Goal: Task Accomplishment & Management: Manage account settings

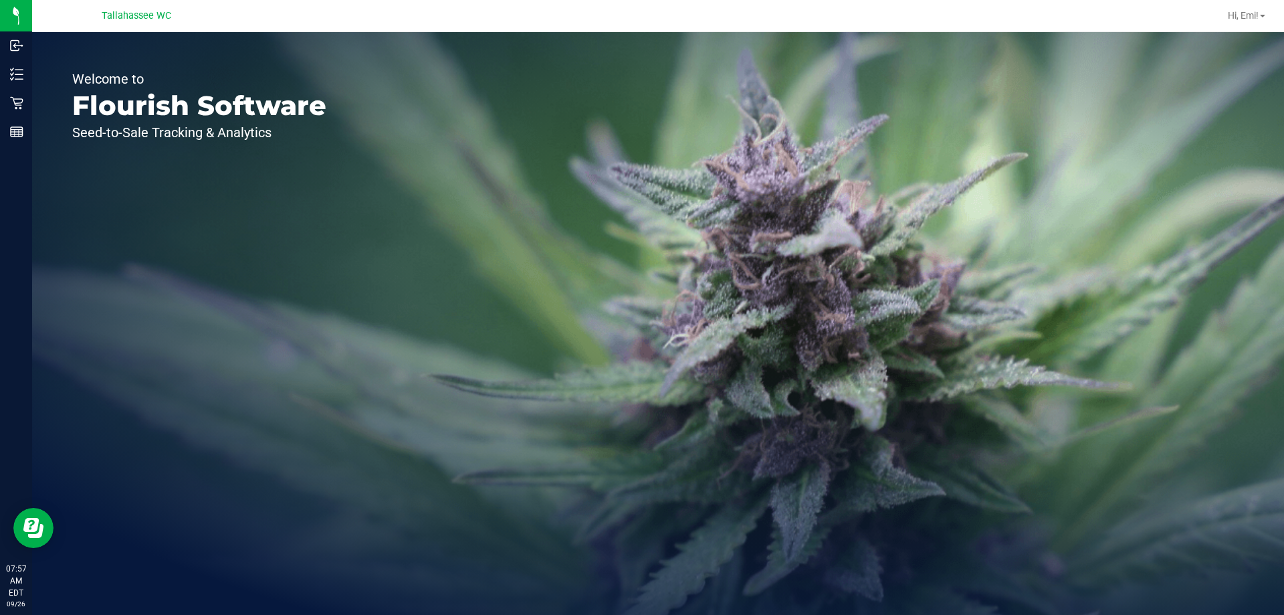
drag, startPoint x: 416, startPoint y: 159, endPoint x: 393, endPoint y: 159, distance: 22.7
click at [416, 159] on div "Welcome to Flourish Software Seed-to-Sale Tracking & Analytics" at bounding box center [658, 323] width 1252 height 583
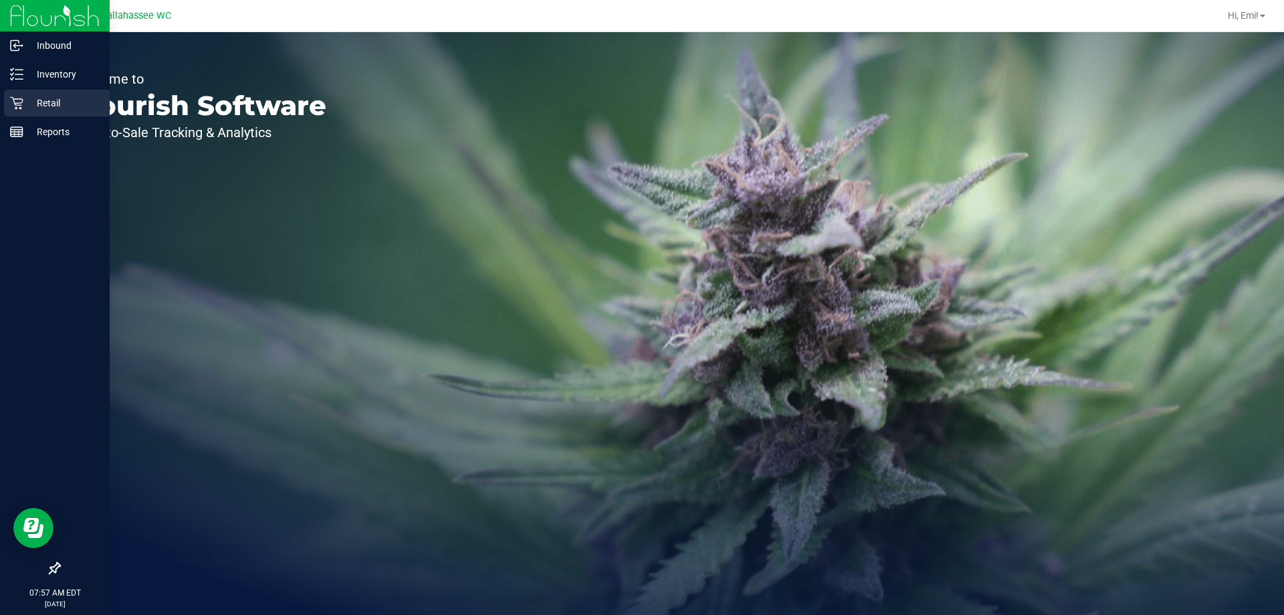
click at [52, 100] on p "Retail" at bounding box center [63, 103] width 80 height 16
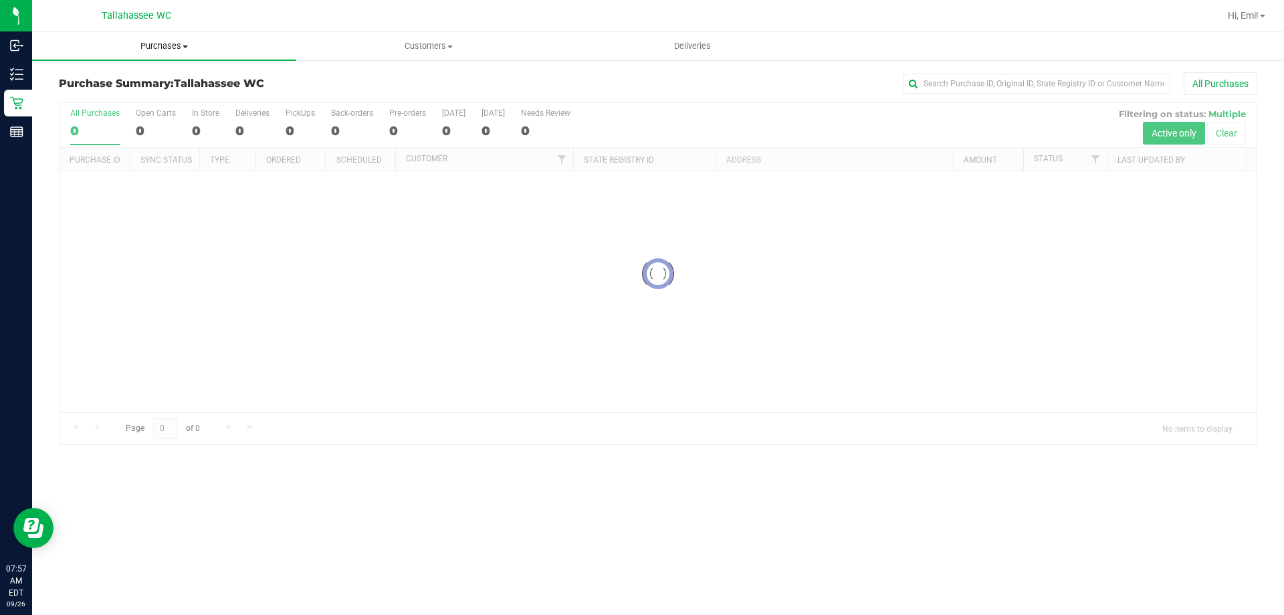
click at [225, 42] on span "Purchases" at bounding box center [164, 46] width 264 height 12
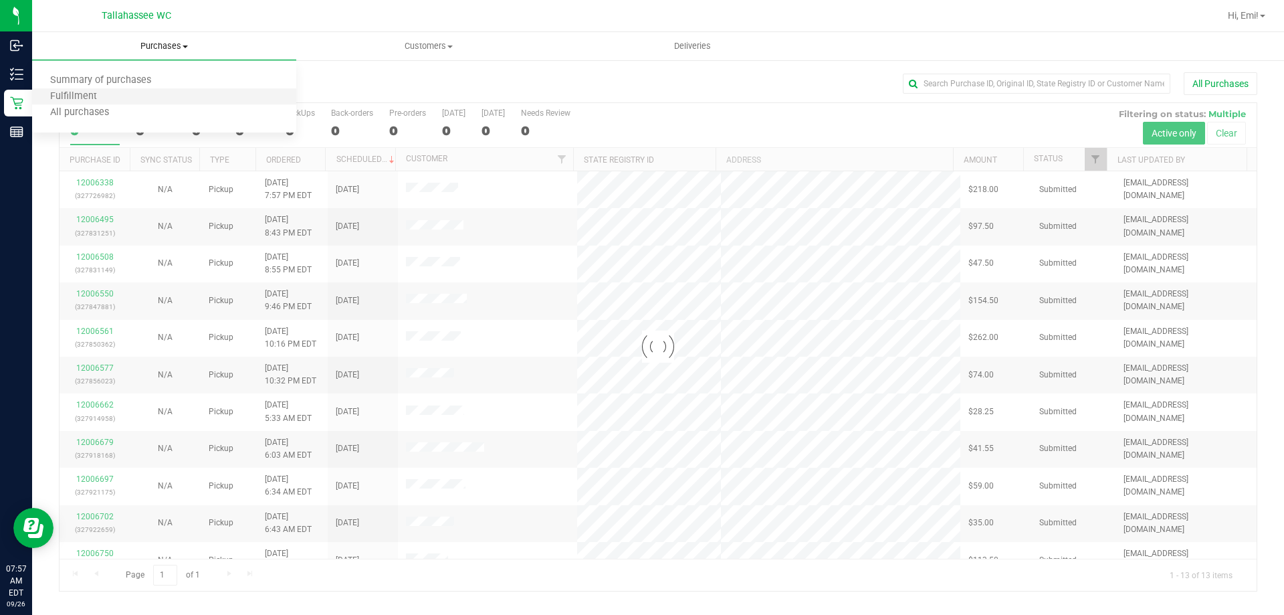
click at [183, 92] on li "Fulfillment" at bounding box center [164, 97] width 264 height 16
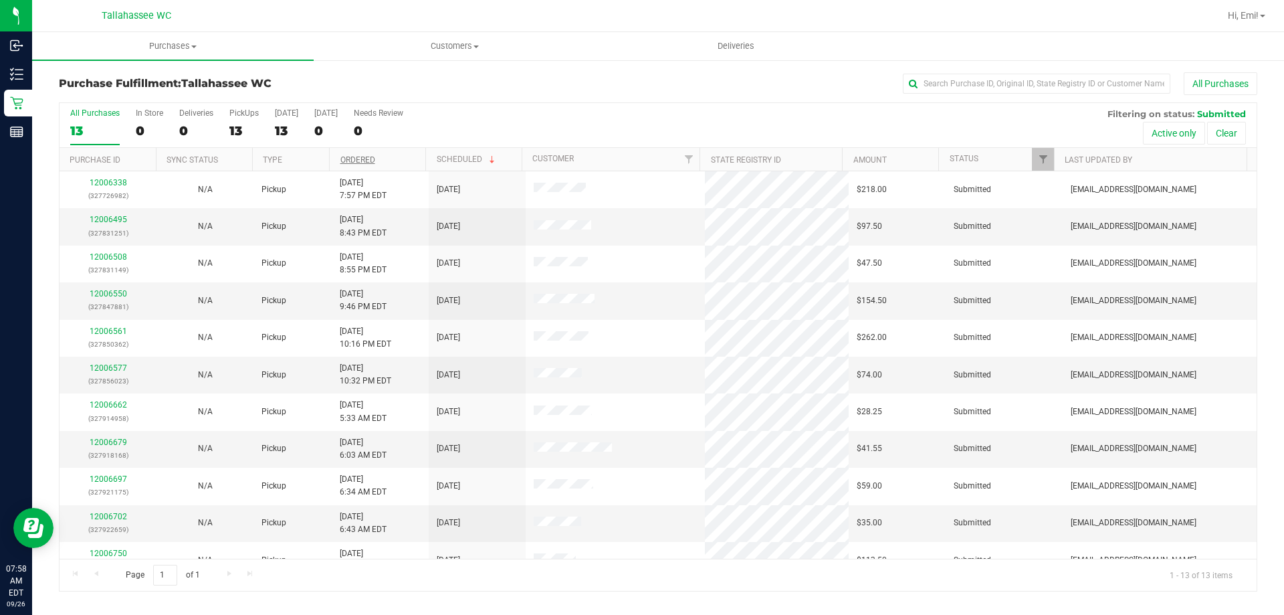
drag, startPoint x: 361, startPoint y: 142, endPoint x: 353, endPoint y: 158, distance: 17.4
click at [360, 145] on div "All Purchases 13 In Store 0 Deliveries 0 PickUps 13 Today 13 Tomorrow 0 Needs R…" at bounding box center [658, 125] width 1197 height 45
click at [353, 161] on link "Ordered" at bounding box center [357, 159] width 35 height 9
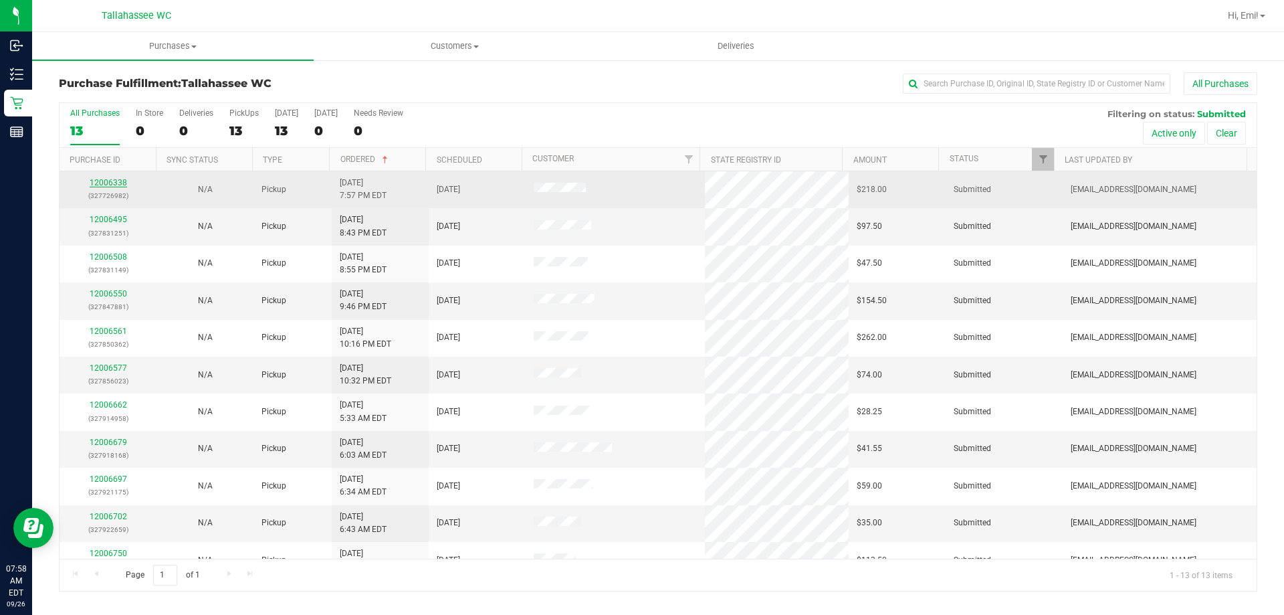
click at [114, 185] on link "12006338" at bounding box center [108, 182] width 37 height 9
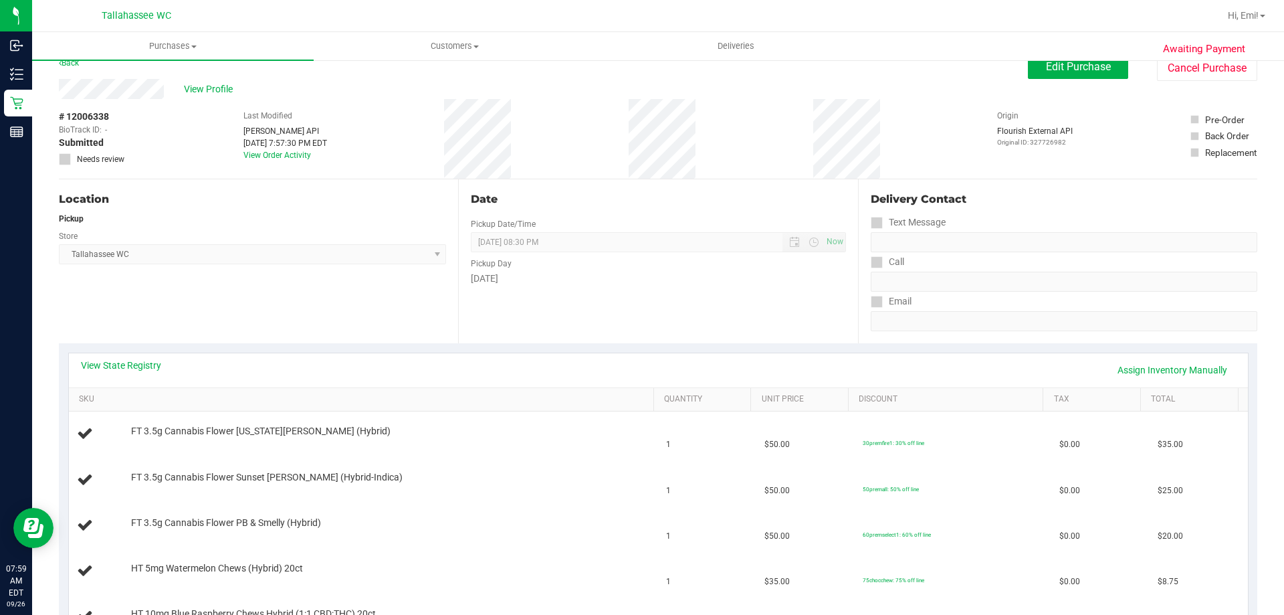
scroll to position [67, 0]
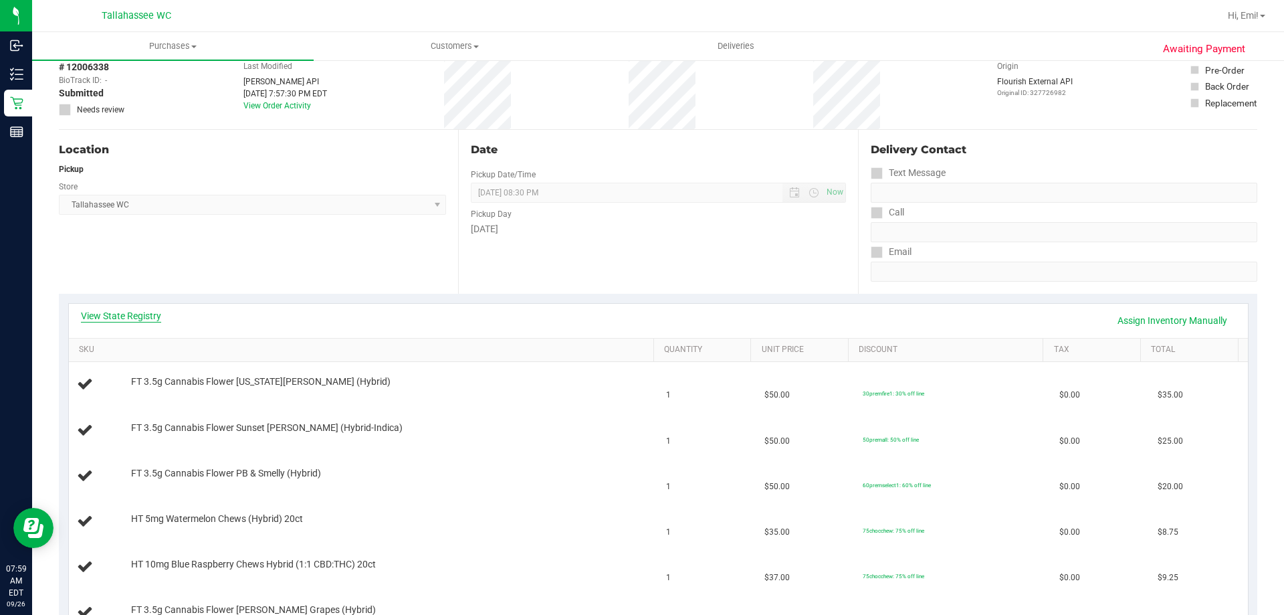
click at [129, 312] on link "View State Registry" at bounding box center [121, 315] width 80 height 13
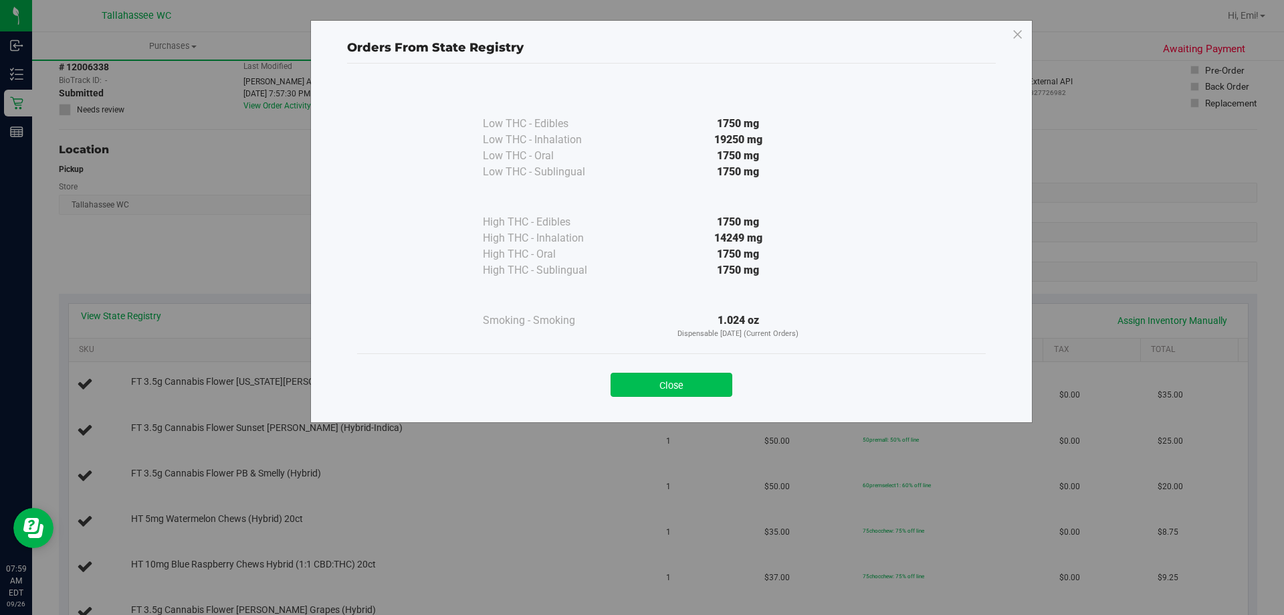
click at [713, 376] on button "Close" at bounding box center [672, 385] width 122 height 24
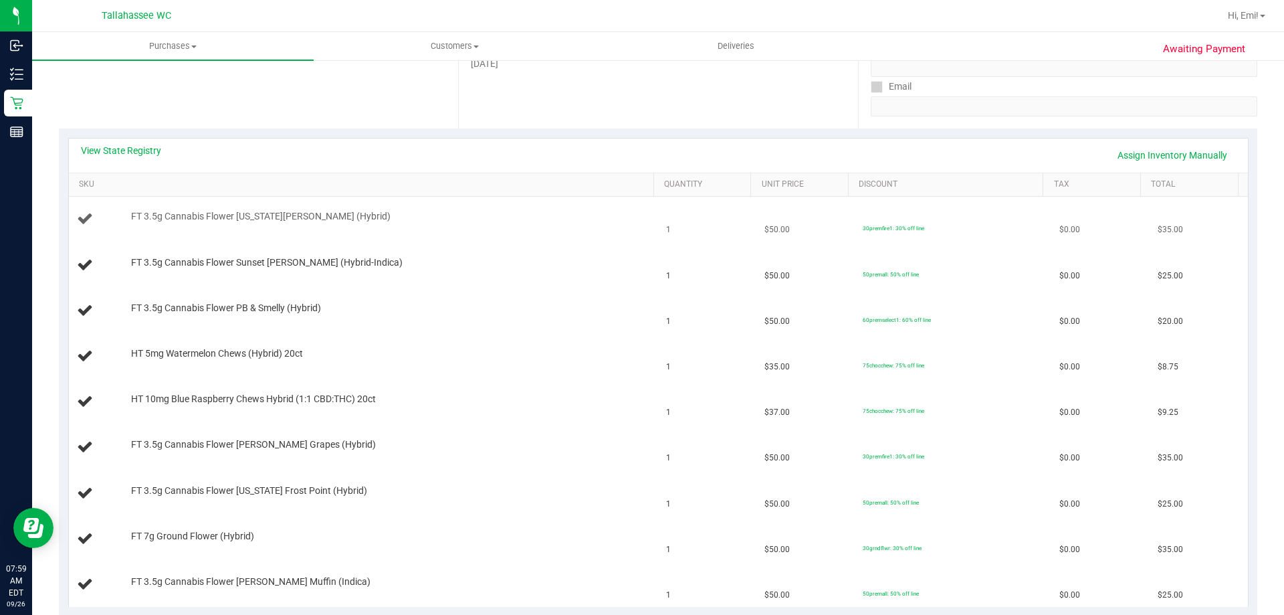
scroll to position [268, 0]
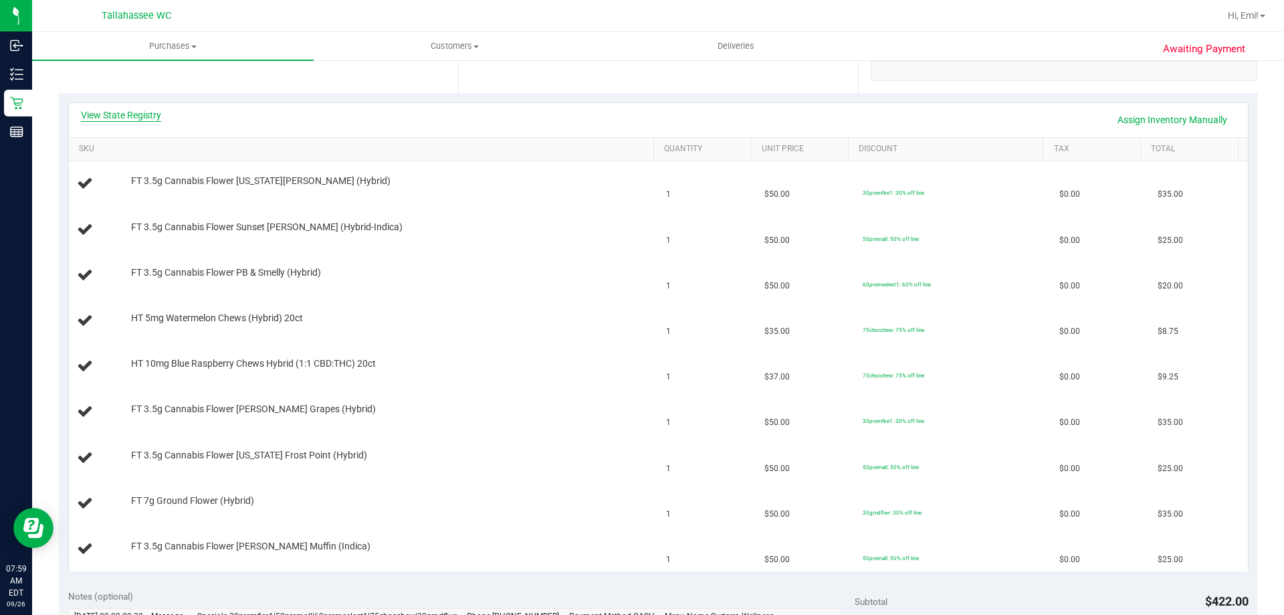
click at [149, 119] on link "View State Registry" at bounding box center [121, 114] width 80 height 13
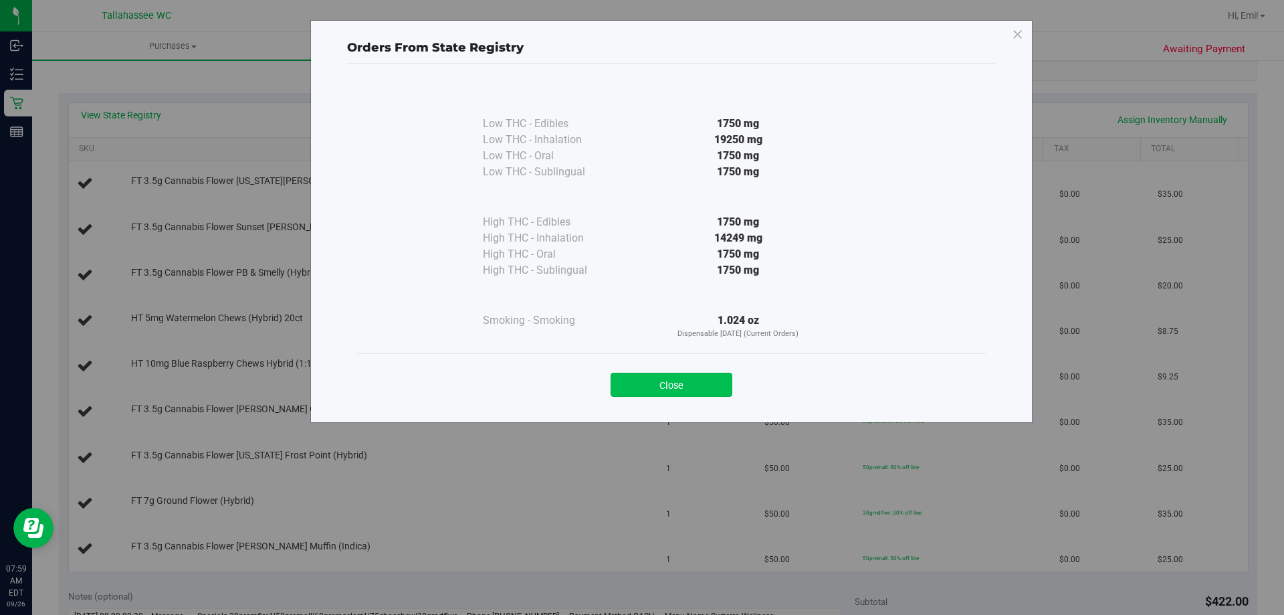
click at [714, 387] on button "Close" at bounding box center [672, 385] width 122 height 24
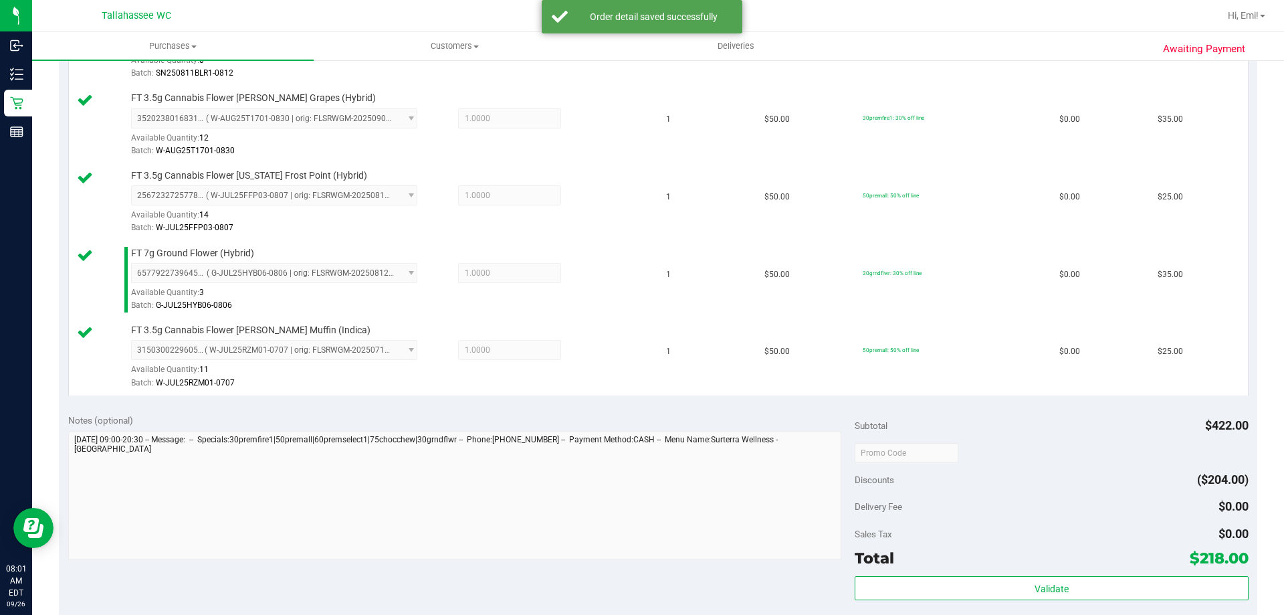
scroll to position [803, 0]
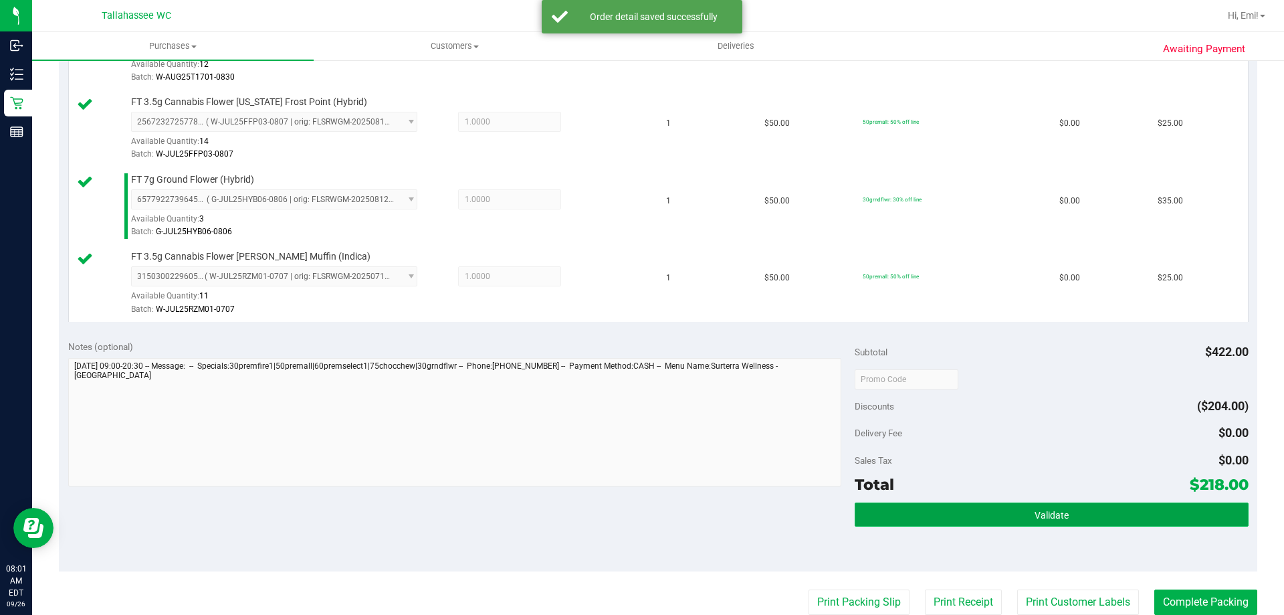
click at [904, 518] on button "Validate" at bounding box center [1051, 514] width 393 height 24
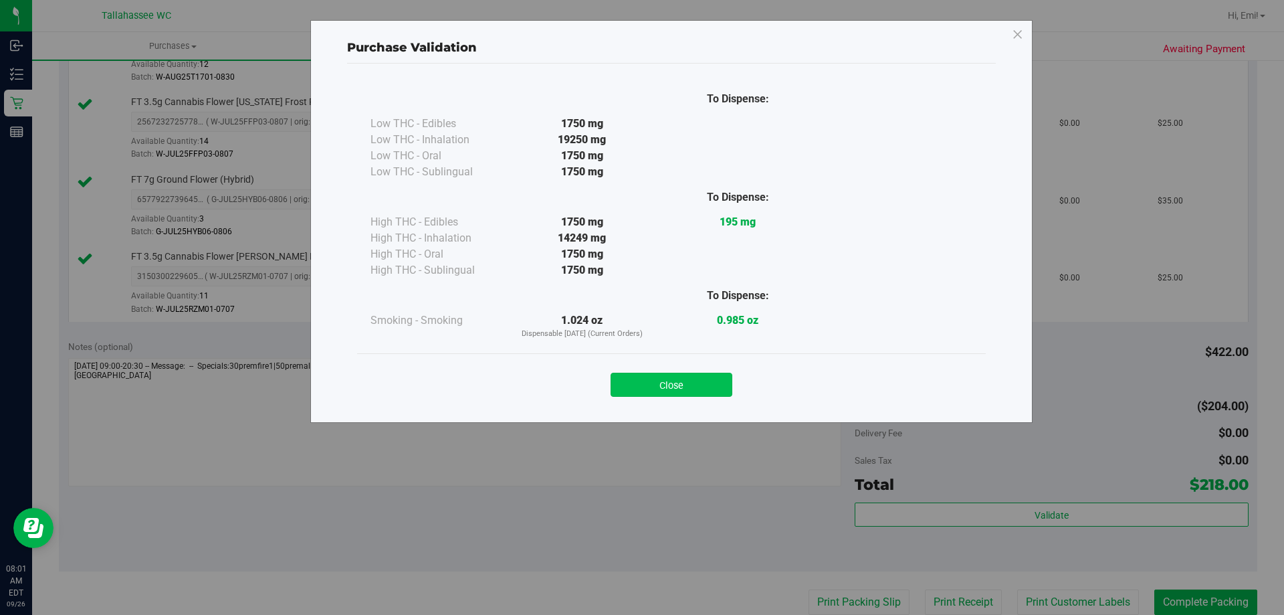
click at [680, 389] on button "Close" at bounding box center [672, 385] width 122 height 24
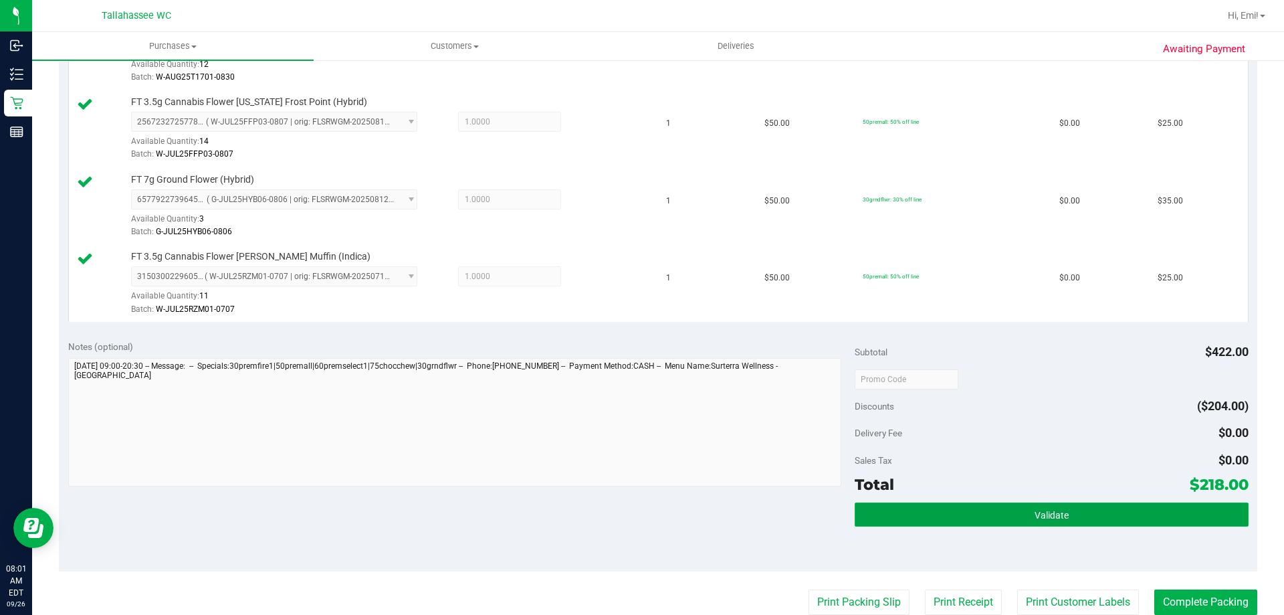
click at [922, 522] on button "Validate" at bounding box center [1051, 514] width 393 height 24
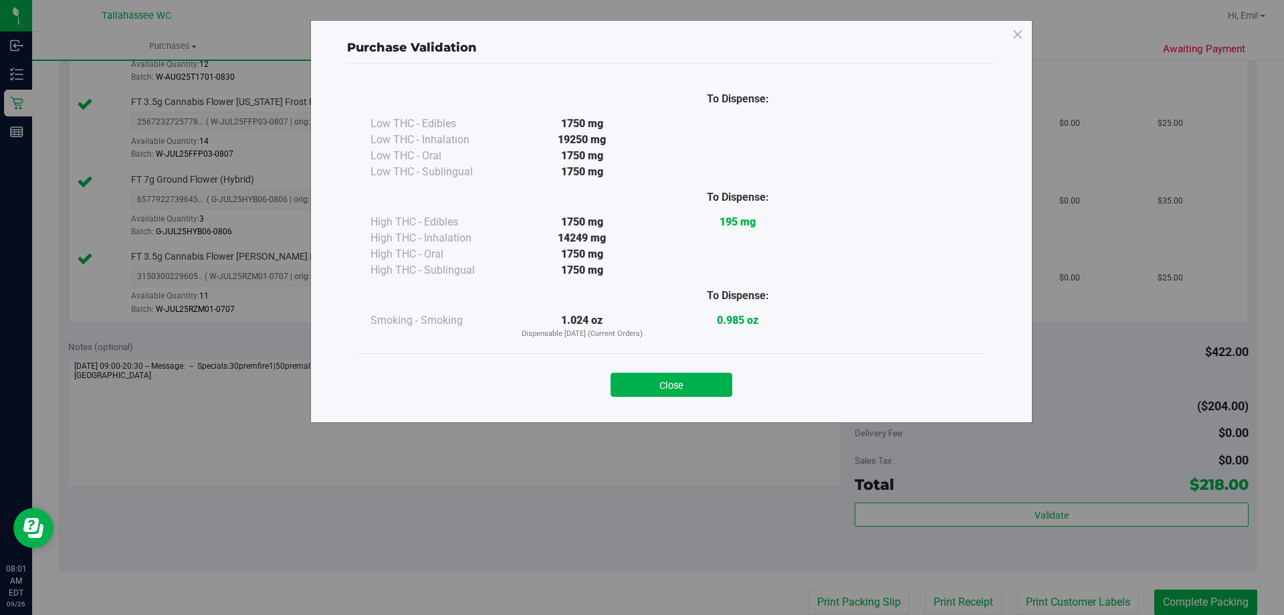
click at [682, 384] on button "Close" at bounding box center [672, 385] width 122 height 24
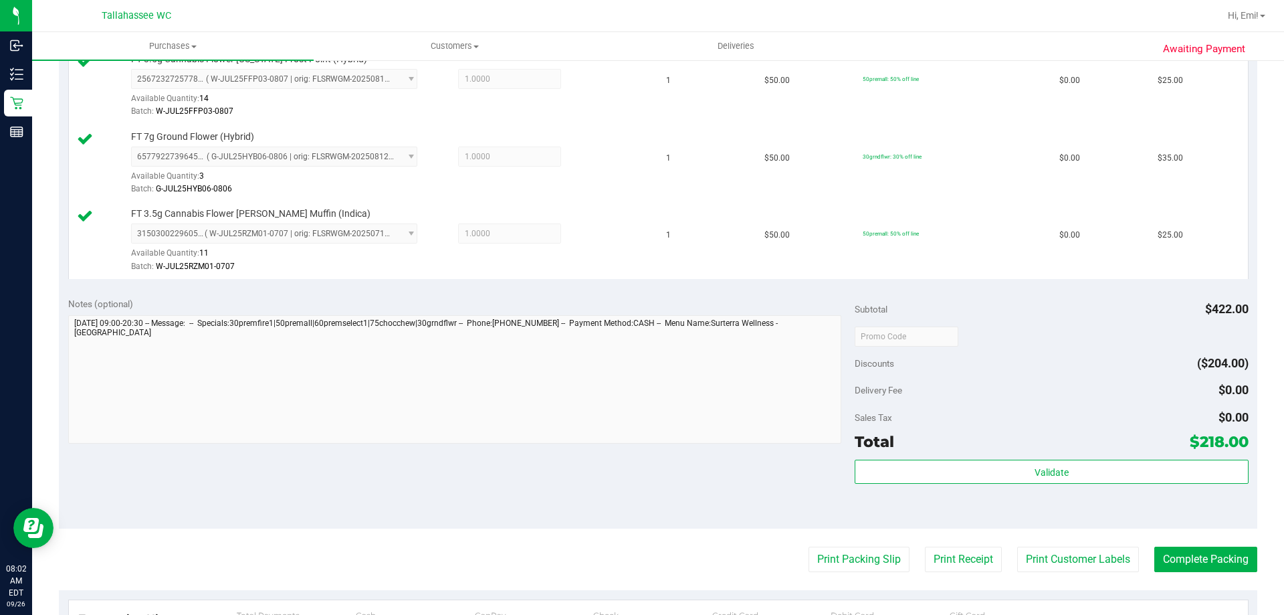
scroll to position [870, 0]
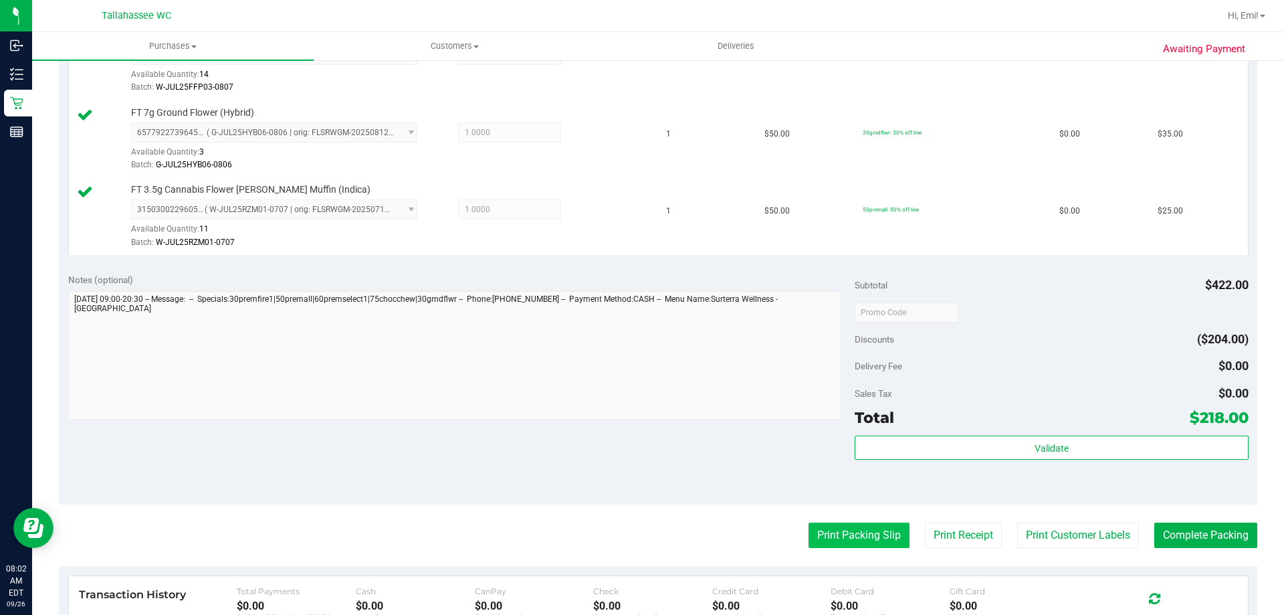
click at [852, 524] on button "Print Packing Slip" at bounding box center [859, 534] width 101 height 25
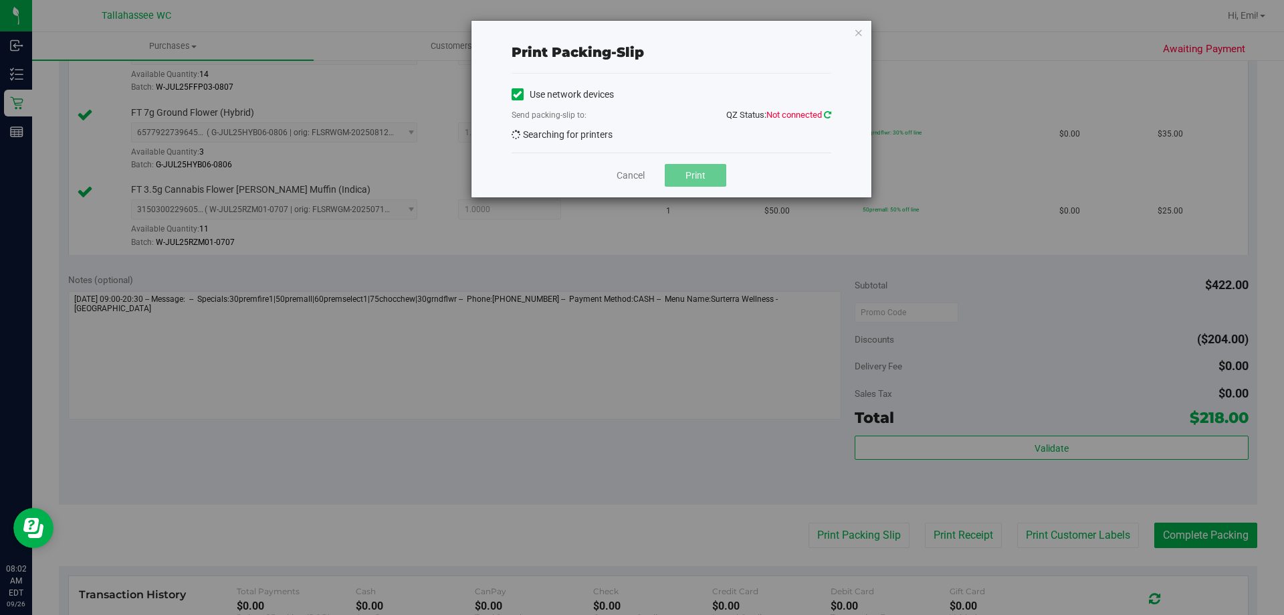
click at [827, 112] on icon at bounding box center [827, 114] width 7 height 9
click at [638, 10] on div "Error: The current connection attempt has not returned yet" at bounding box center [653, 23] width 157 height 27
click at [778, 175] on div "Cancel Print" at bounding box center [672, 175] width 320 height 45
click at [826, 118] on icon at bounding box center [827, 114] width 7 height 9
click at [692, 21] on div "Error: The current connection attempt has not returned yet" at bounding box center [653, 23] width 157 height 27
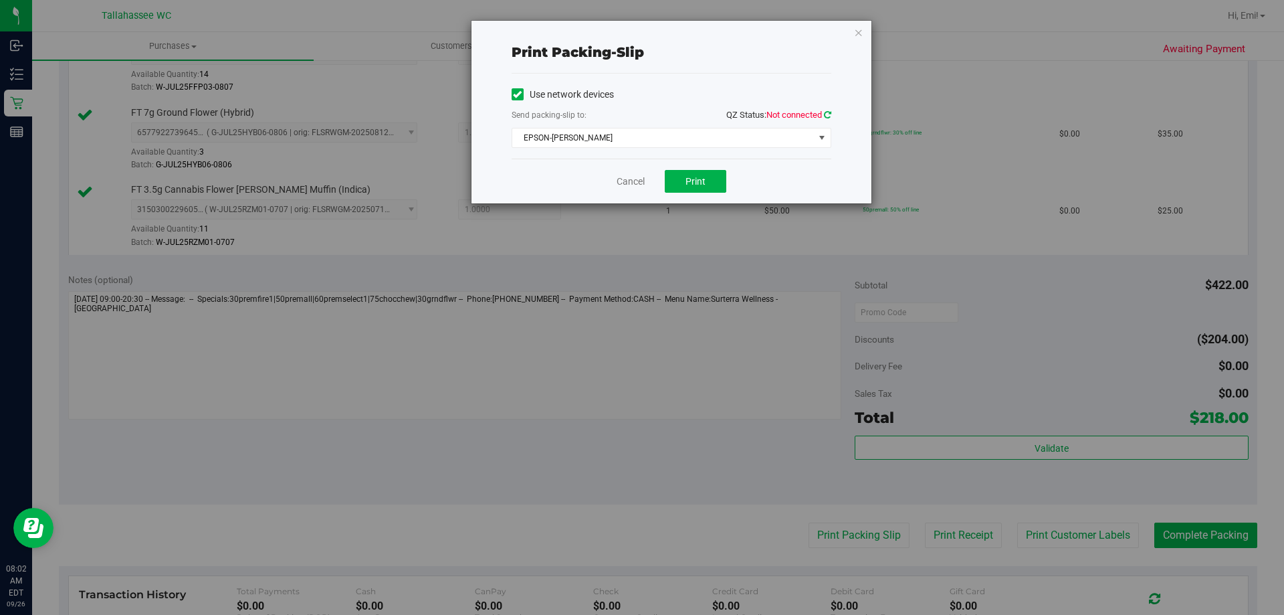
click at [828, 116] on icon at bounding box center [827, 114] width 7 height 9
click at [716, 171] on button "Print" at bounding box center [696, 181] width 62 height 23
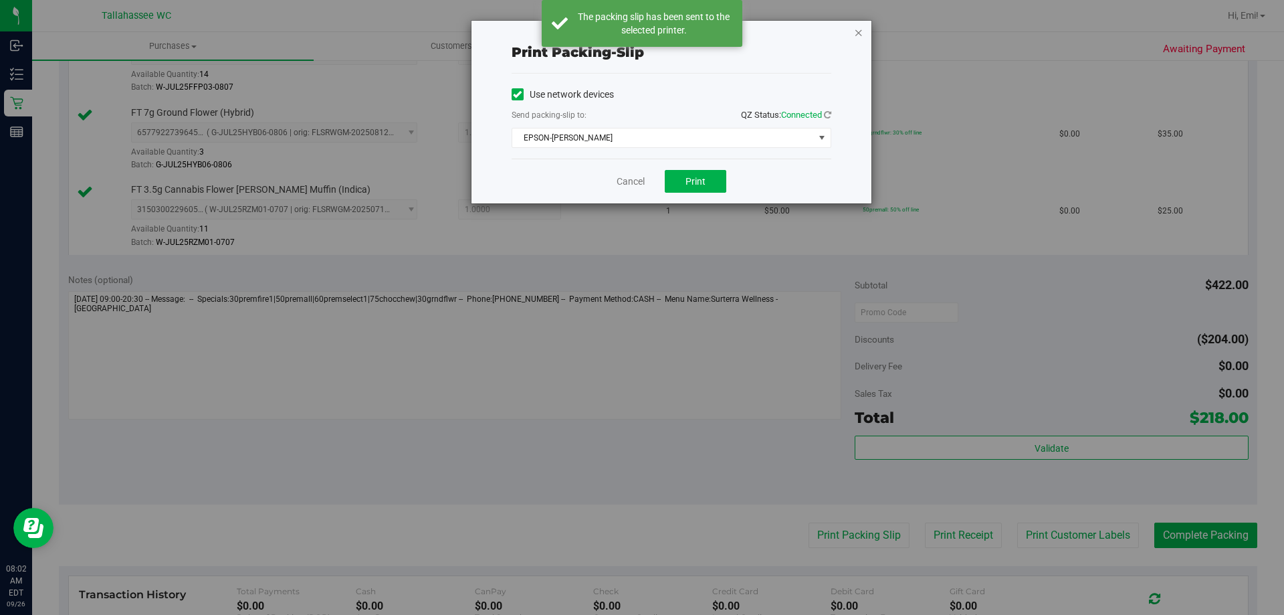
click at [859, 38] on icon "button" at bounding box center [858, 32] width 9 height 16
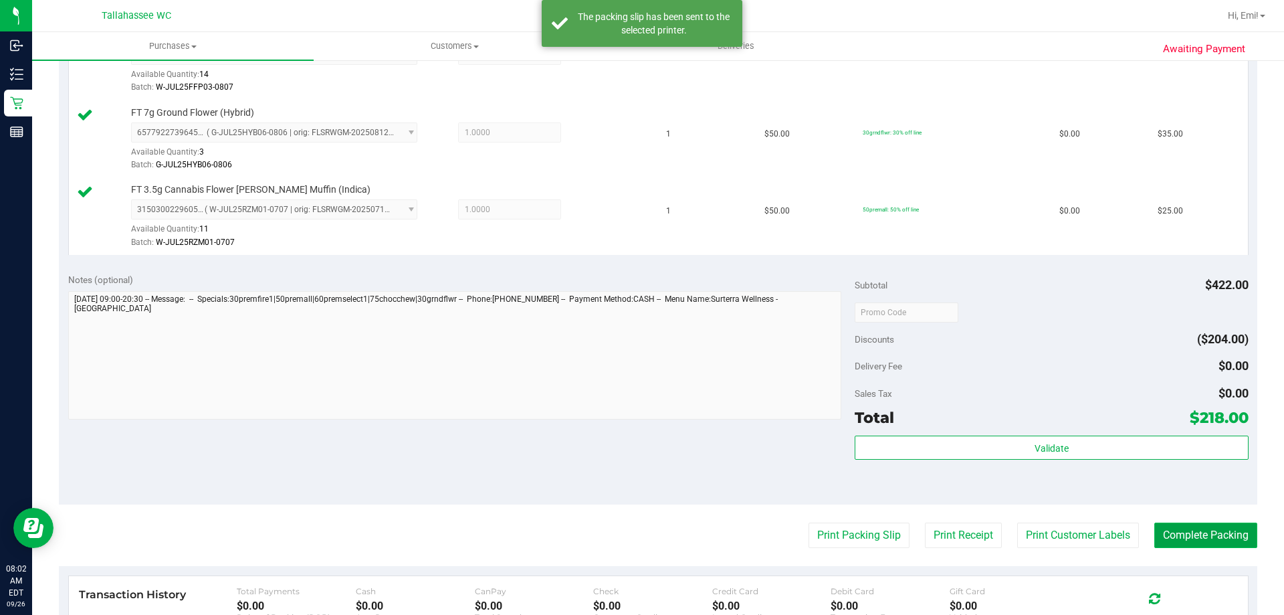
click at [1215, 538] on button "Complete Packing" at bounding box center [1206, 534] width 103 height 25
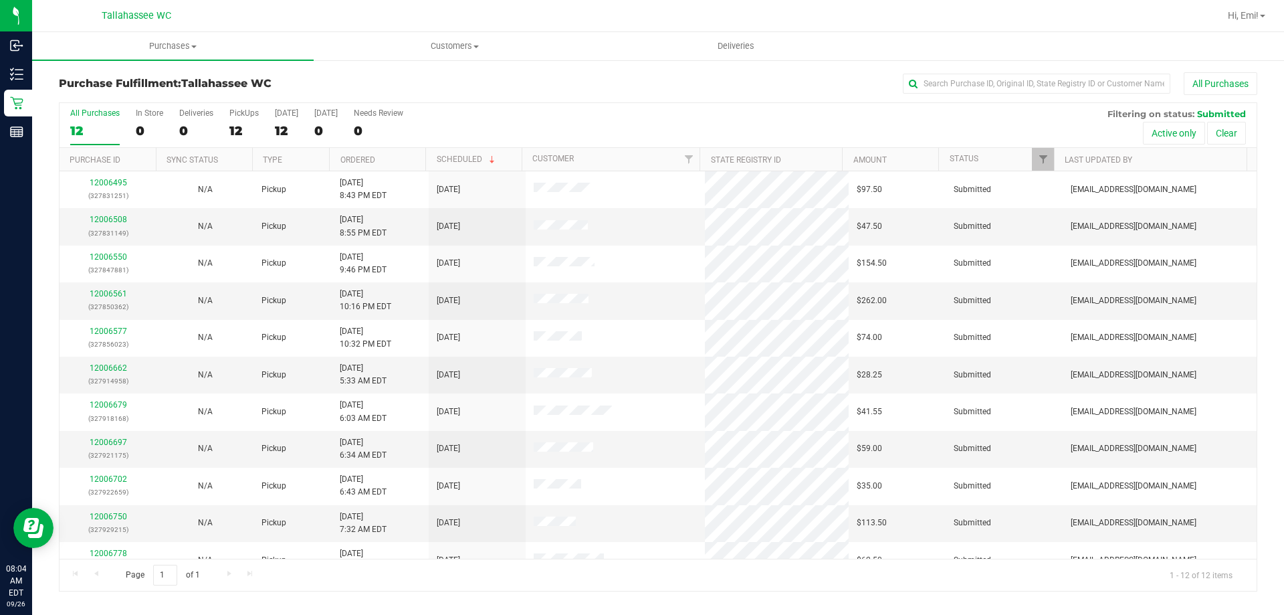
click at [600, 116] on div "All Purchases 12 In Store 0 Deliveries 0 PickUps 12 Today 12 Tomorrow 0 Needs R…" at bounding box center [658, 125] width 1197 height 45
click at [360, 163] on link "Ordered" at bounding box center [357, 159] width 35 height 9
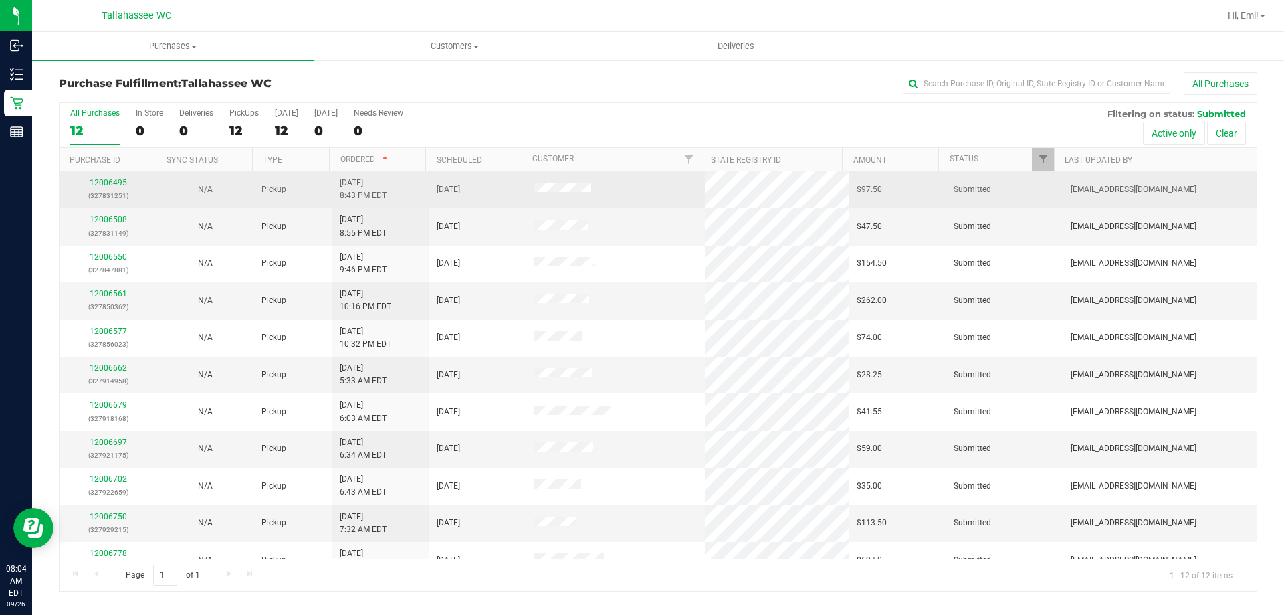
click at [110, 186] on link "12006495" at bounding box center [108, 182] width 37 height 9
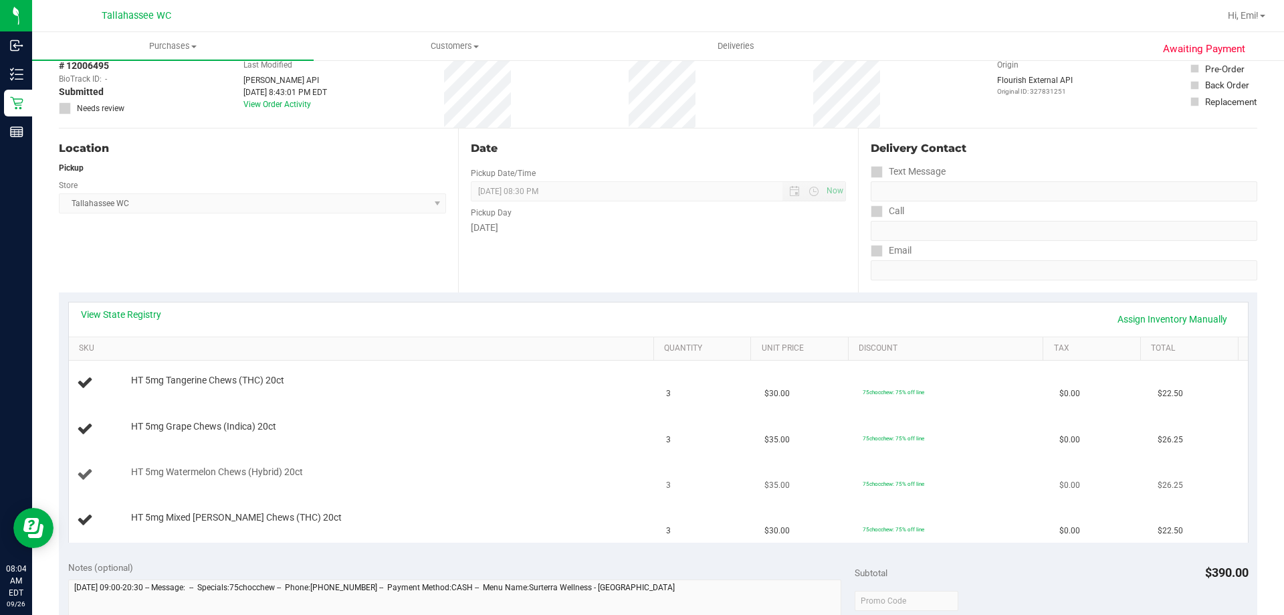
scroll to position [134, 0]
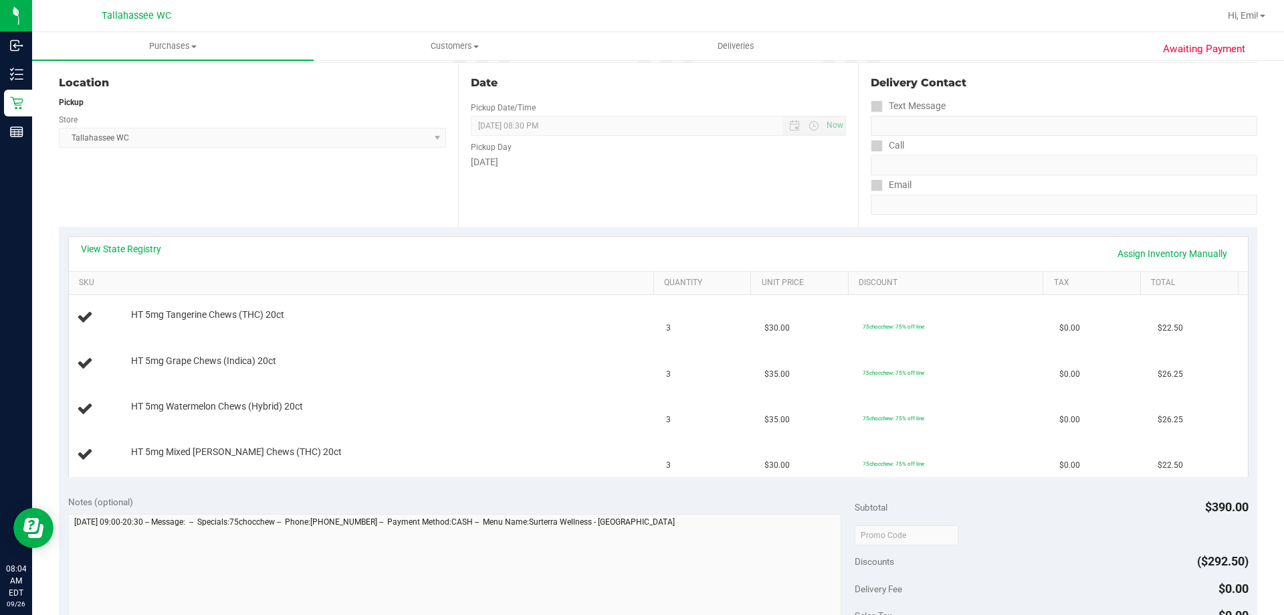
click at [137, 256] on div "View State Registry Assign Inventory Manually" at bounding box center [658, 253] width 1155 height 23
click at [136, 256] on div "View State Registry Assign Inventory Manually" at bounding box center [658, 253] width 1155 height 23
click at [136, 253] on link "View State Registry" at bounding box center [121, 248] width 80 height 13
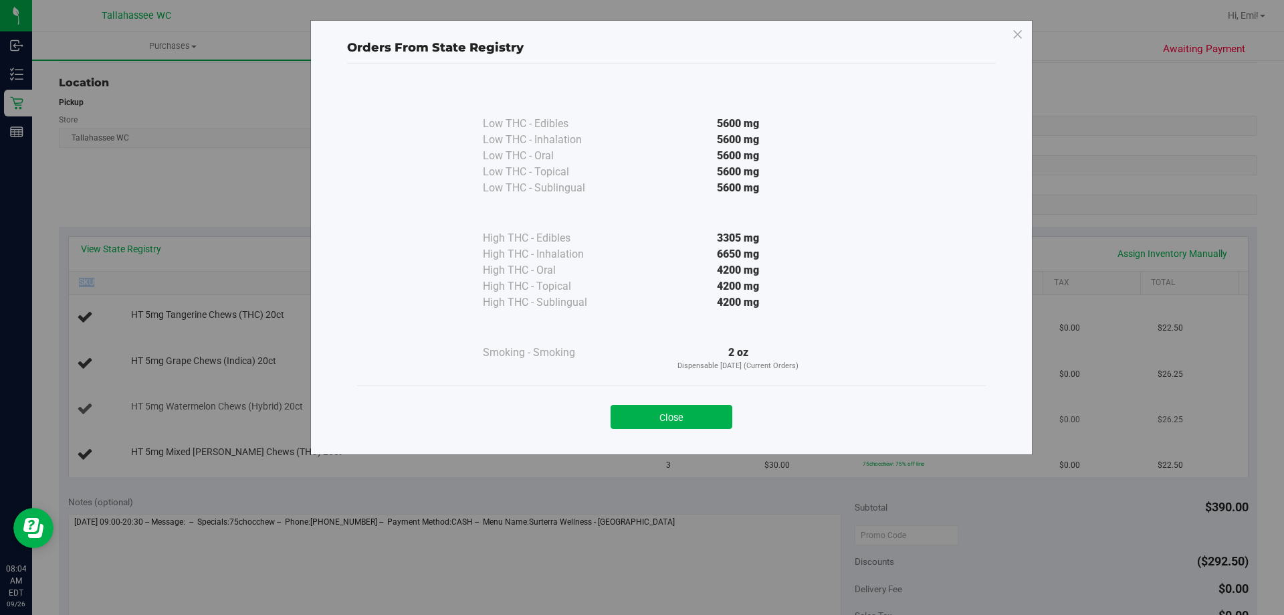
drag, startPoint x: 677, startPoint y: 420, endPoint x: 658, endPoint y: 411, distance: 20.9
click at [676, 420] on button "Close" at bounding box center [672, 417] width 122 height 24
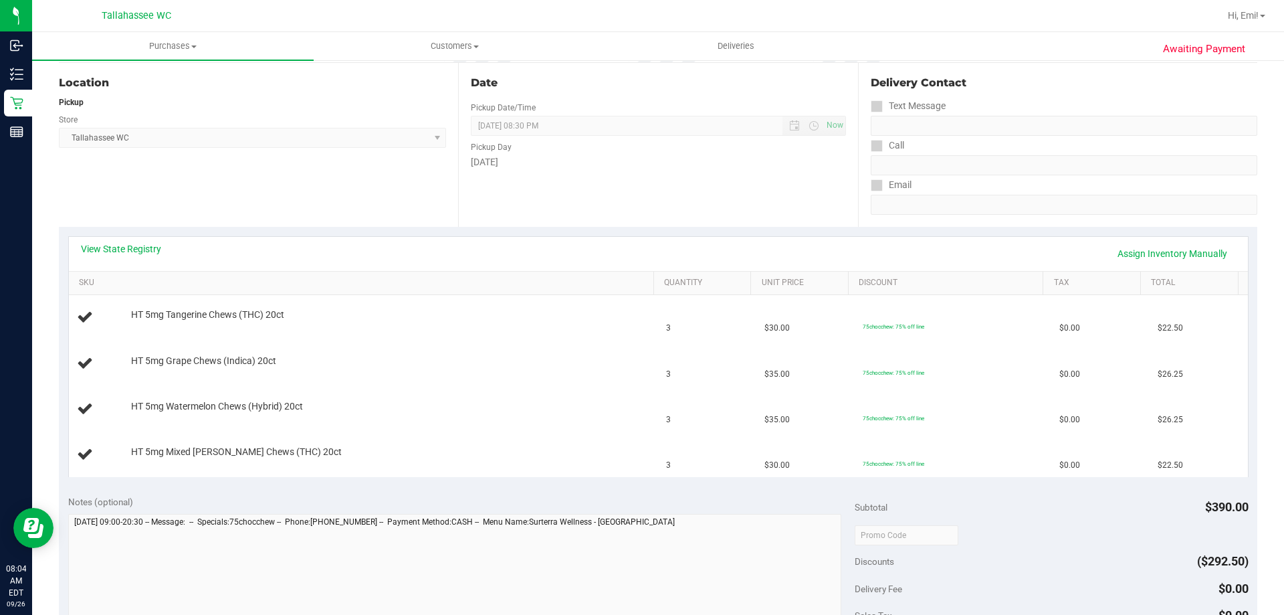
click at [444, 267] on div "View State Registry Assign Inventory Manually" at bounding box center [658, 254] width 1179 height 34
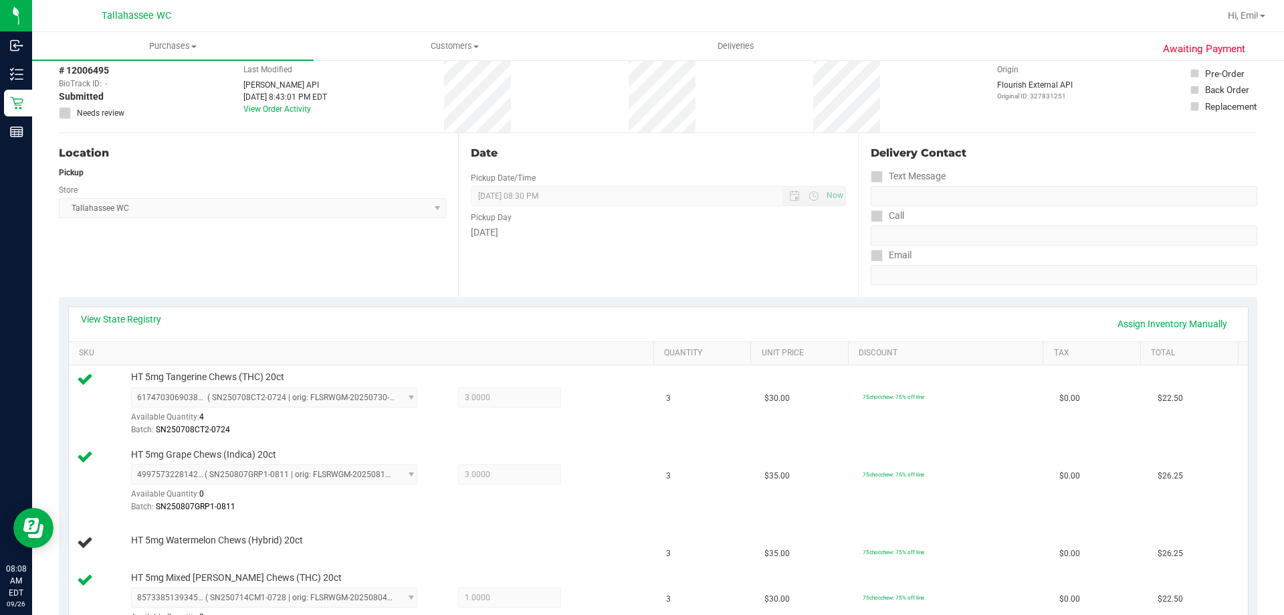
scroll to position [0, 0]
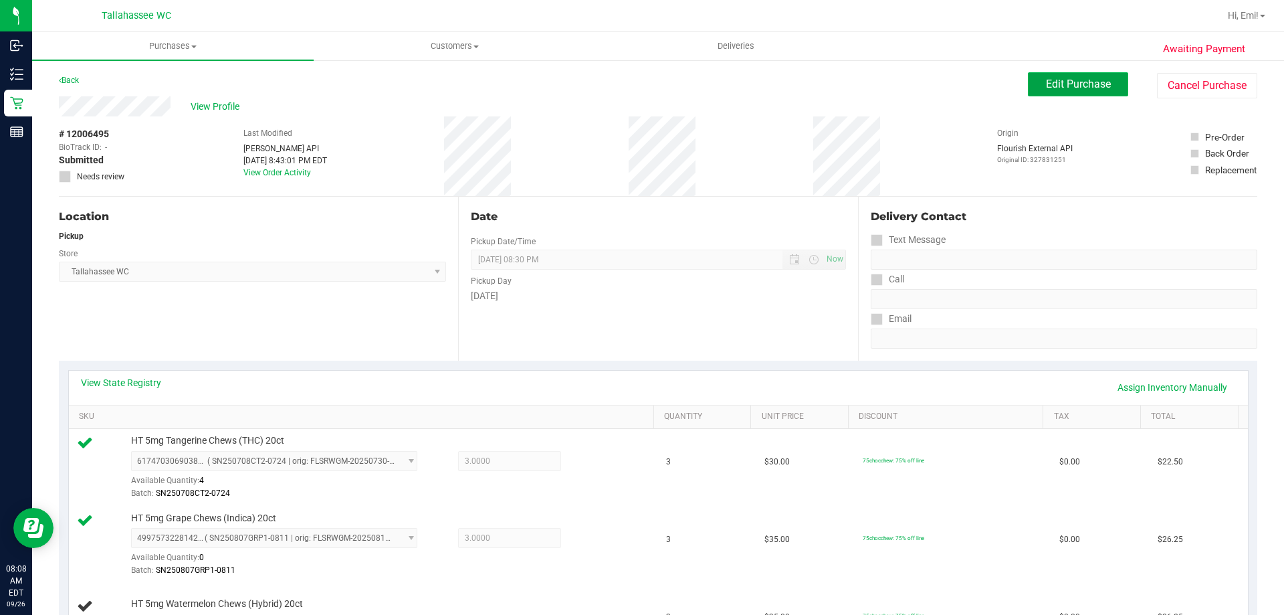
click at [1072, 80] on span "Edit Purchase" at bounding box center [1078, 84] width 65 height 13
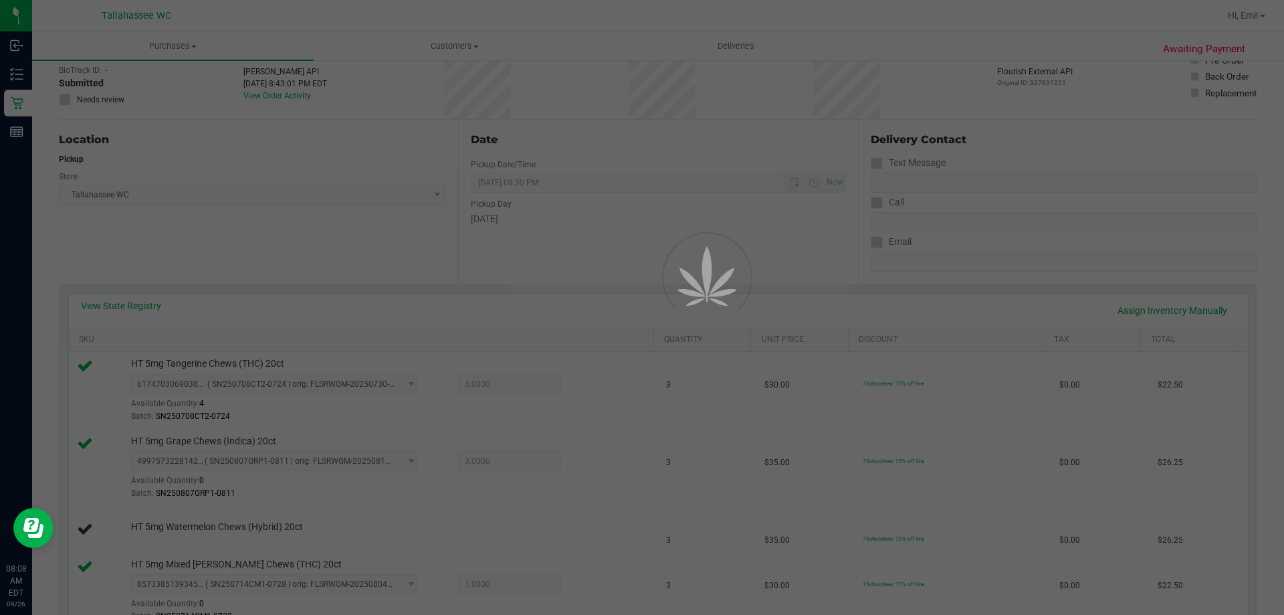
scroll to position [134, 0]
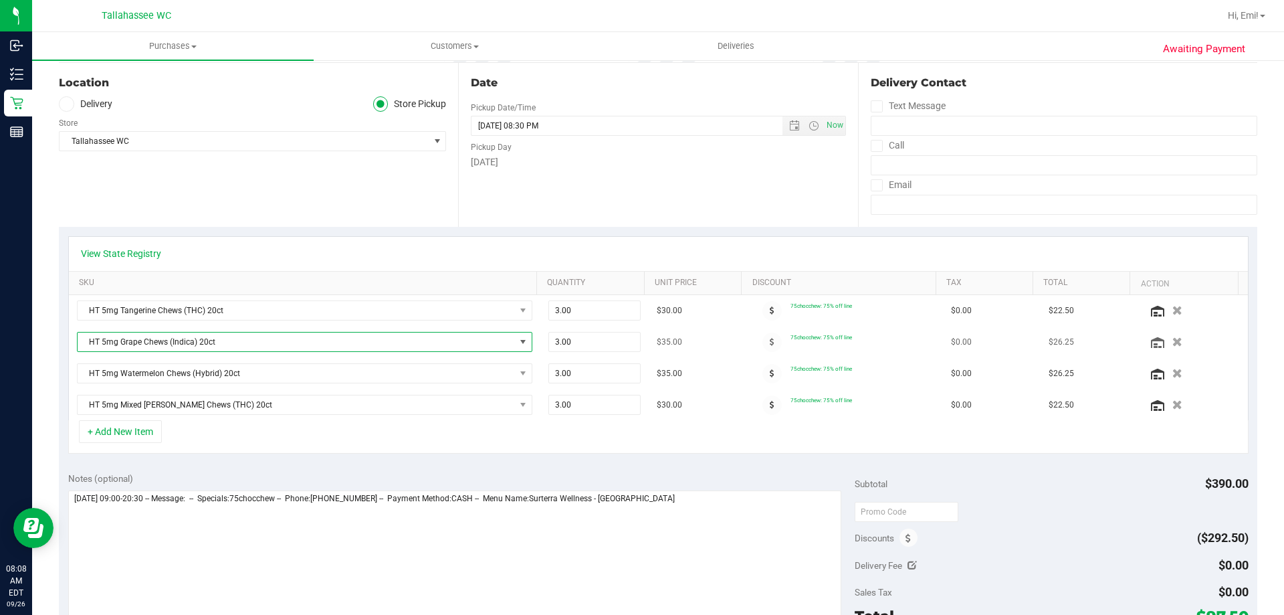
click at [320, 340] on span "HT 5mg Grape Chews (Indica) 20ct" at bounding box center [296, 341] width 437 height 19
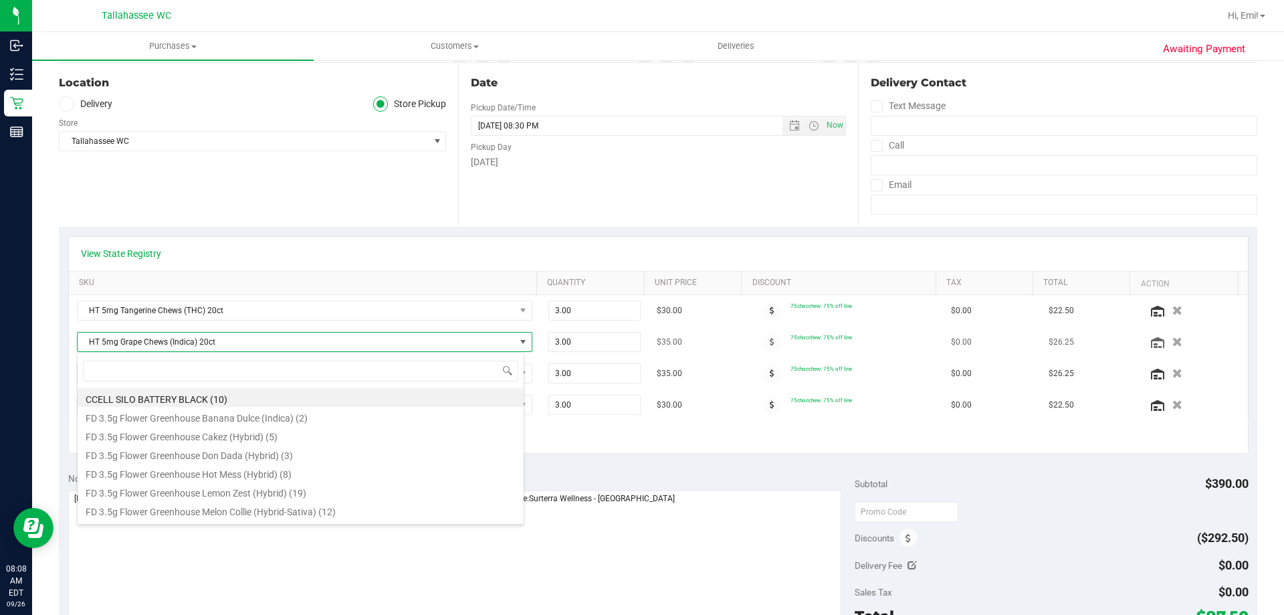
scroll to position [20, 443]
click at [320, 340] on span "HT 5mg Grape Chews (Indica) 20ct" at bounding box center [296, 341] width 437 height 19
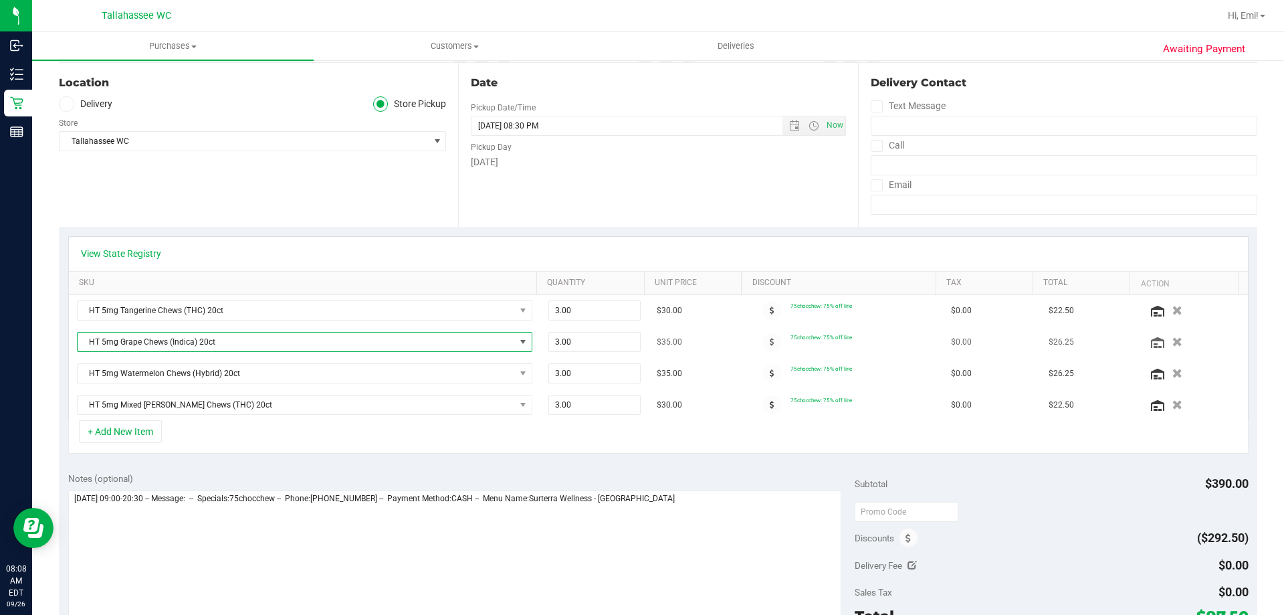
click at [320, 340] on span "HT 5mg Grape Chews (Indica) 20ct" at bounding box center [296, 341] width 437 height 19
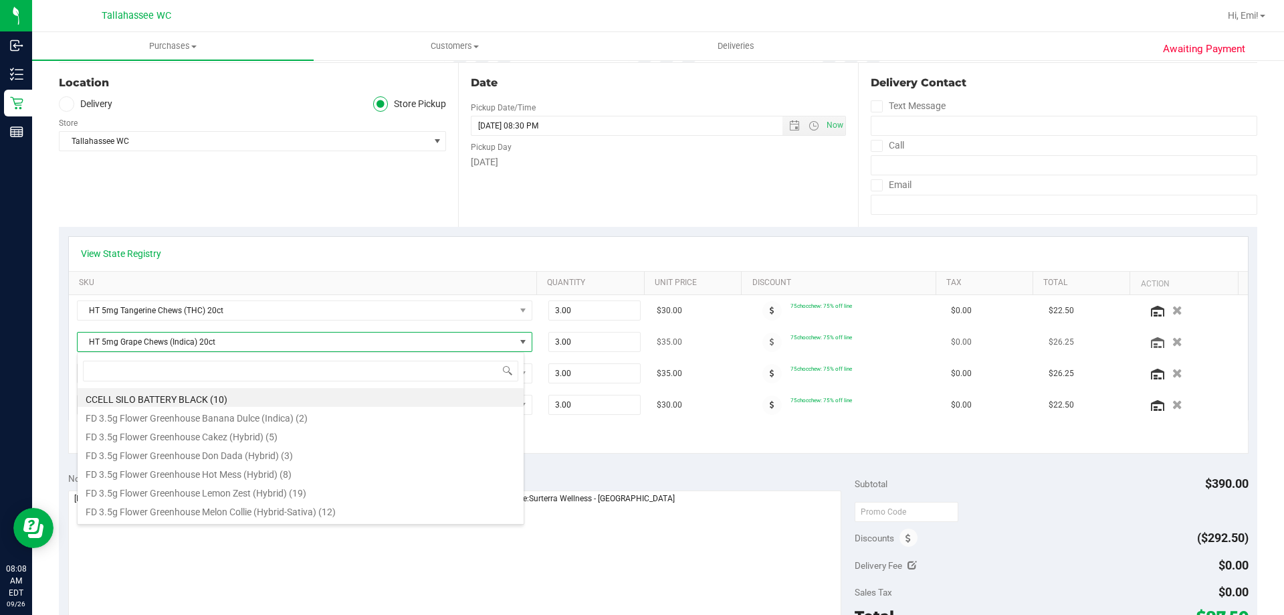
scroll to position [20, 448]
click at [320, 340] on span "HT 5mg Grape Chews (Indica) 20ct" at bounding box center [296, 341] width 437 height 19
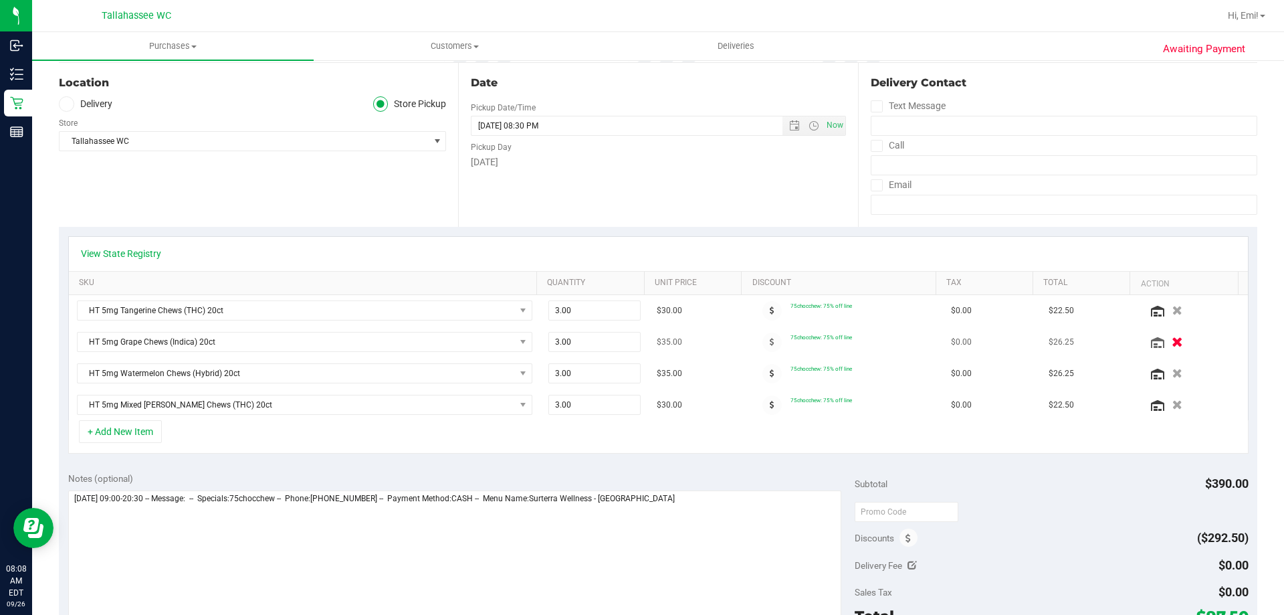
click at [1172, 342] on icon "button" at bounding box center [1177, 342] width 11 height 10
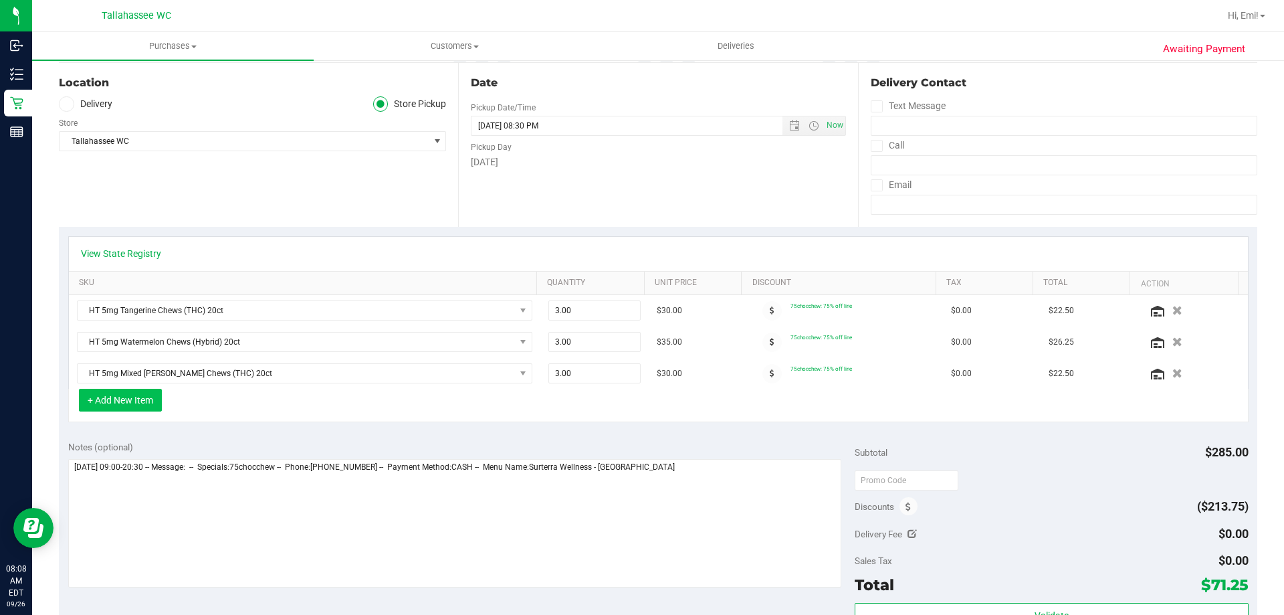
click at [138, 400] on button "+ Add New Item" at bounding box center [120, 400] width 83 height 23
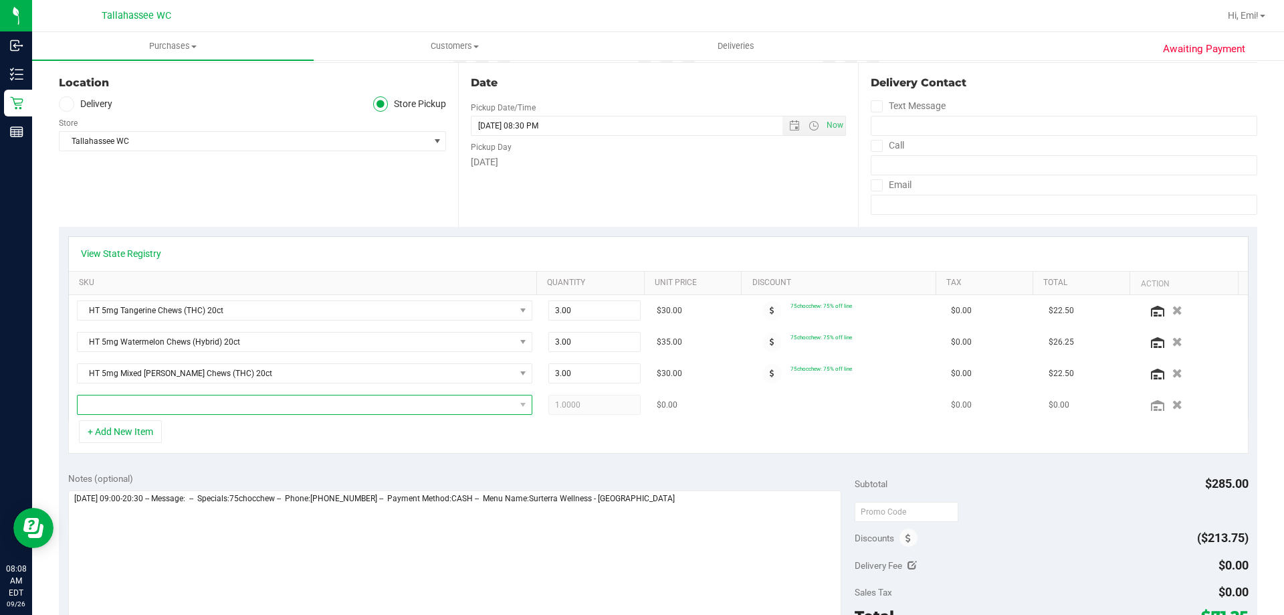
click at [194, 405] on span "NO DATA FOUND" at bounding box center [296, 404] width 437 height 19
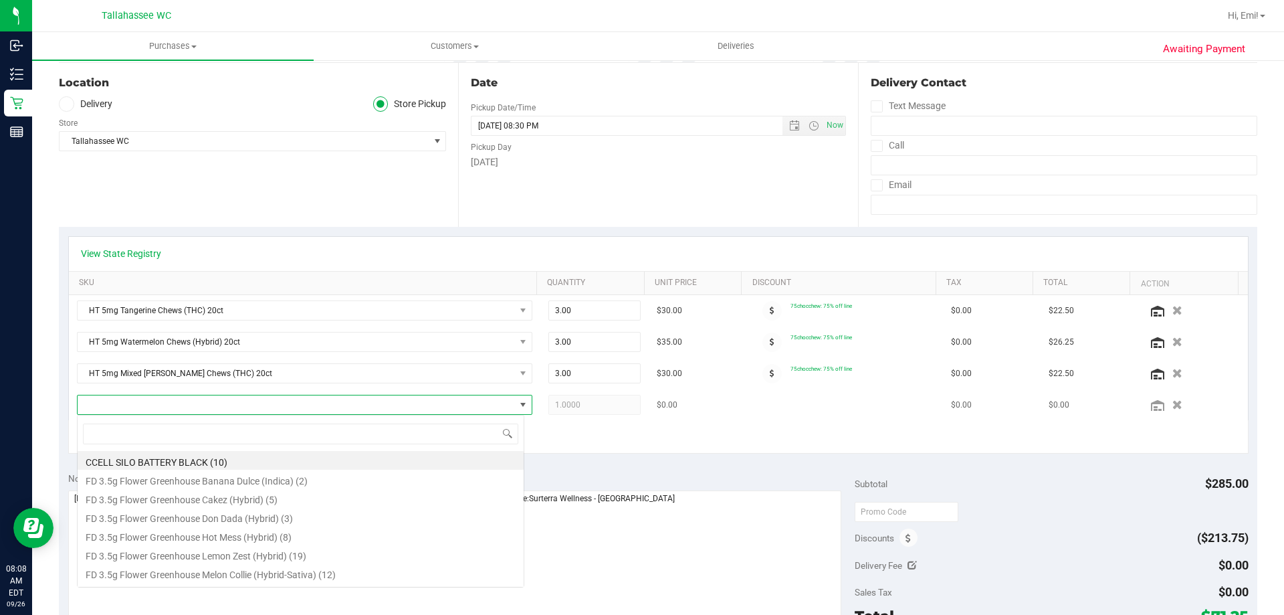
scroll to position [20, 443]
type input "Grape"
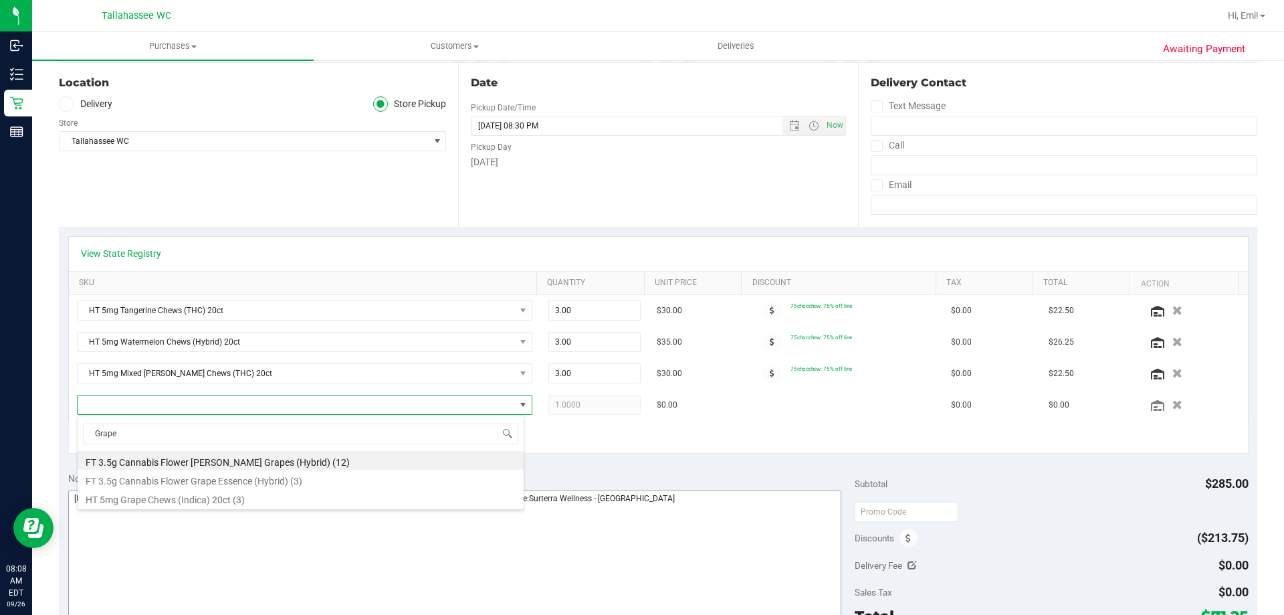
click at [319, 498] on li "HT 5mg Grape Chews (Indica) 20ct (3)" at bounding box center [301, 497] width 446 height 19
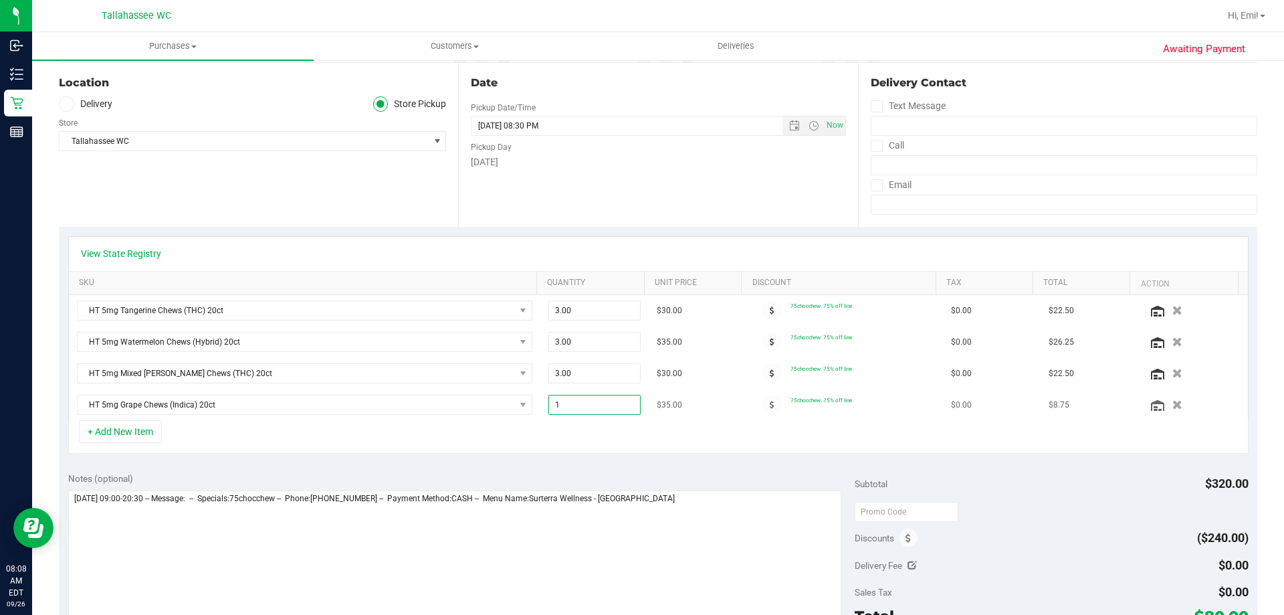
drag, startPoint x: 595, startPoint y: 408, endPoint x: 531, endPoint y: 408, distance: 63.5
click at [531, 408] on tr "HT 5mg Grape Chews (Indica) 20ct 1.00 1 $35.00 75chocchew: 75% off line $0.00 $…" at bounding box center [658, 404] width 1179 height 31
type input "3"
type input "3.00"
click at [522, 450] on div "+ Add New Item" at bounding box center [658, 436] width 1181 height 33
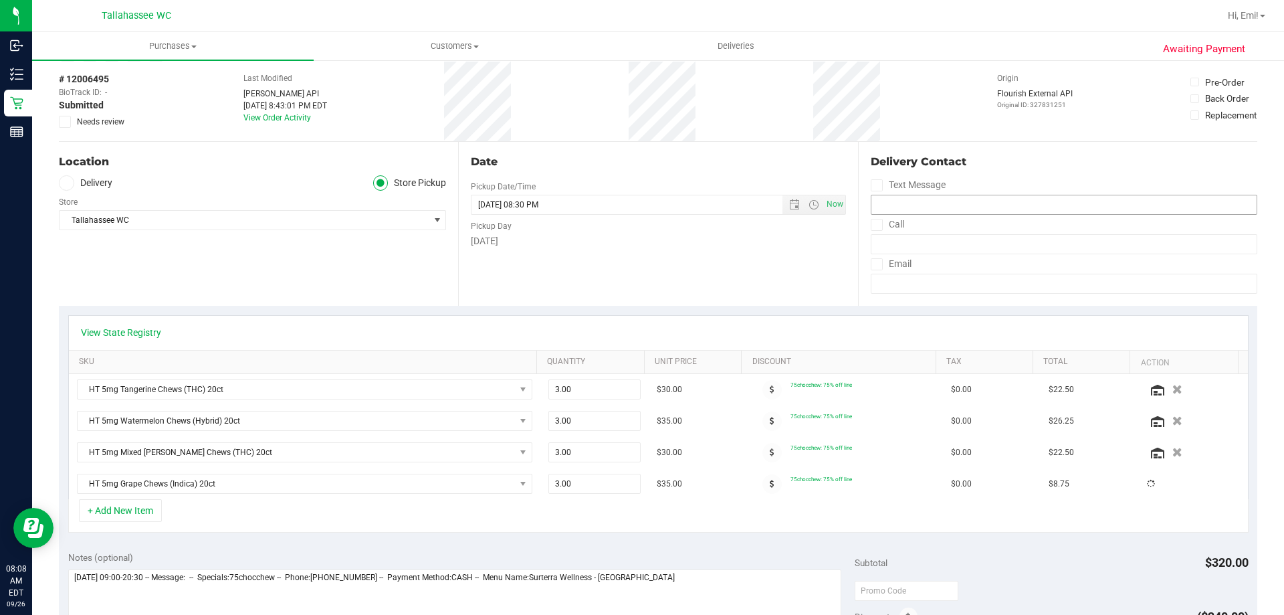
scroll to position [0, 0]
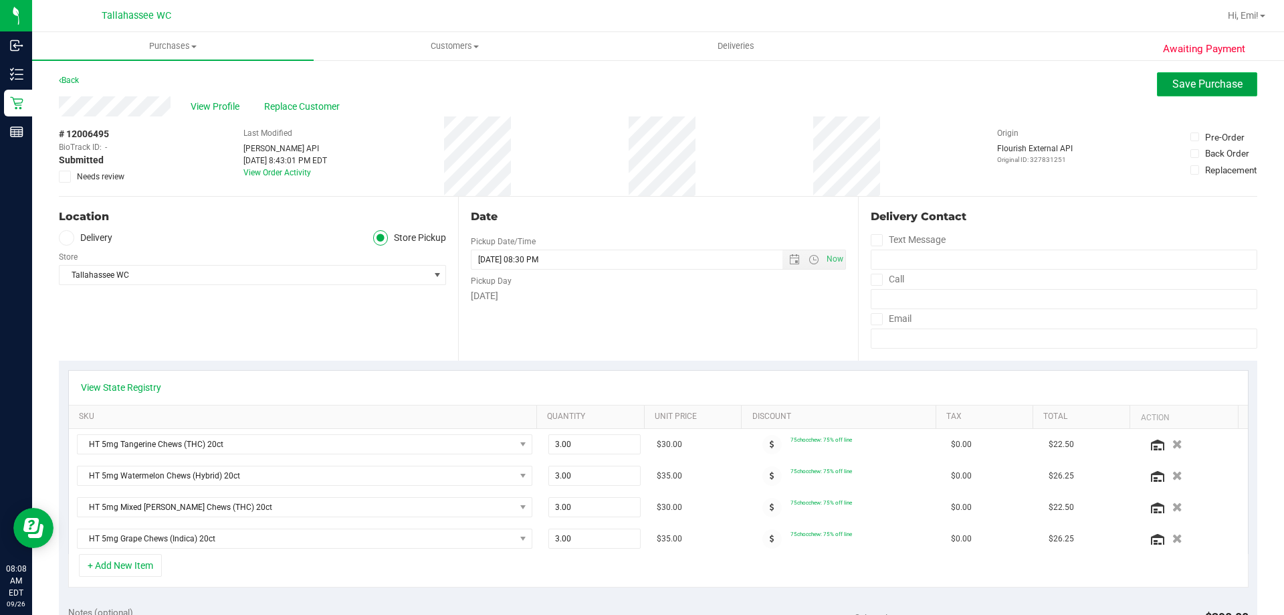
click at [1211, 78] on span "Save Purchase" at bounding box center [1208, 84] width 70 height 13
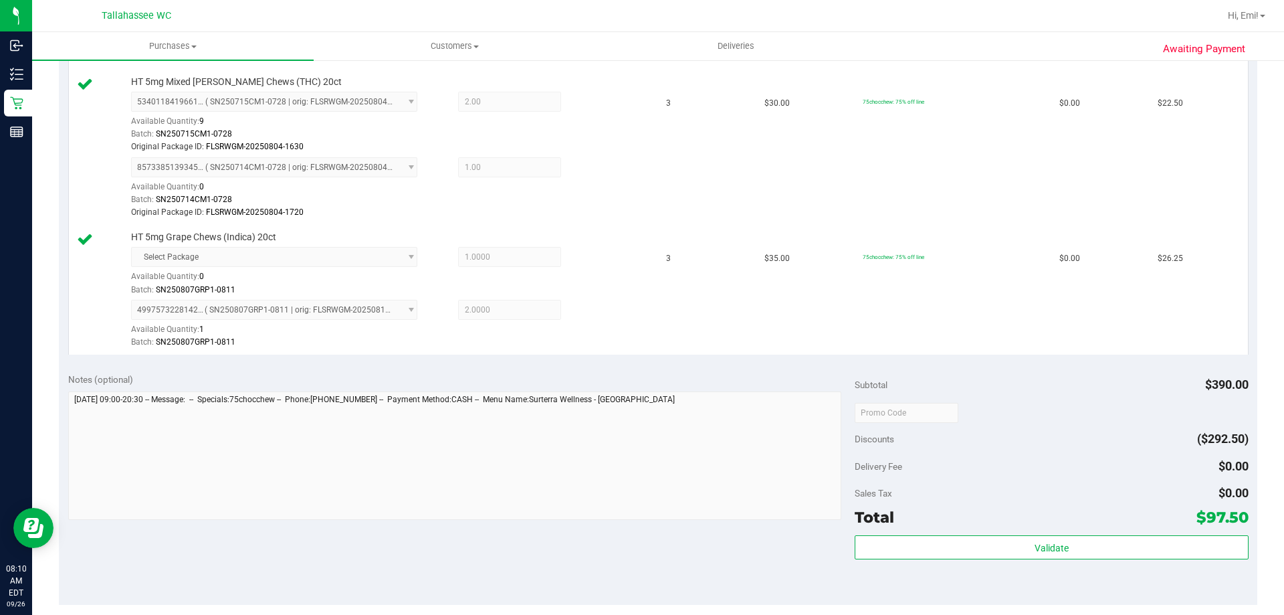
scroll to position [602, 0]
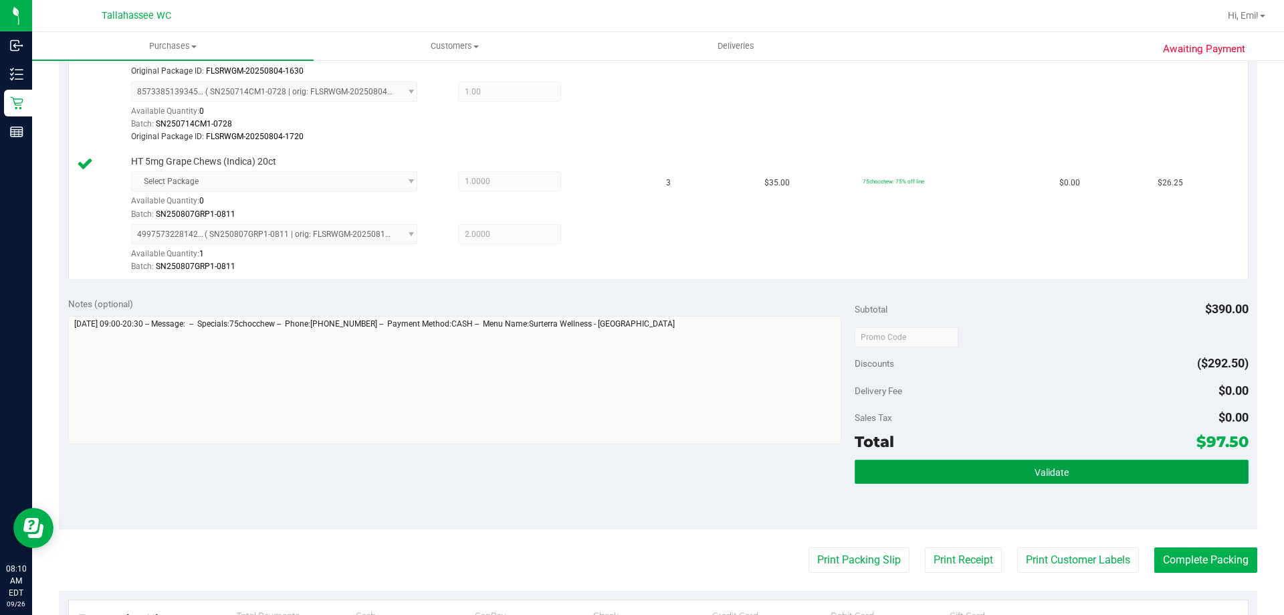
click at [940, 476] on button "Validate" at bounding box center [1051, 472] width 393 height 24
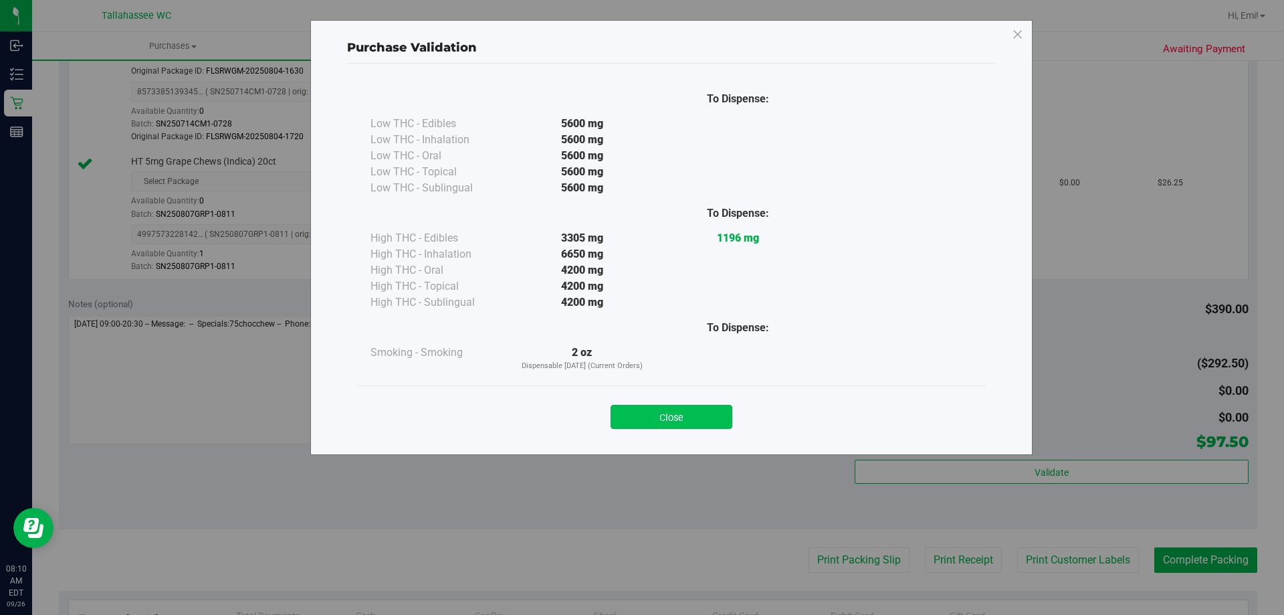
click at [690, 411] on button "Close" at bounding box center [672, 417] width 122 height 24
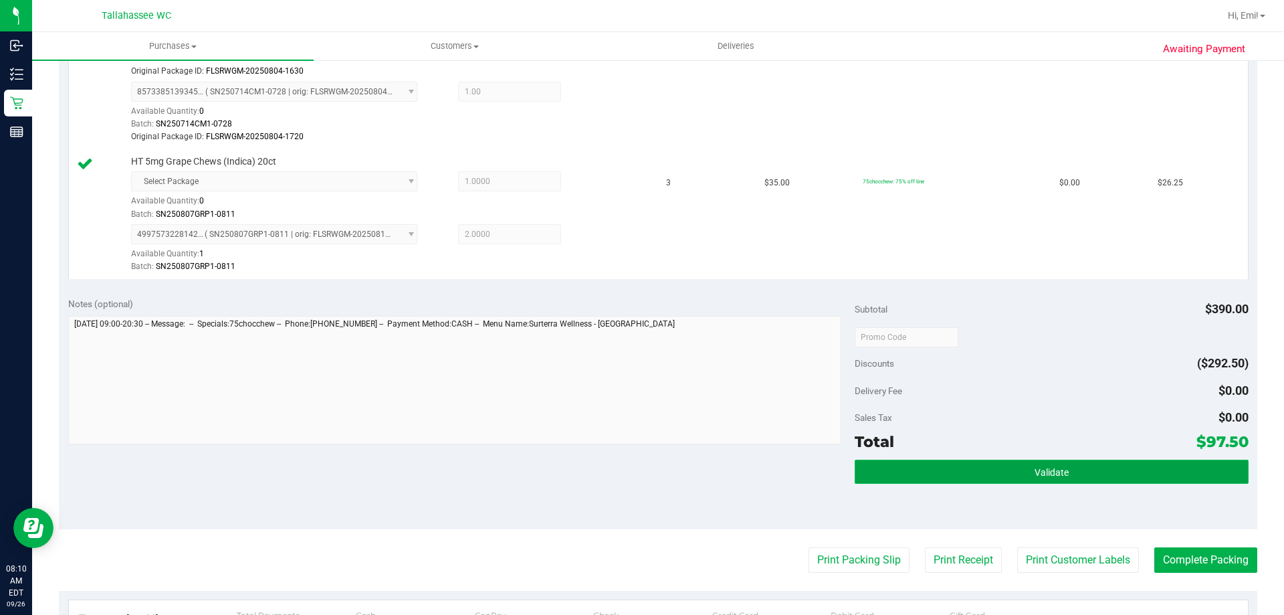
click at [875, 478] on button "Validate" at bounding box center [1051, 472] width 393 height 24
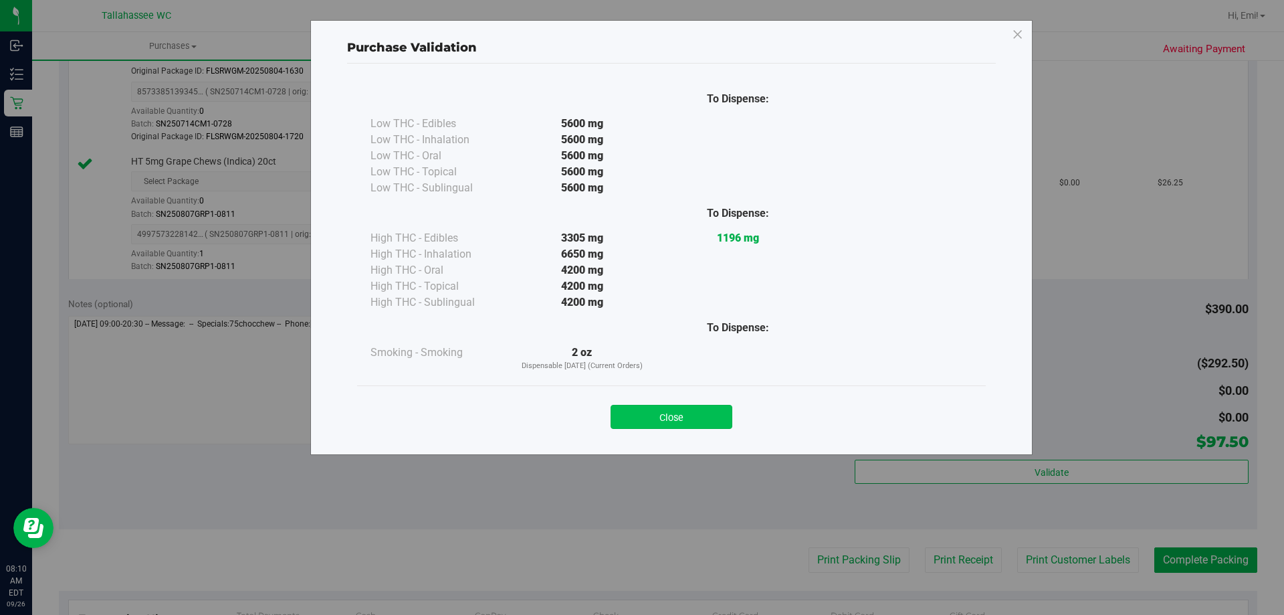
click at [668, 413] on button "Close" at bounding box center [672, 417] width 122 height 24
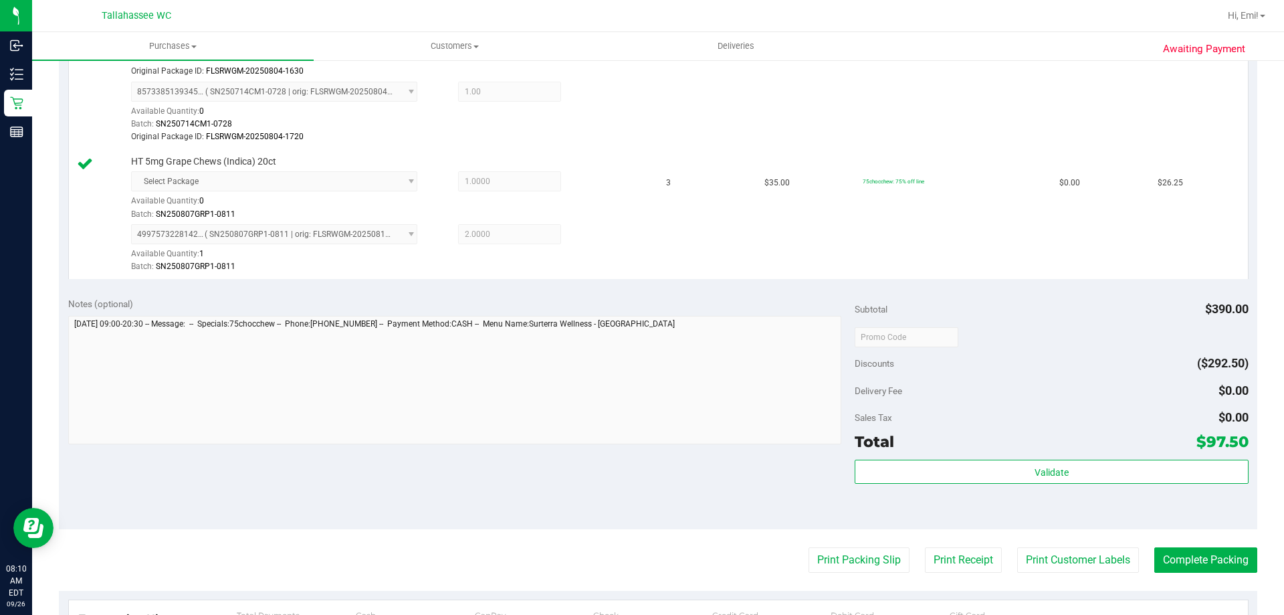
click at [843, 546] on purchase-details "Back Edit Purchase Cancel Purchase View Profile # 12006495 BioTrack ID: - Submi…" at bounding box center [658, 155] width 1199 height 1371
click at [839, 552] on button "Print Packing Slip" at bounding box center [859, 559] width 101 height 25
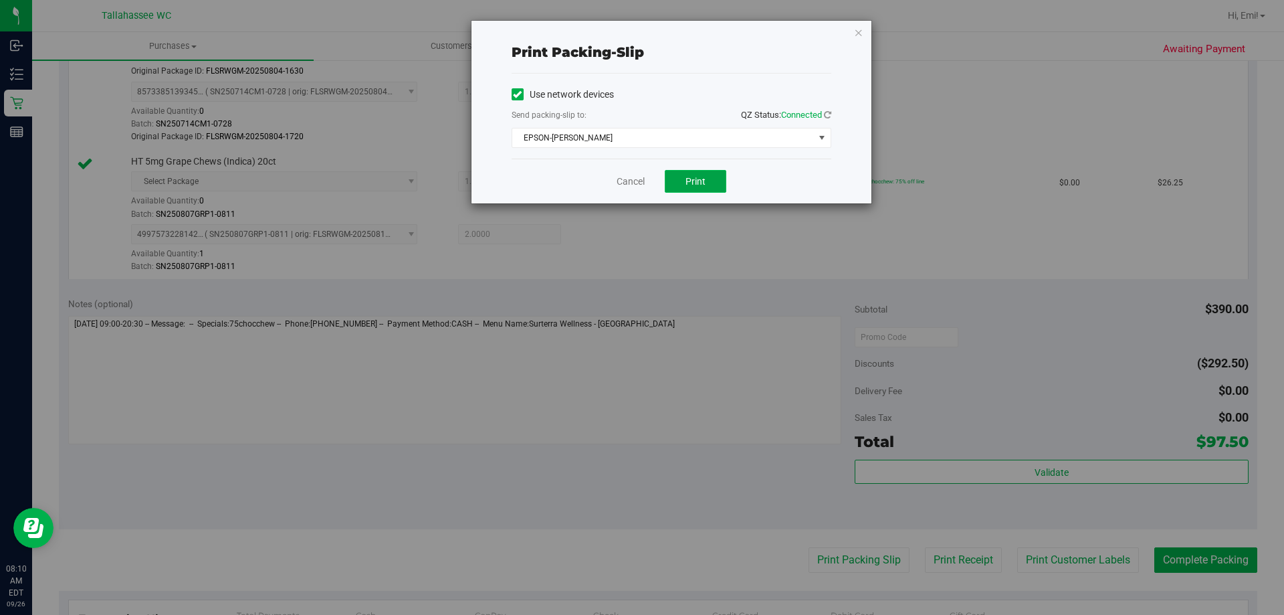
click at [708, 187] on button "Print" at bounding box center [696, 181] width 62 height 23
click at [854, 35] on icon "button" at bounding box center [858, 32] width 9 height 16
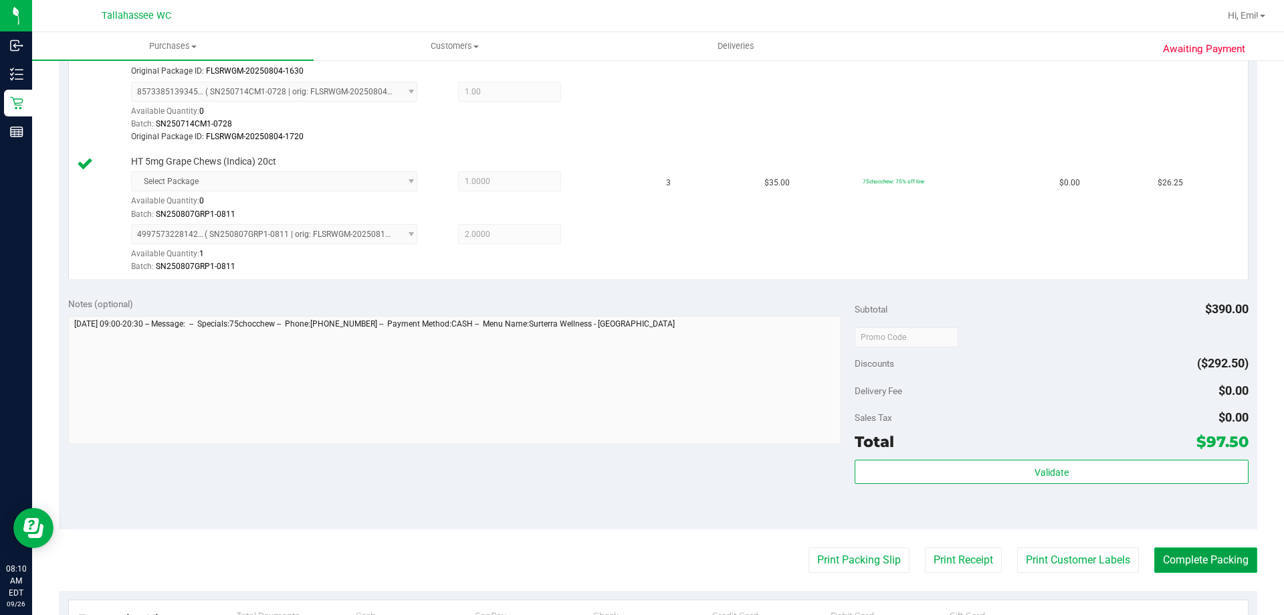
click at [1213, 549] on button "Complete Packing" at bounding box center [1206, 559] width 103 height 25
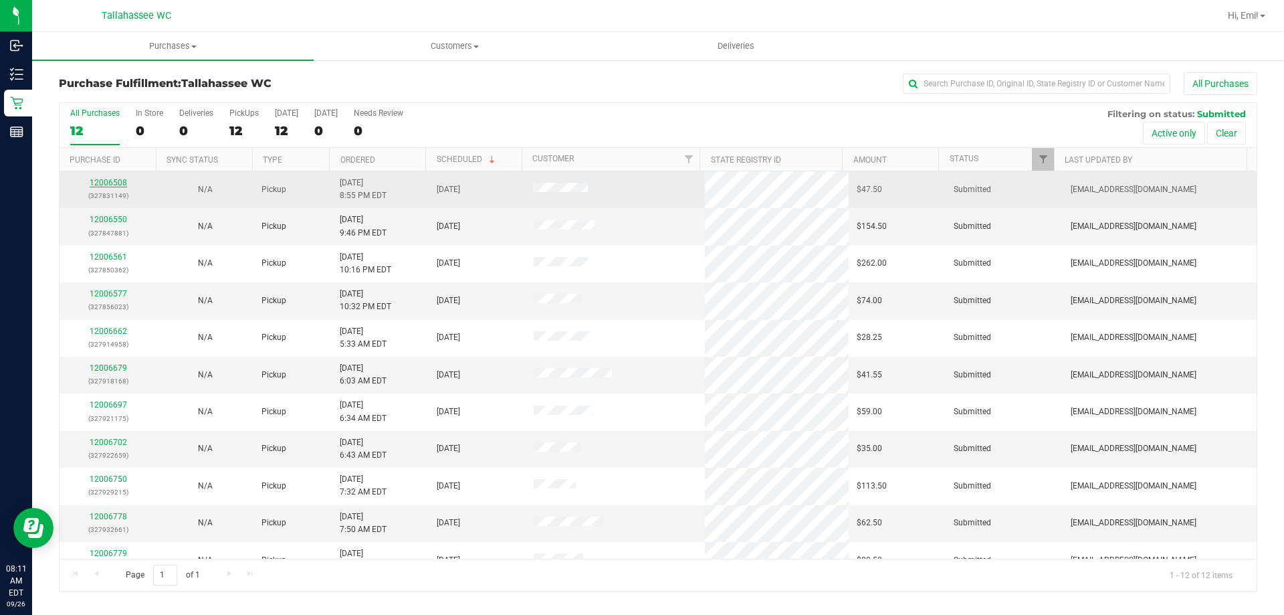
click at [118, 183] on link "12006508" at bounding box center [108, 182] width 37 height 9
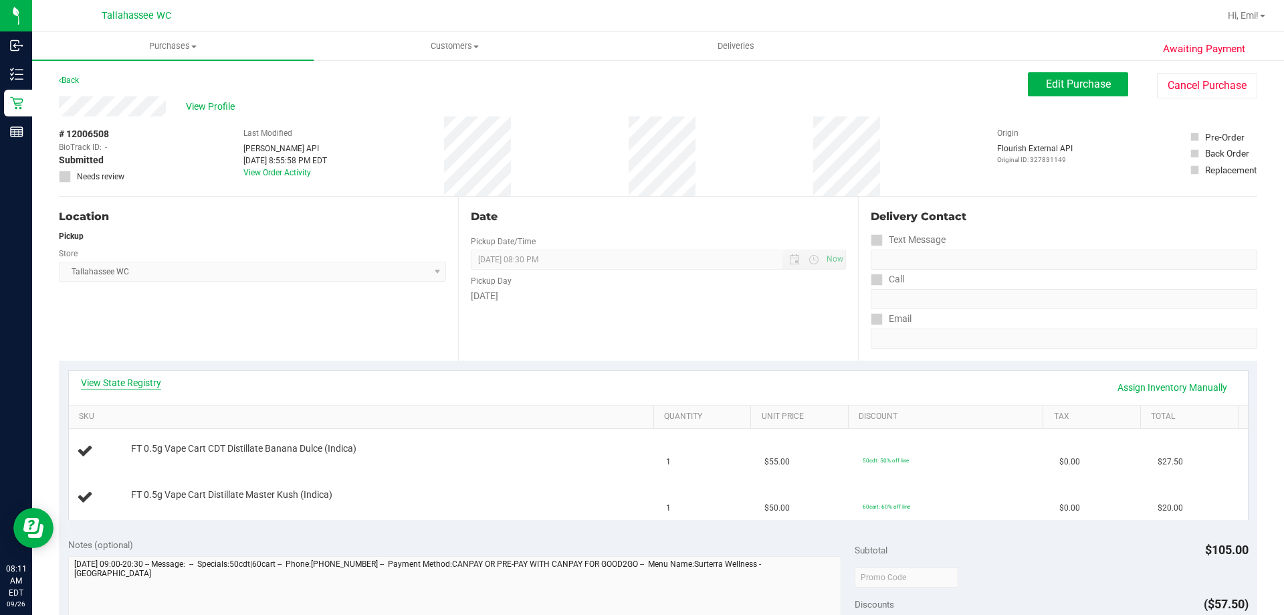
click at [138, 381] on link "View State Registry" at bounding box center [121, 382] width 80 height 13
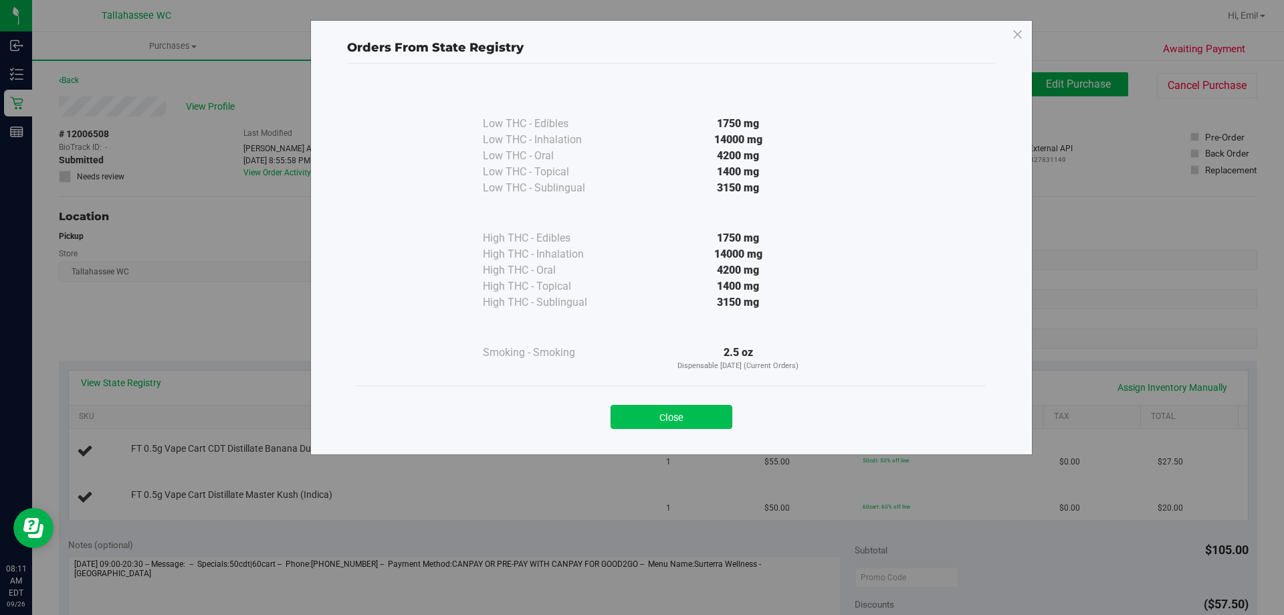
click at [670, 419] on button "Close" at bounding box center [672, 417] width 122 height 24
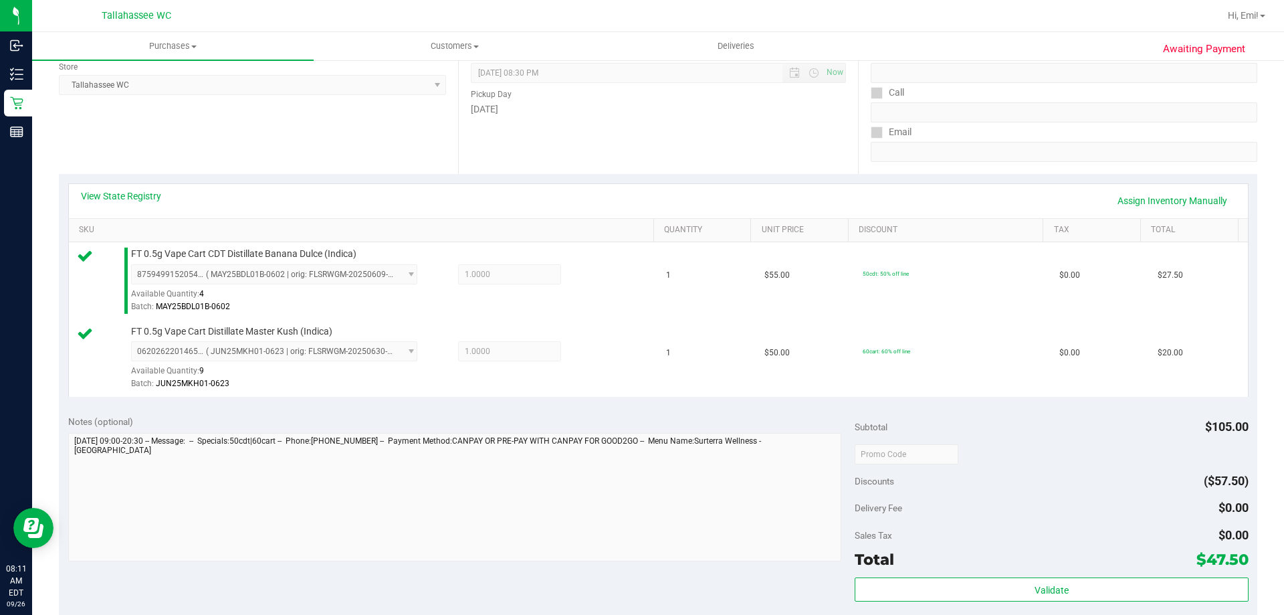
scroll to position [268, 0]
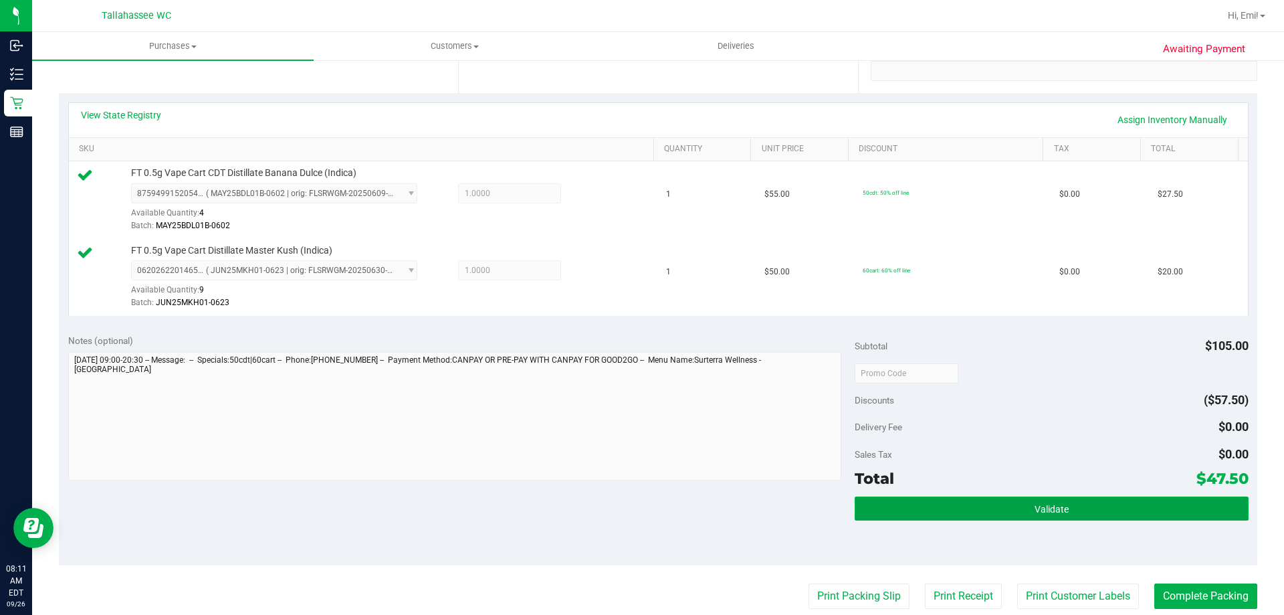
click at [924, 498] on button "Validate" at bounding box center [1051, 508] width 393 height 24
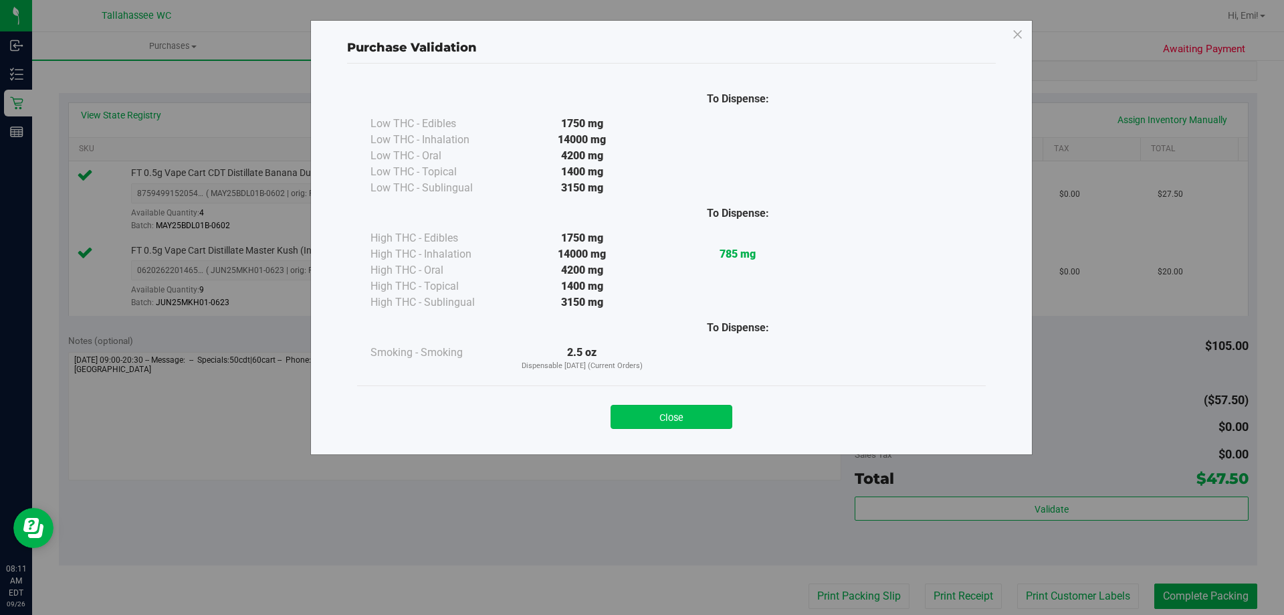
click at [696, 417] on button "Close" at bounding box center [672, 417] width 122 height 24
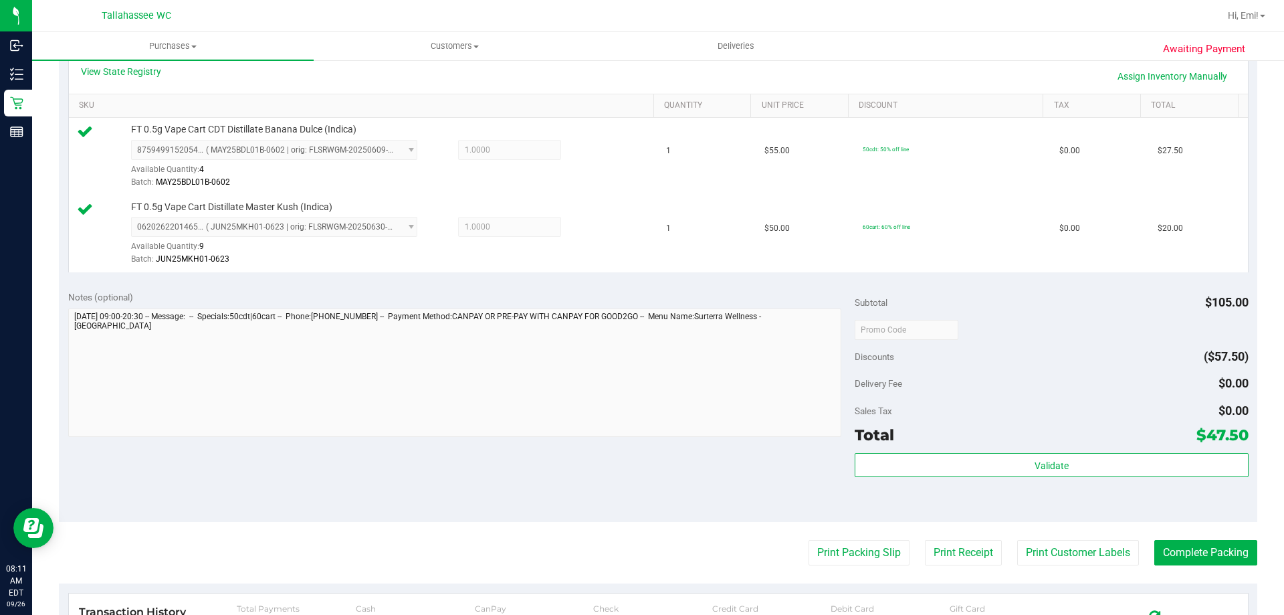
scroll to position [334, 0]
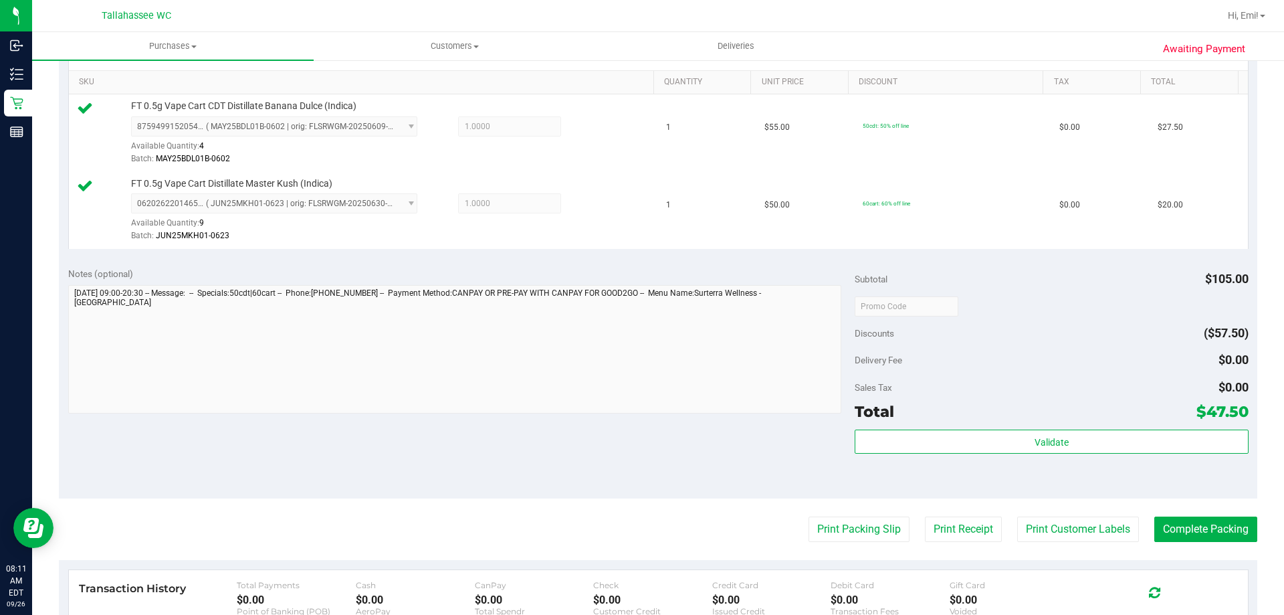
click at [846, 514] on purchase-details "Back Edit Purchase Cancel Purchase View Profile # 12006508 BioTrack ID: - Submi…" at bounding box center [658, 274] width 1199 height 1072
click at [846, 515] on purchase-details "Back Edit Purchase Cancel Purchase View Profile # 12006508 BioTrack ID: - Submi…" at bounding box center [658, 274] width 1199 height 1072
click at [841, 518] on button "Print Packing Slip" at bounding box center [859, 528] width 101 height 25
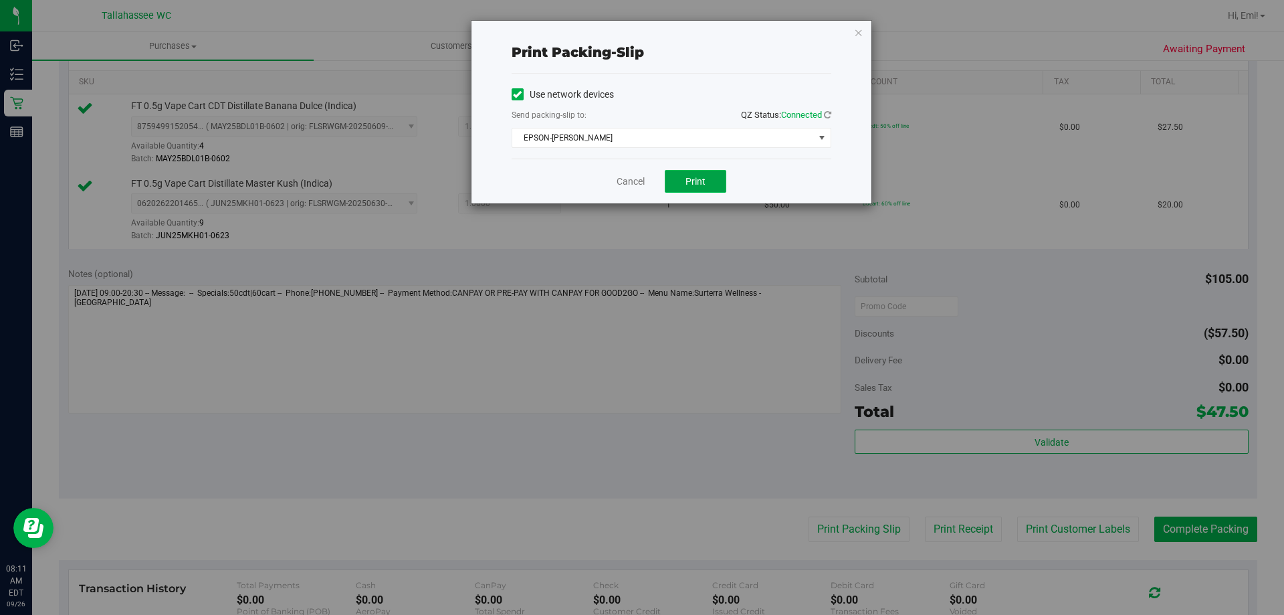
click at [692, 177] on span "Print" at bounding box center [696, 181] width 20 height 11
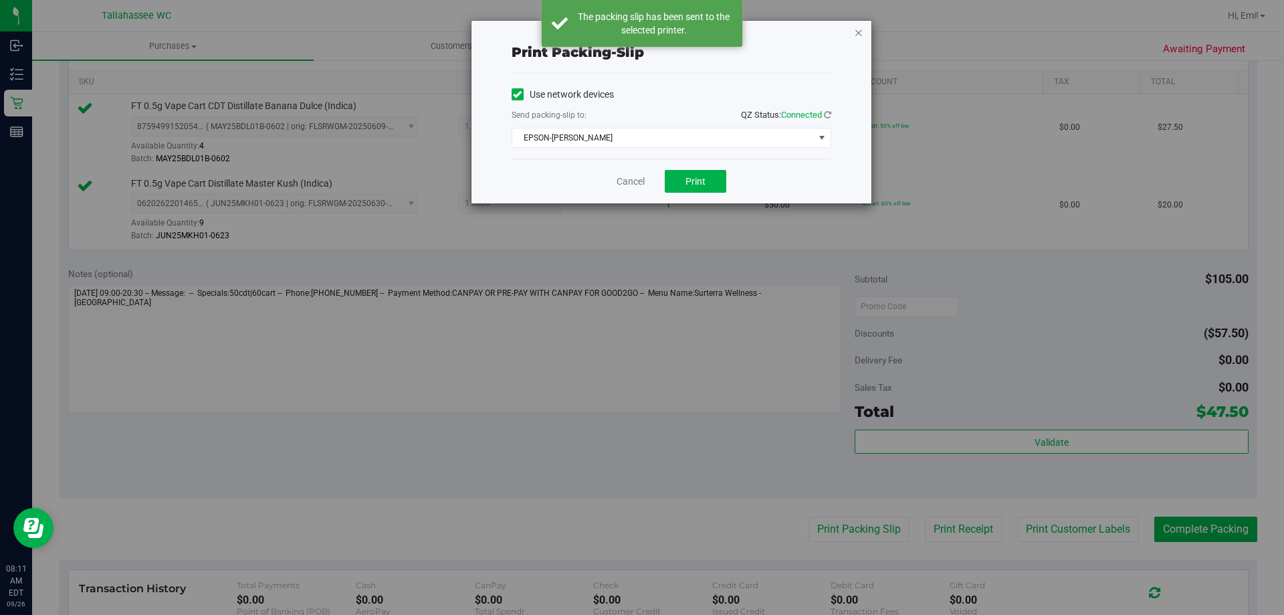
click at [860, 32] on icon "button" at bounding box center [858, 32] width 9 height 16
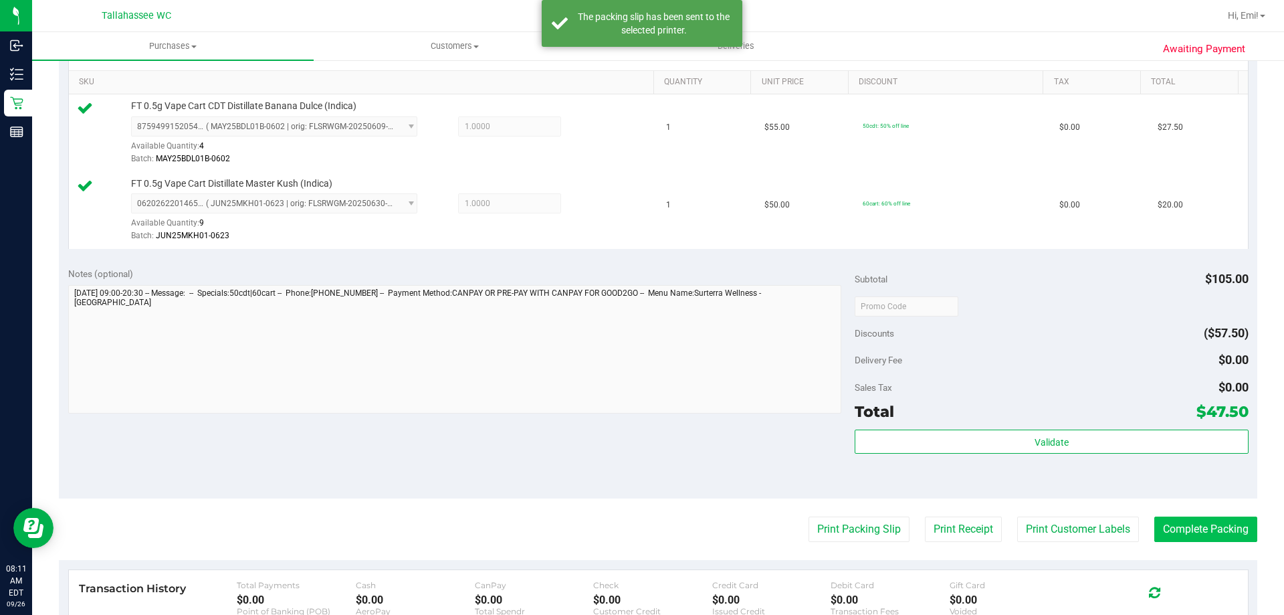
drag, startPoint x: 1209, startPoint y: 550, endPoint x: 1207, endPoint y: 541, distance: 8.9
click at [1209, 549] on purchase-details "Back Edit Purchase Cancel Purchase View Profile # 12006508 BioTrack ID: - Submi…" at bounding box center [658, 274] width 1199 height 1072
click at [1205, 538] on button "Complete Packing" at bounding box center [1206, 528] width 103 height 25
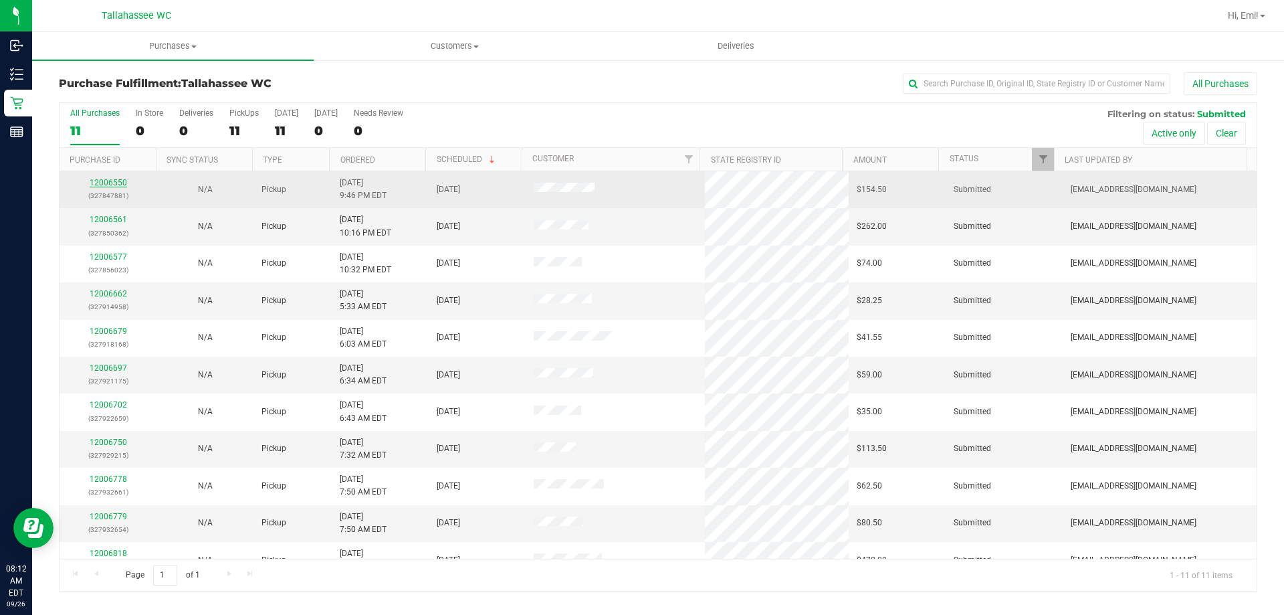
click at [120, 180] on link "12006550" at bounding box center [108, 182] width 37 height 9
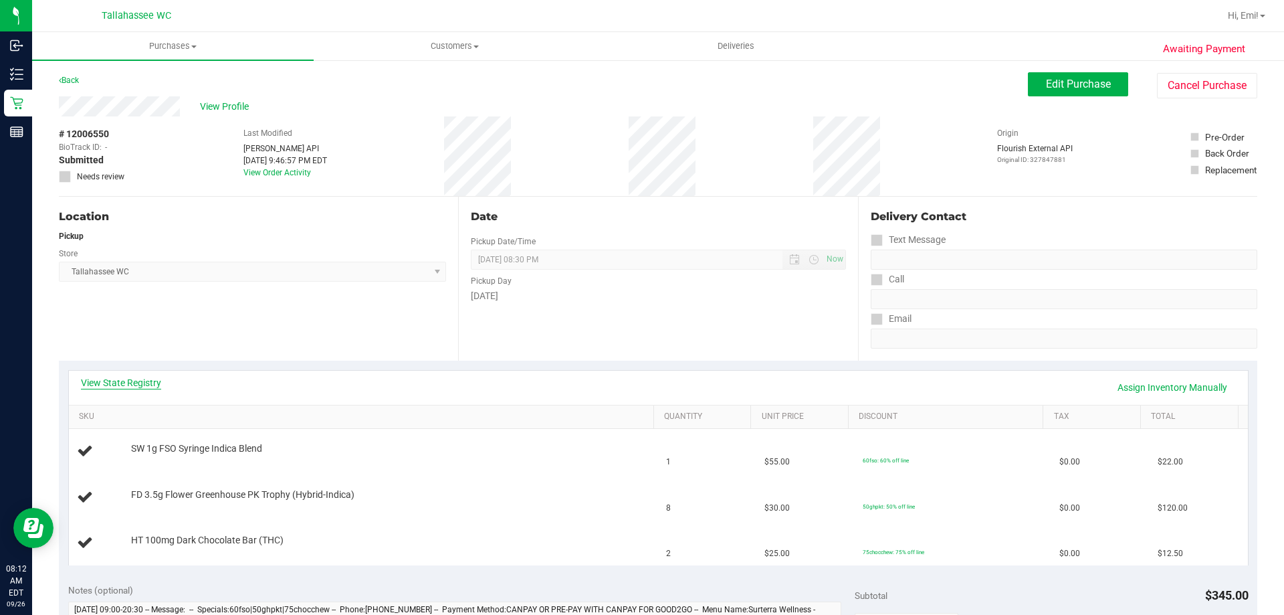
click at [110, 381] on link "View State Registry" at bounding box center [121, 382] width 80 height 13
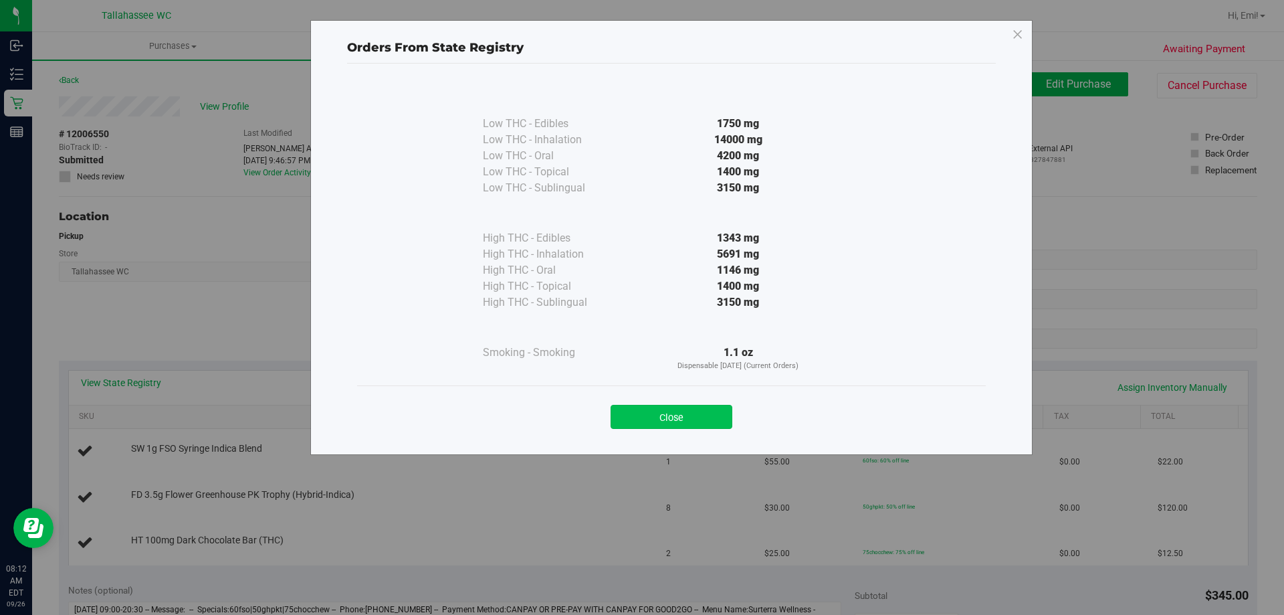
click at [688, 421] on button "Close" at bounding box center [672, 417] width 122 height 24
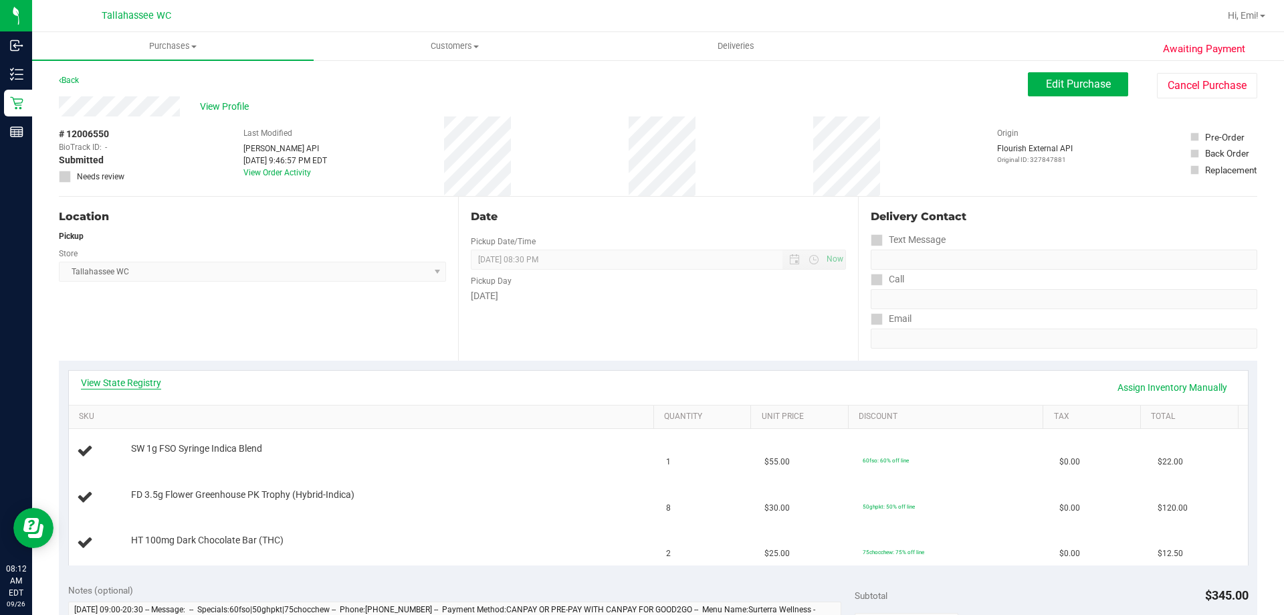
click at [160, 381] on div "View State Registry Assign Inventory Manually" at bounding box center [658, 387] width 1155 height 23
click at [155, 381] on link "View State Registry" at bounding box center [121, 382] width 80 height 13
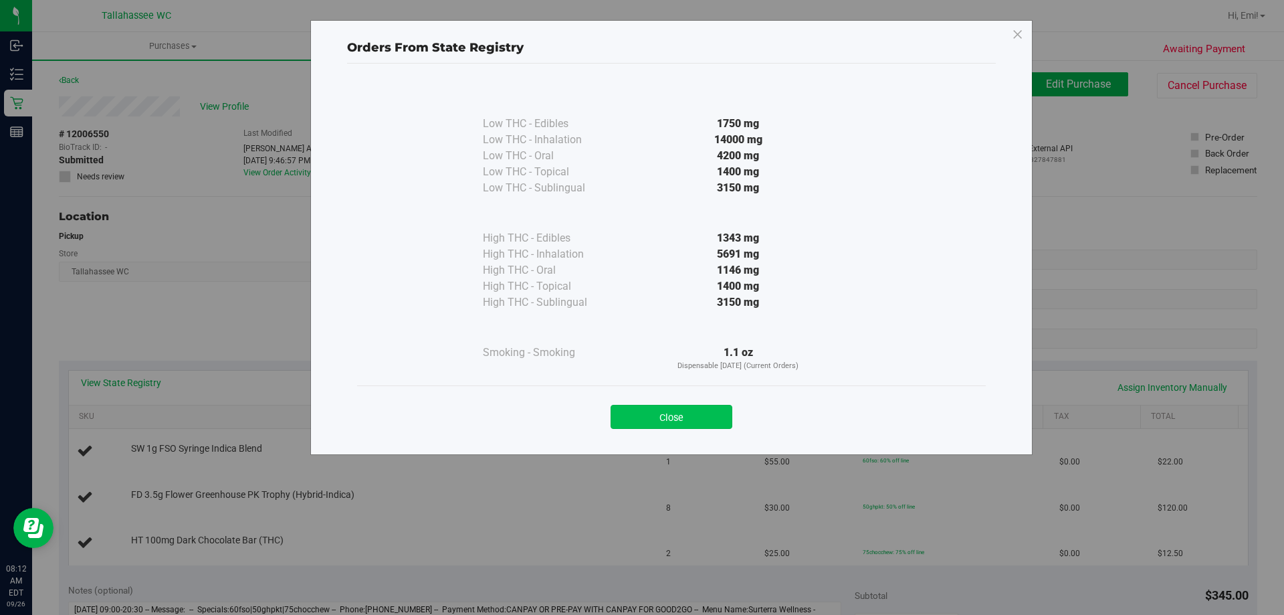
click at [652, 409] on button "Close" at bounding box center [672, 417] width 122 height 24
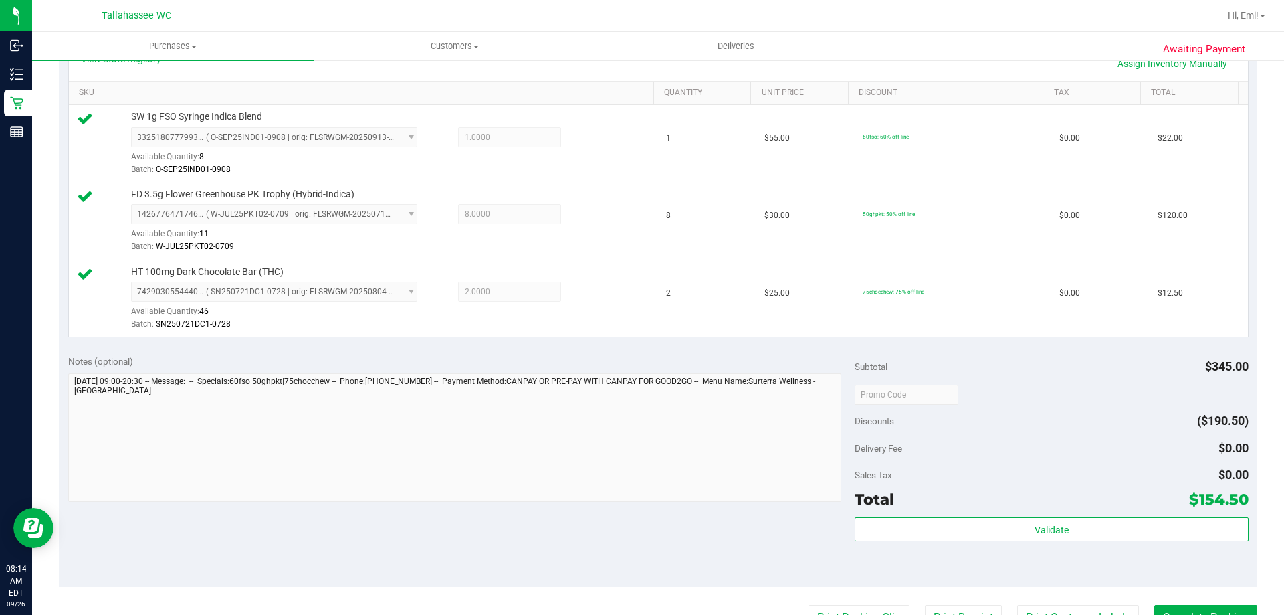
scroll to position [401, 0]
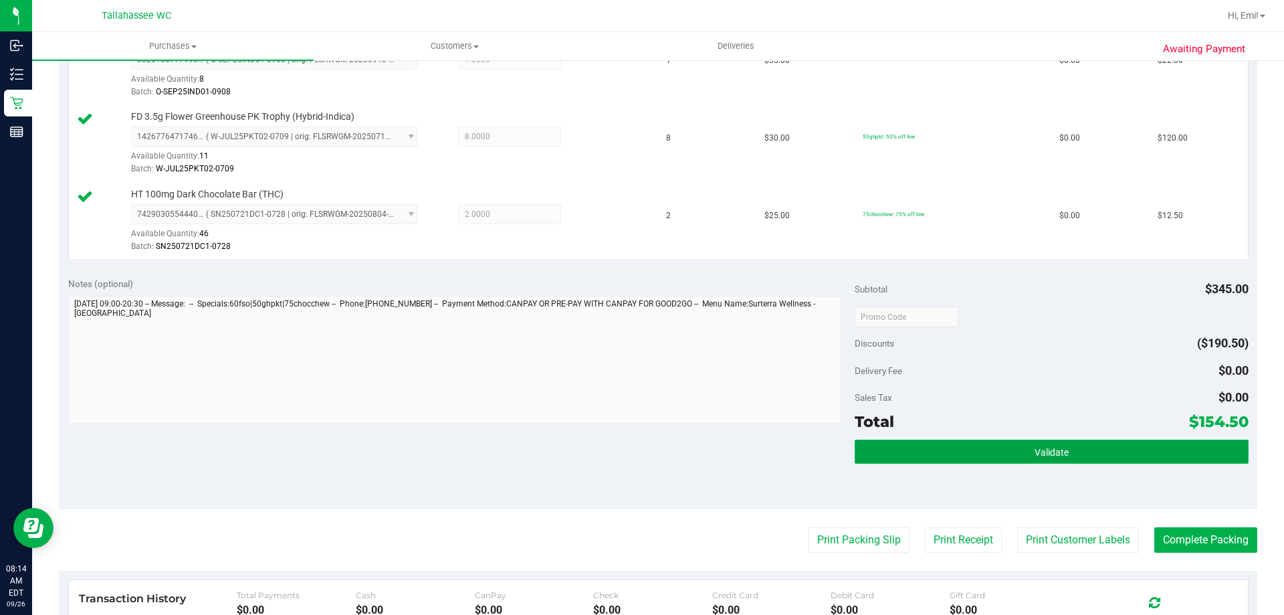
click at [883, 451] on button "Validate" at bounding box center [1051, 451] width 393 height 24
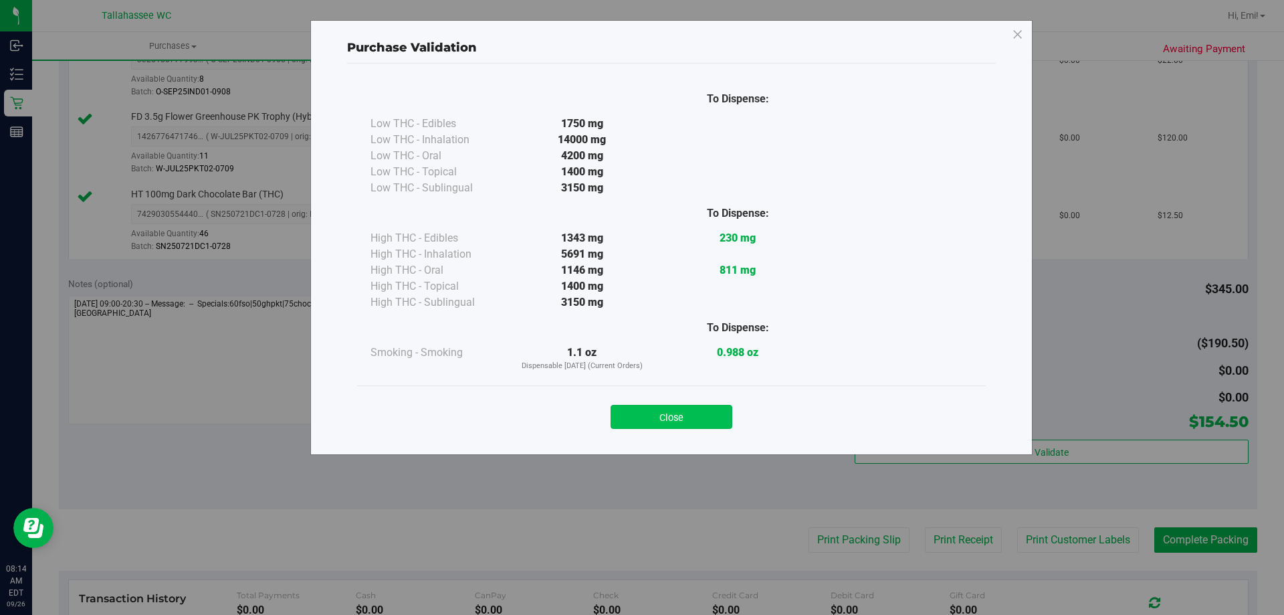
click at [672, 420] on button "Close" at bounding box center [672, 417] width 122 height 24
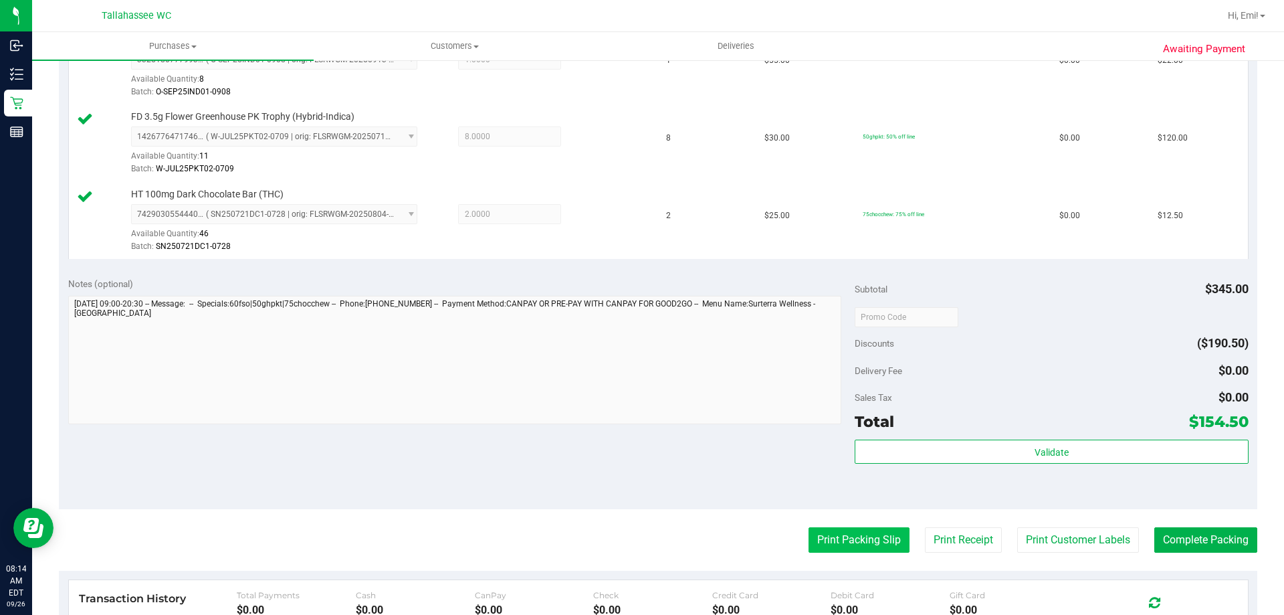
click at [809, 530] on button "Print Packing Slip" at bounding box center [859, 539] width 101 height 25
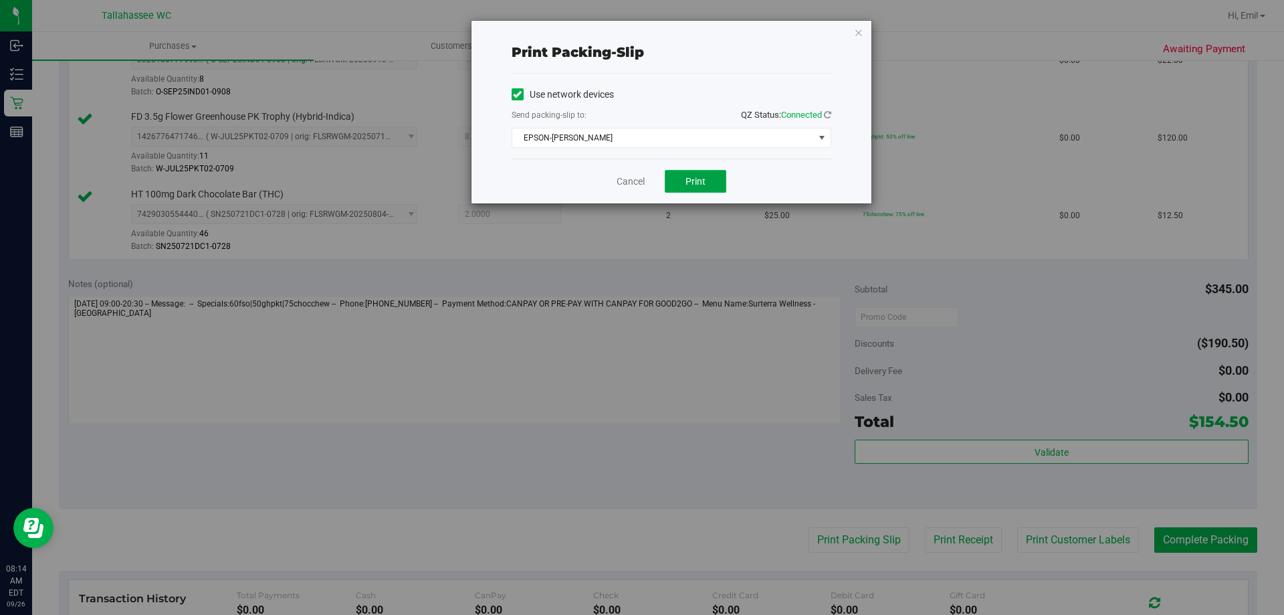
click at [694, 175] on button "Print" at bounding box center [696, 181] width 62 height 23
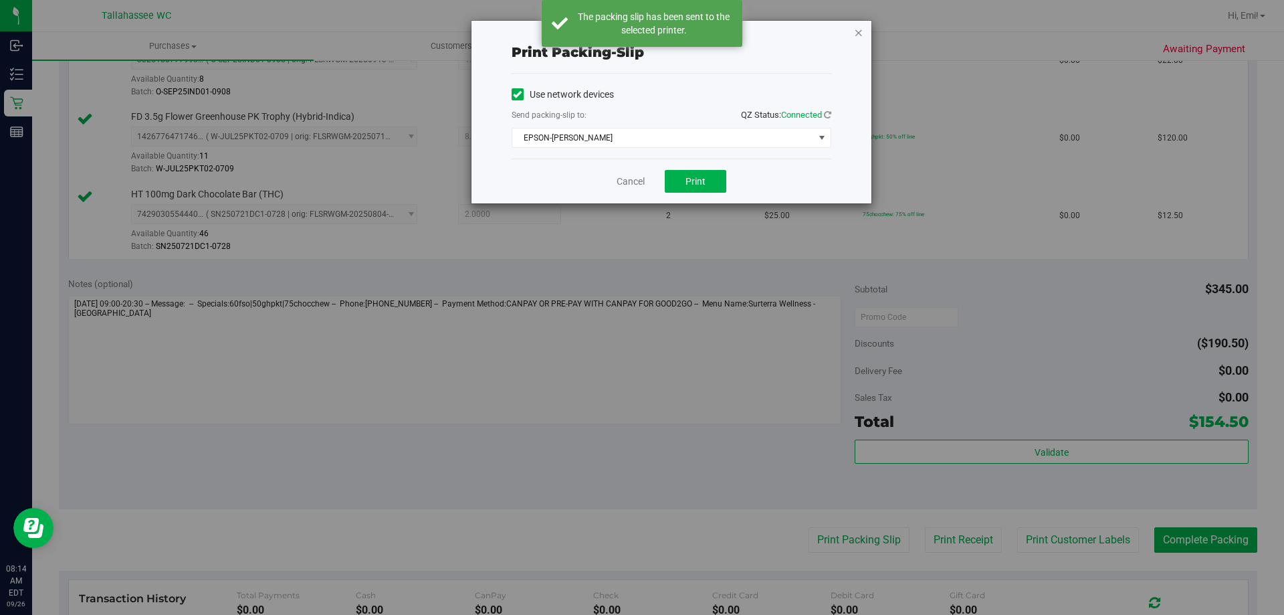
click at [857, 31] on icon "button" at bounding box center [858, 32] width 9 height 16
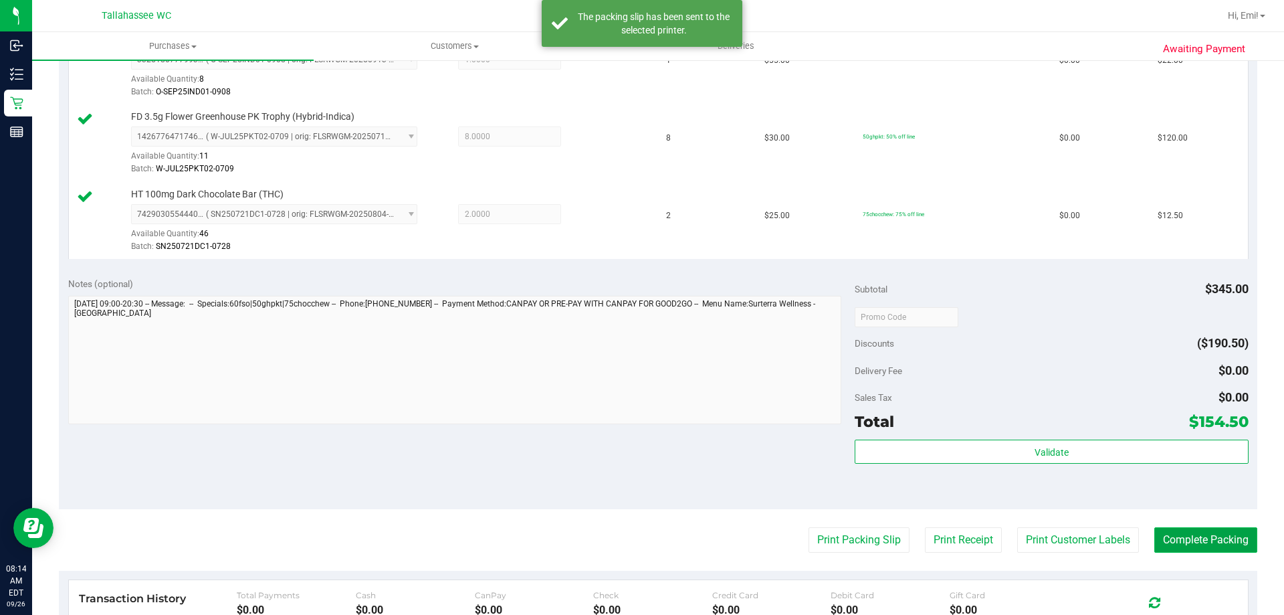
click at [1172, 549] on button "Complete Packing" at bounding box center [1206, 539] width 103 height 25
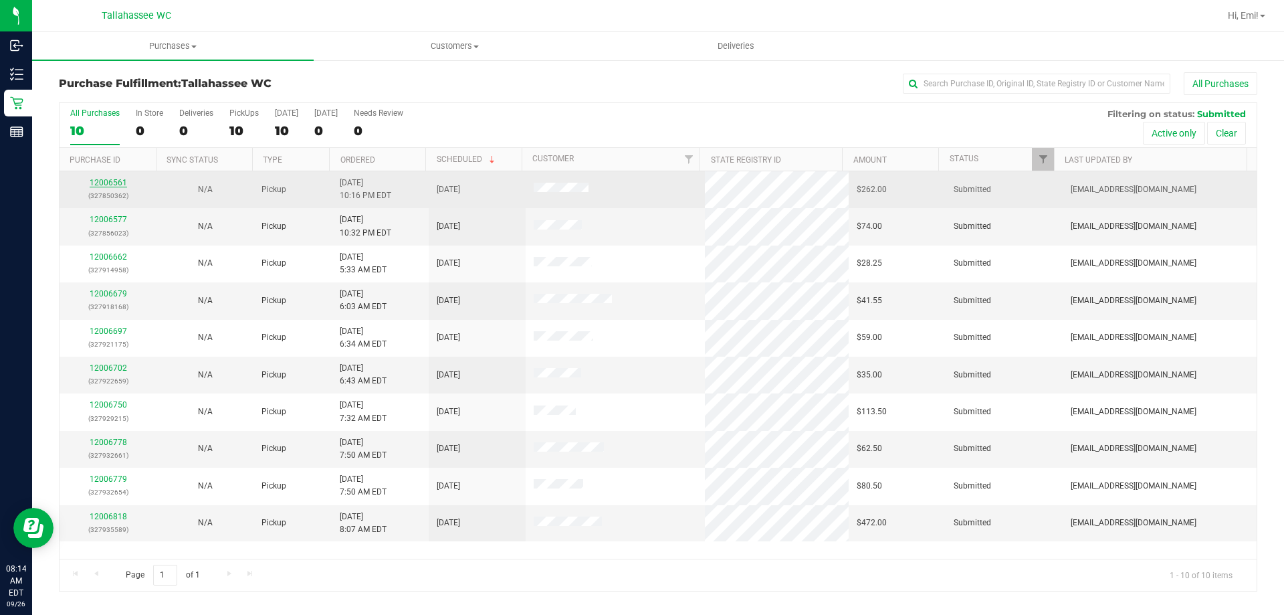
click at [97, 187] on link "12006561" at bounding box center [108, 182] width 37 height 9
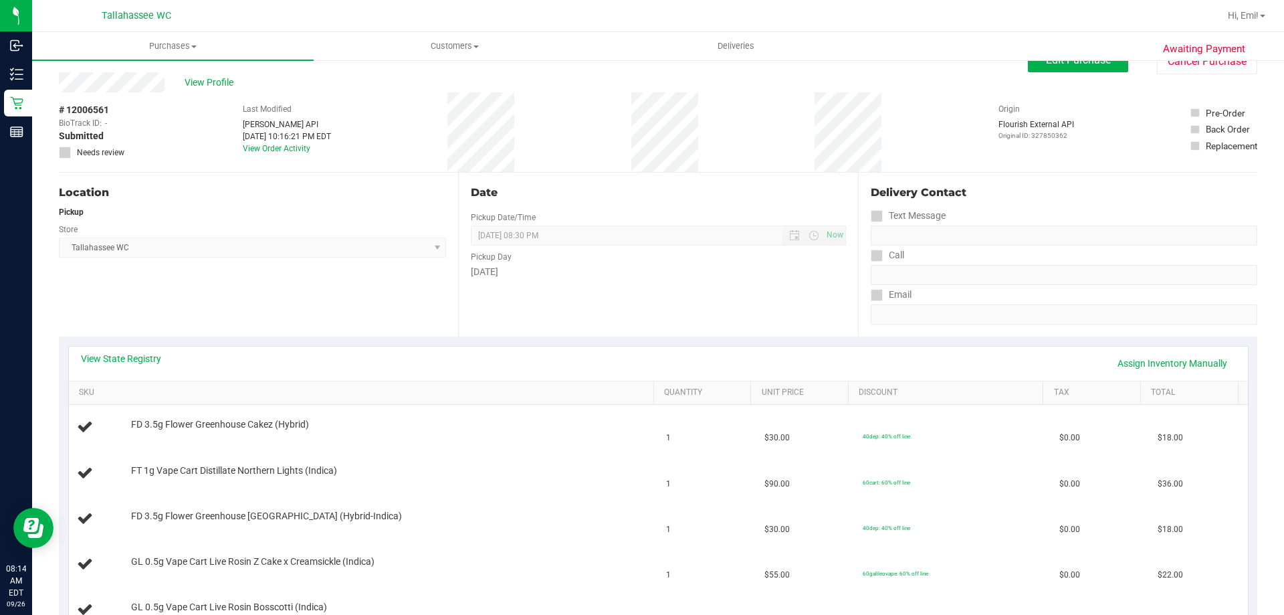
scroll to position [67, 0]
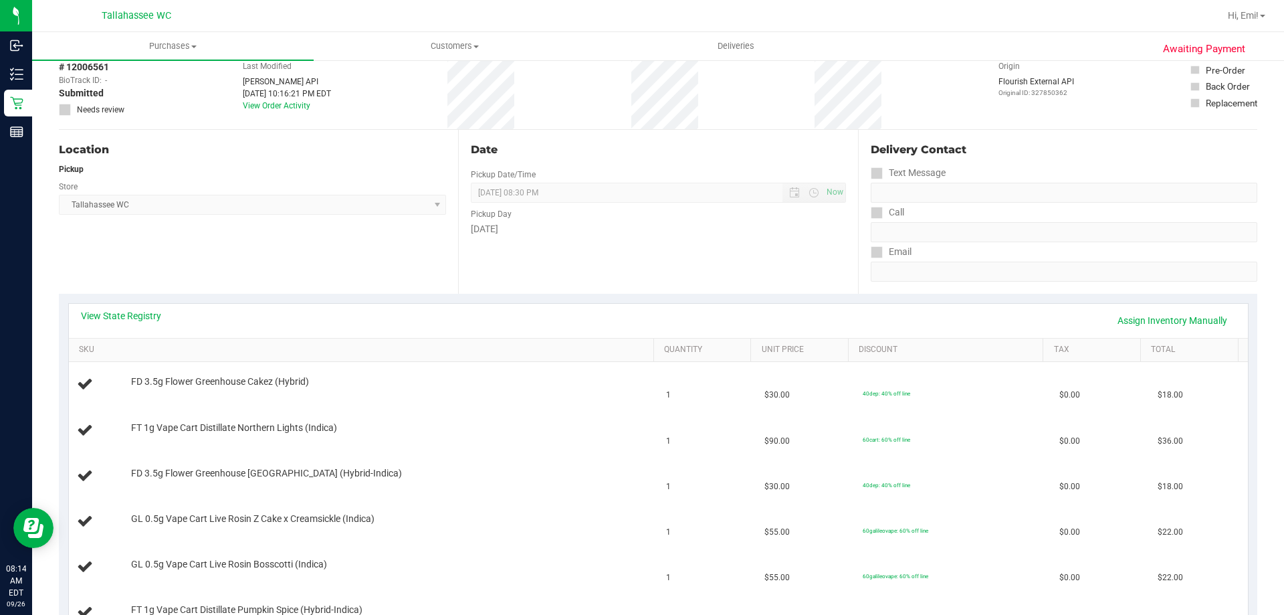
click at [137, 323] on div "View State Registry Assign Inventory Manually" at bounding box center [658, 320] width 1155 height 23
click at [137, 320] on link "View State Registry" at bounding box center [121, 315] width 80 height 13
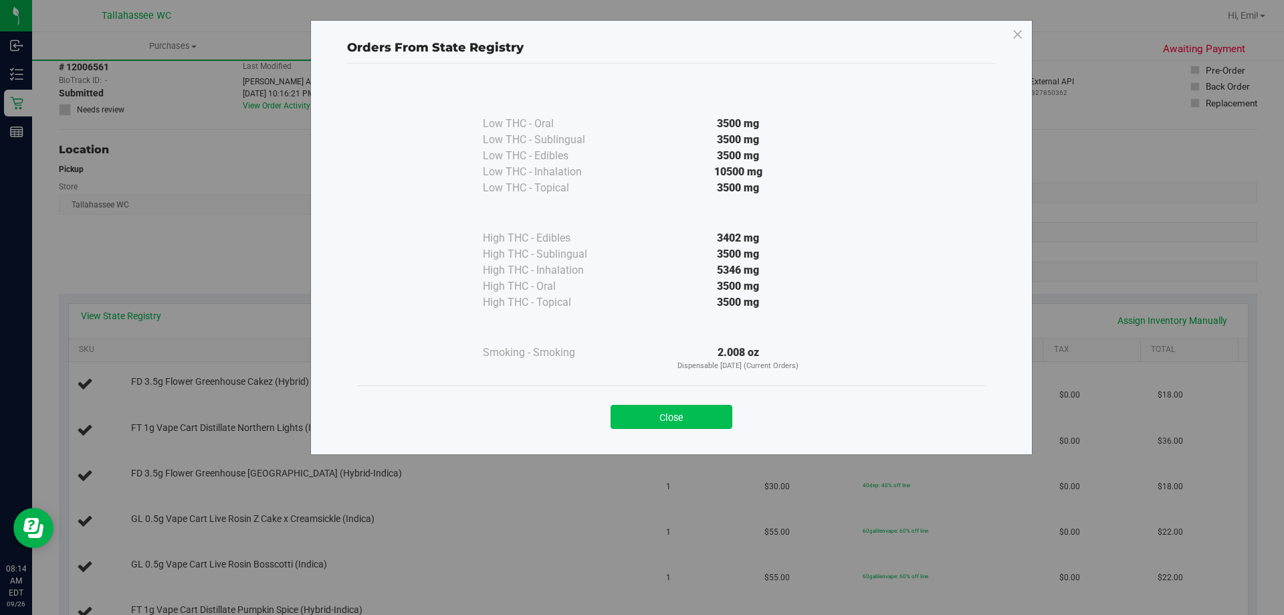
click at [668, 414] on button "Close" at bounding box center [672, 417] width 122 height 24
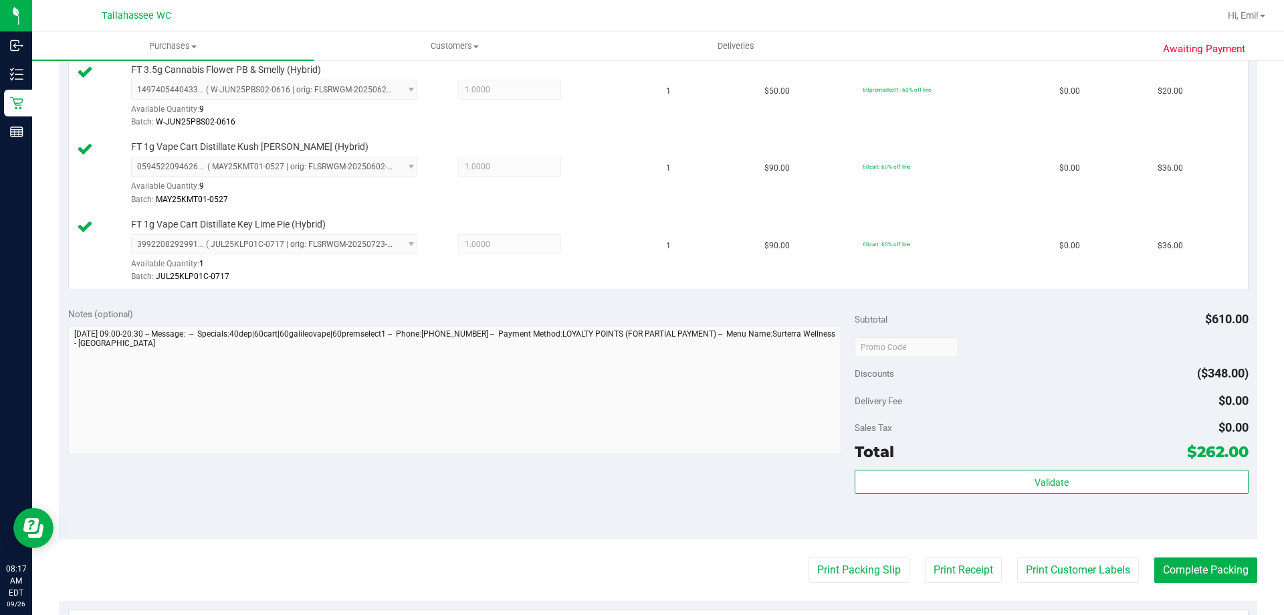
scroll to position [936, 0]
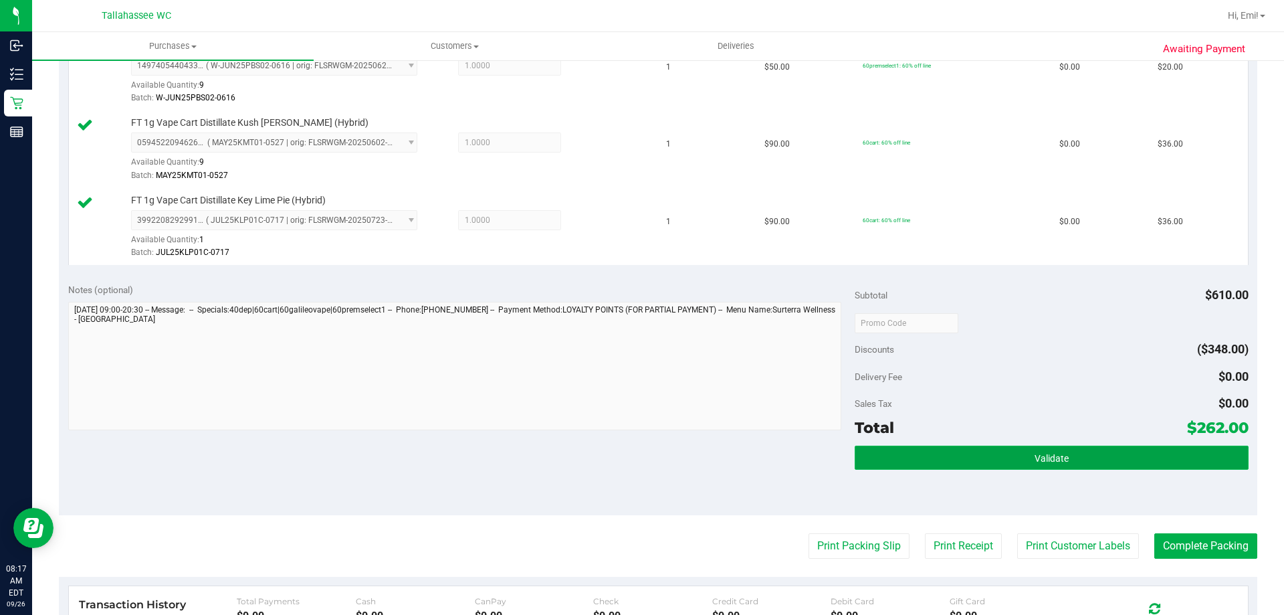
click at [884, 456] on button "Validate" at bounding box center [1051, 457] width 393 height 24
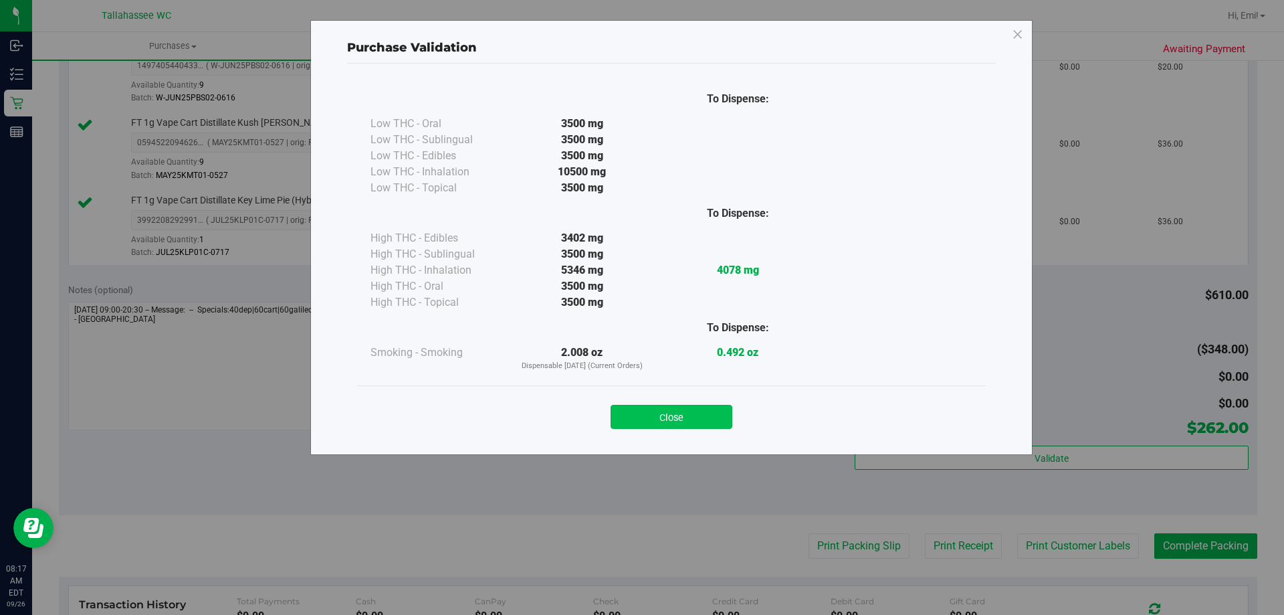
click at [692, 417] on button "Close" at bounding box center [672, 417] width 122 height 24
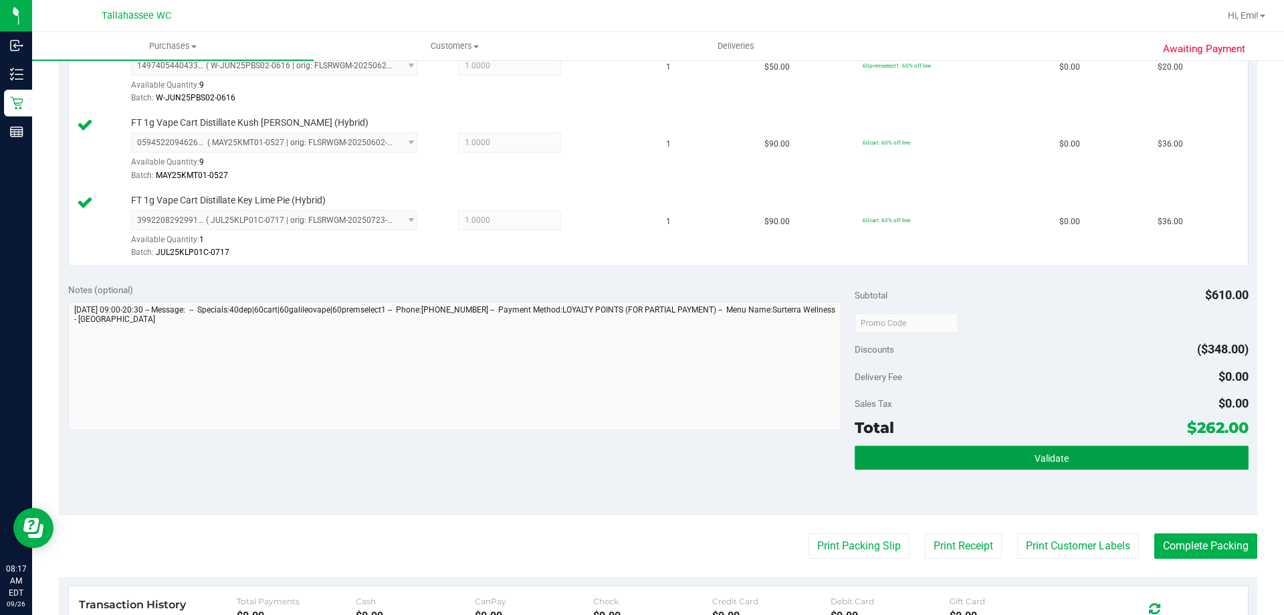
click at [910, 458] on button "Validate" at bounding box center [1051, 457] width 393 height 24
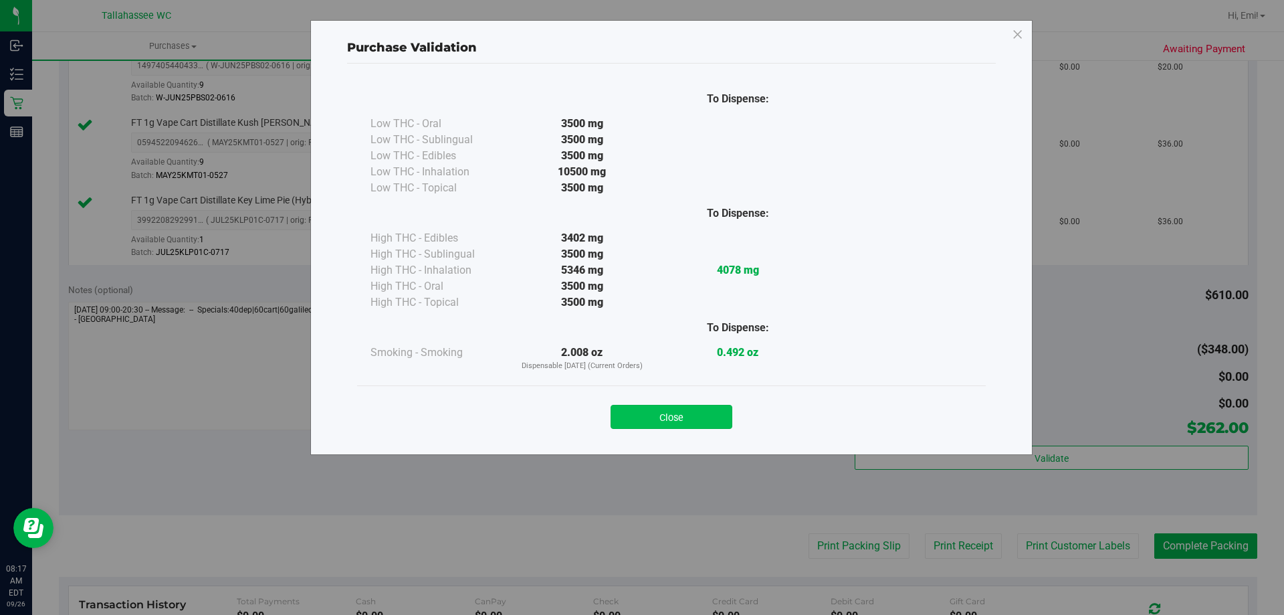
click at [652, 407] on button "Close" at bounding box center [672, 417] width 122 height 24
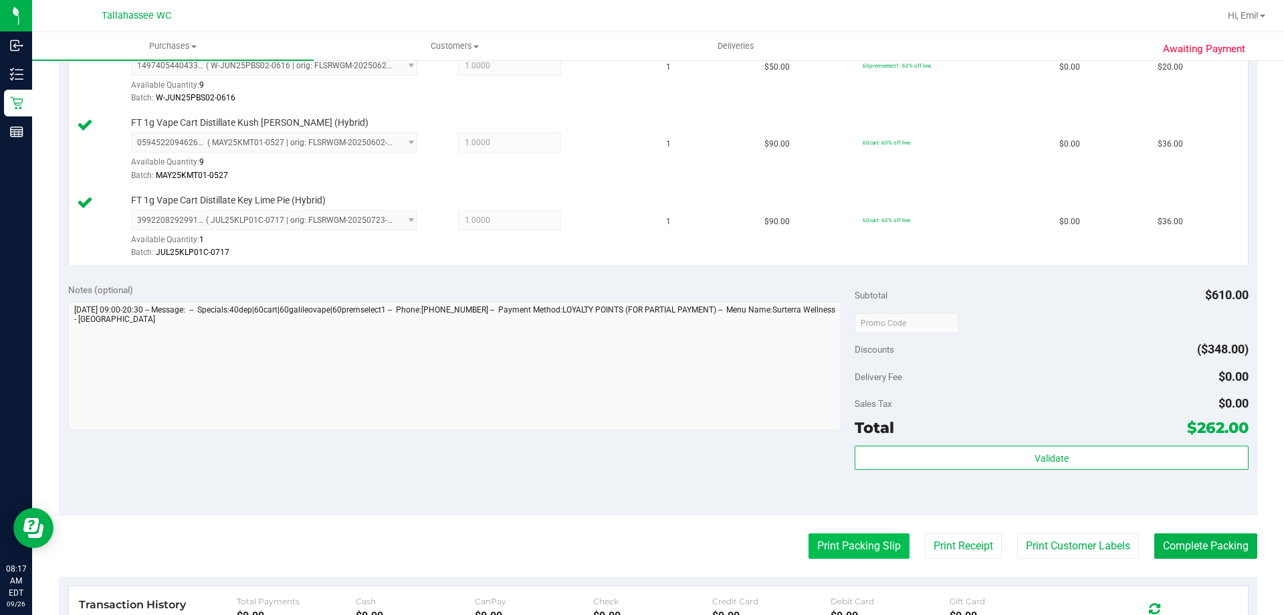
click at [827, 533] on button "Print Packing Slip" at bounding box center [859, 545] width 101 height 25
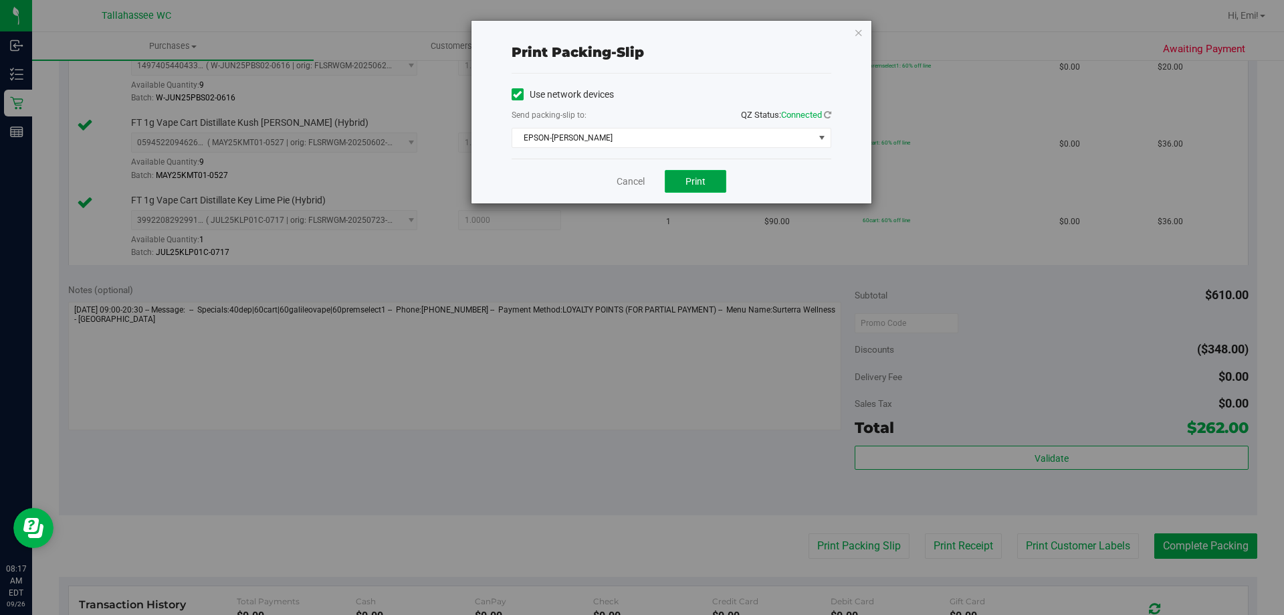
click at [684, 179] on button "Print" at bounding box center [696, 181] width 62 height 23
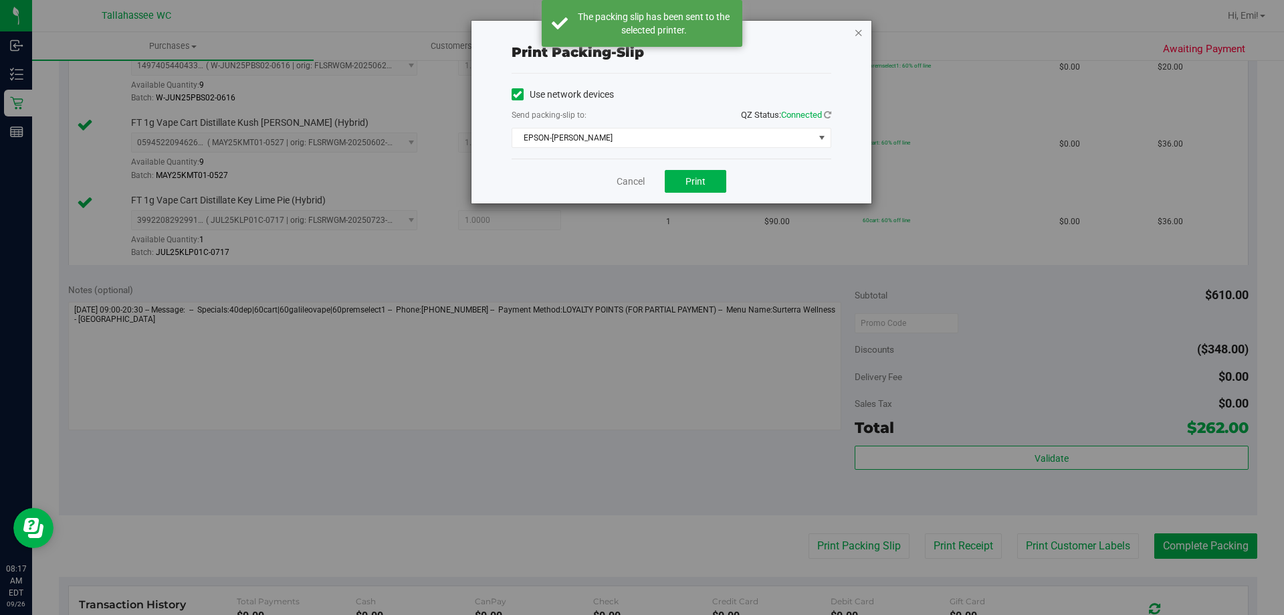
click at [856, 31] on icon "button" at bounding box center [858, 32] width 9 height 16
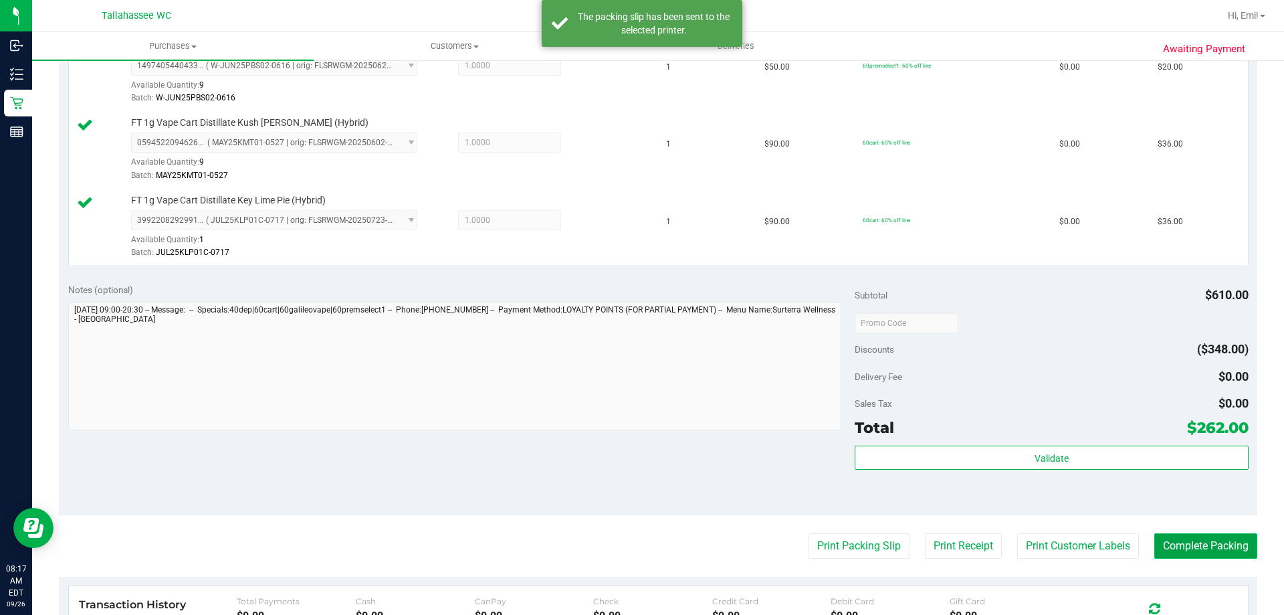
click at [1216, 545] on button "Complete Packing" at bounding box center [1206, 545] width 103 height 25
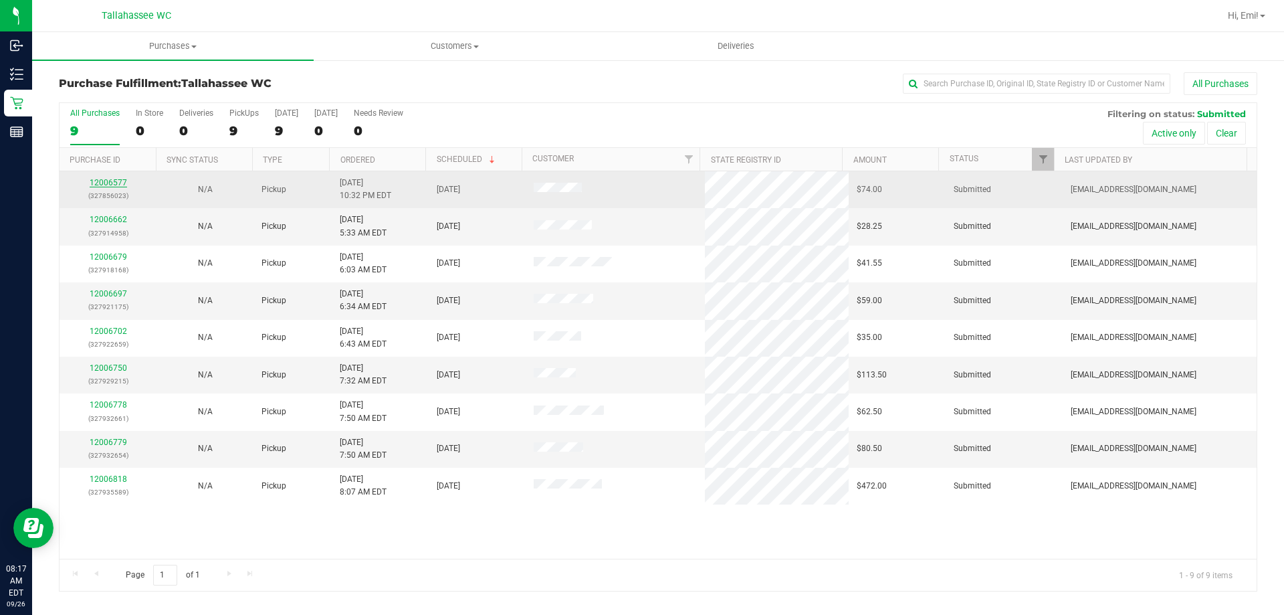
click at [111, 181] on link "12006577" at bounding box center [108, 182] width 37 height 9
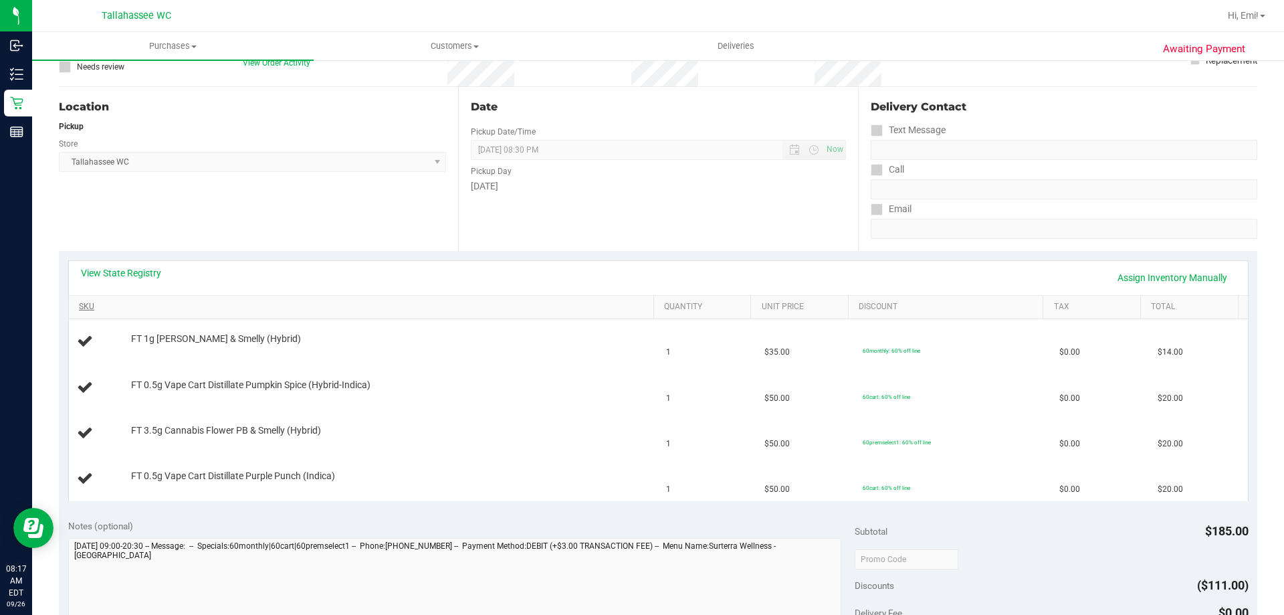
scroll to position [134, 0]
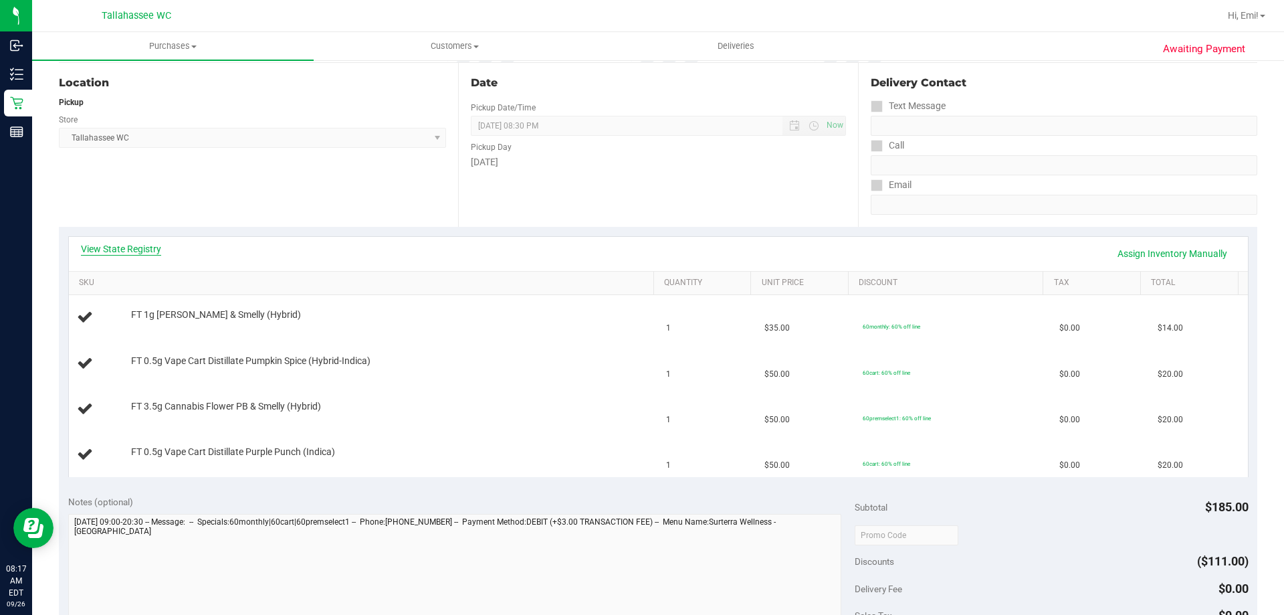
click at [142, 252] on link "View State Registry" at bounding box center [121, 248] width 80 height 13
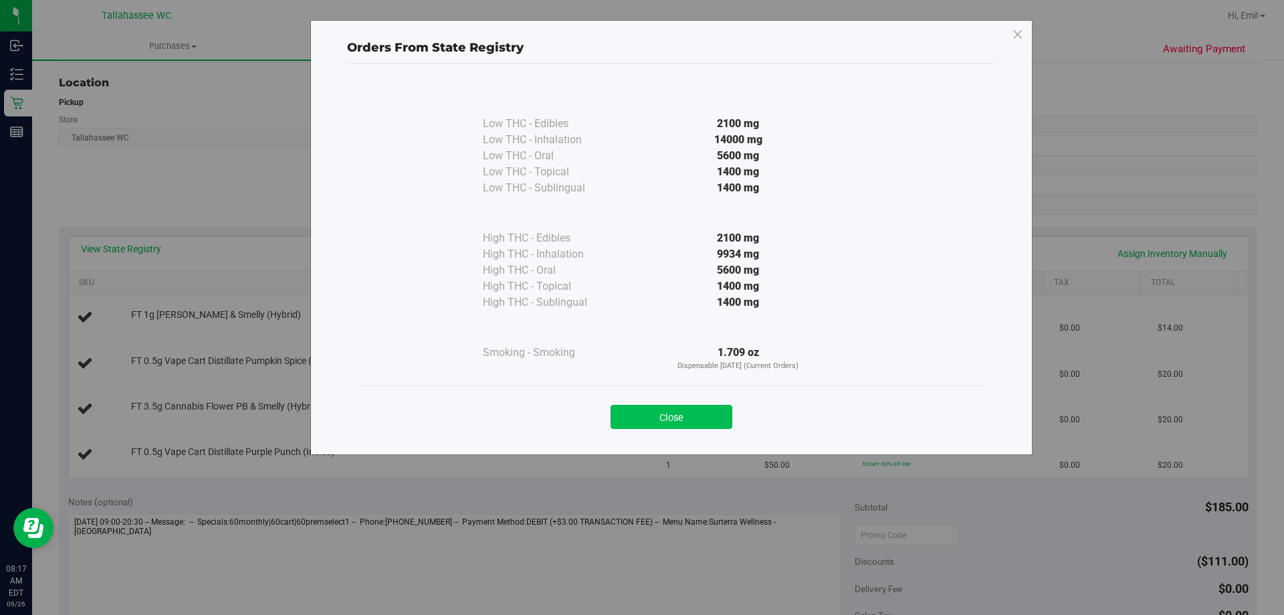
click at [671, 409] on button "Close" at bounding box center [672, 417] width 122 height 24
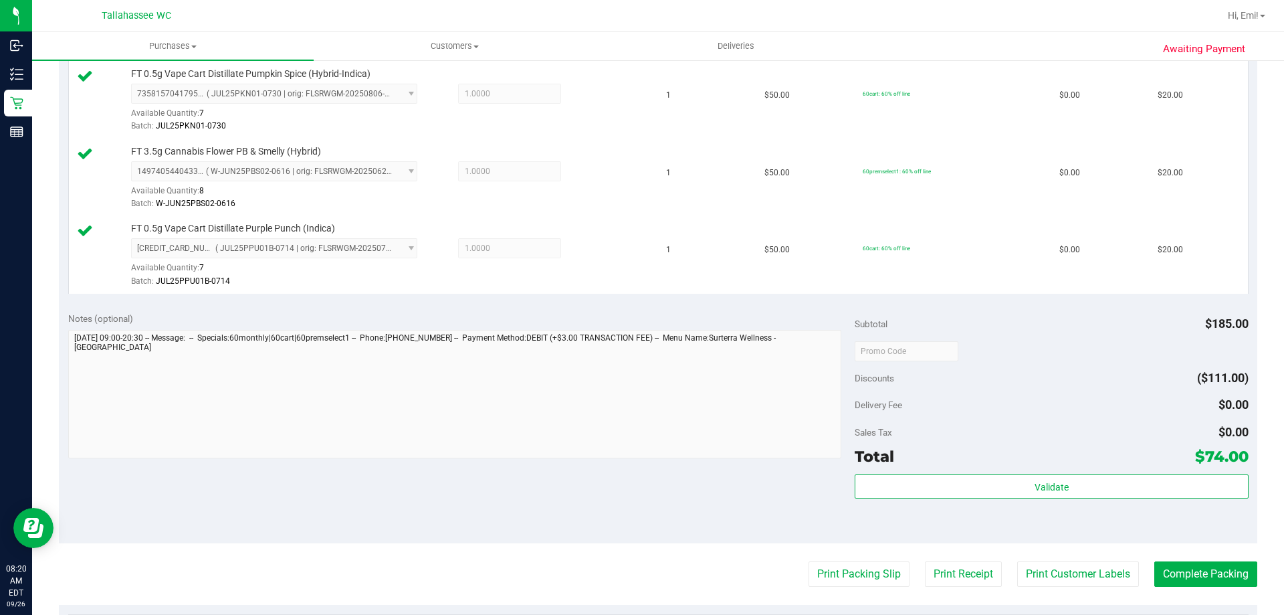
scroll to position [468, 0]
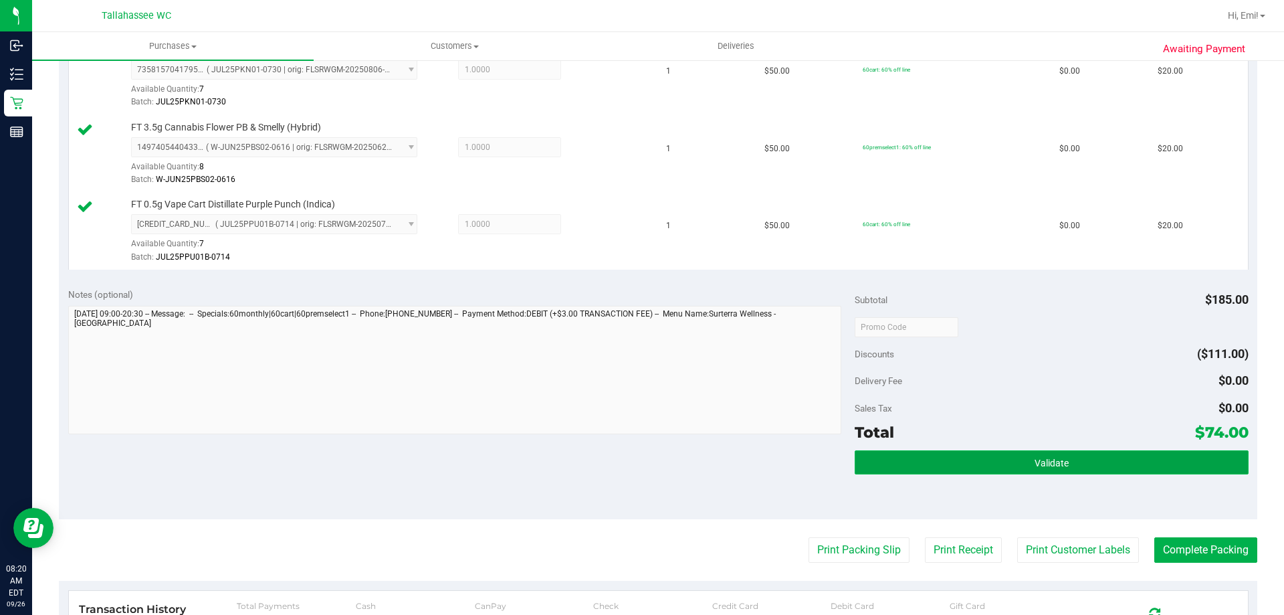
click at [884, 465] on button "Validate" at bounding box center [1051, 462] width 393 height 24
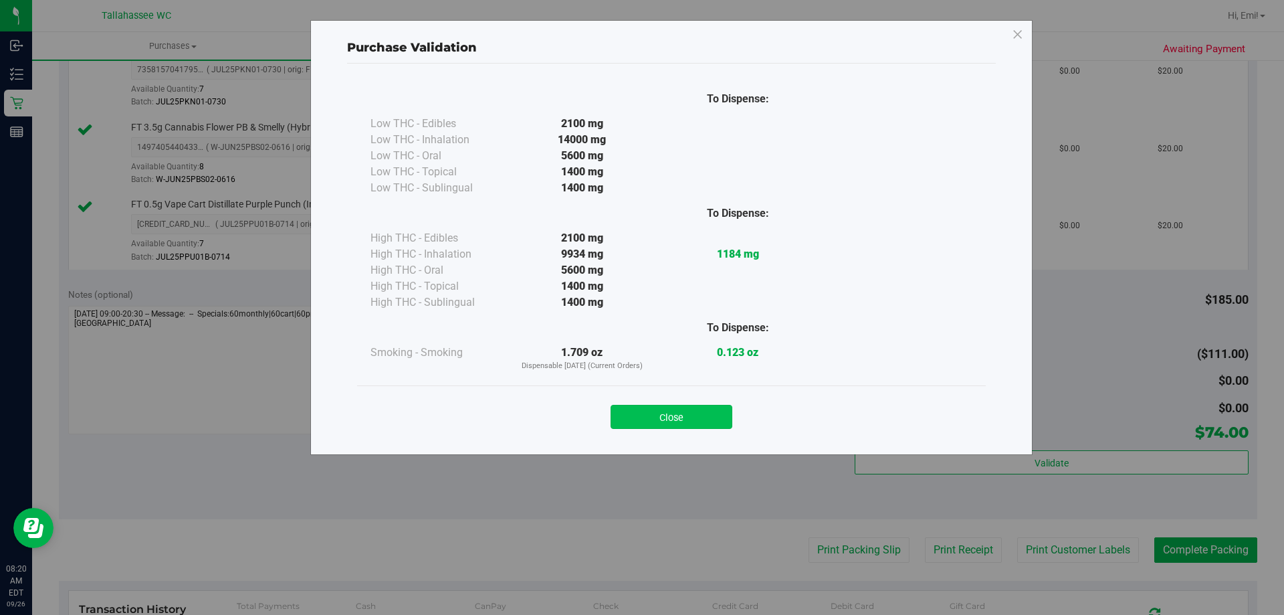
click at [701, 411] on button "Close" at bounding box center [672, 417] width 122 height 24
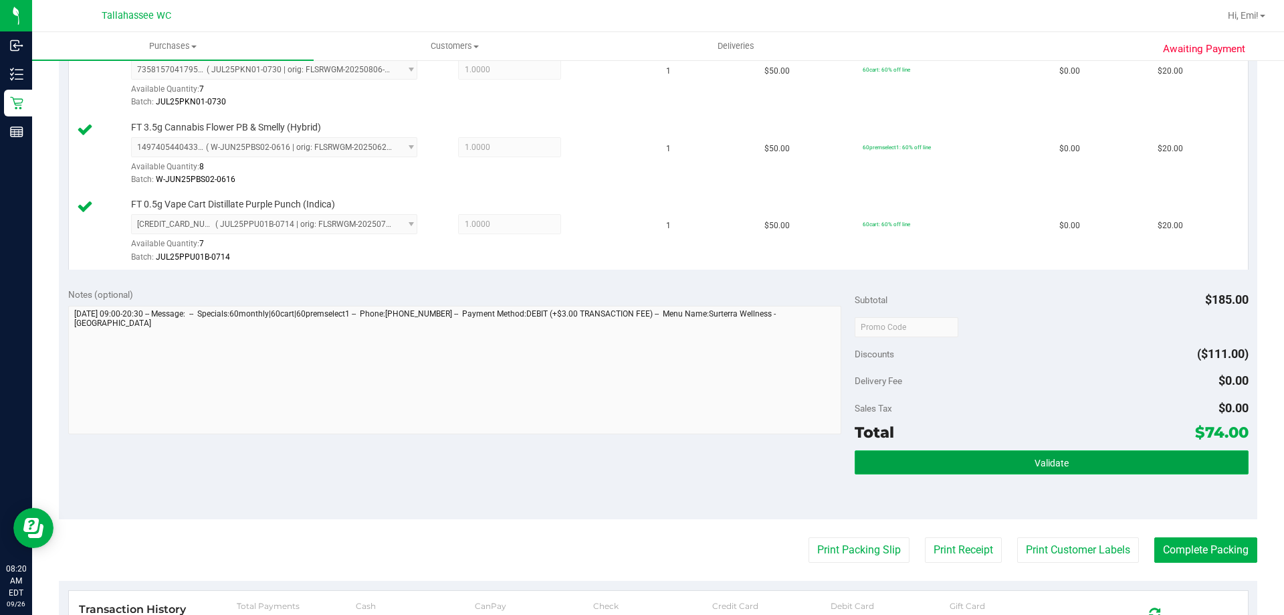
click at [871, 460] on button "Validate" at bounding box center [1051, 462] width 393 height 24
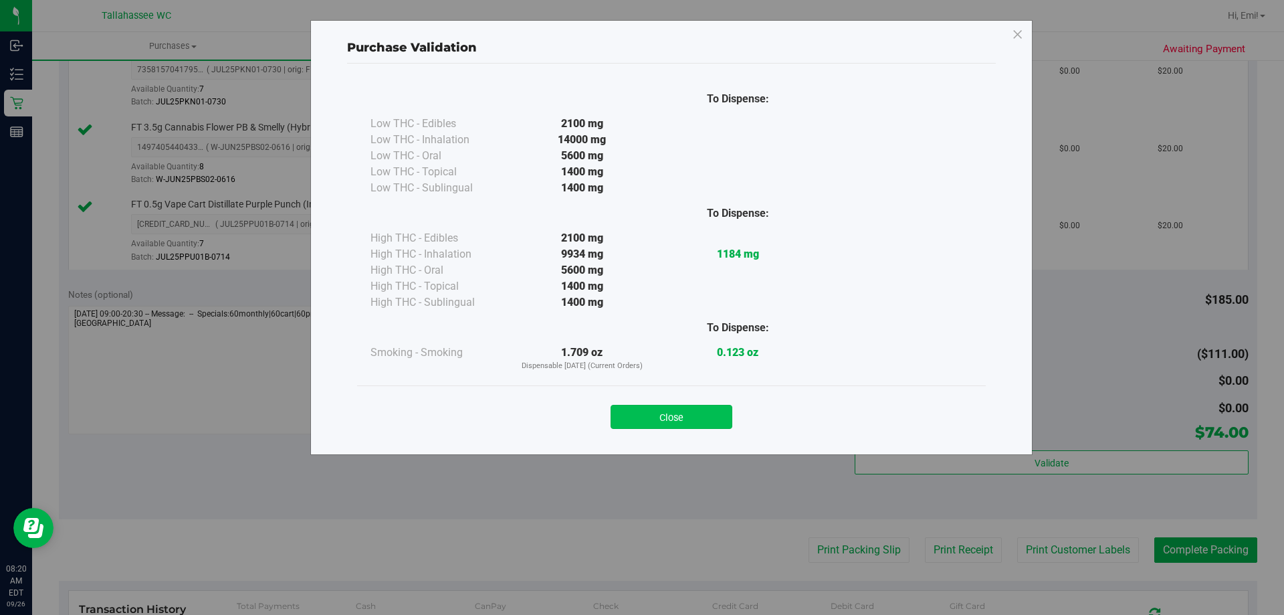
click at [662, 413] on button "Close" at bounding box center [672, 417] width 122 height 24
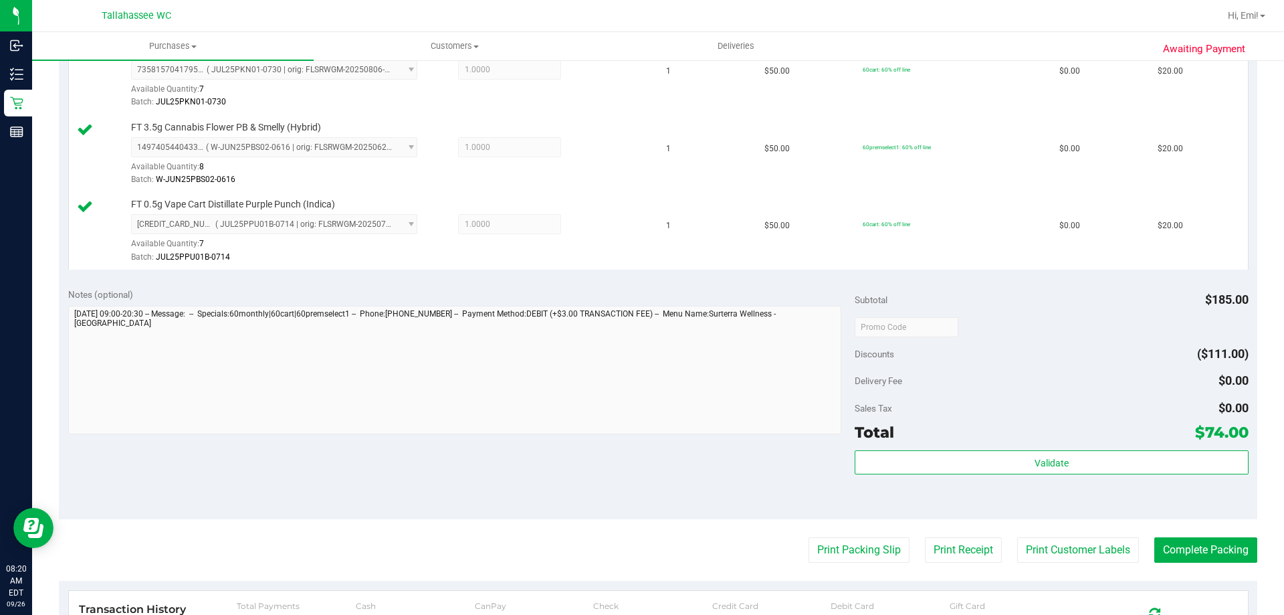
click at [822, 536] on purchase-details "Back Edit Purchase Cancel Purchase View Profile # 12006577 BioTrack ID: - Submi…" at bounding box center [658, 217] width 1199 height 1227
click at [823, 548] on button "Print Packing Slip" at bounding box center [859, 549] width 101 height 25
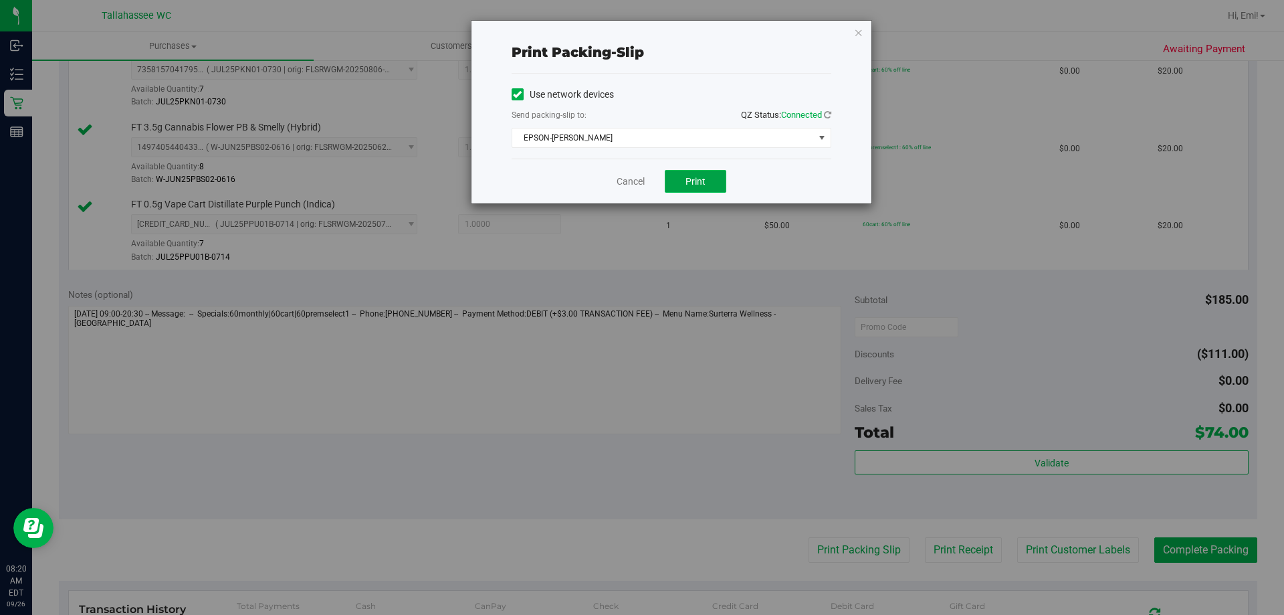
click at [714, 189] on button "Print" at bounding box center [696, 181] width 62 height 23
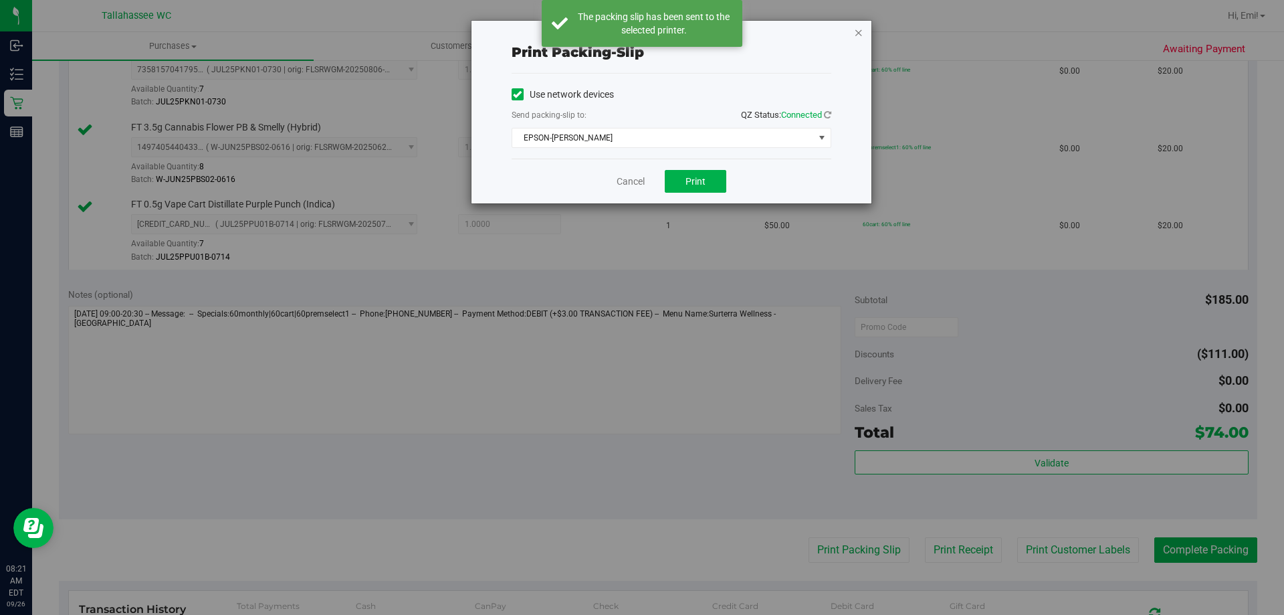
click at [858, 28] on icon "button" at bounding box center [858, 32] width 9 height 16
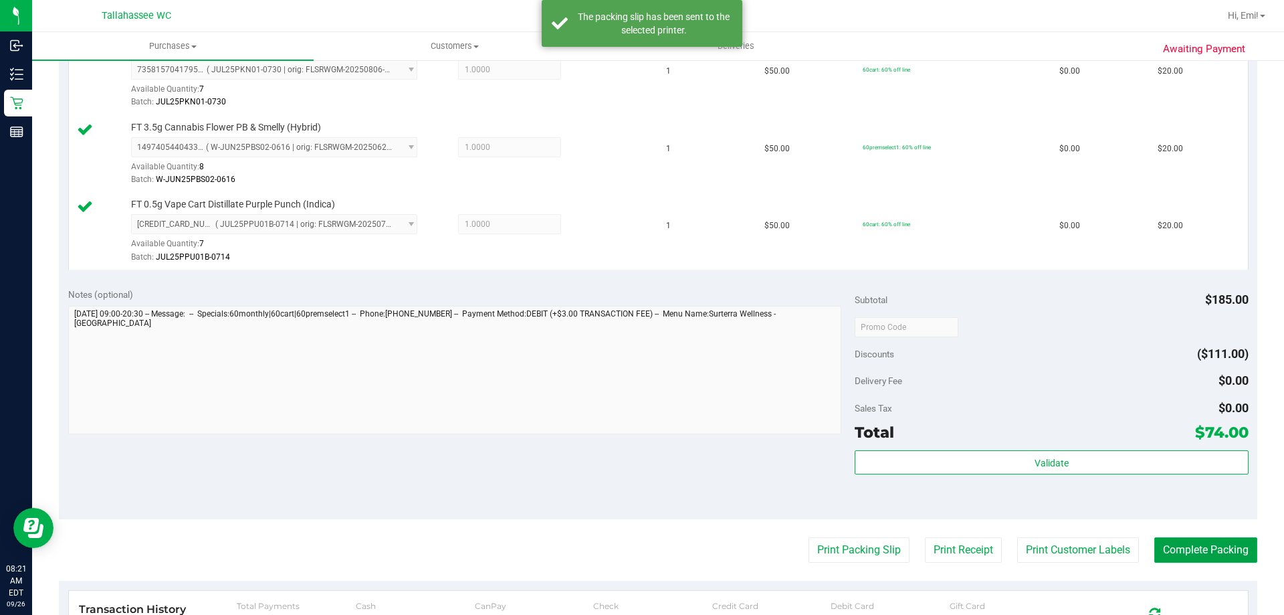
click at [1205, 551] on button "Complete Packing" at bounding box center [1206, 549] width 103 height 25
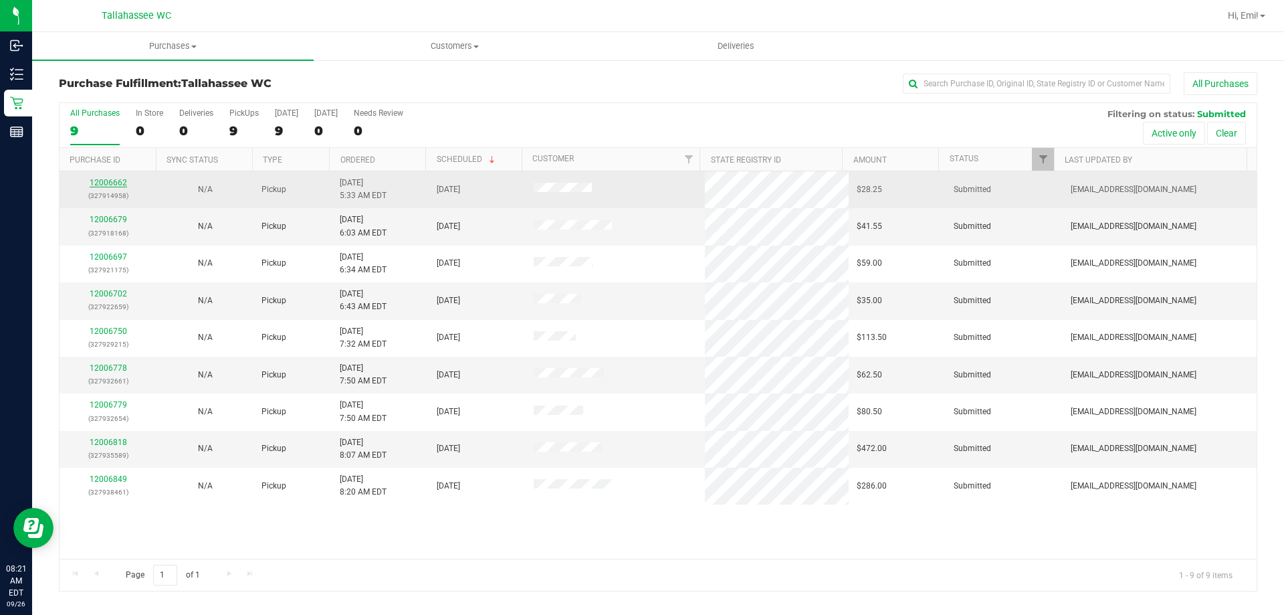
click at [118, 183] on link "12006662" at bounding box center [108, 182] width 37 height 9
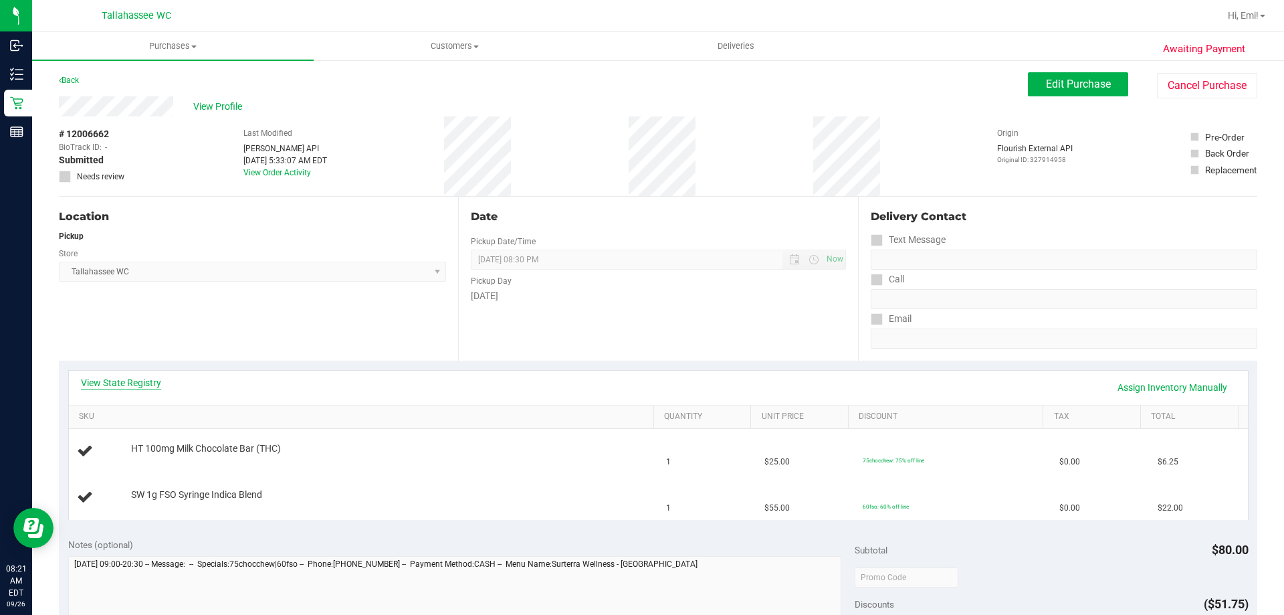
click at [136, 379] on link "View State Registry" at bounding box center [121, 382] width 80 height 13
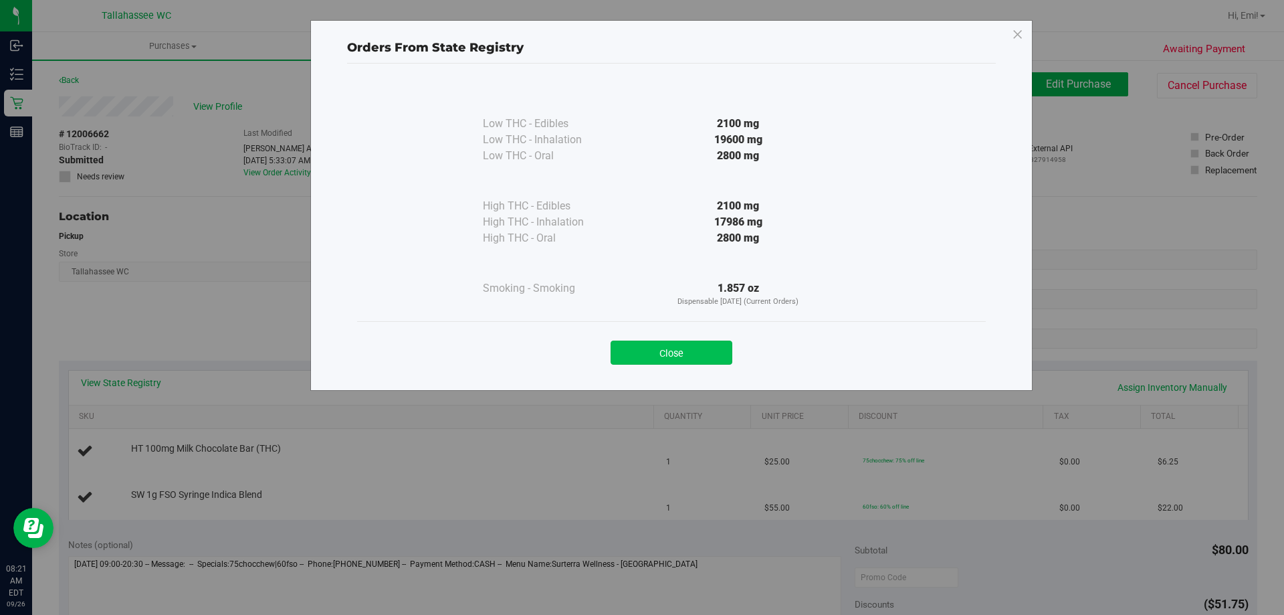
click at [655, 355] on button "Close" at bounding box center [672, 352] width 122 height 24
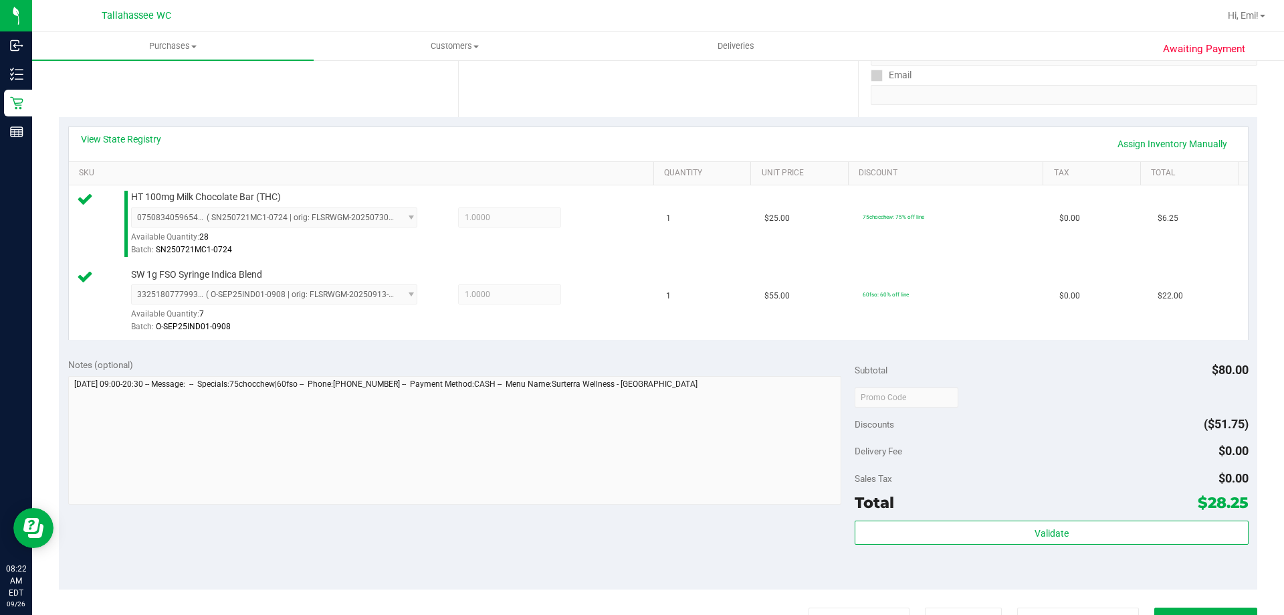
scroll to position [268, 0]
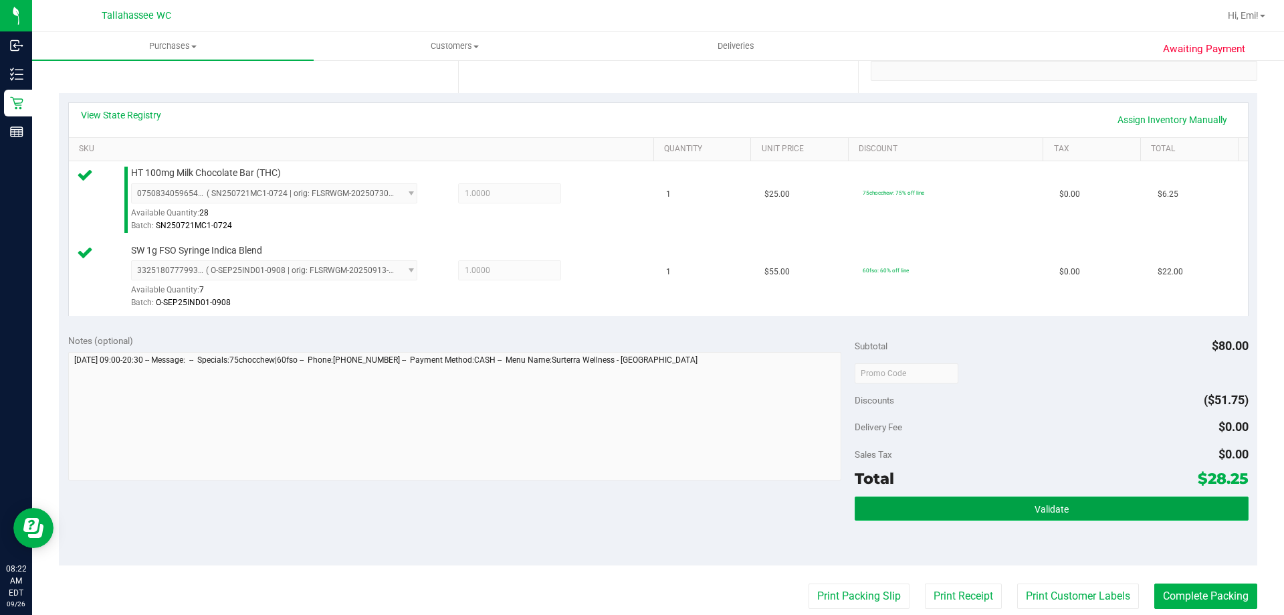
click at [930, 499] on button "Validate" at bounding box center [1051, 508] width 393 height 24
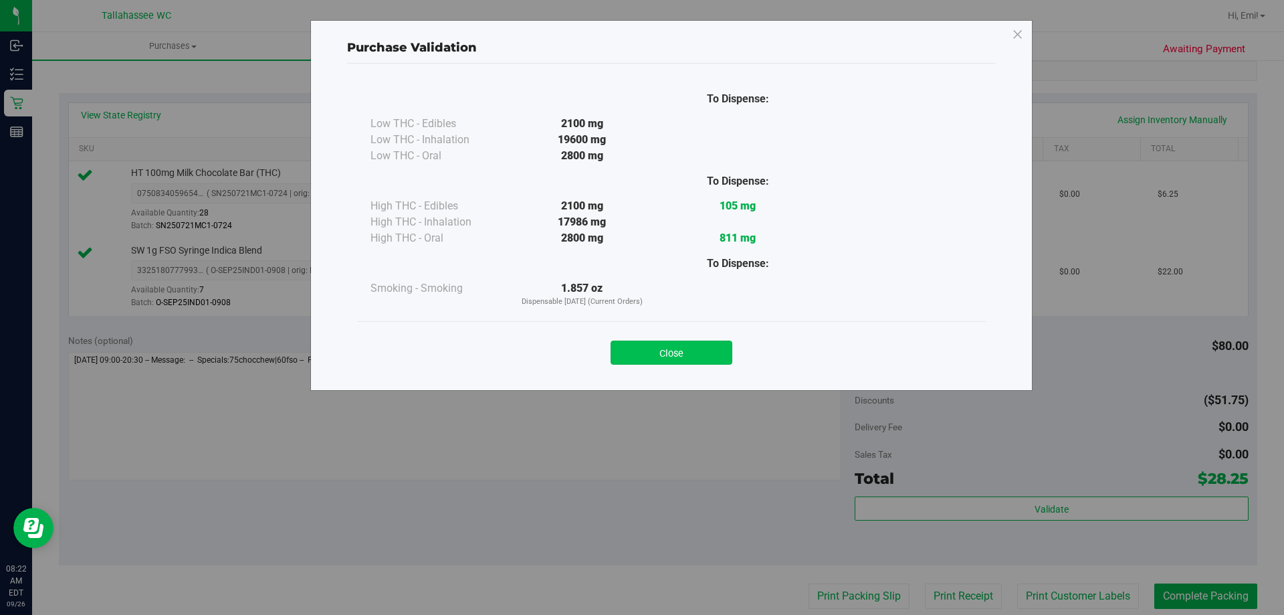
click at [717, 360] on button "Close" at bounding box center [672, 352] width 122 height 24
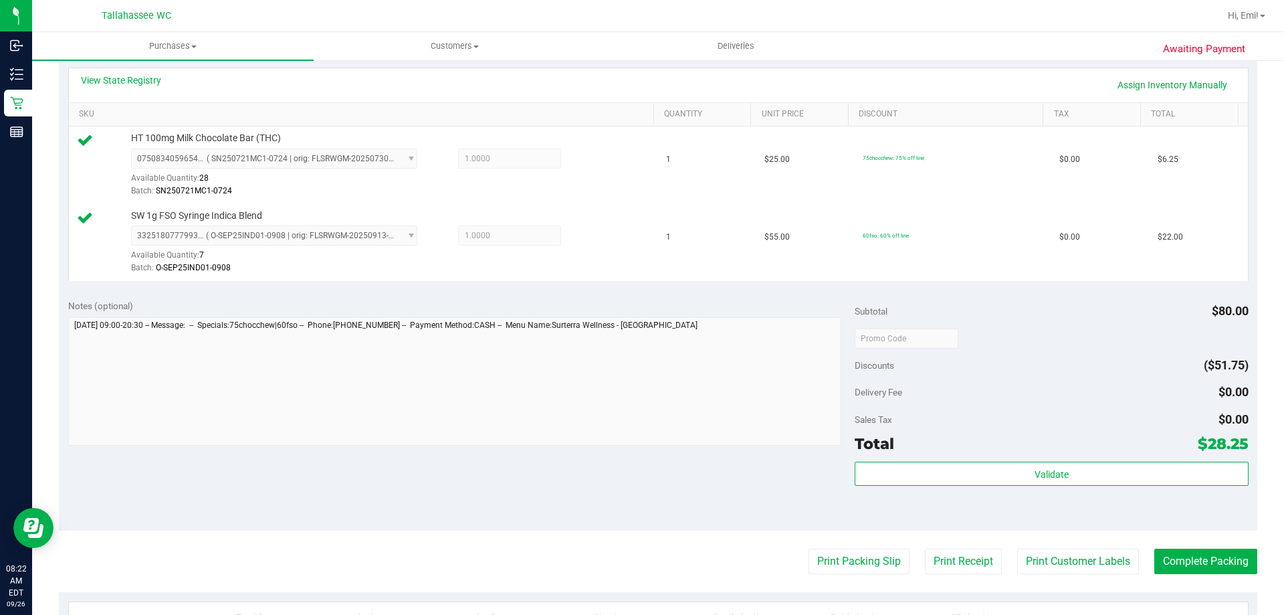
scroll to position [334, 0]
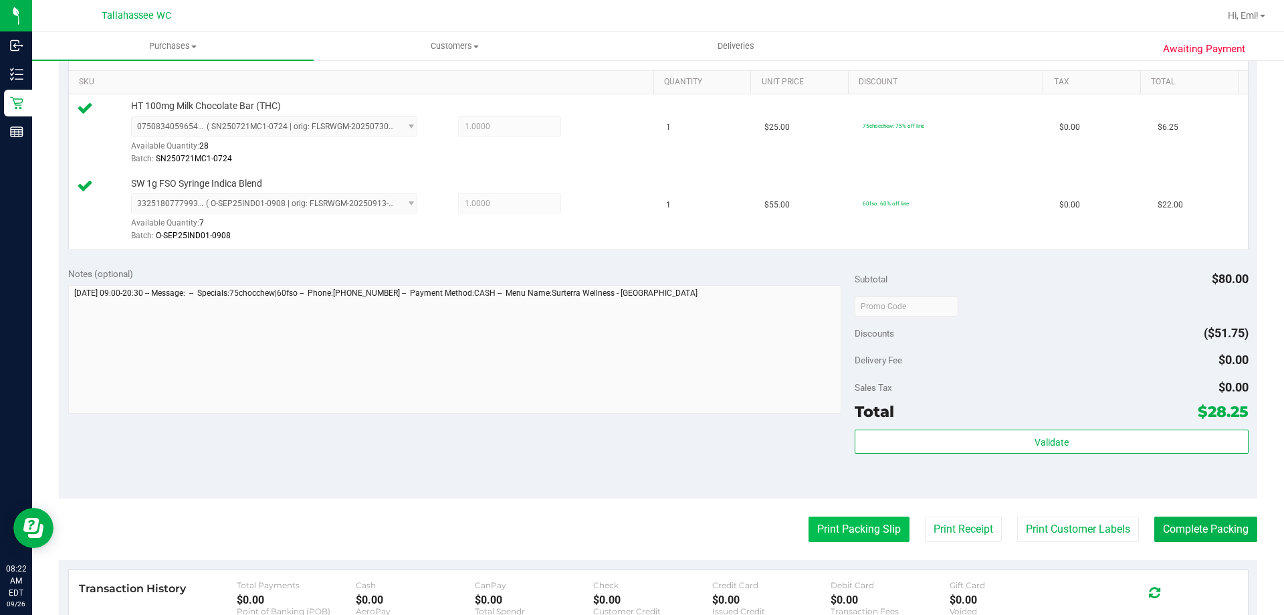
click at [835, 525] on button "Print Packing Slip" at bounding box center [859, 528] width 101 height 25
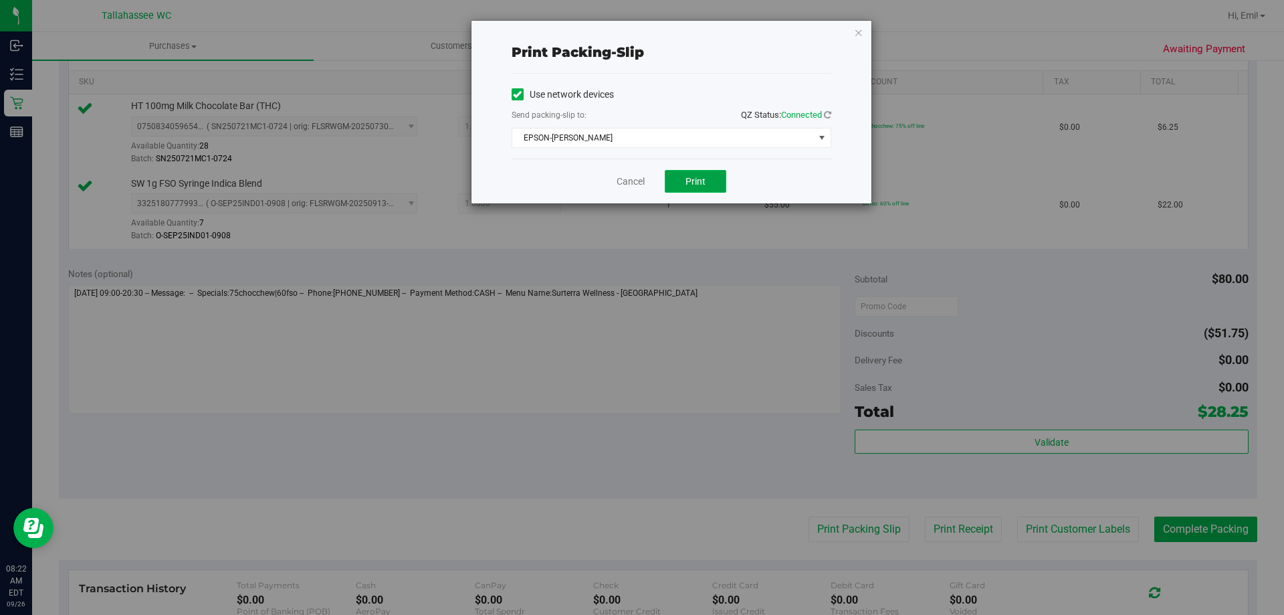
click at [702, 183] on span "Print" at bounding box center [696, 181] width 20 height 11
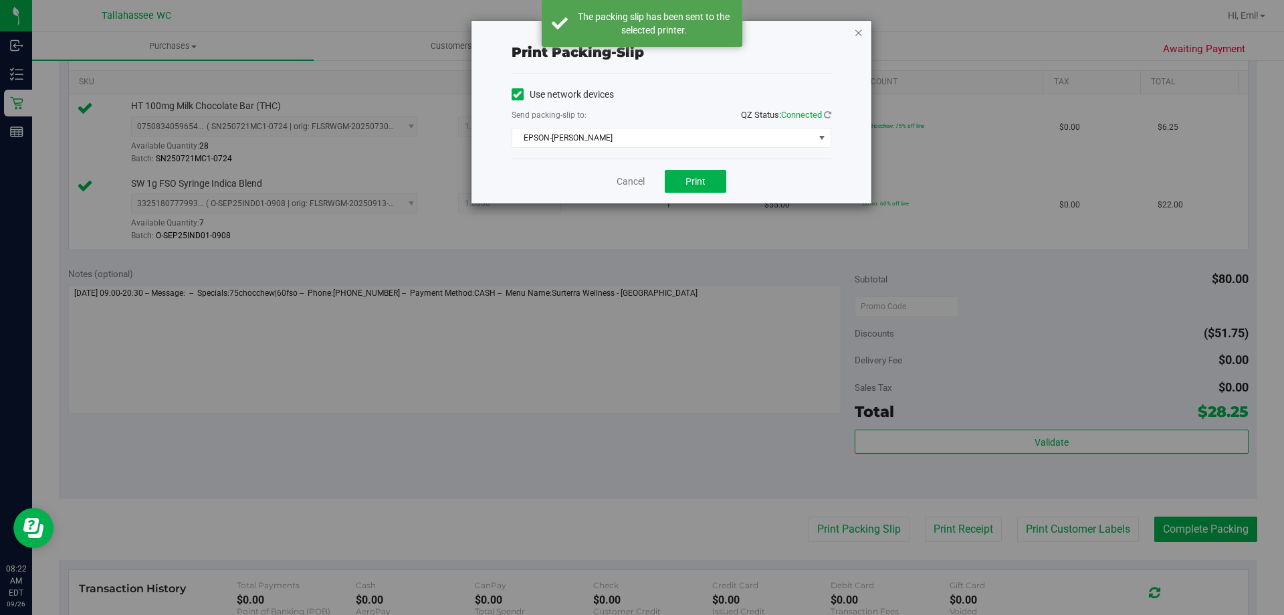
click at [854, 31] on icon "button" at bounding box center [858, 32] width 9 height 16
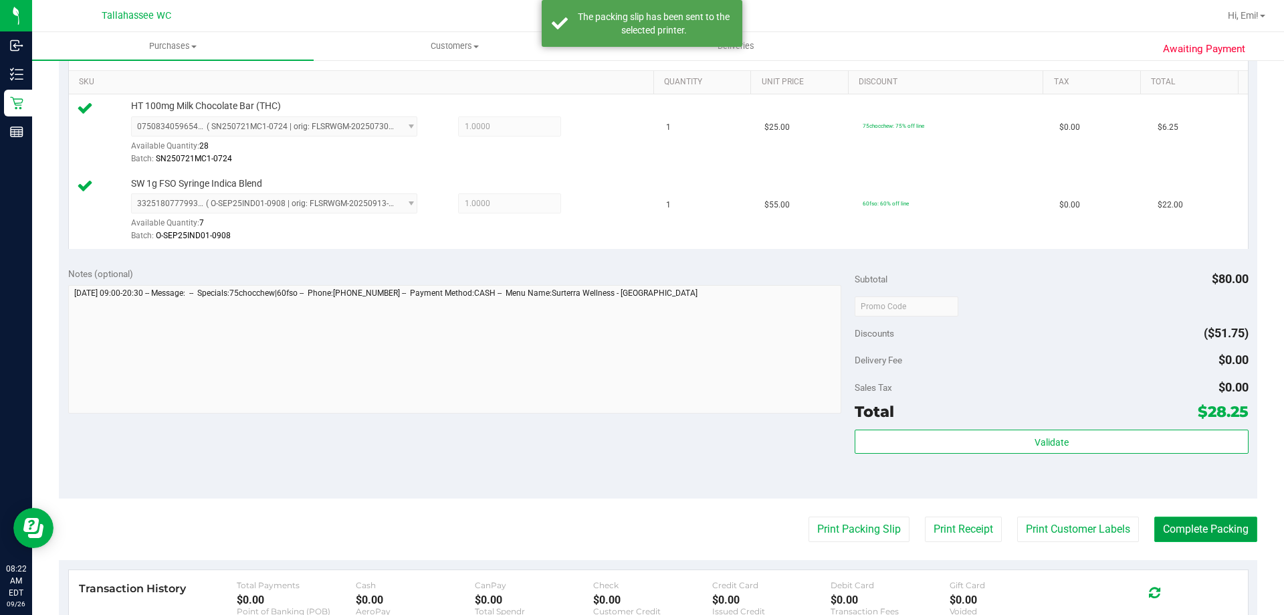
click at [1175, 527] on button "Complete Packing" at bounding box center [1206, 528] width 103 height 25
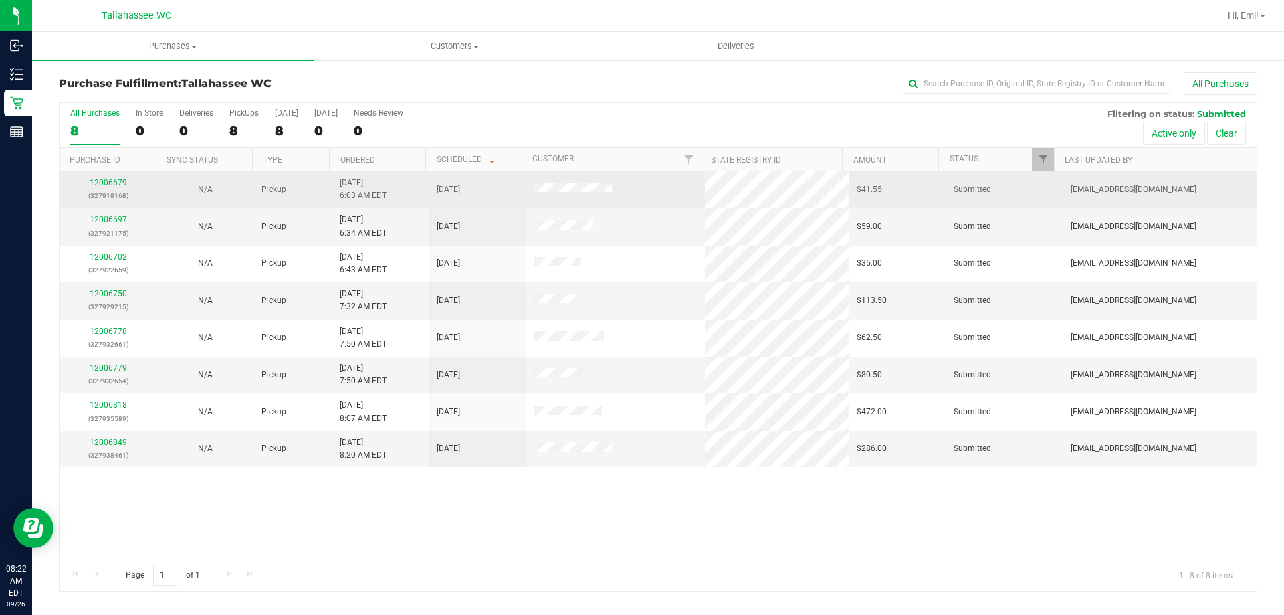
click at [115, 185] on link "12006679" at bounding box center [108, 182] width 37 height 9
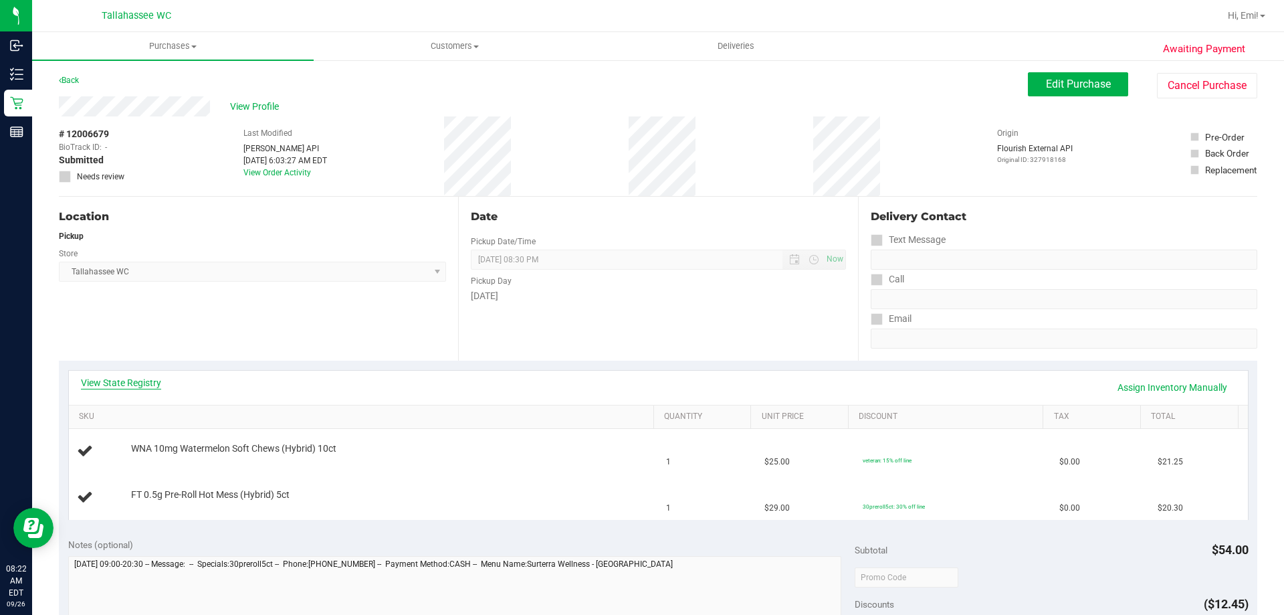
click at [121, 385] on link "View State Registry" at bounding box center [121, 382] width 80 height 13
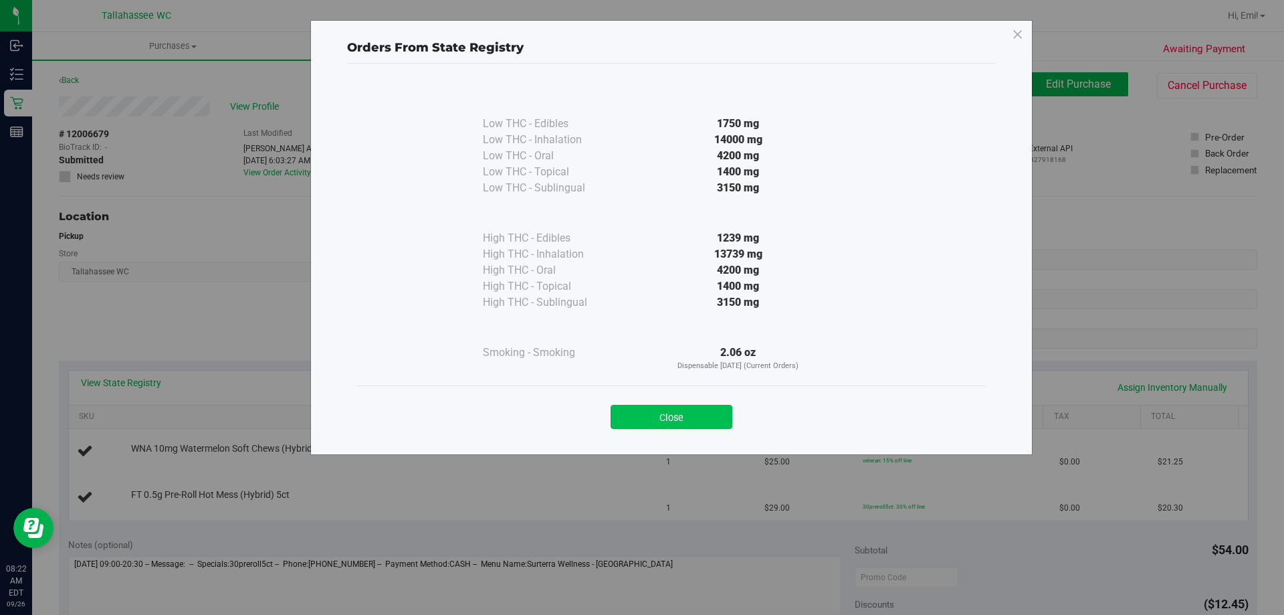
click at [639, 419] on button "Close" at bounding box center [672, 417] width 122 height 24
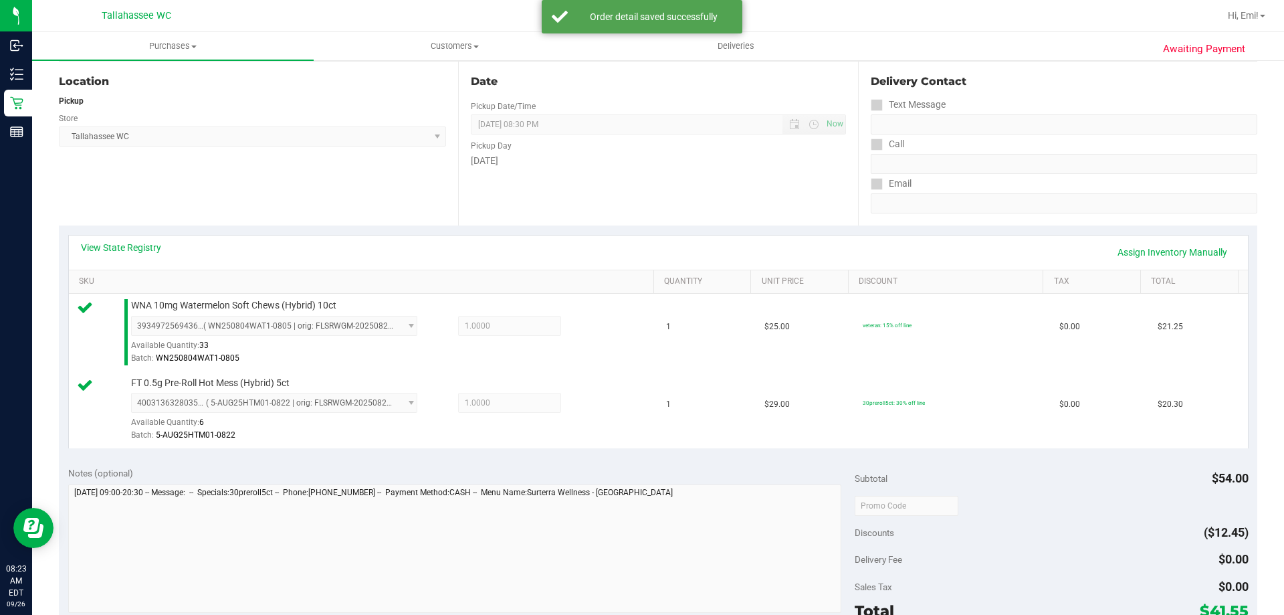
scroll to position [201, 0]
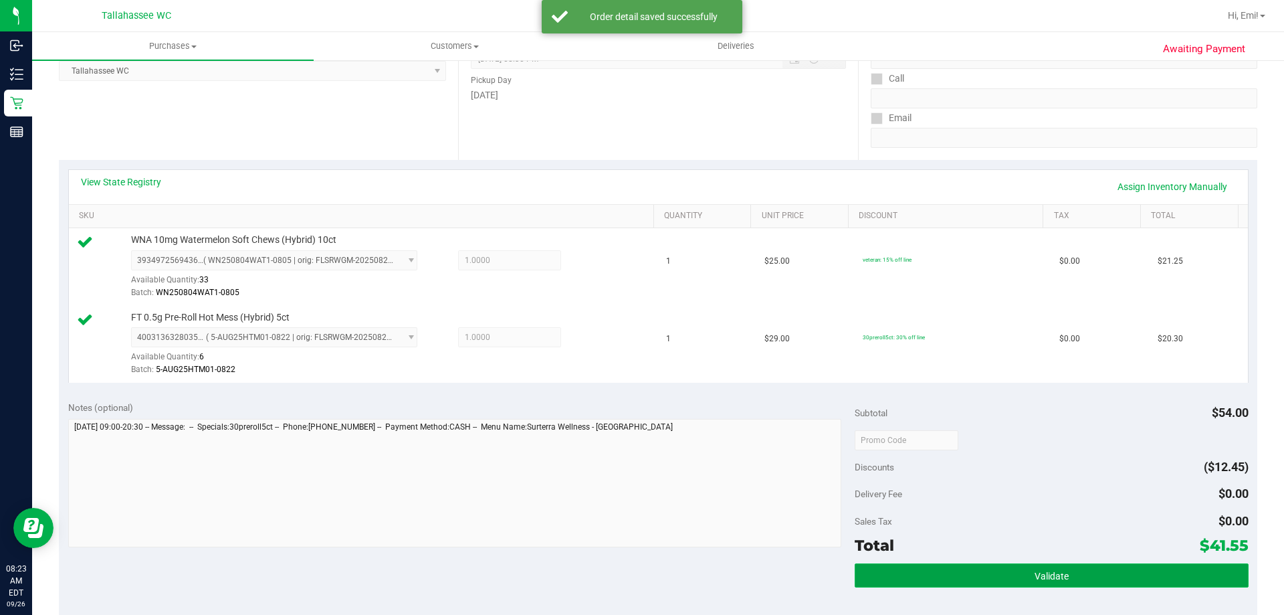
click at [927, 582] on button "Validate" at bounding box center [1051, 575] width 393 height 24
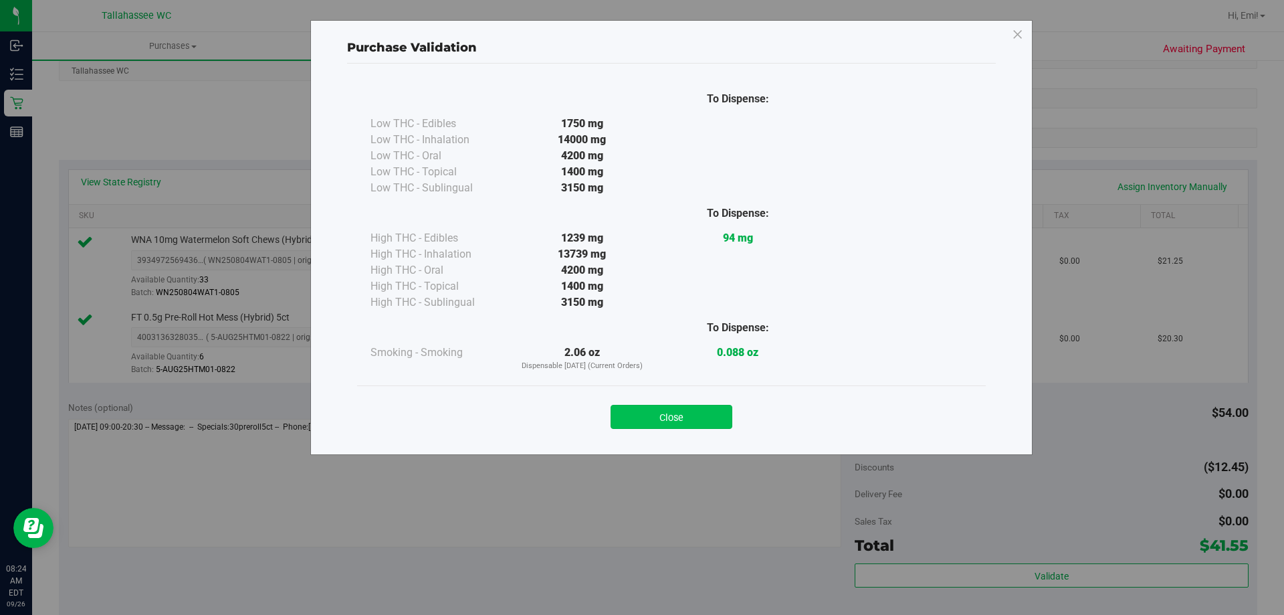
click at [708, 413] on button "Close" at bounding box center [672, 417] width 122 height 24
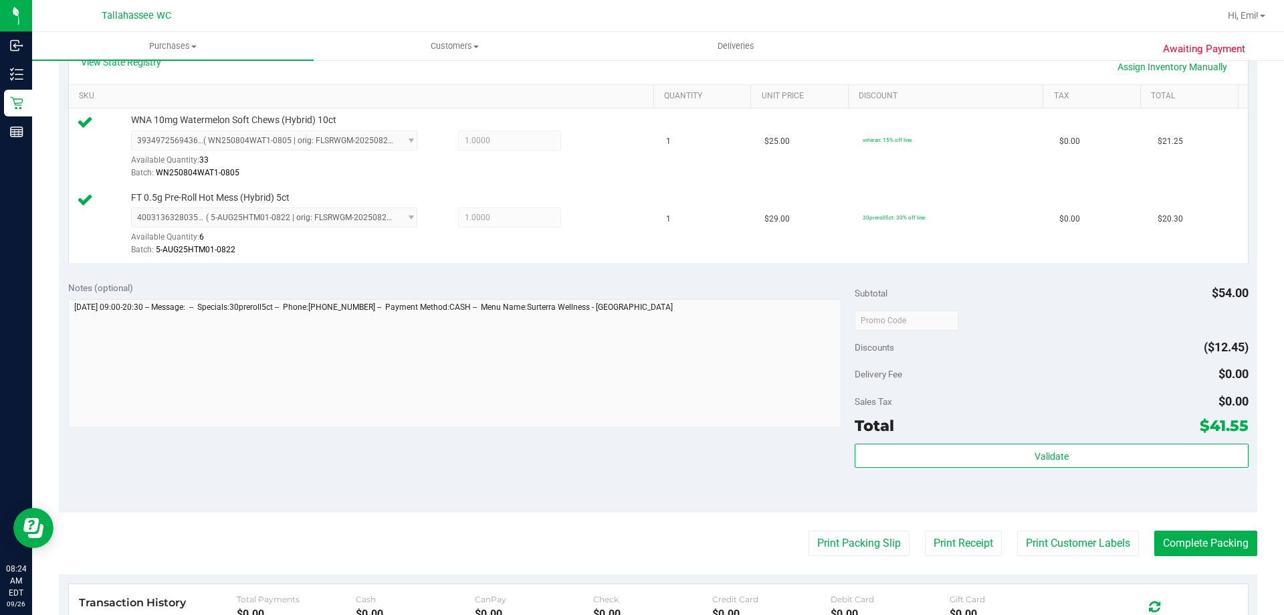
scroll to position [334, 0]
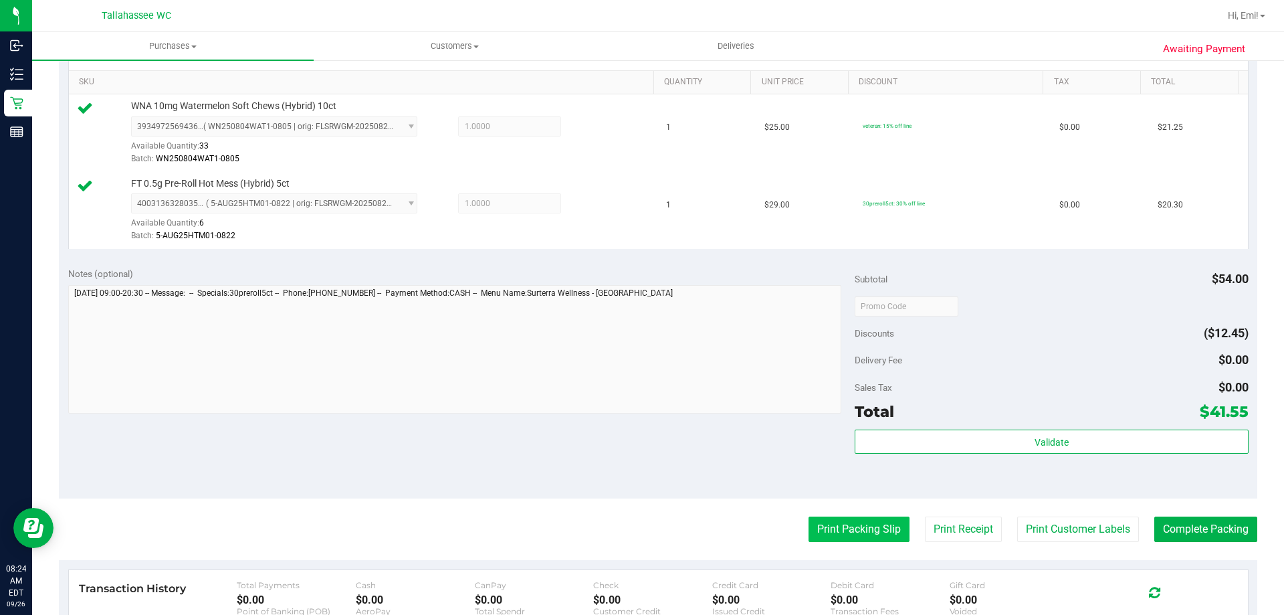
click at [846, 526] on button "Print Packing Slip" at bounding box center [859, 528] width 101 height 25
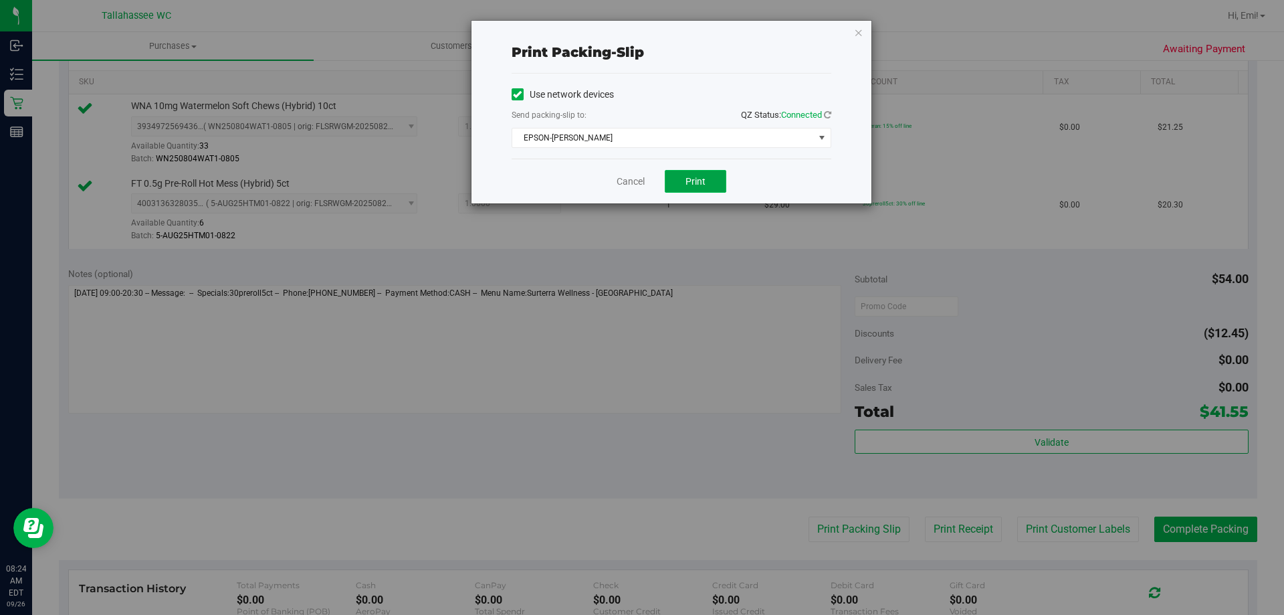
click at [713, 177] on button "Print" at bounding box center [696, 181] width 62 height 23
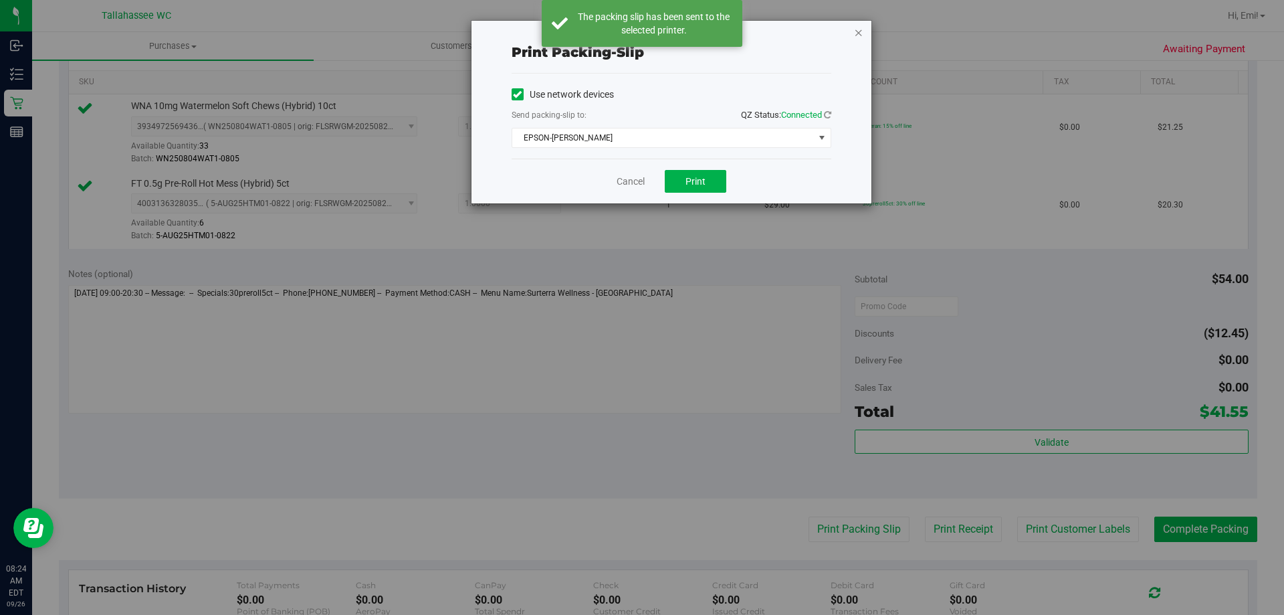
click at [854, 34] on icon "button" at bounding box center [858, 32] width 9 height 16
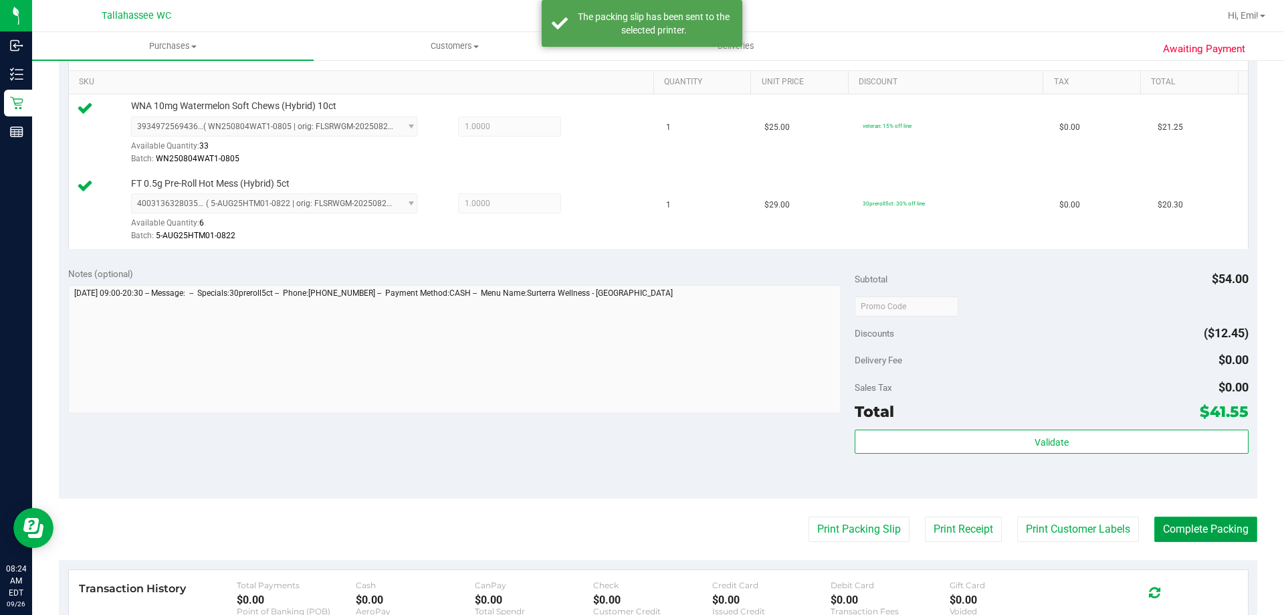
click at [1173, 522] on button "Complete Packing" at bounding box center [1206, 528] width 103 height 25
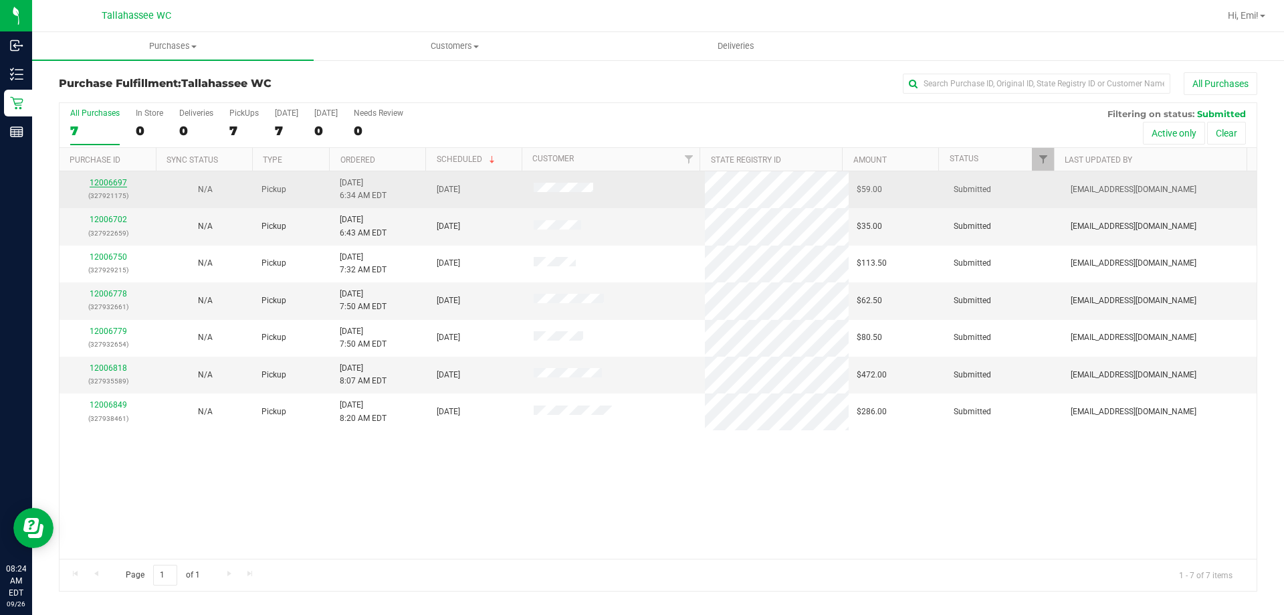
click at [102, 185] on link "12006697" at bounding box center [108, 182] width 37 height 9
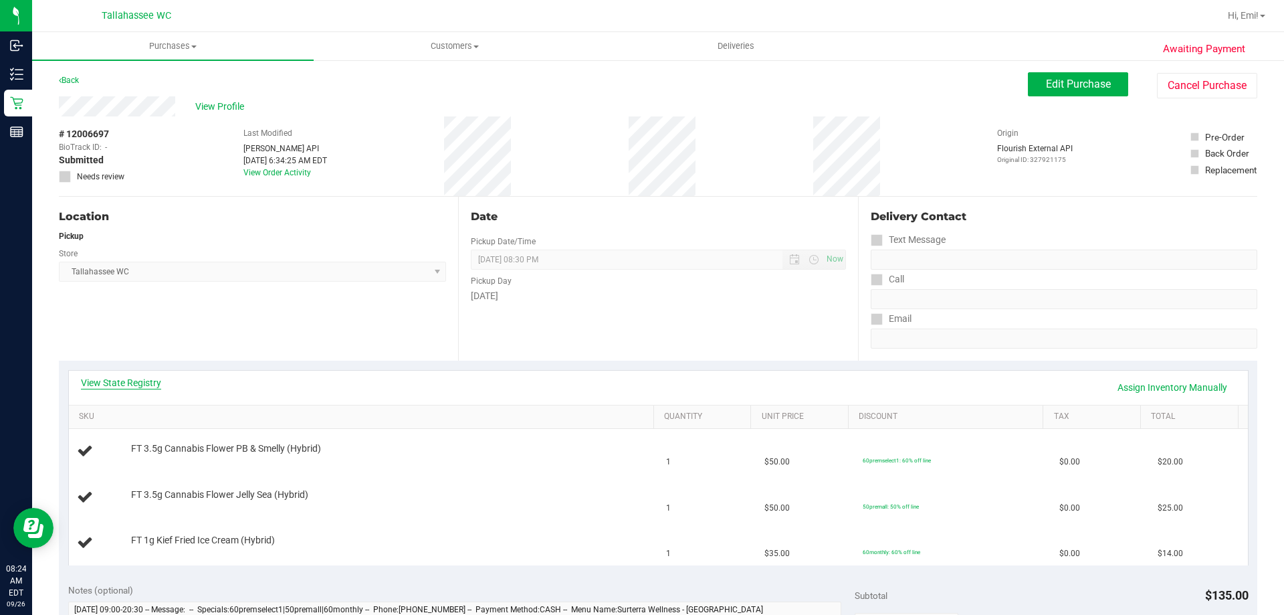
click at [136, 376] on link "View State Registry" at bounding box center [121, 382] width 80 height 13
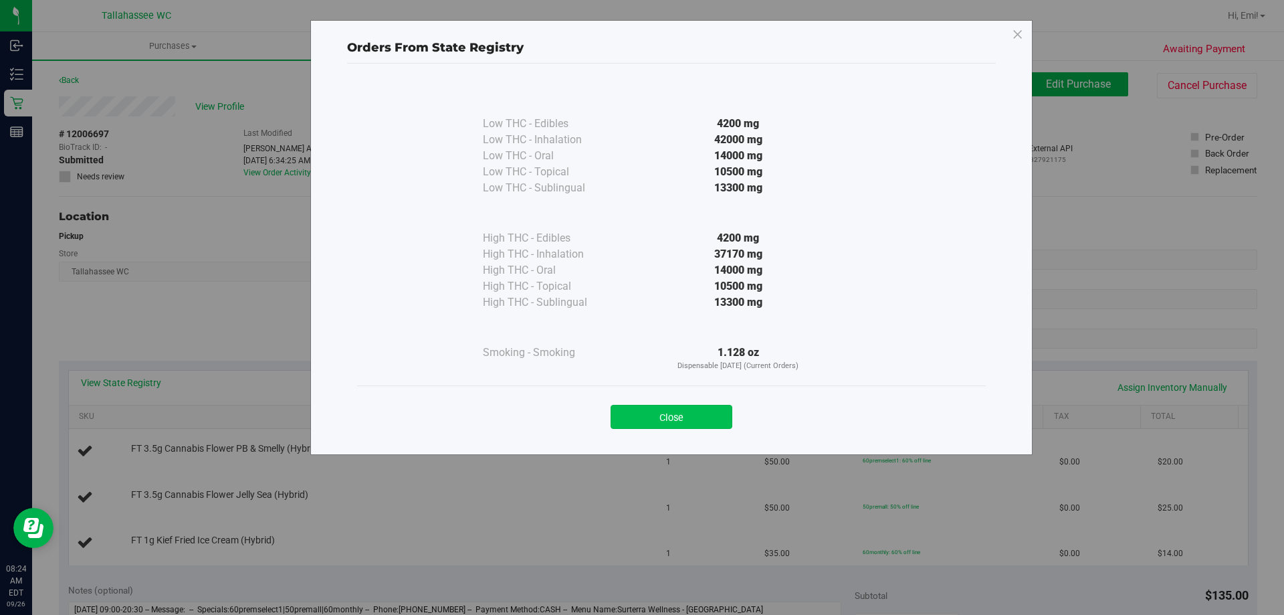
click at [665, 423] on button "Close" at bounding box center [672, 417] width 122 height 24
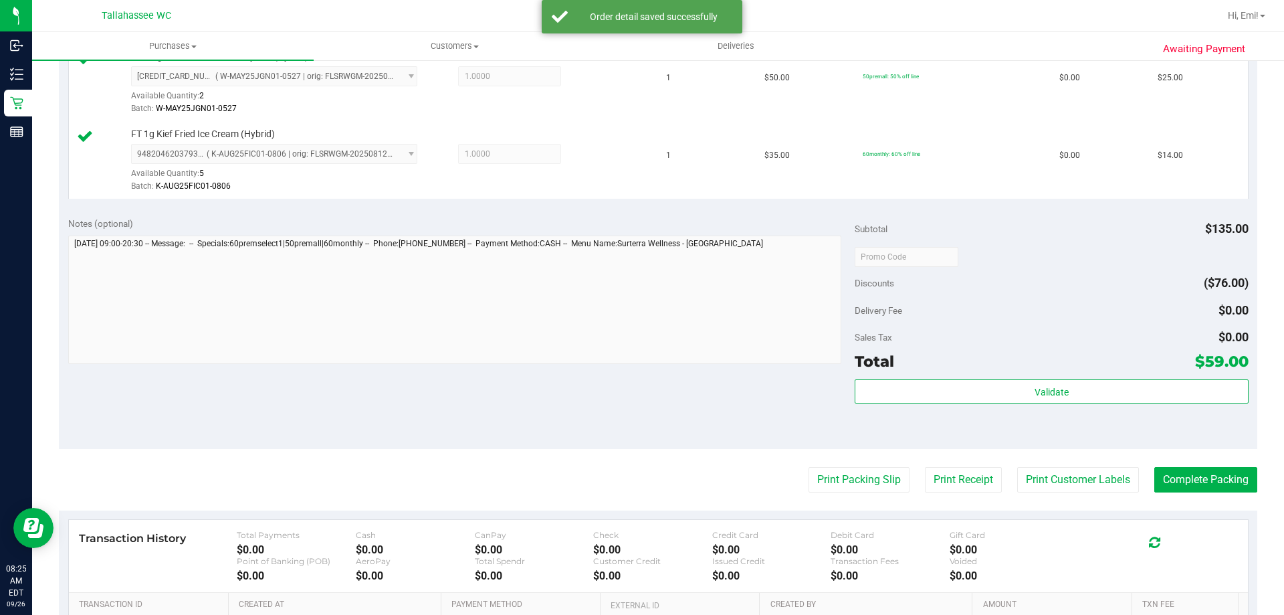
scroll to position [468, 0]
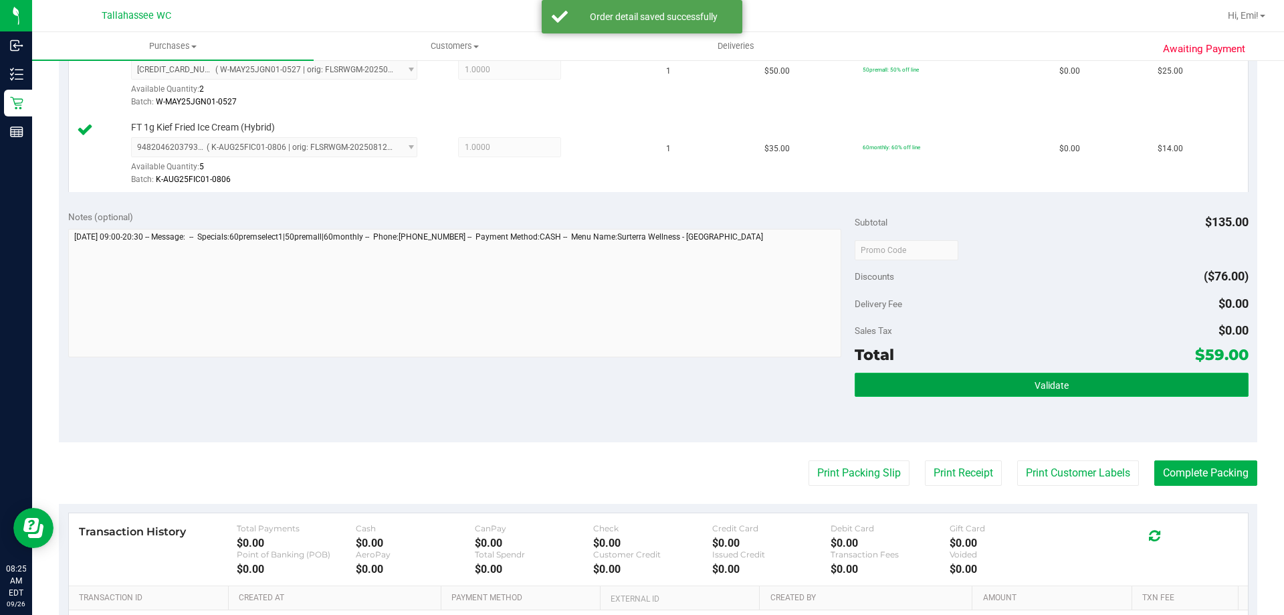
click at [886, 395] on button "Validate" at bounding box center [1051, 385] width 393 height 24
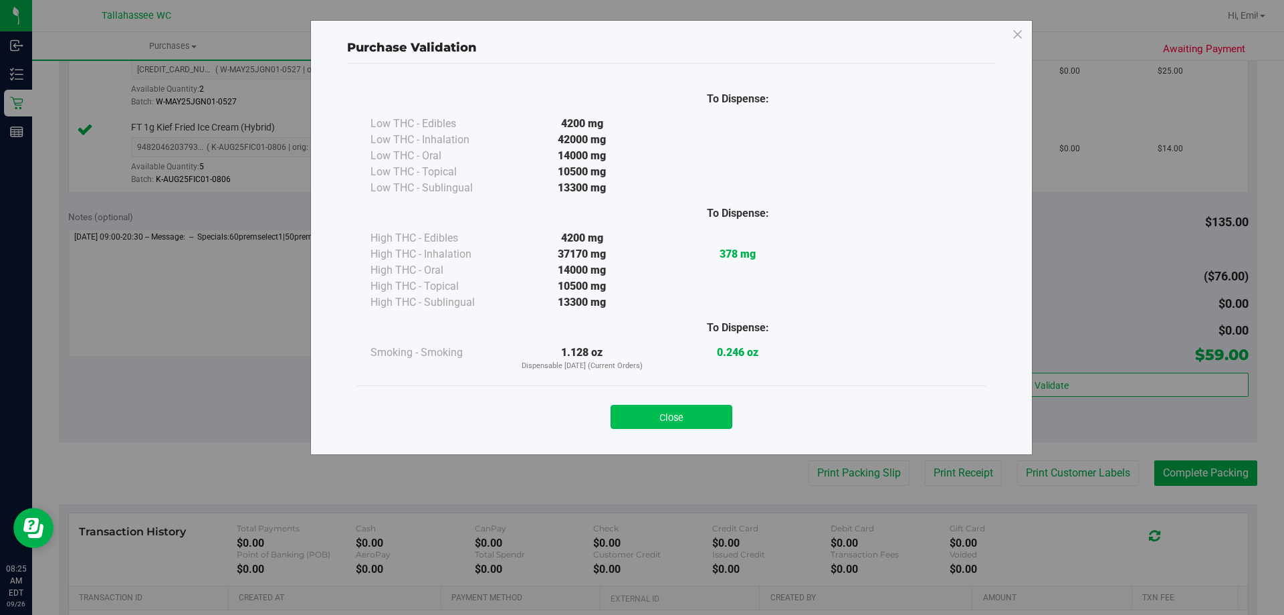
click at [712, 411] on button "Close" at bounding box center [672, 417] width 122 height 24
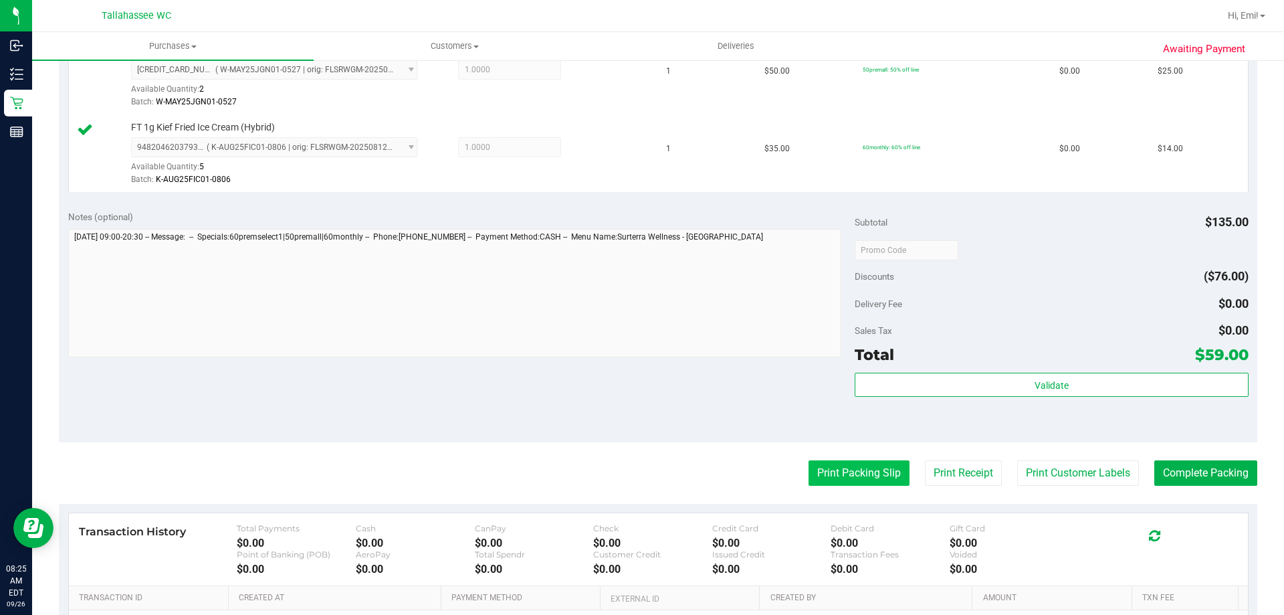
click at [809, 470] on button "Print Packing Slip" at bounding box center [859, 472] width 101 height 25
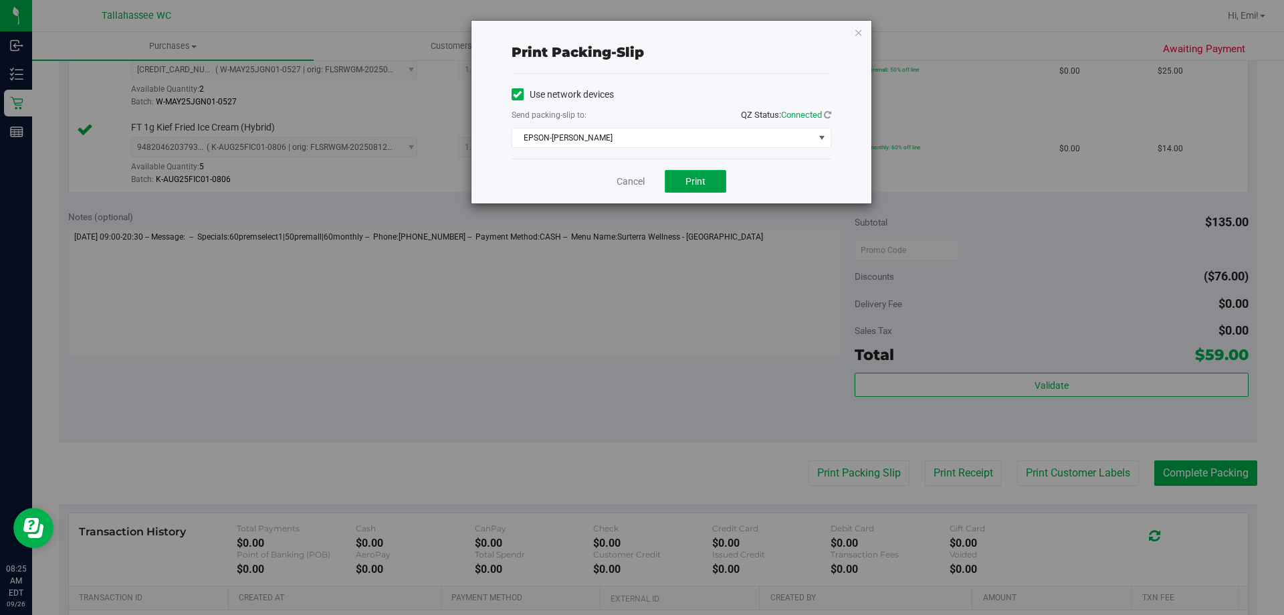
click at [709, 177] on button "Print" at bounding box center [696, 181] width 62 height 23
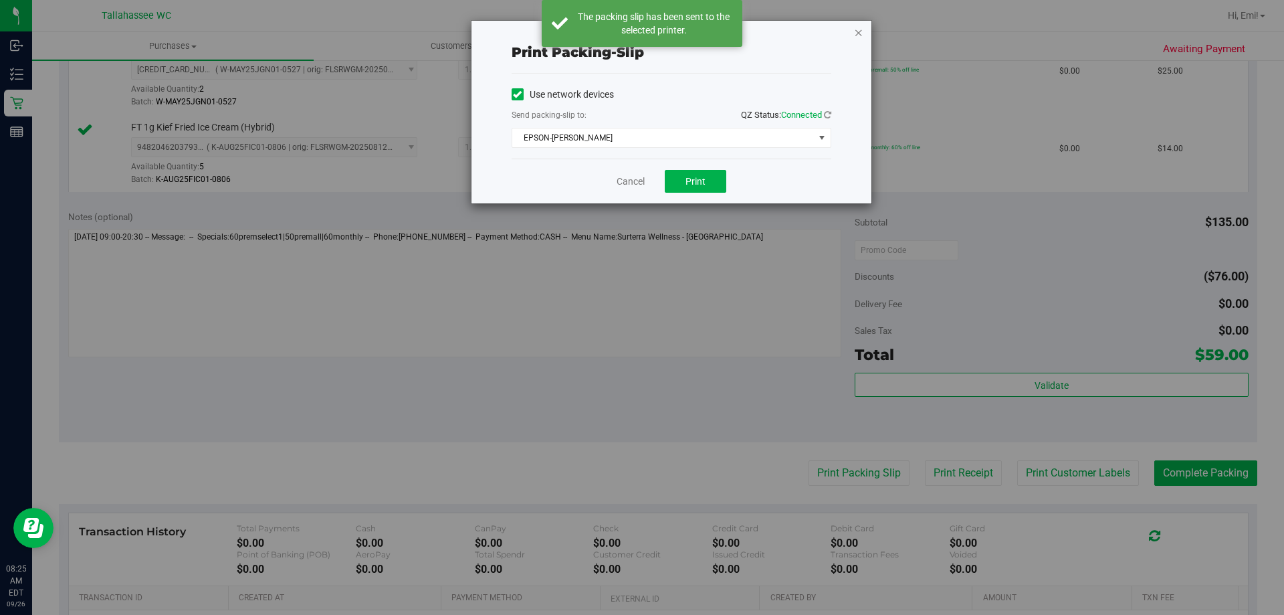
click at [856, 33] on icon "button" at bounding box center [858, 32] width 9 height 16
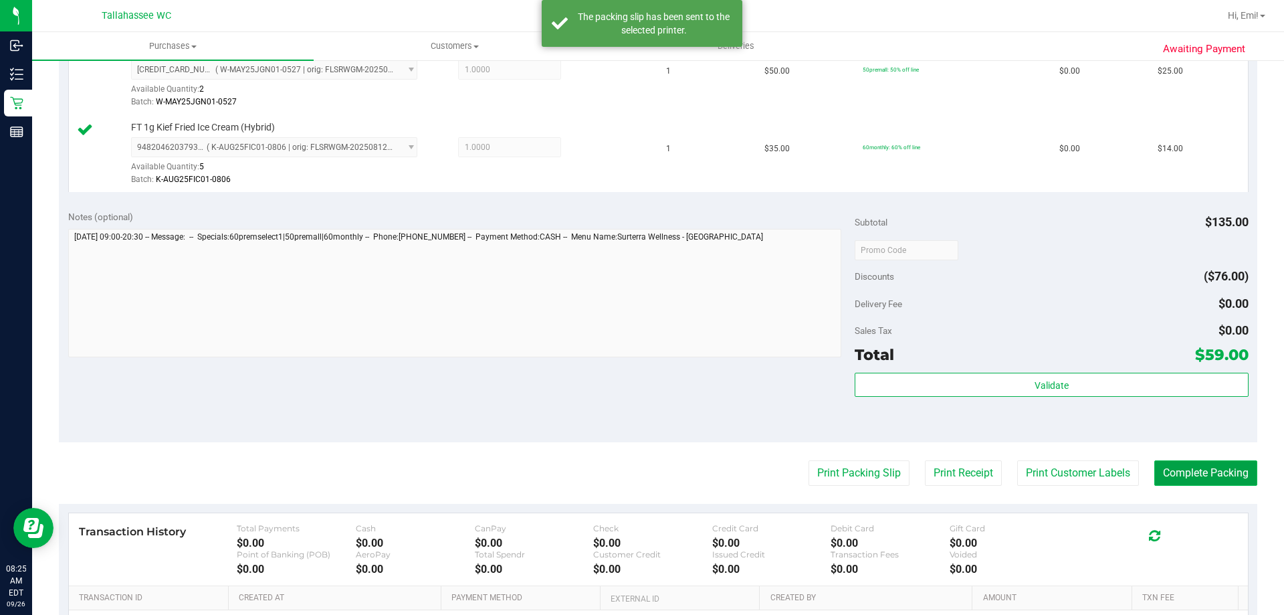
click at [1205, 478] on button "Complete Packing" at bounding box center [1206, 472] width 103 height 25
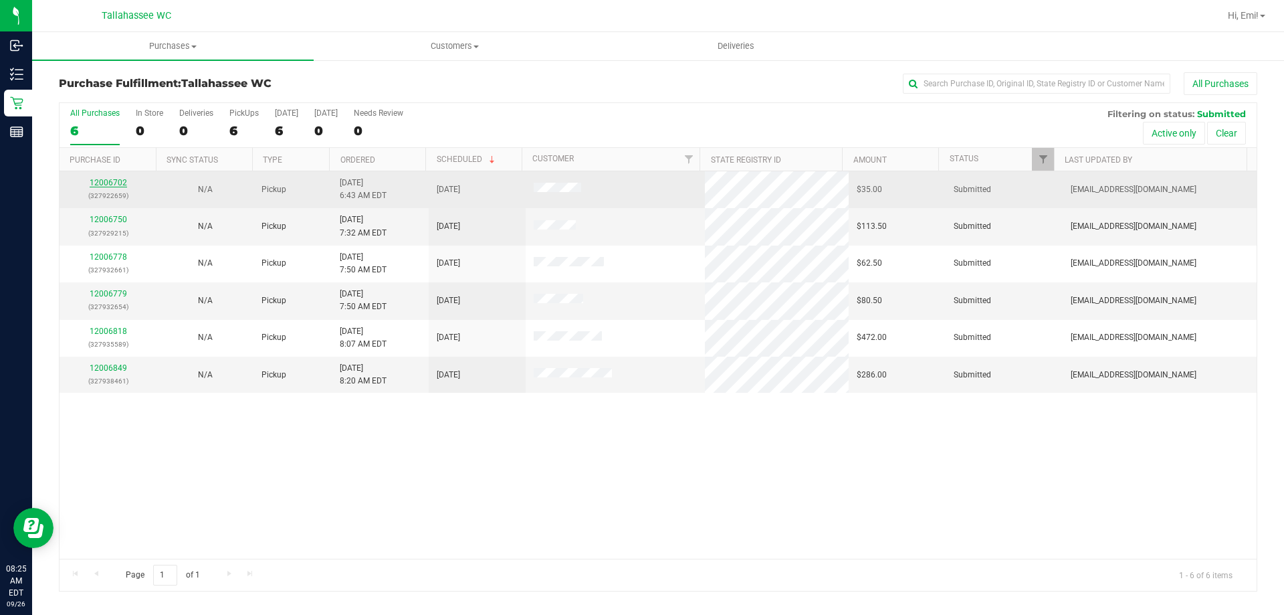
click at [105, 181] on link "12006702" at bounding box center [108, 182] width 37 height 9
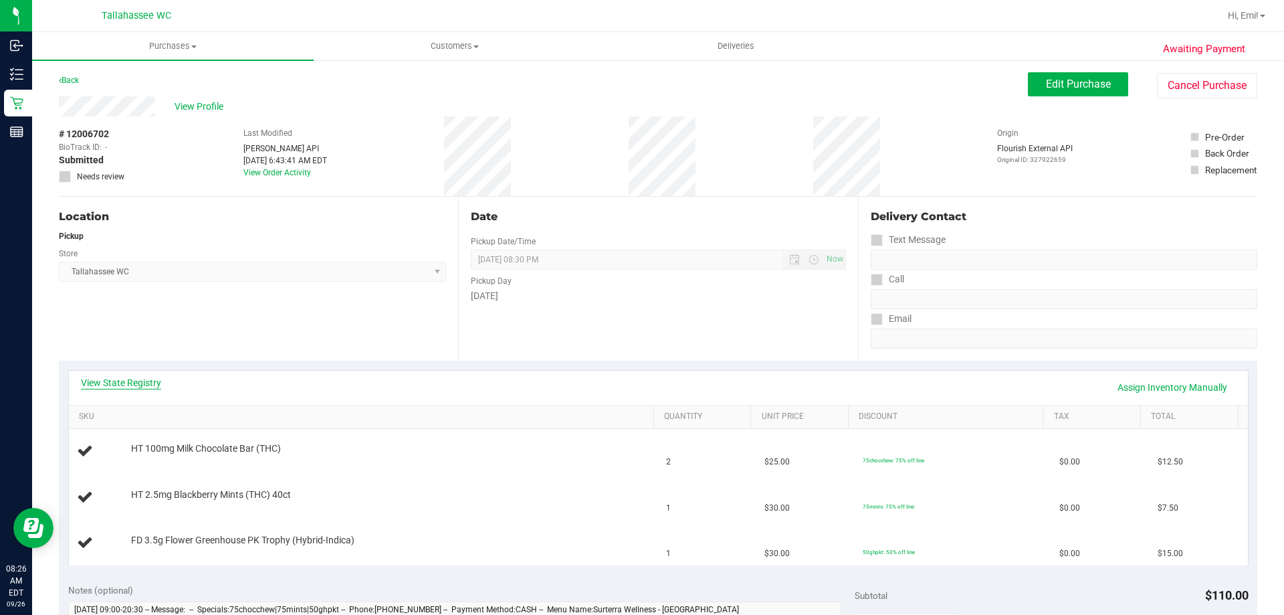
click at [88, 387] on link "View State Registry" at bounding box center [121, 382] width 80 height 13
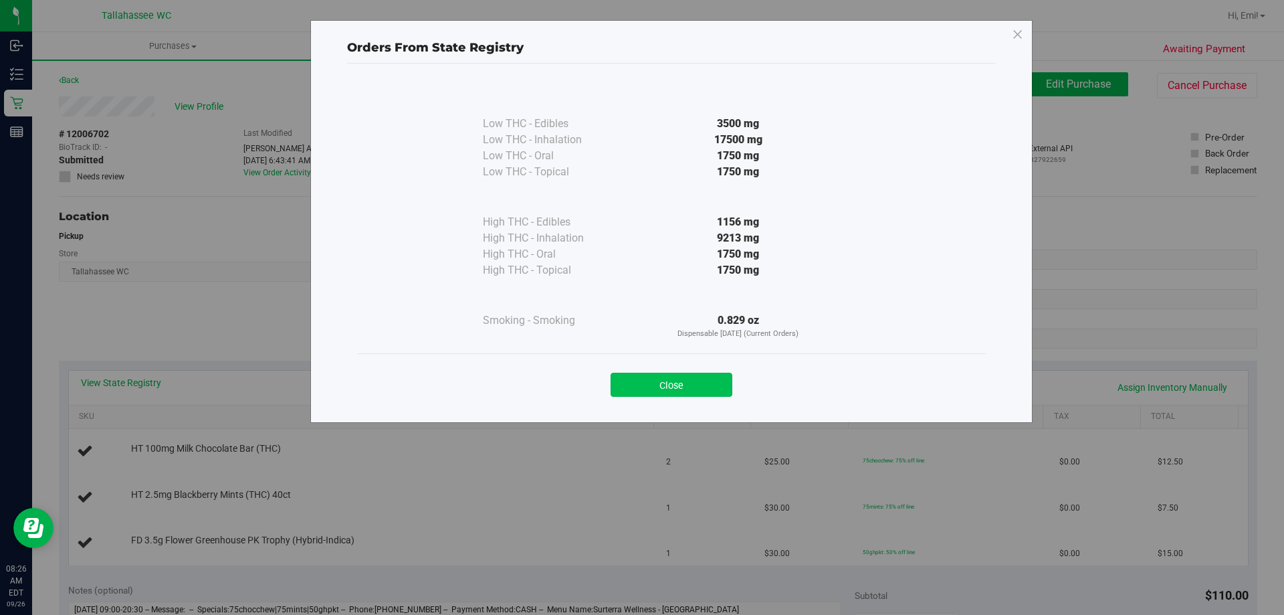
click at [658, 391] on button "Close" at bounding box center [672, 385] width 122 height 24
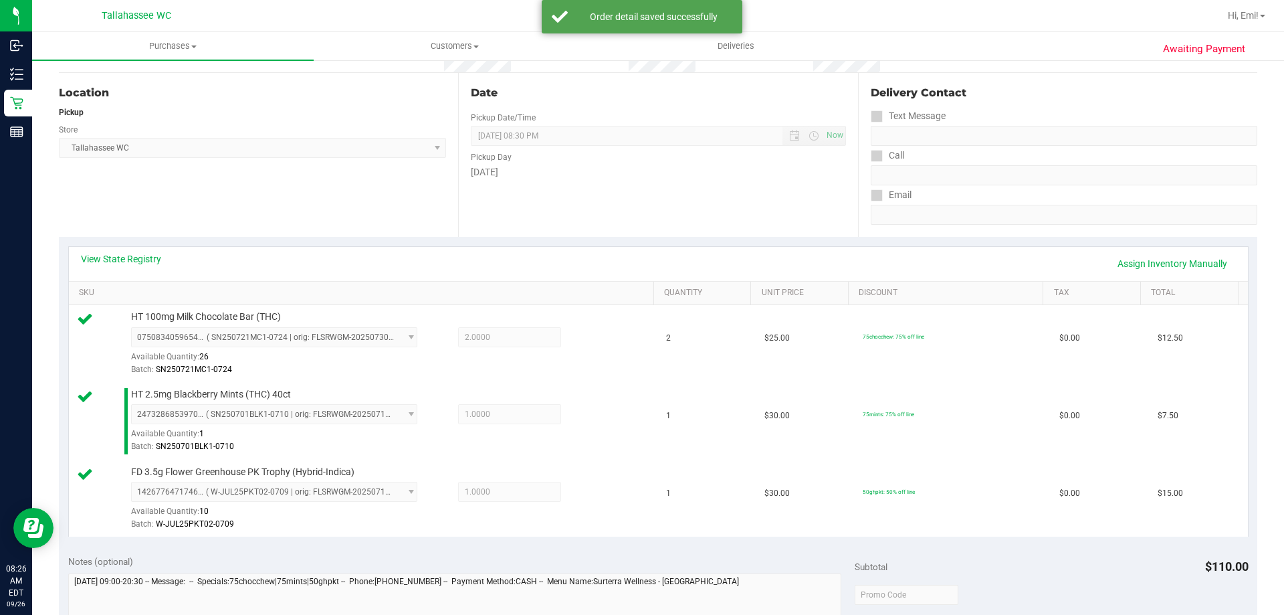
scroll to position [268, 0]
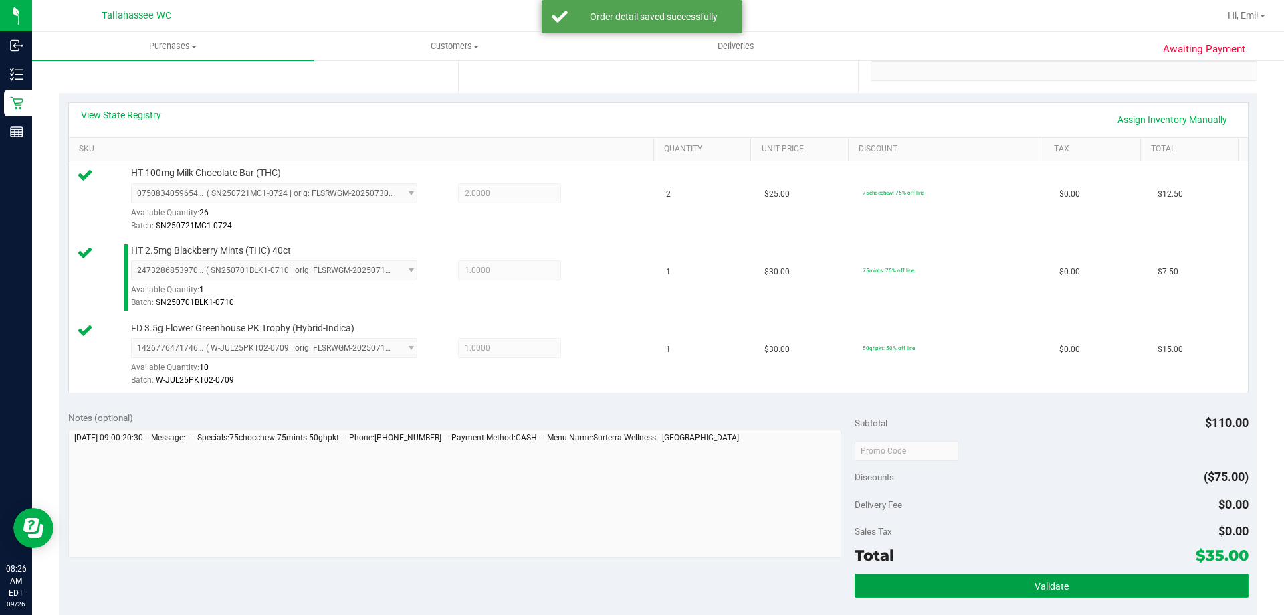
click at [961, 586] on button "Validate" at bounding box center [1051, 585] width 393 height 24
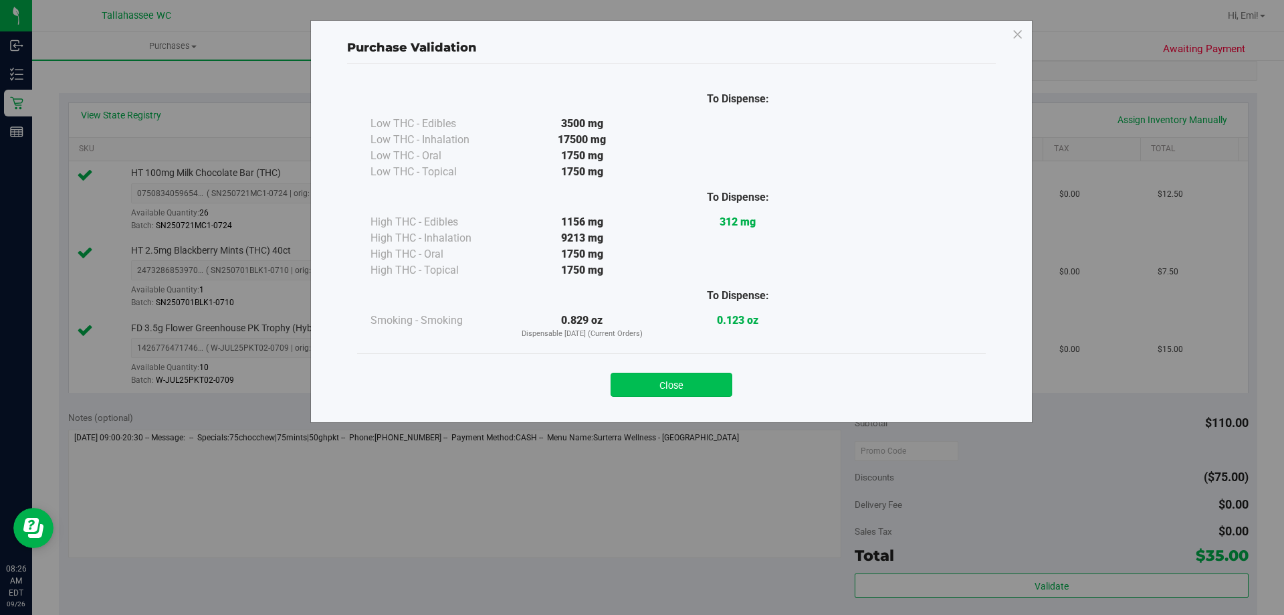
click at [701, 389] on button "Close" at bounding box center [672, 385] width 122 height 24
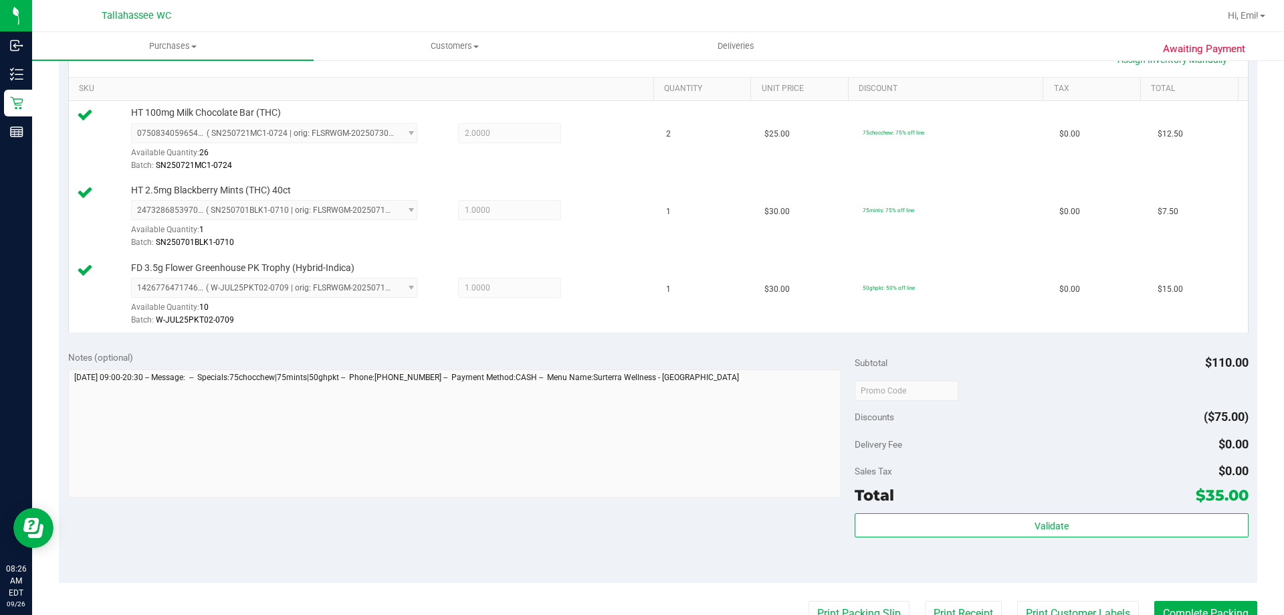
scroll to position [401, 0]
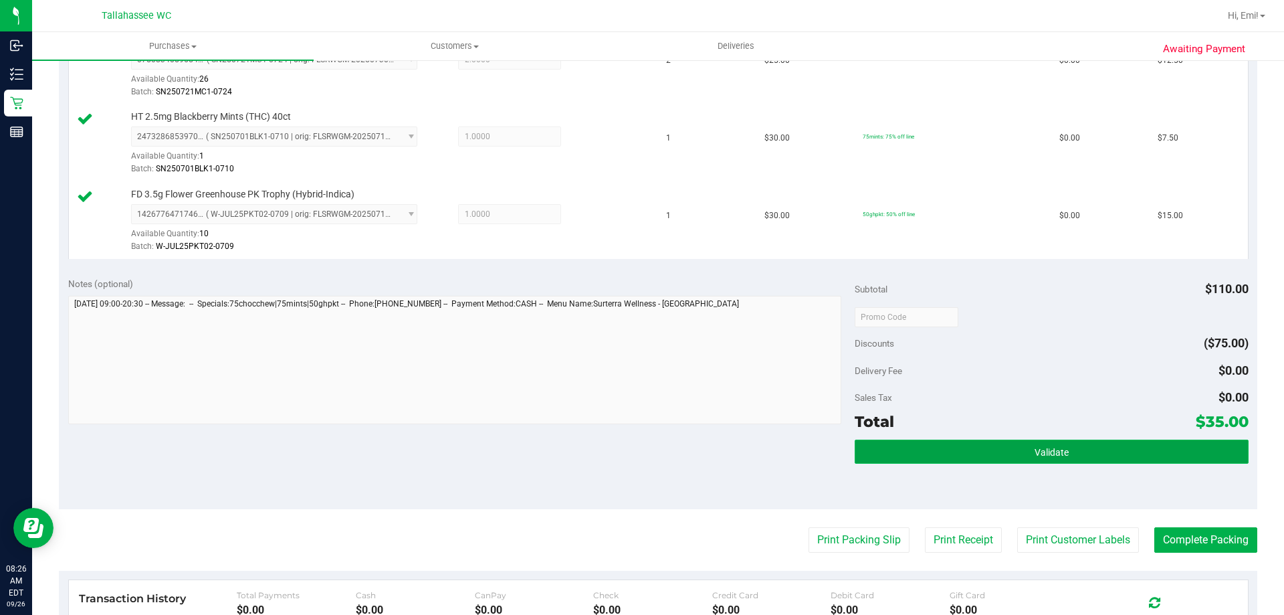
click at [905, 452] on button "Validate" at bounding box center [1051, 451] width 393 height 24
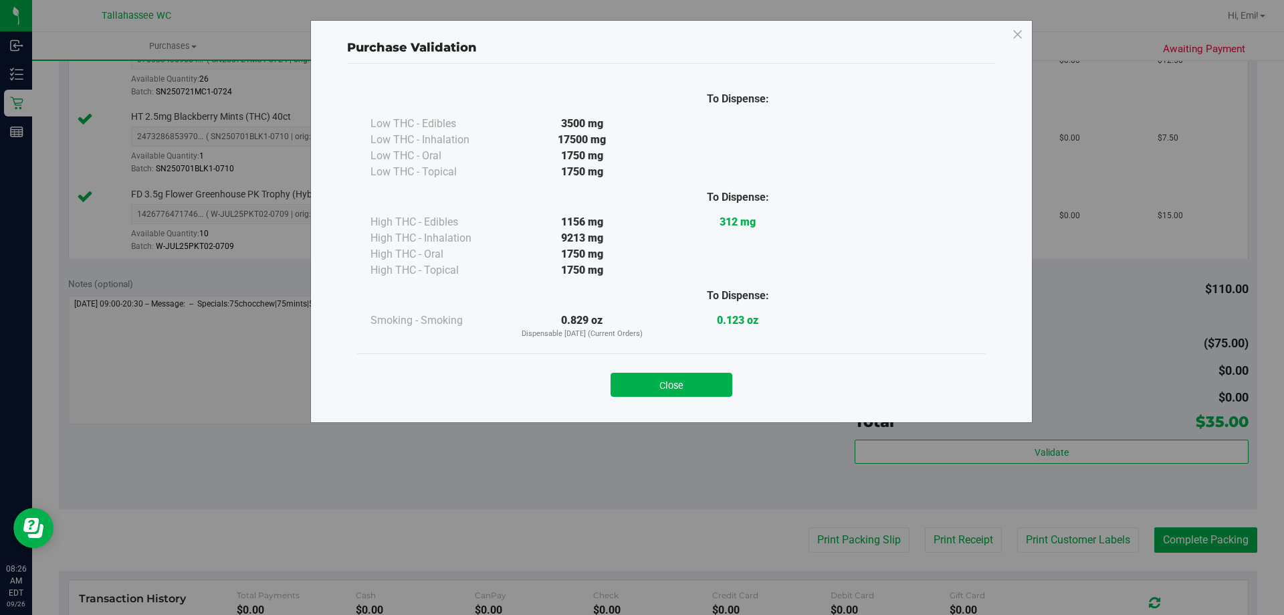
click at [660, 372] on div "Close" at bounding box center [671, 380] width 609 height 33
click at [677, 389] on button "Close" at bounding box center [672, 385] width 122 height 24
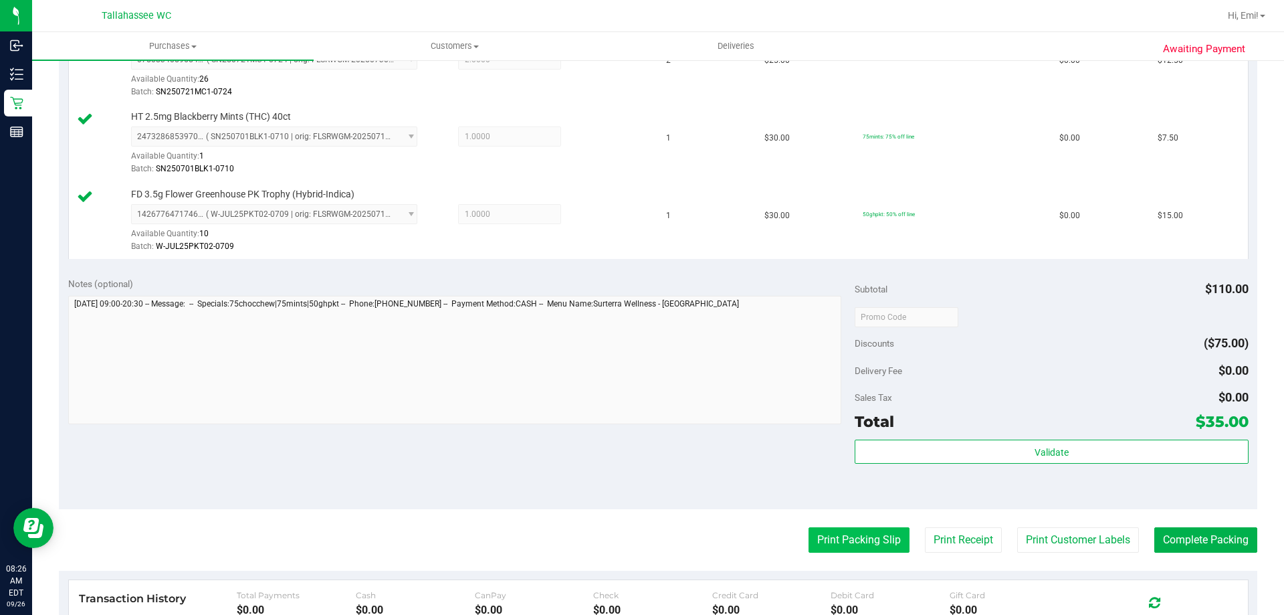
click at [823, 530] on button "Print Packing Slip" at bounding box center [859, 539] width 101 height 25
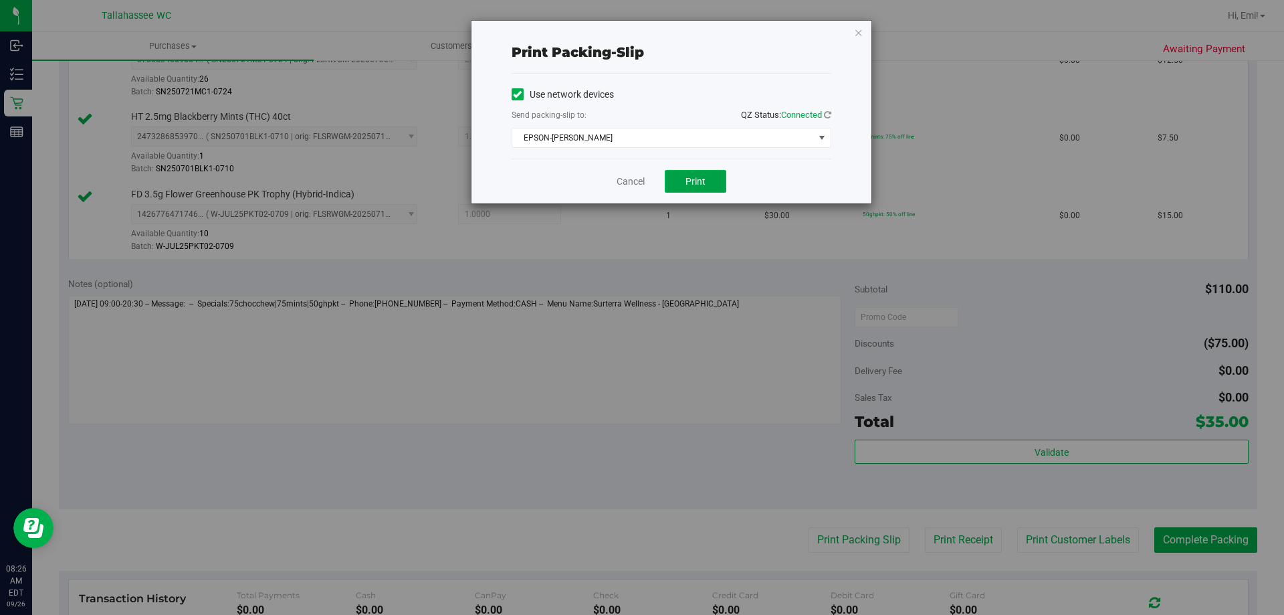
click at [683, 174] on button "Print" at bounding box center [696, 181] width 62 height 23
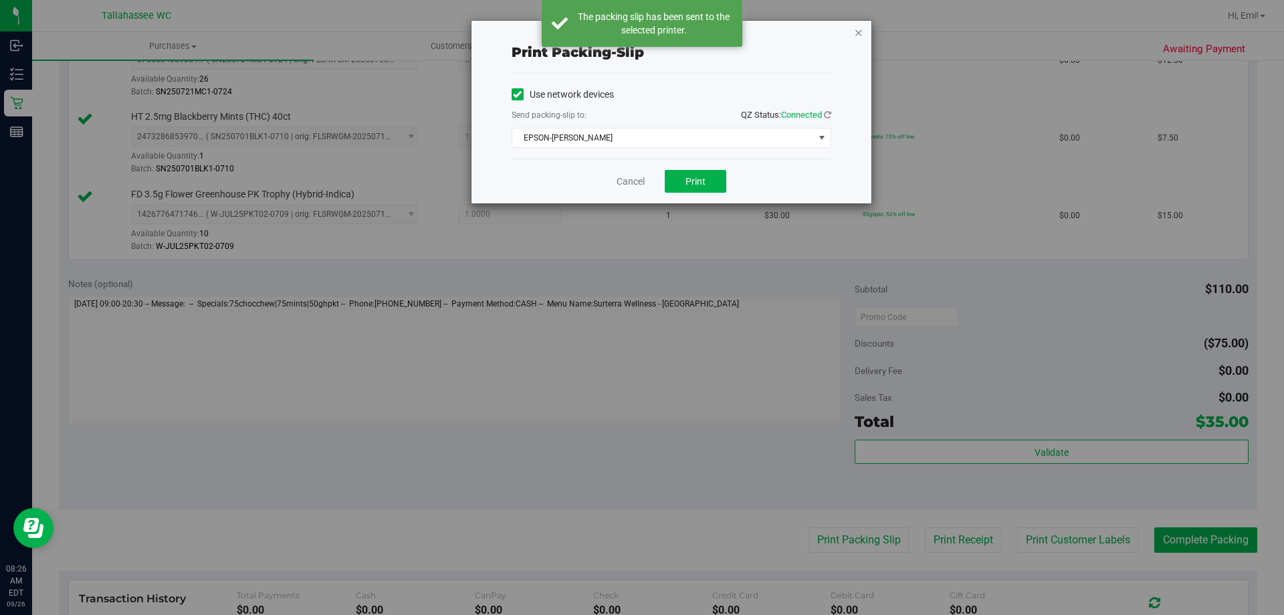
click at [861, 31] on icon "button" at bounding box center [858, 32] width 9 height 16
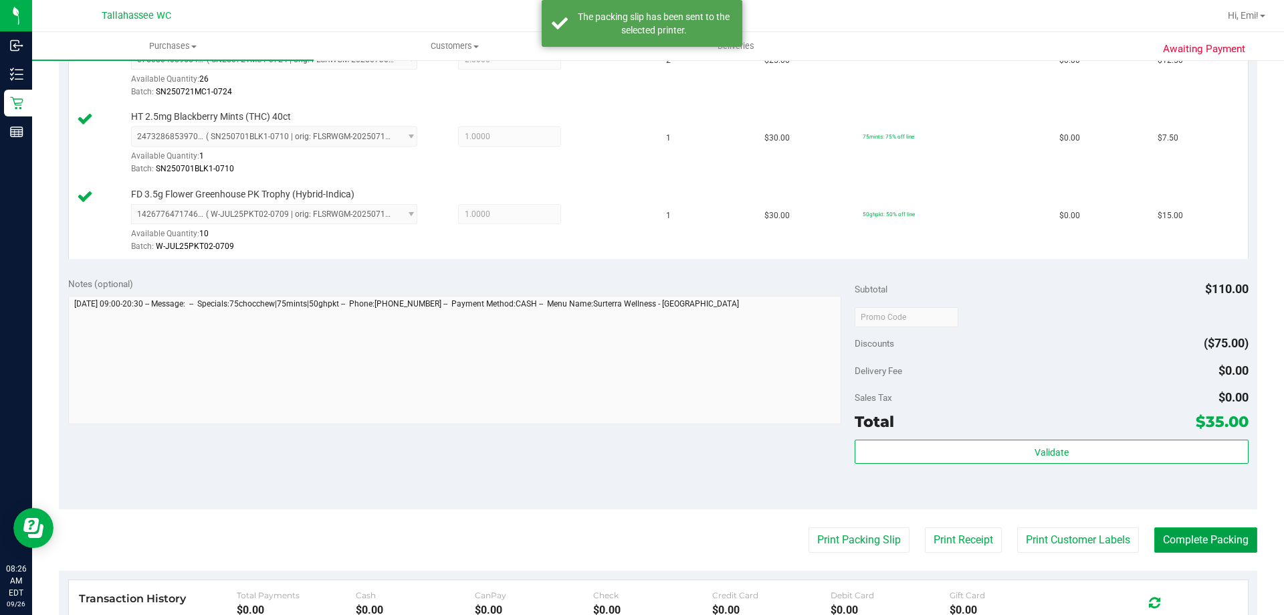
click at [1212, 540] on button "Complete Packing" at bounding box center [1206, 539] width 103 height 25
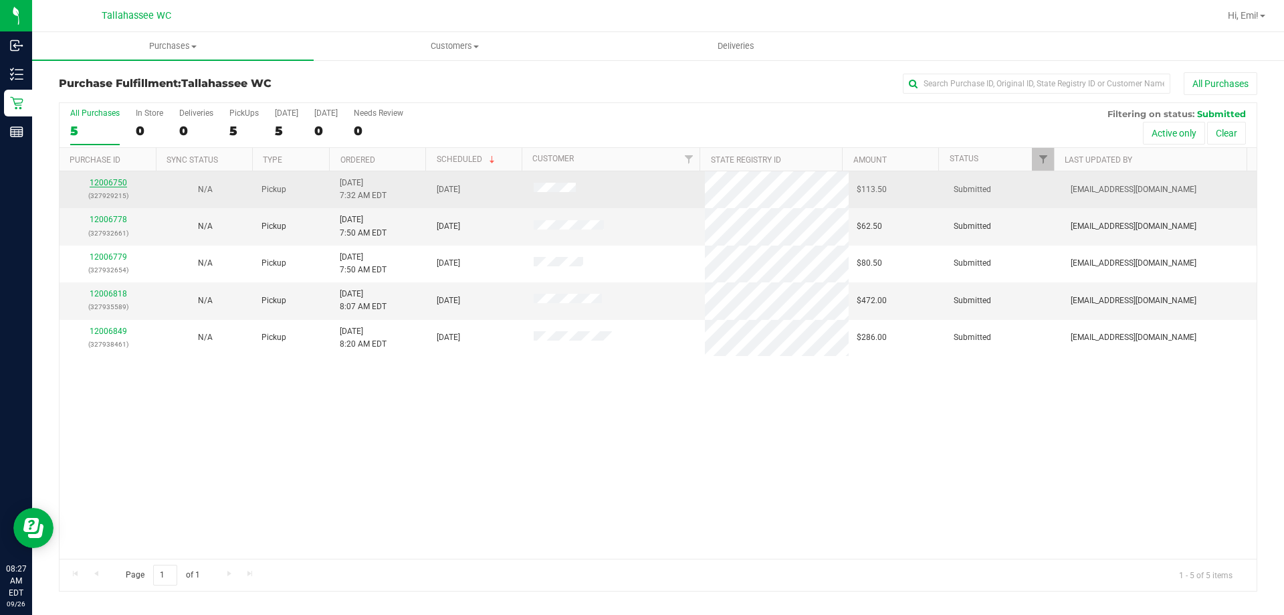
click at [114, 181] on link "12006750" at bounding box center [108, 182] width 37 height 9
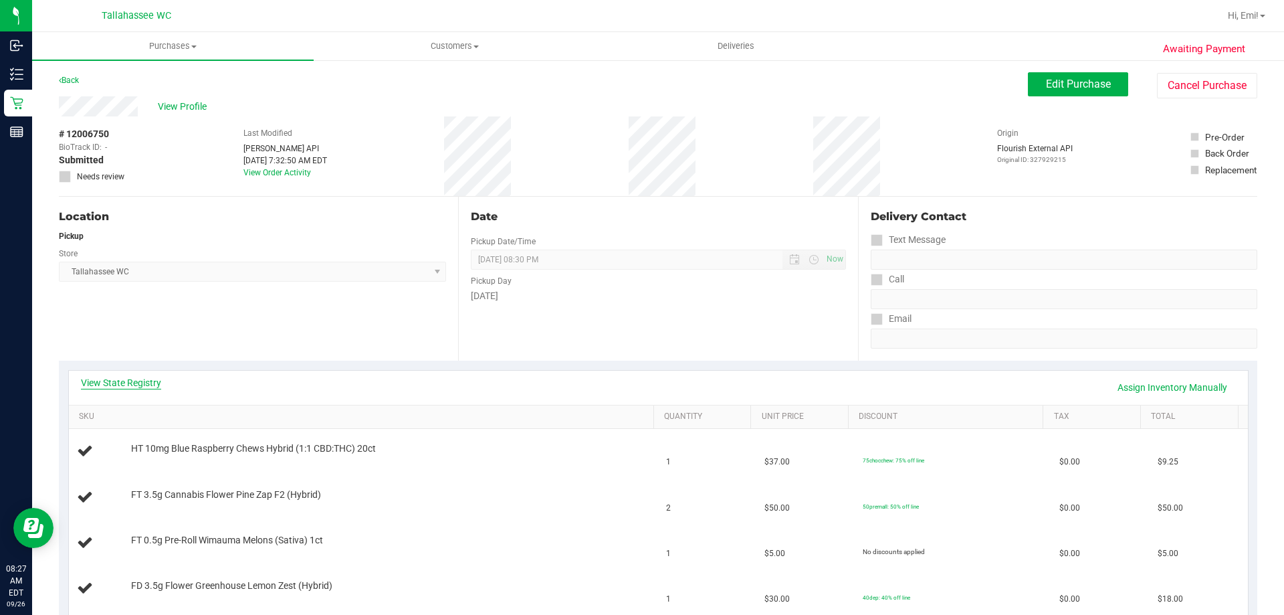
click at [129, 382] on link "View State Registry" at bounding box center [121, 382] width 80 height 13
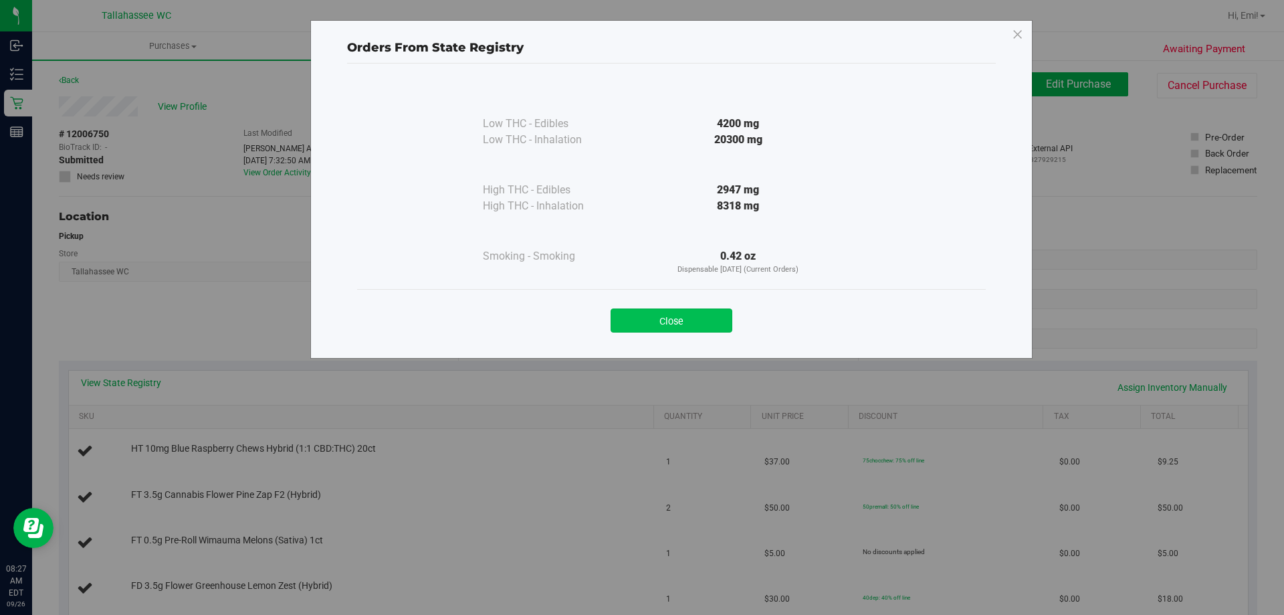
click at [643, 311] on button "Close" at bounding box center [672, 320] width 122 height 24
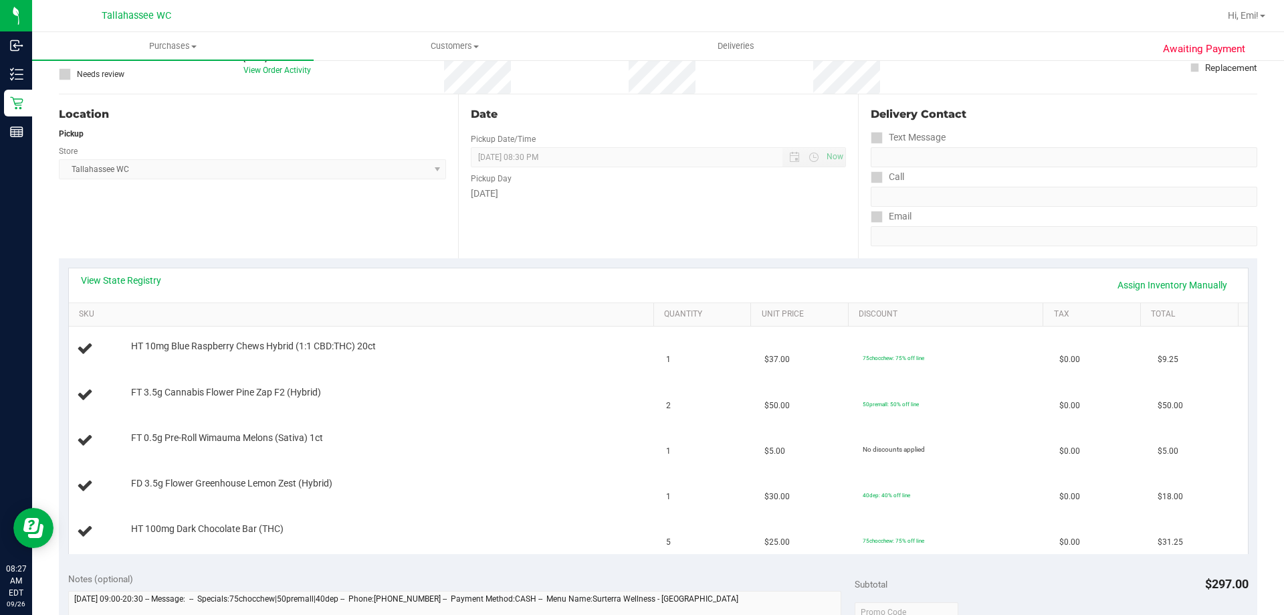
scroll to position [134, 0]
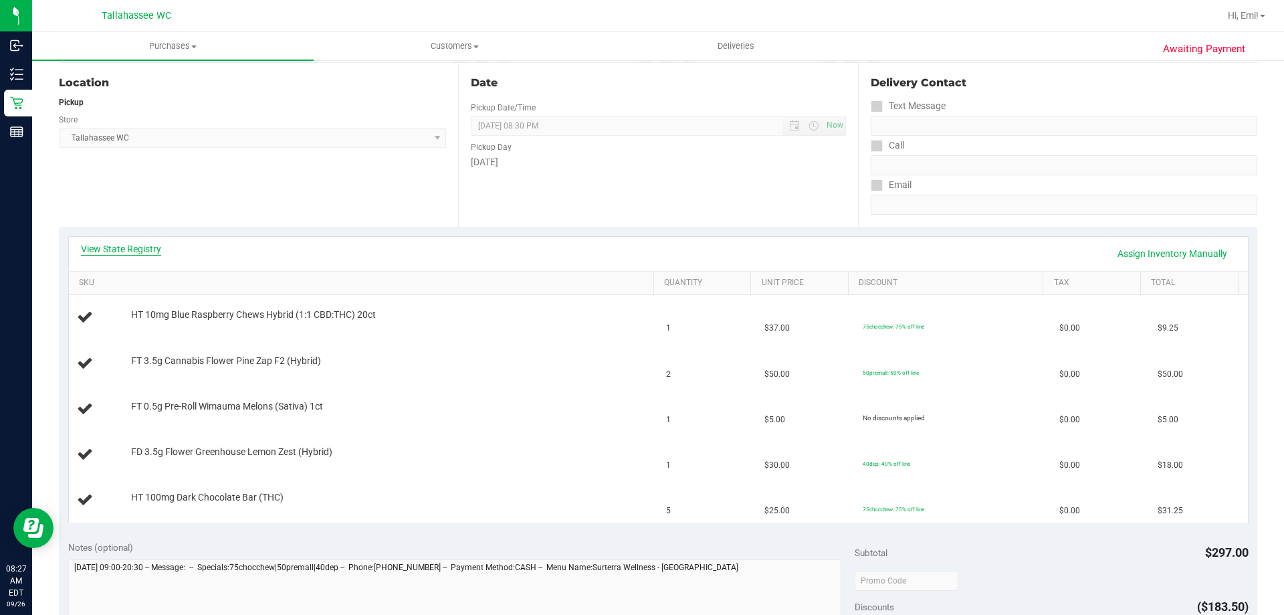
click at [91, 246] on link "View State Registry" at bounding box center [121, 248] width 80 height 13
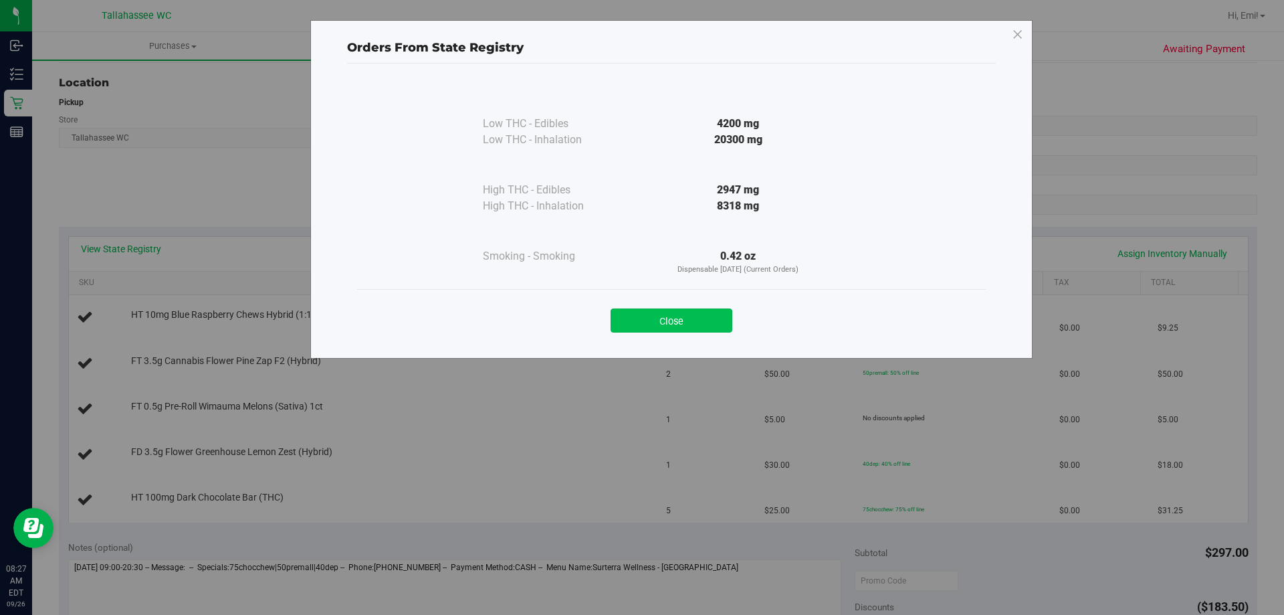
click at [724, 323] on button "Close" at bounding box center [672, 320] width 122 height 24
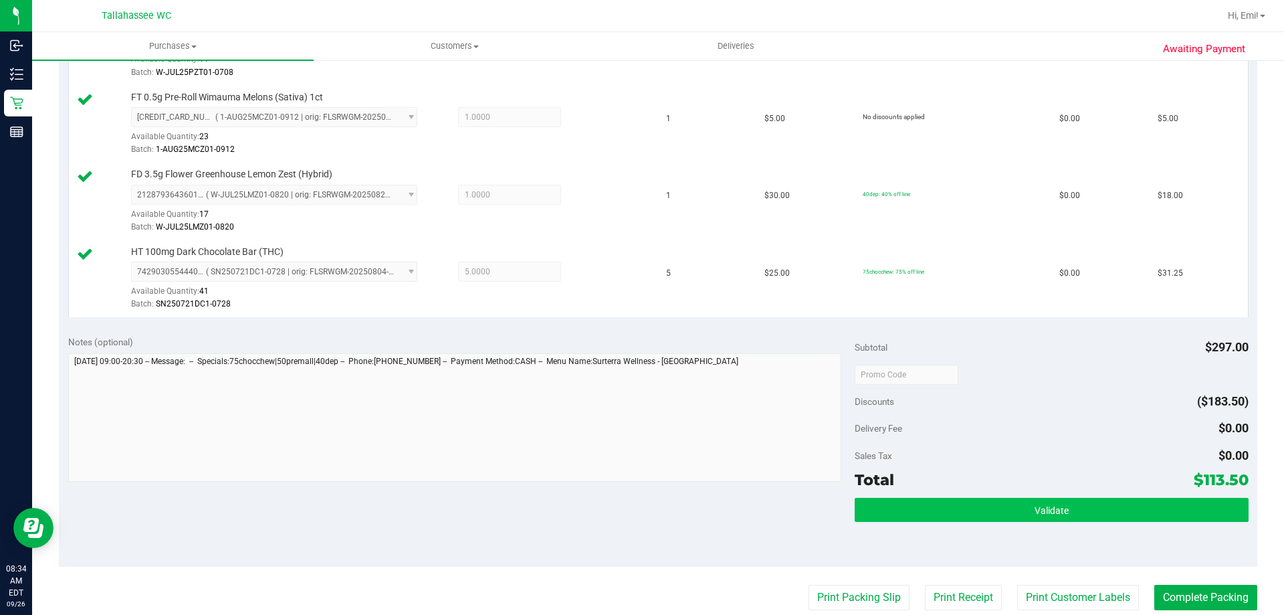
scroll to position [535, 0]
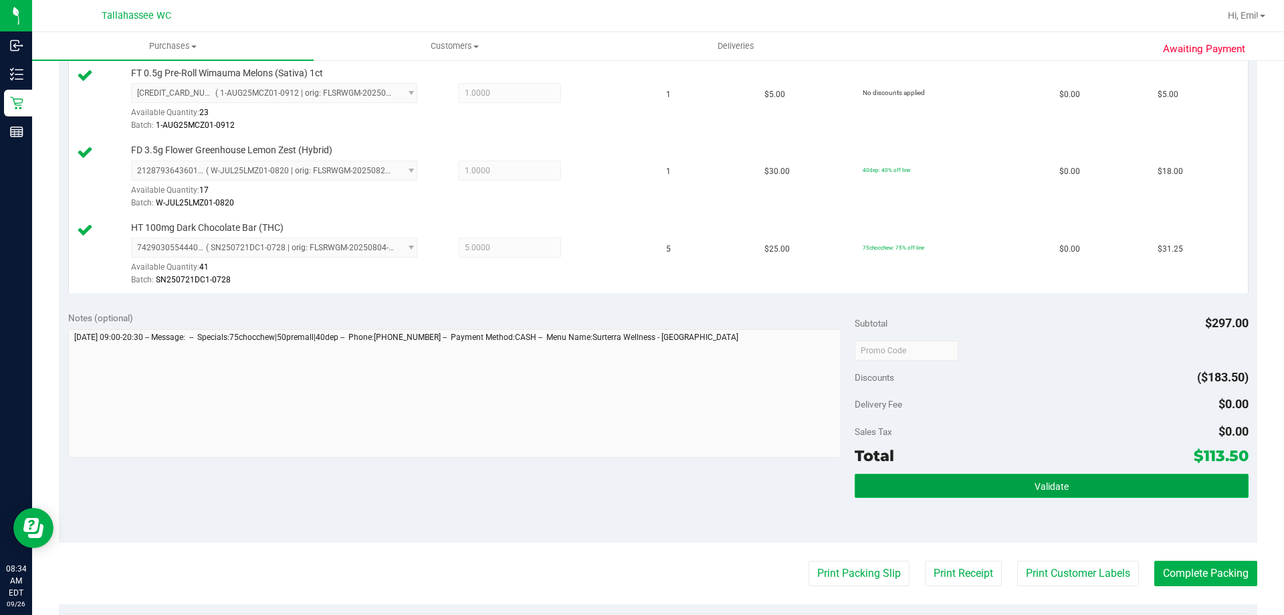
click at [893, 481] on button "Validate" at bounding box center [1051, 486] width 393 height 24
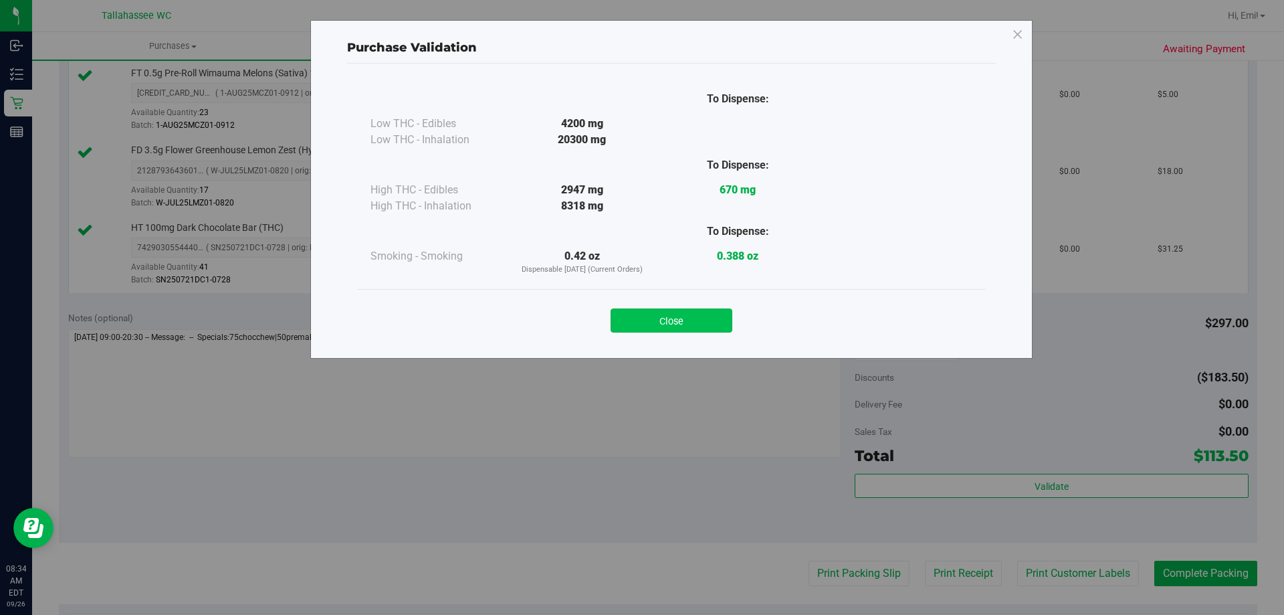
click at [682, 324] on button "Close" at bounding box center [672, 320] width 122 height 24
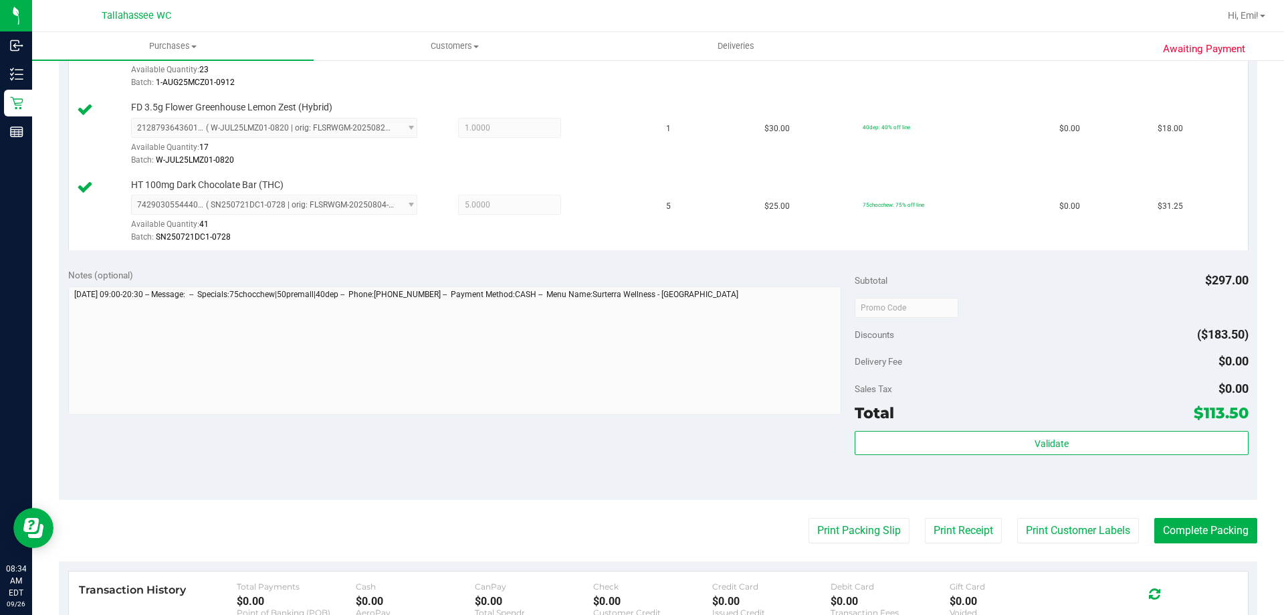
scroll to position [602, 0]
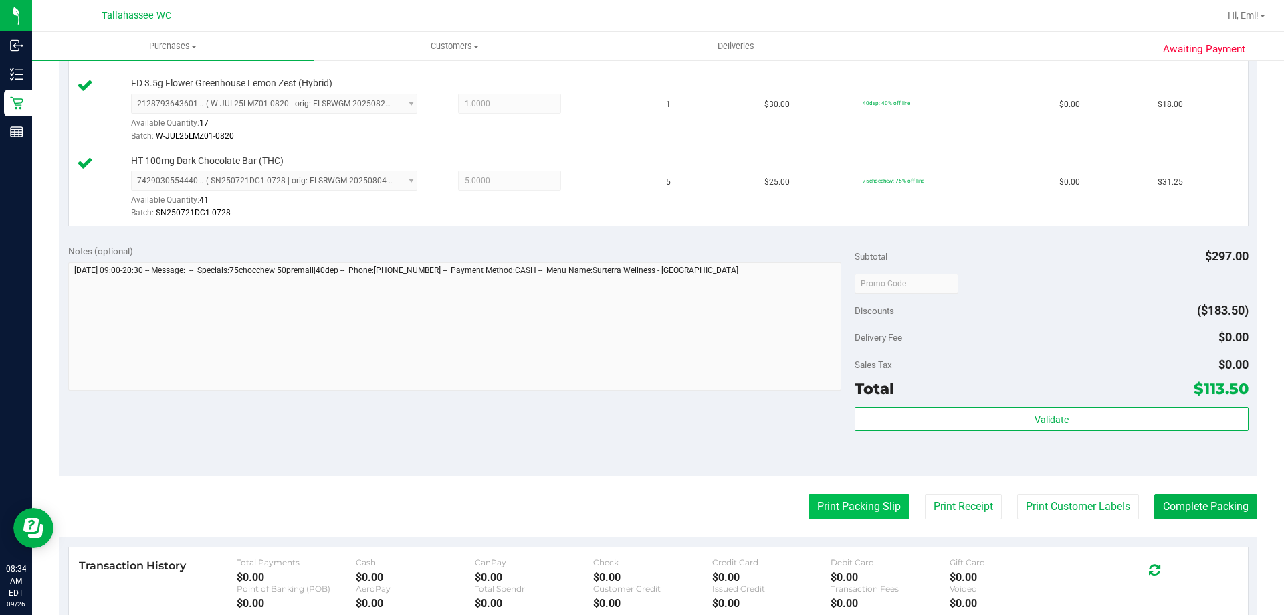
click at [822, 510] on button "Print Packing Slip" at bounding box center [859, 506] width 101 height 25
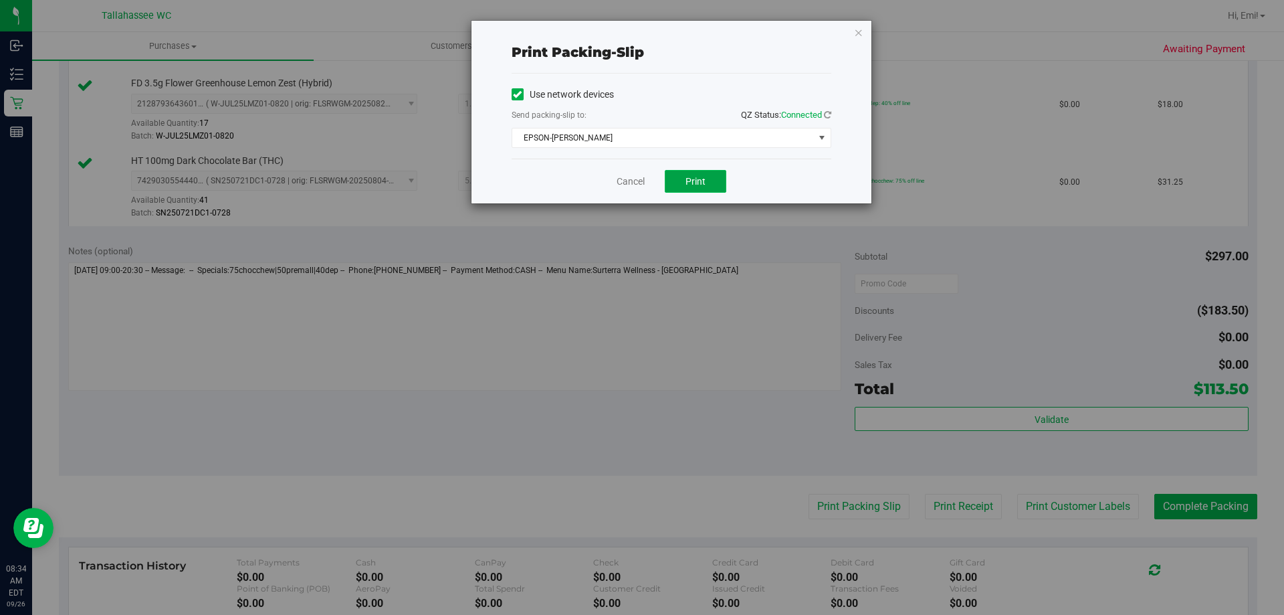
click at [702, 172] on button "Print" at bounding box center [696, 181] width 62 height 23
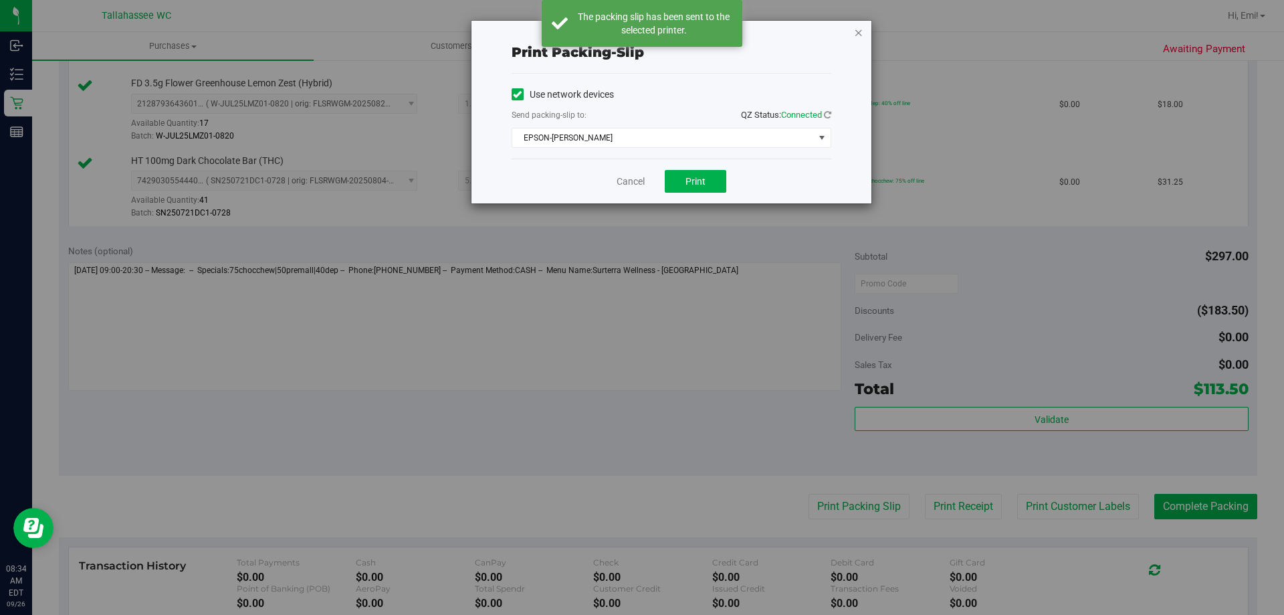
click at [856, 31] on icon "button" at bounding box center [858, 32] width 9 height 16
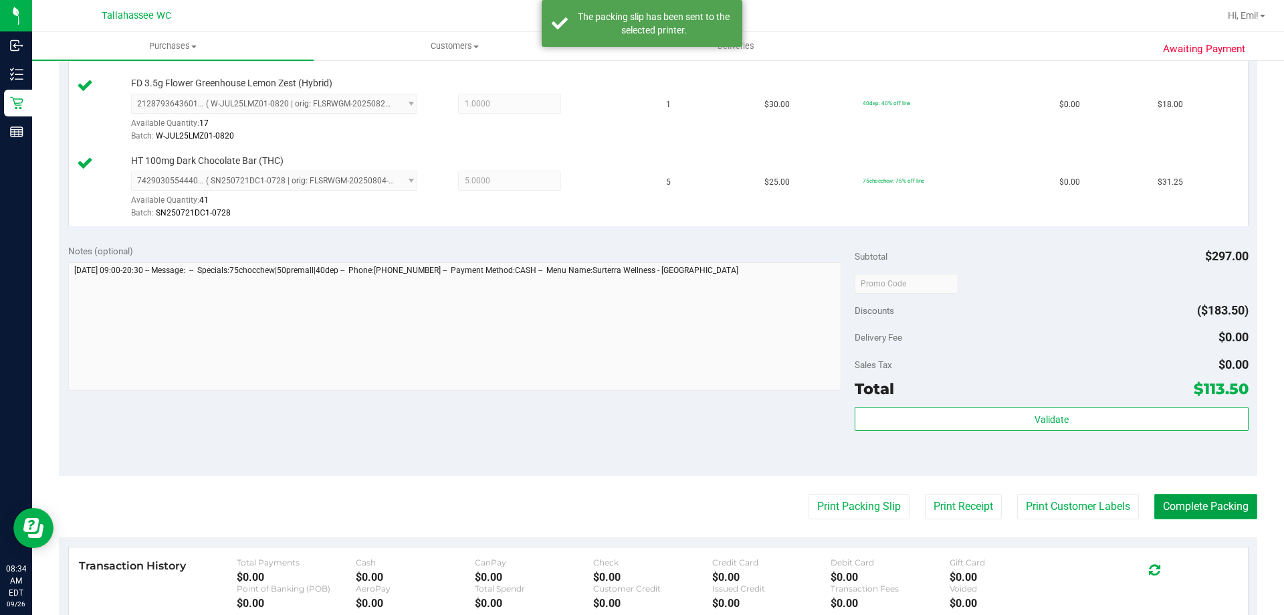
click at [1162, 512] on button "Complete Packing" at bounding box center [1206, 506] width 103 height 25
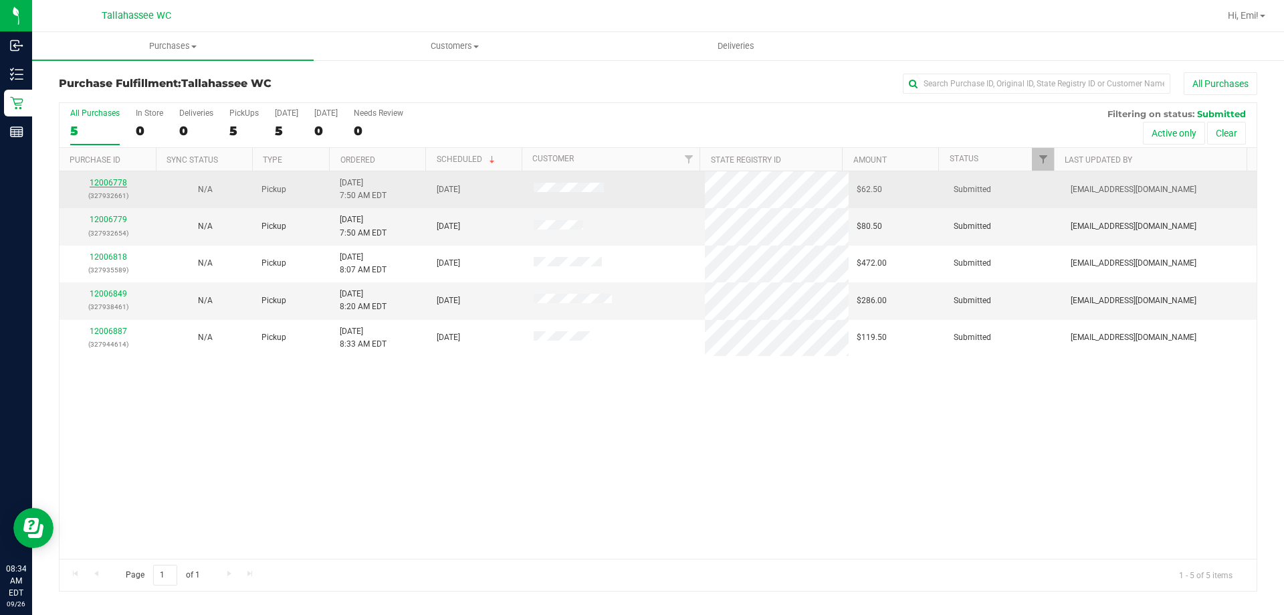
click at [123, 187] on link "12006778" at bounding box center [108, 182] width 37 height 9
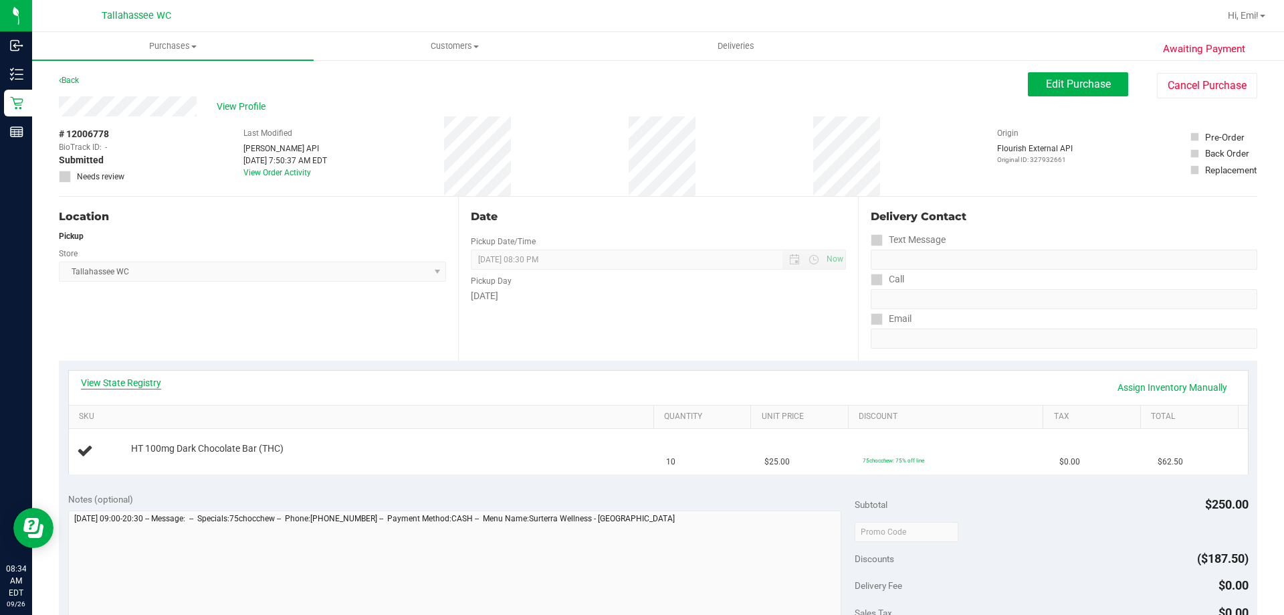
click at [100, 381] on link "View State Registry" at bounding box center [121, 382] width 80 height 13
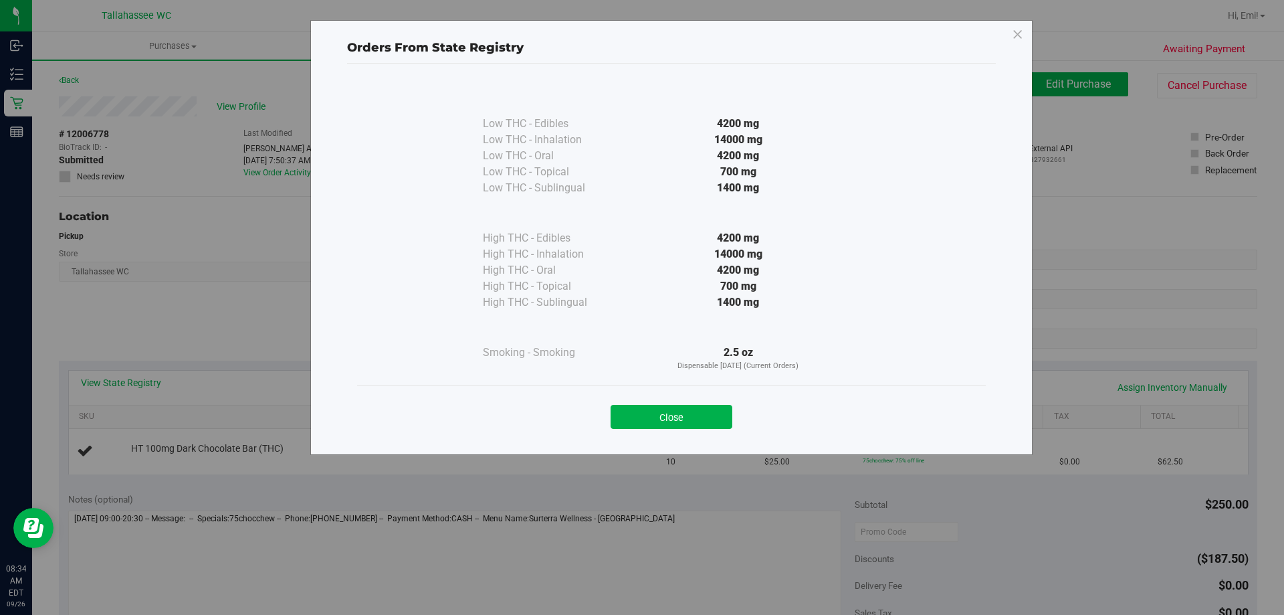
drag, startPoint x: 691, startPoint y: 407, endPoint x: 666, endPoint y: 314, distance: 96.4
click at [690, 405] on button "Close" at bounding box center [672, 417] width 122 height 24
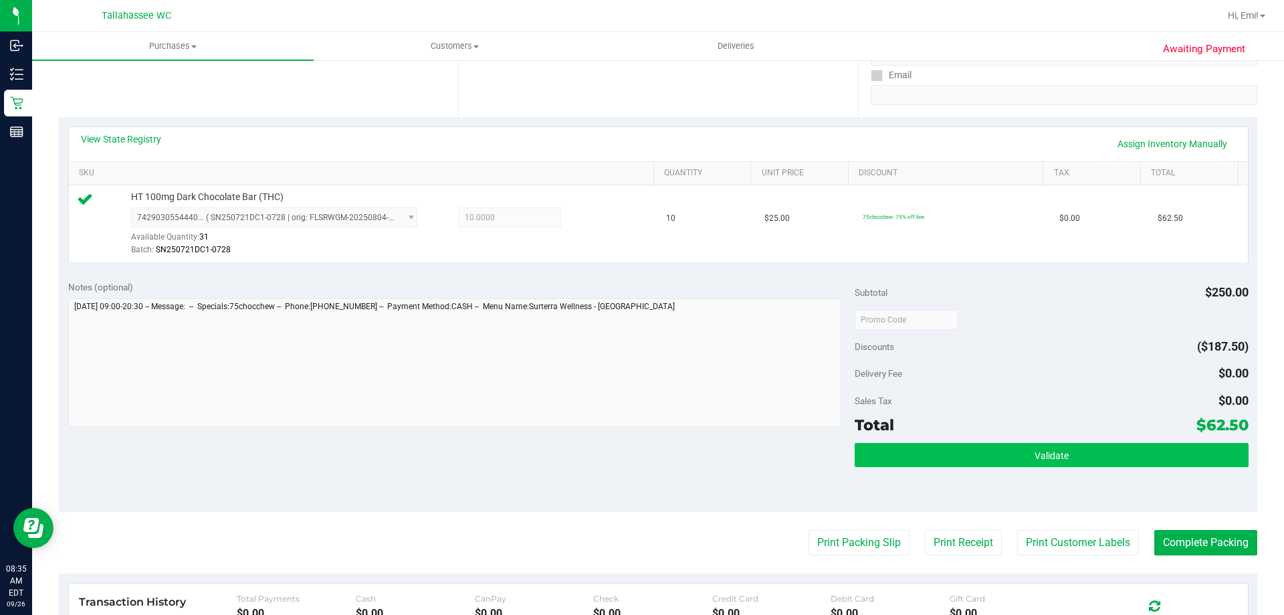
scroll to position [268, 0]
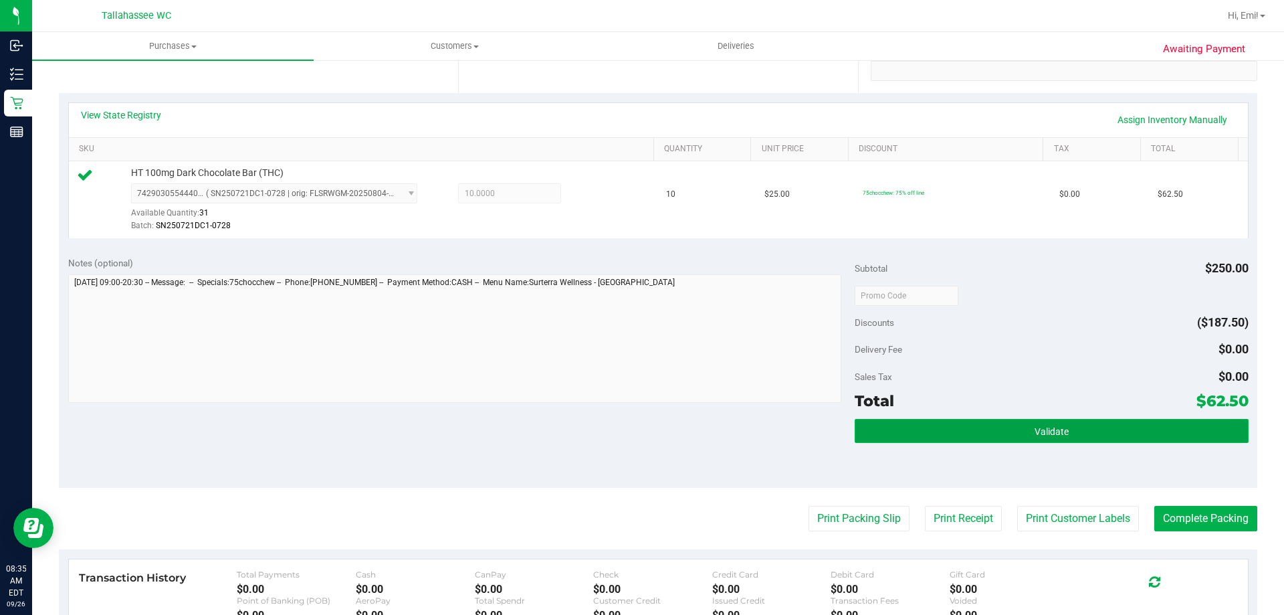
click at [932, 436] on button "Validate" at bounding box center [1051, 431] width 393 height 24
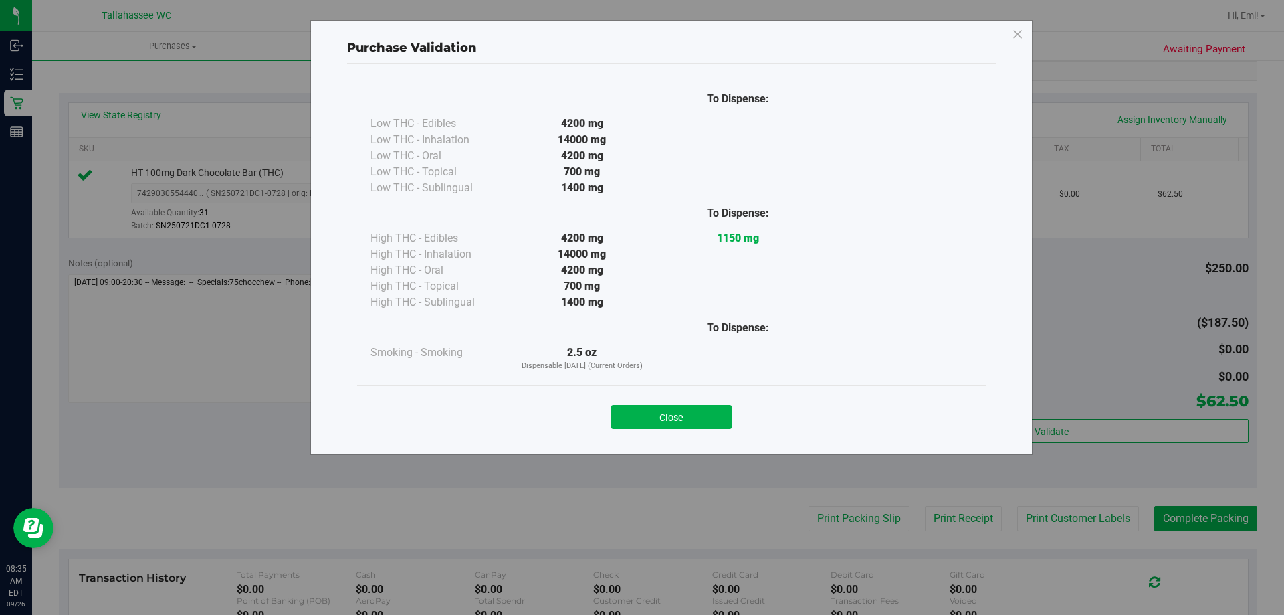
click at [666, 413] on button "Close" at bounding box center [672, 417] width 122 height 24
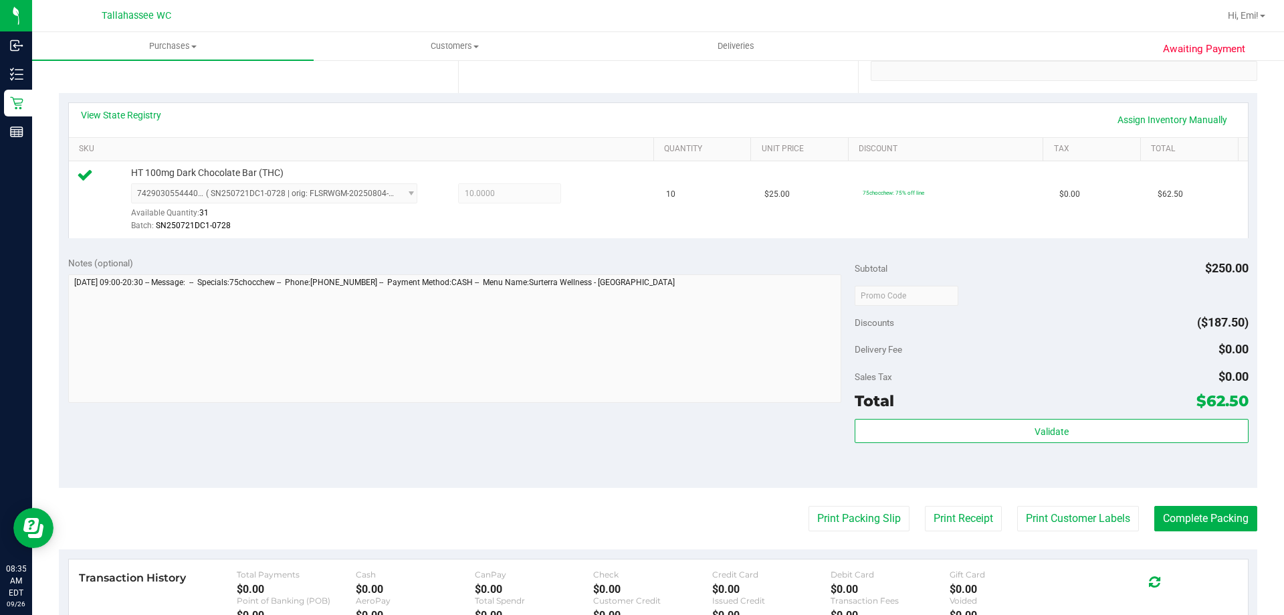
click at [833, 504] on purchase-details "Back Edit Purchase Cancel Purchase View Profile # 12006778 BioTrack ID: - Submi…" at bounding box center [658, 302] width 1199 height 995
click at [832, 506] on button "Print Packing Slip" at bounding box center [859, 518] width 101 height 25
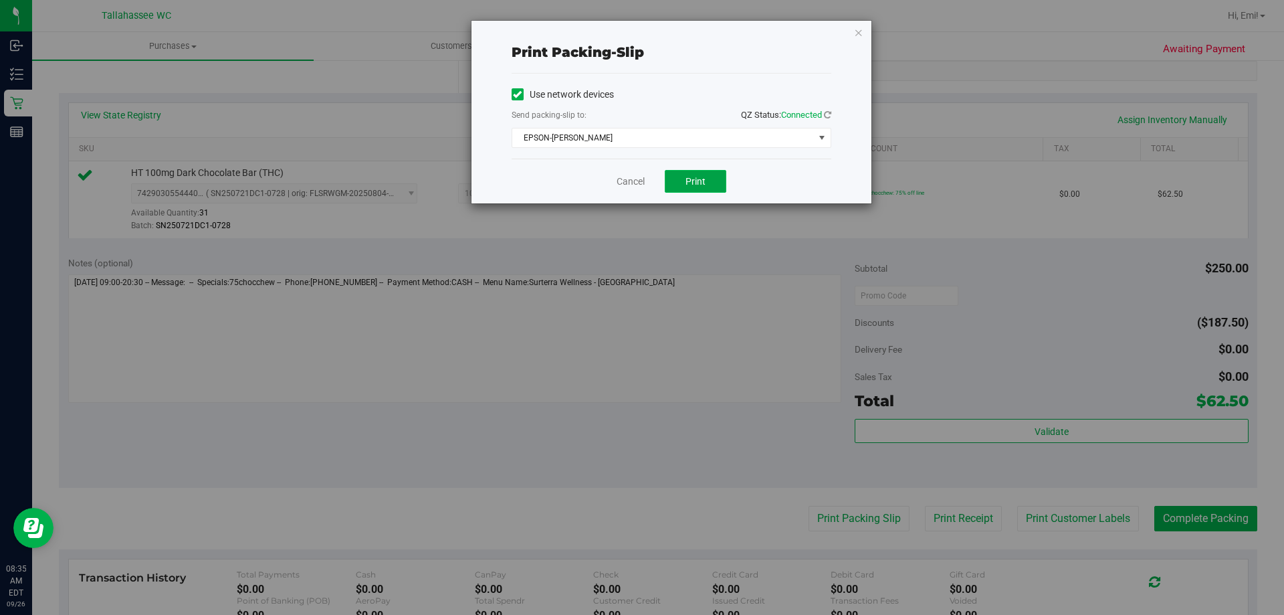
click at [688, 178] on span "Print" at bounding box center [696, 181] width 20 height 11
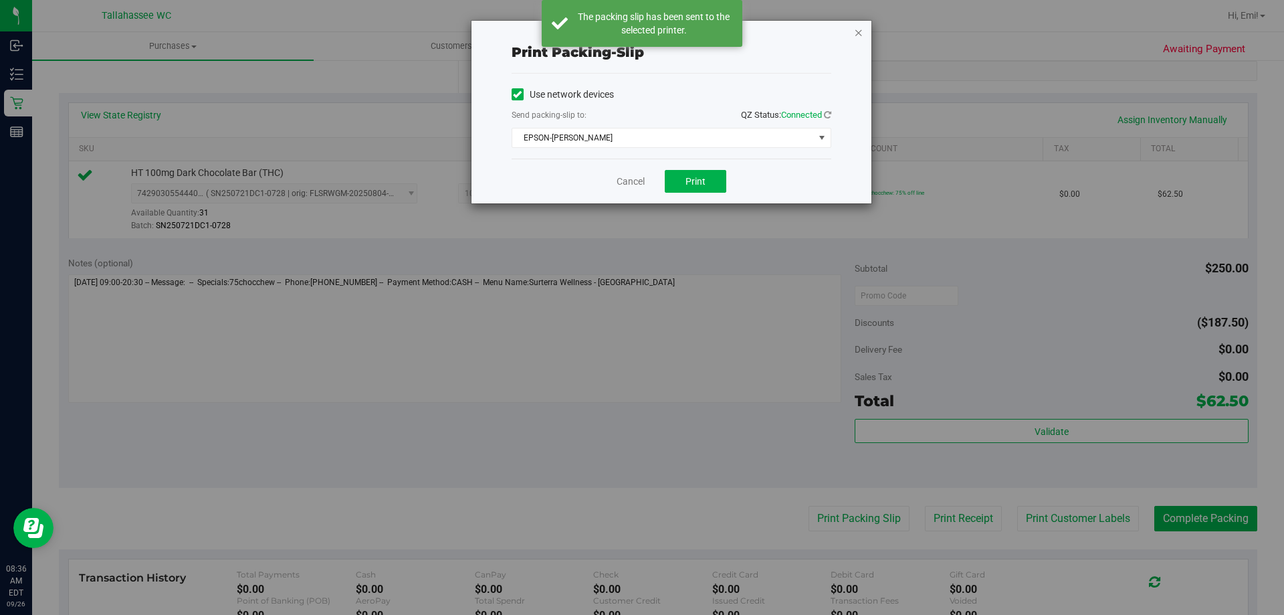
click at [858, 35] on icon "button" at bounding box center [858, 32] width 9 height 16
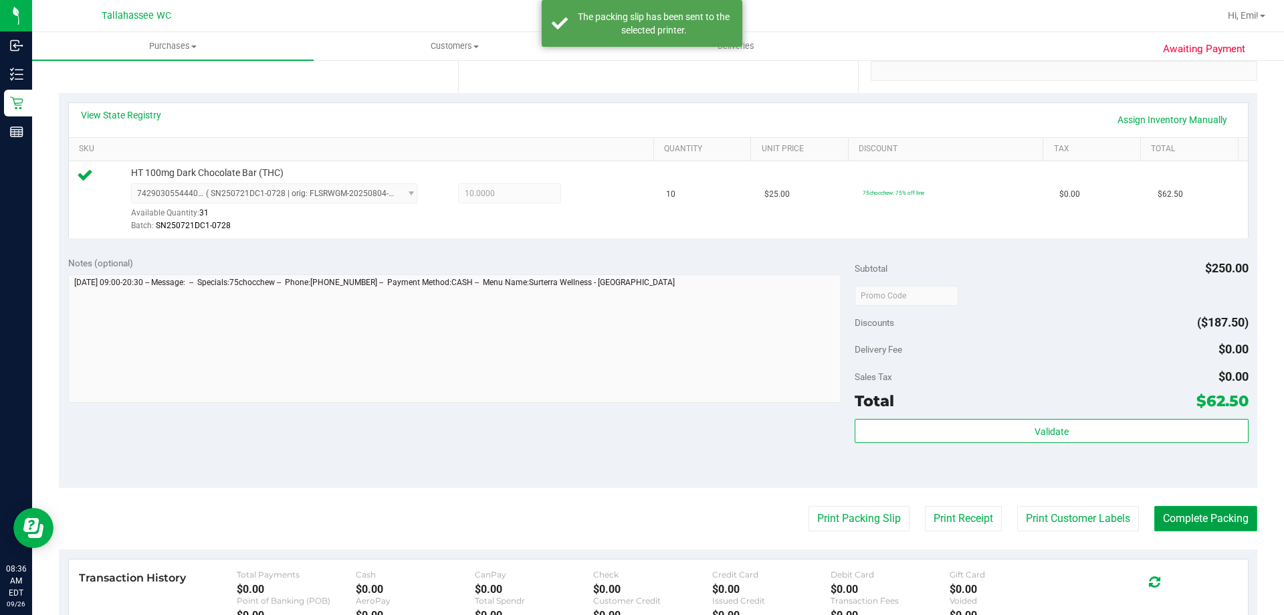
click at [1215, 510] on button "Complete Packing" at bounding box center [1206, 518] width 103 height 25
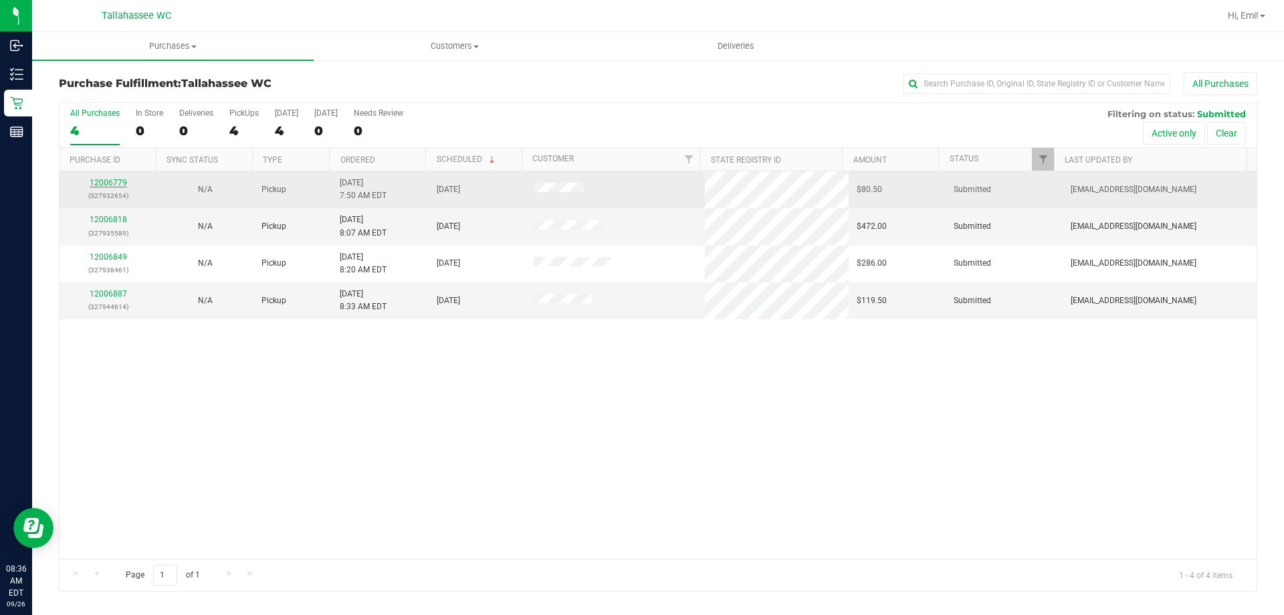
click at [106, 182] on link "12006779" at bounding box center [108, 182] width 37 height 9
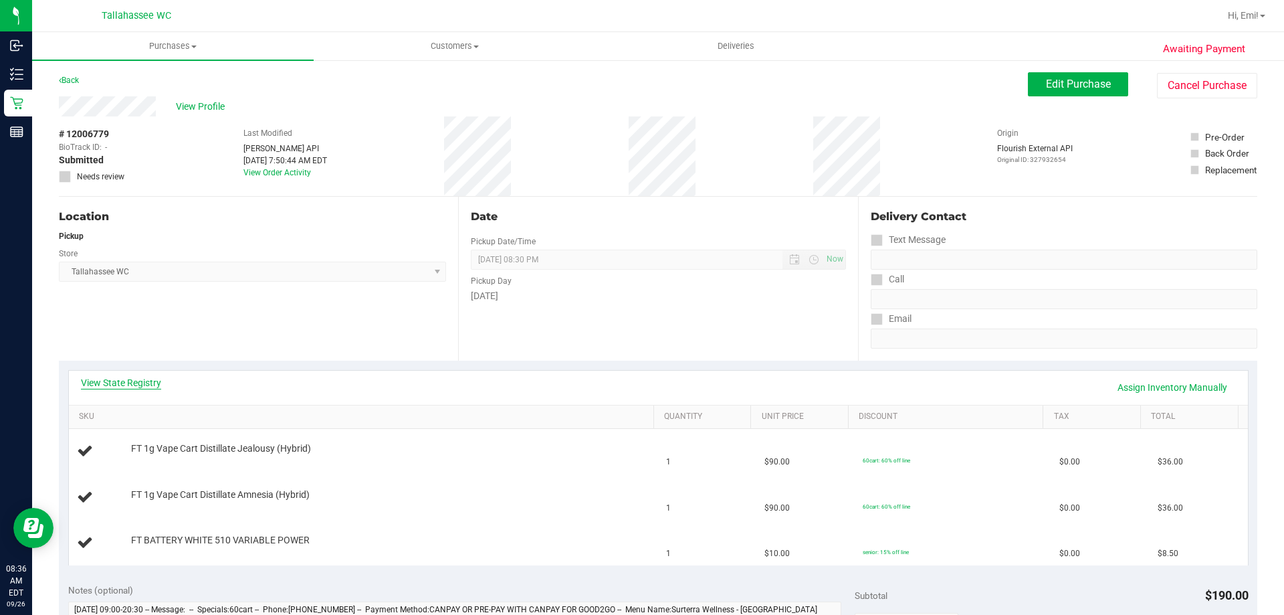
click at [124, 383] on link "View State Registry" at bounding box center [121, 382] width 80 height 13
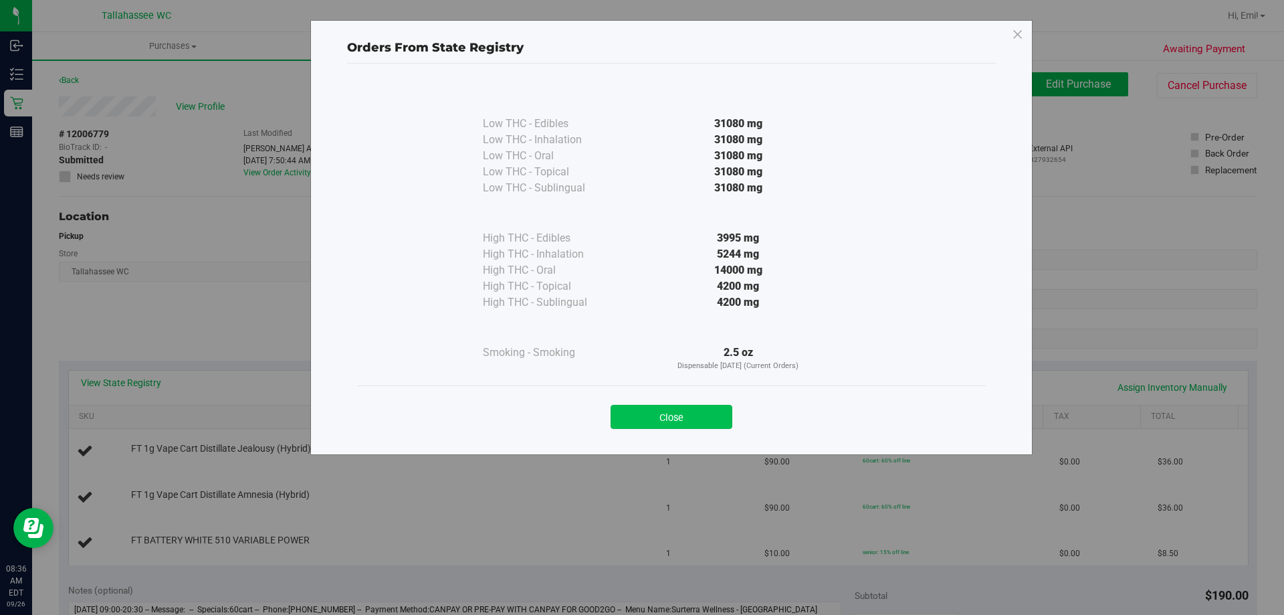
click at [680, 421] on button "Close" at bounding box center [672, 417] width 122 height 24
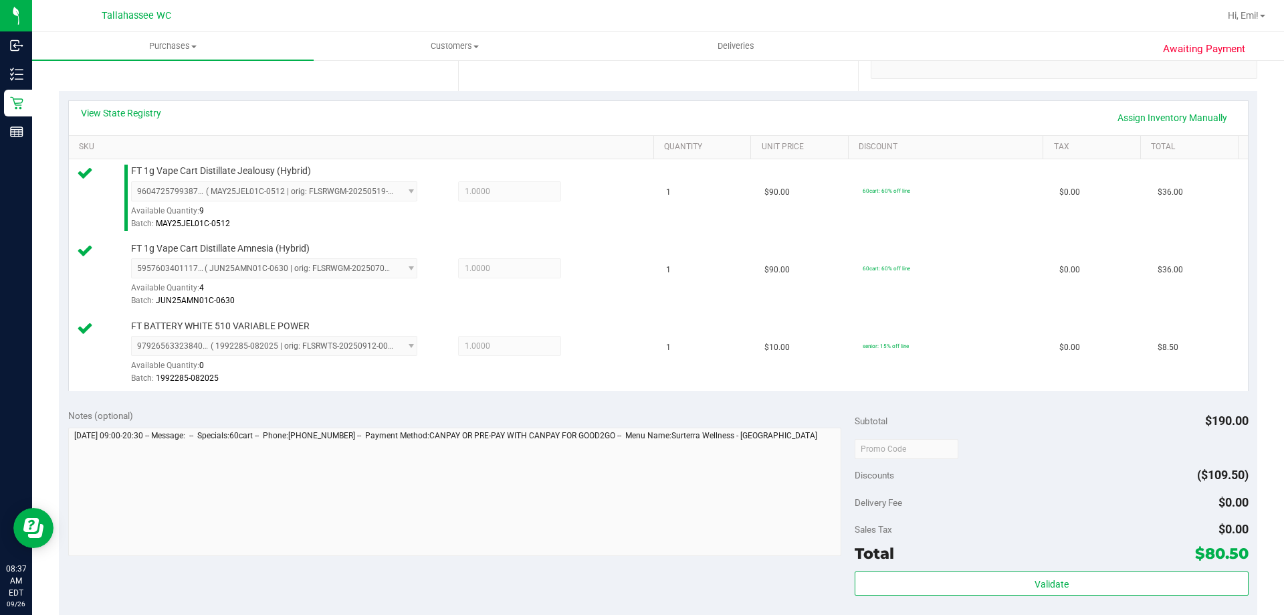
scroll to position [334, 0]
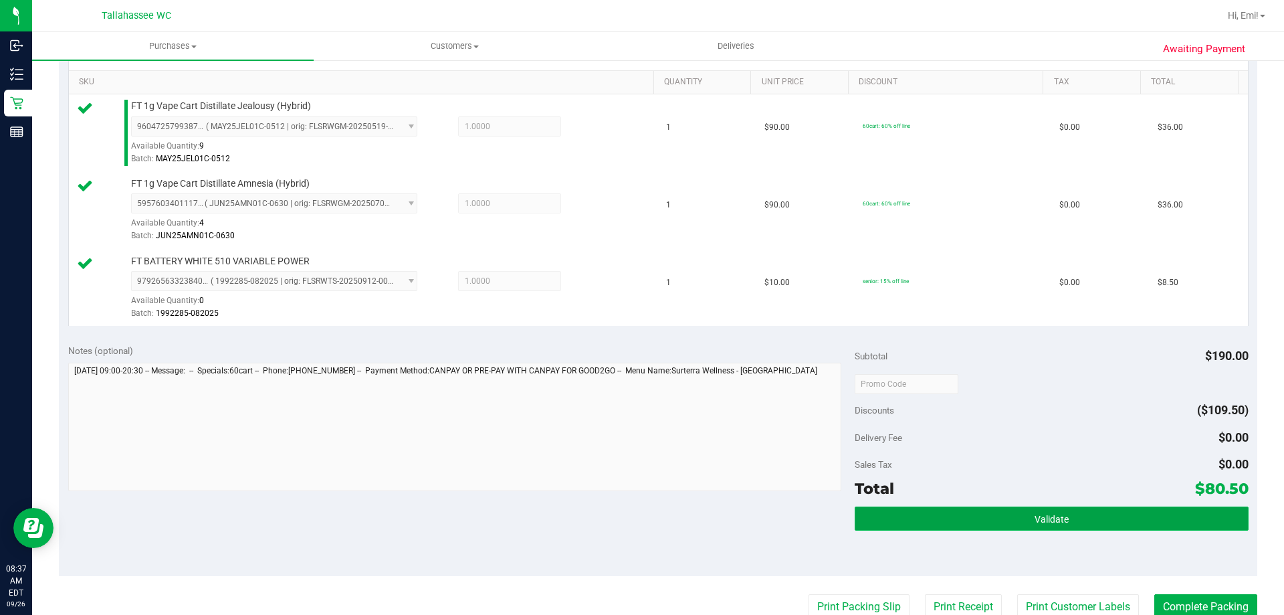
click at [905, 525] on button "Validate" at bounding box center [1051, 518] width 393 height 24
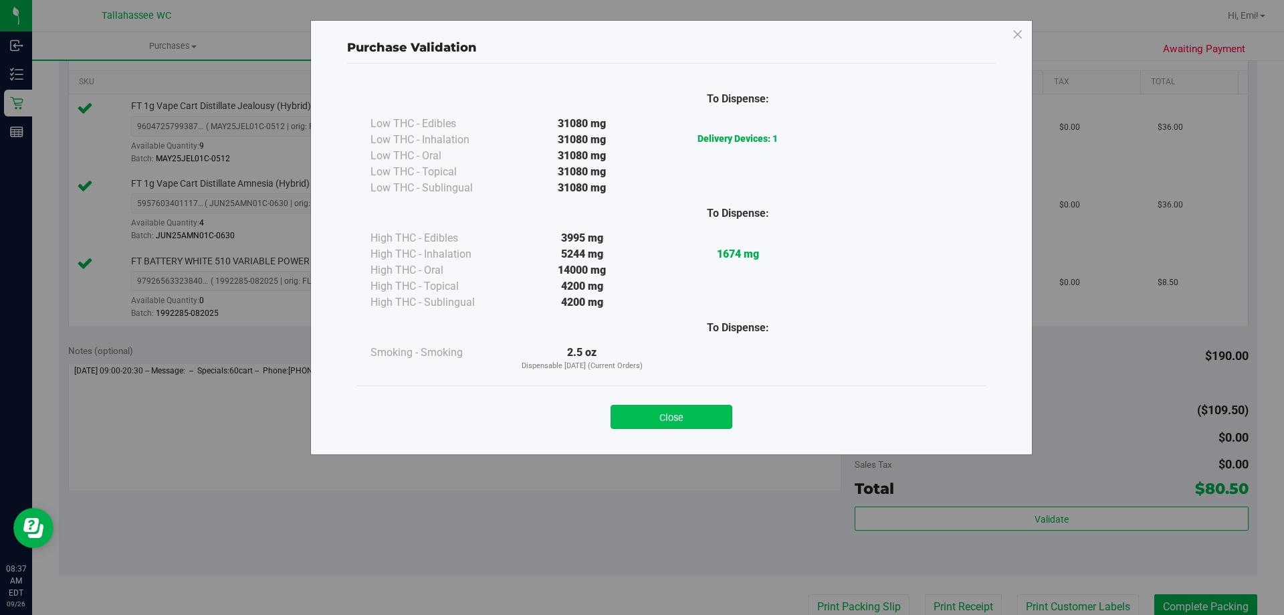
click at [661, 412] on button "Close" at bounding box center [672, 417] width 122 height 24
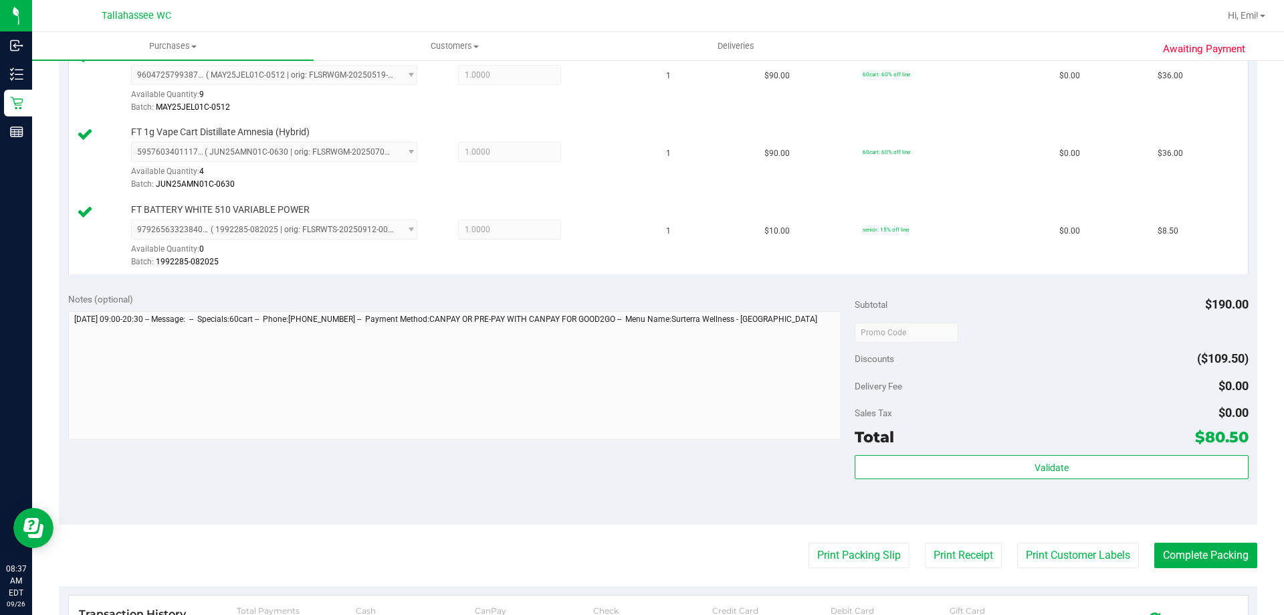
scroll to position [468, 0]
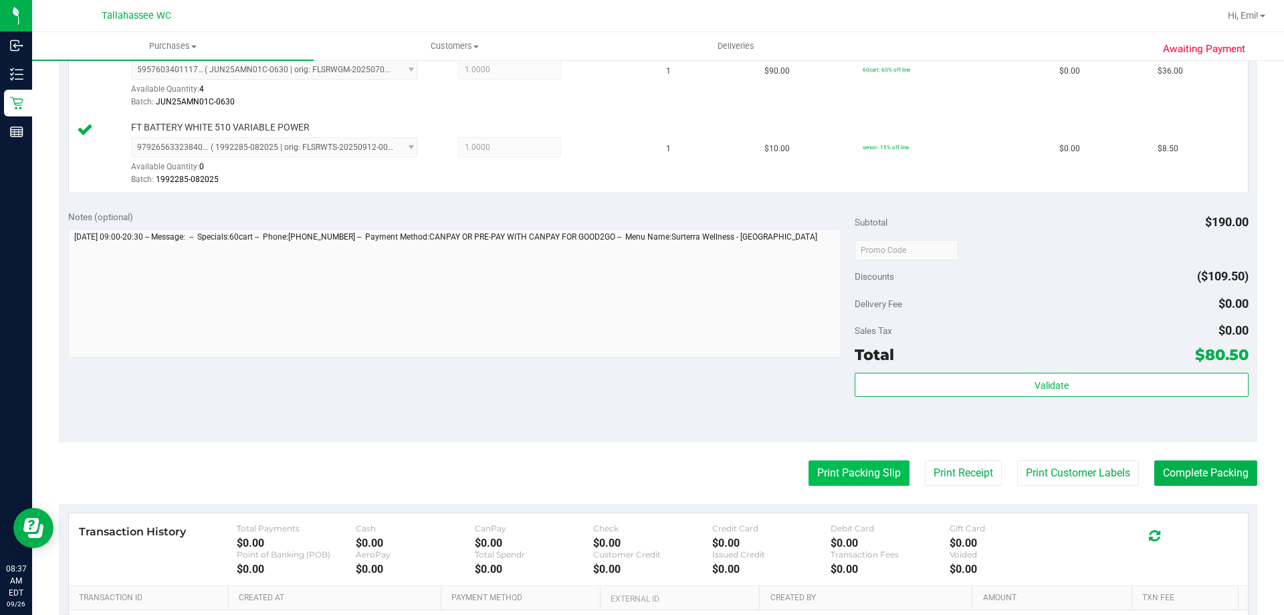
click at [877, 474] on button "Print Packing Slip" at bounding box center [859, 472] width 101 height 25
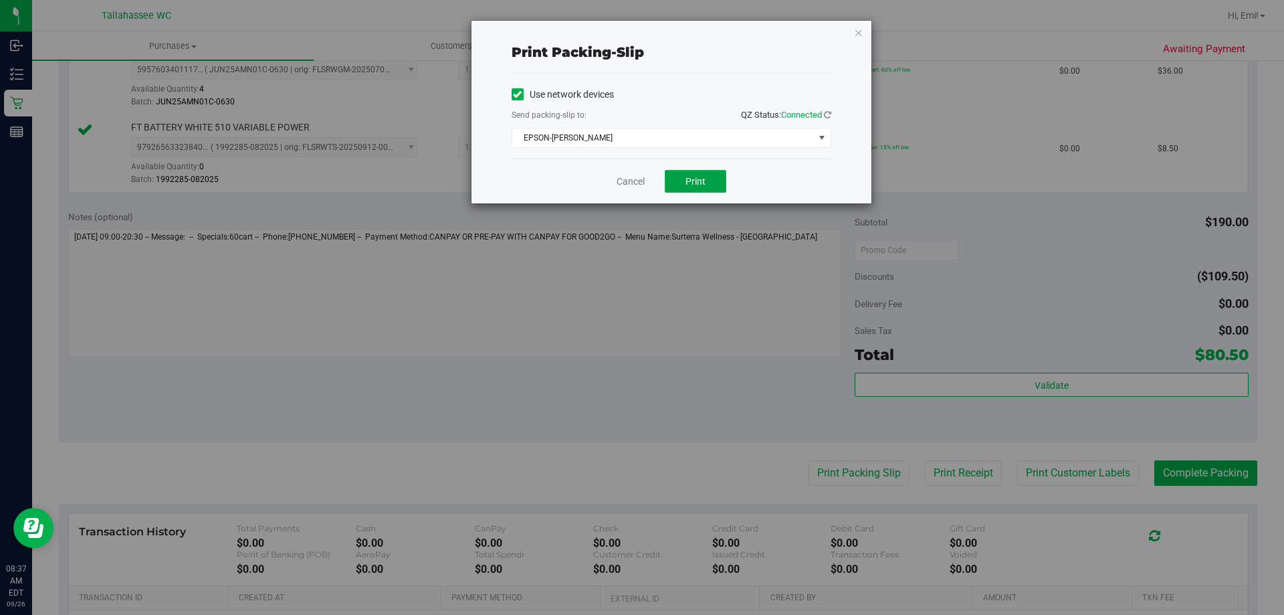
click at [711, 188] on button "Print" at bounding box center [696, 181] width 62 height 23
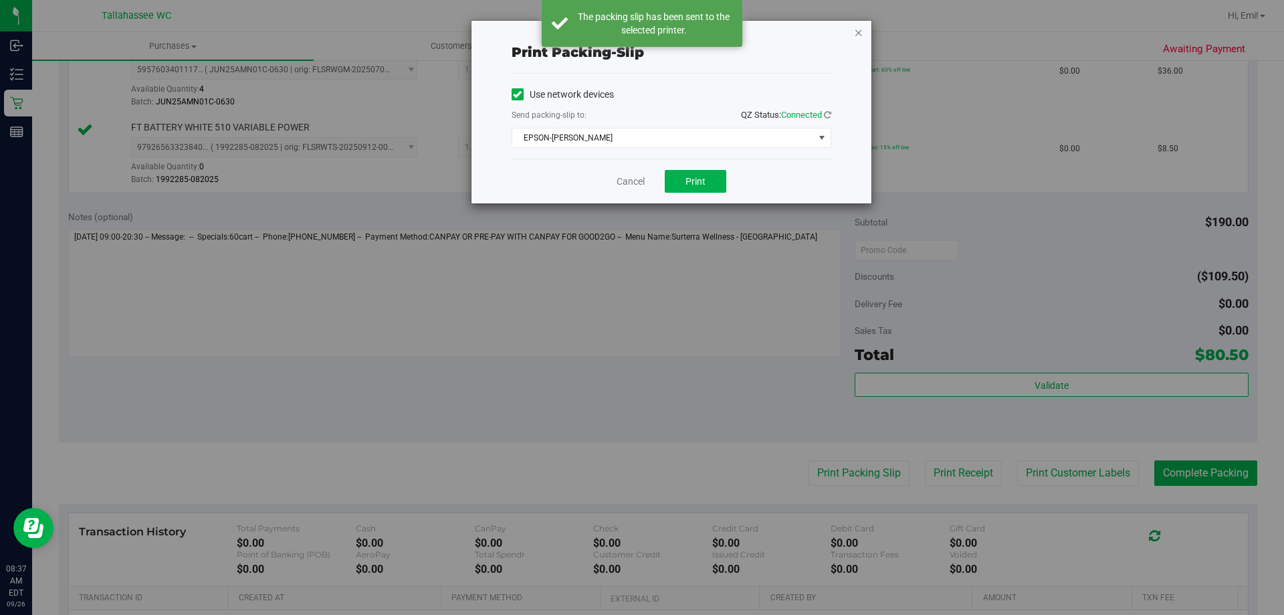
click at [860, 34] on icon "button" at bounding box center [858, 32] width 9 height 16
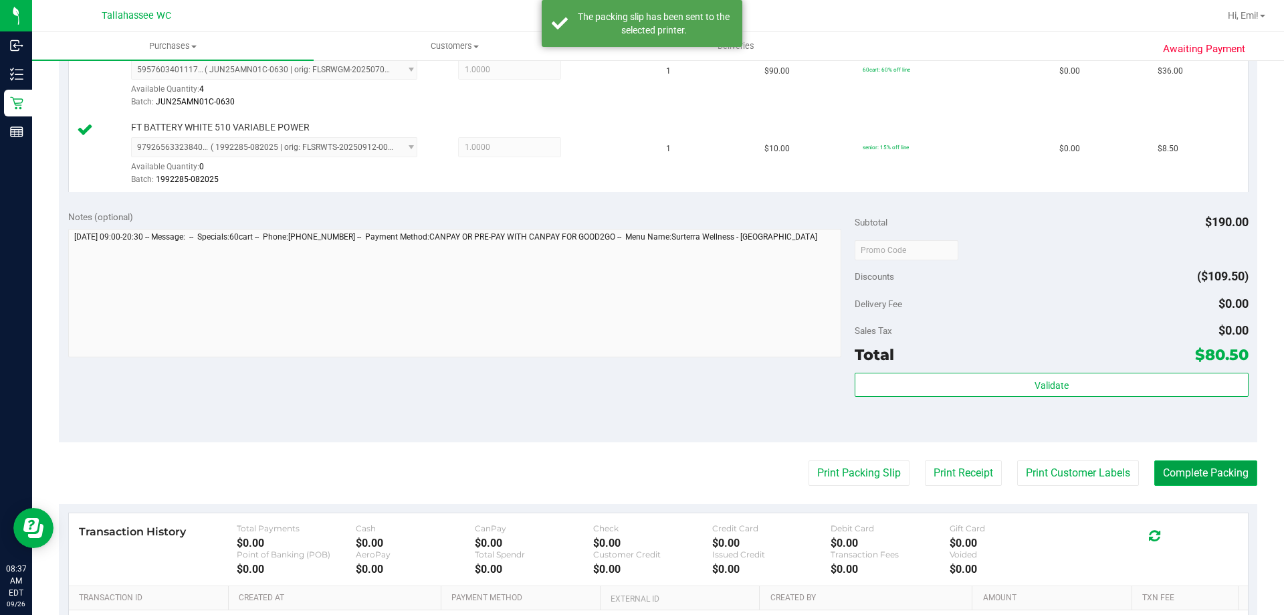
click at [1219, 461] on button "Complete Packing" at bounding box center [1206, 472] width 103 height 25
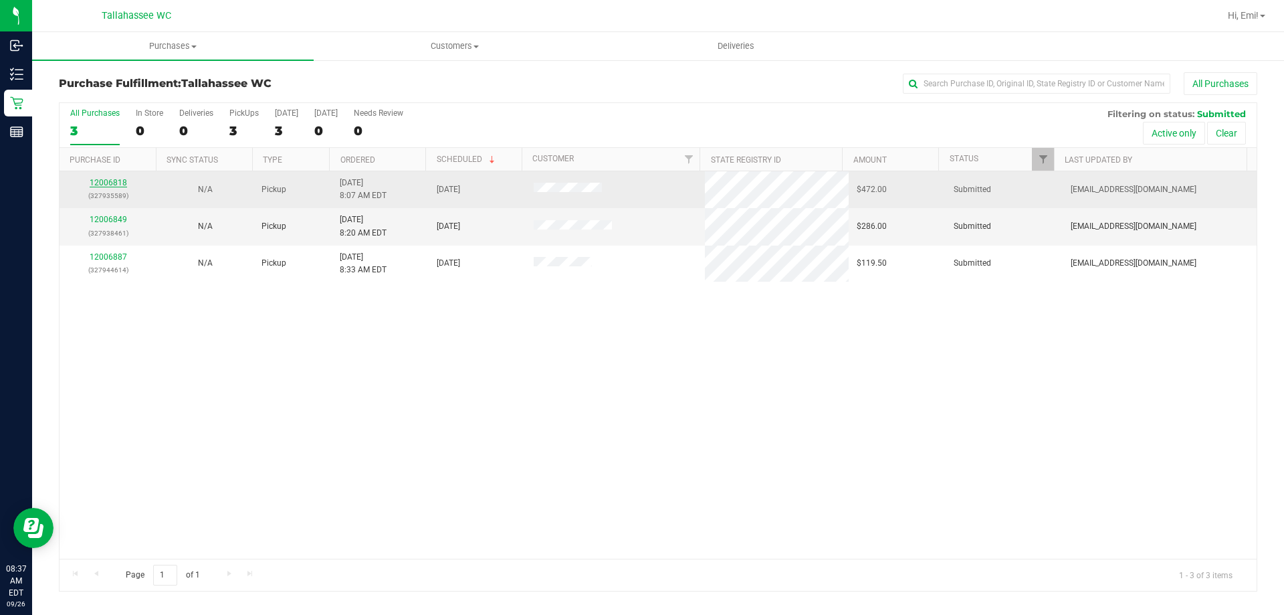
click at [105, 182] on link "12006818" at bounding box center [108, 182] width 37 height 9
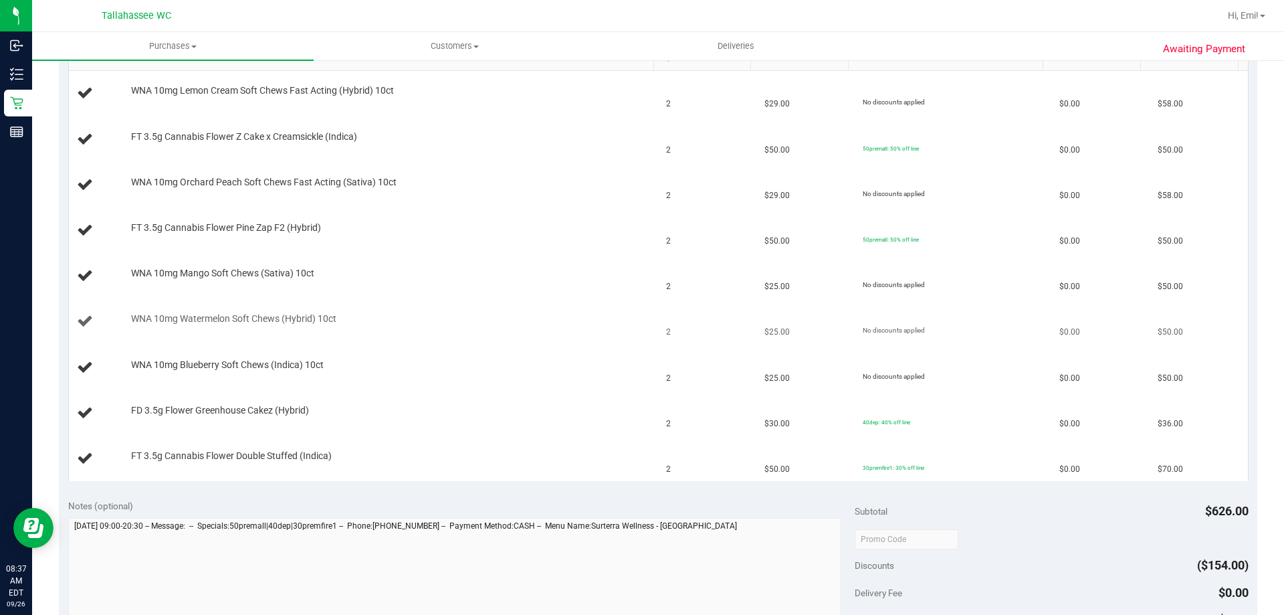
scroll to position [268, 0]
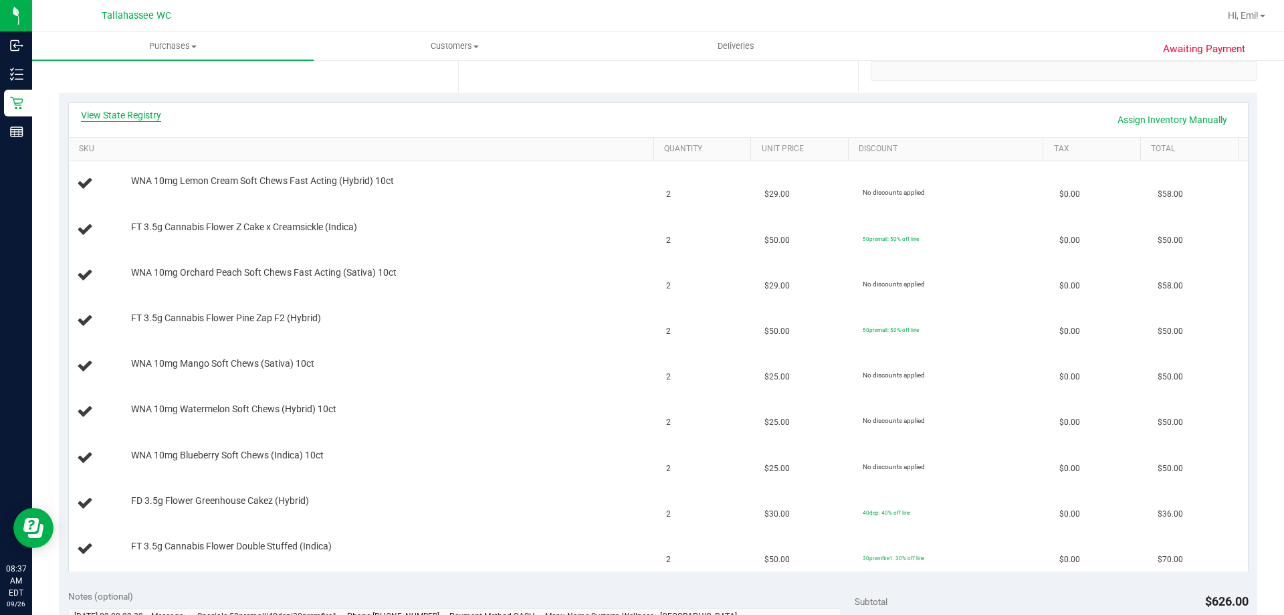
click at [142, 116] on link "View State Registry" at bounding box center [121, 114] width 80 height 13
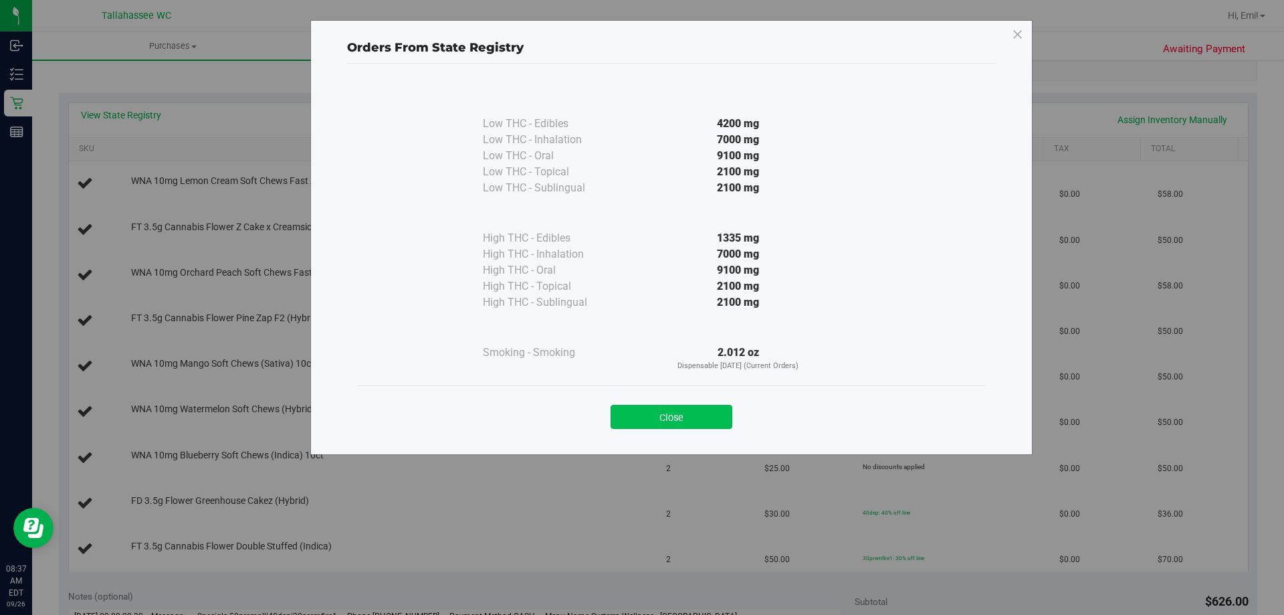
click at [678, 413] on button "Close" at bounding box center [672, 417] width 122 height 24
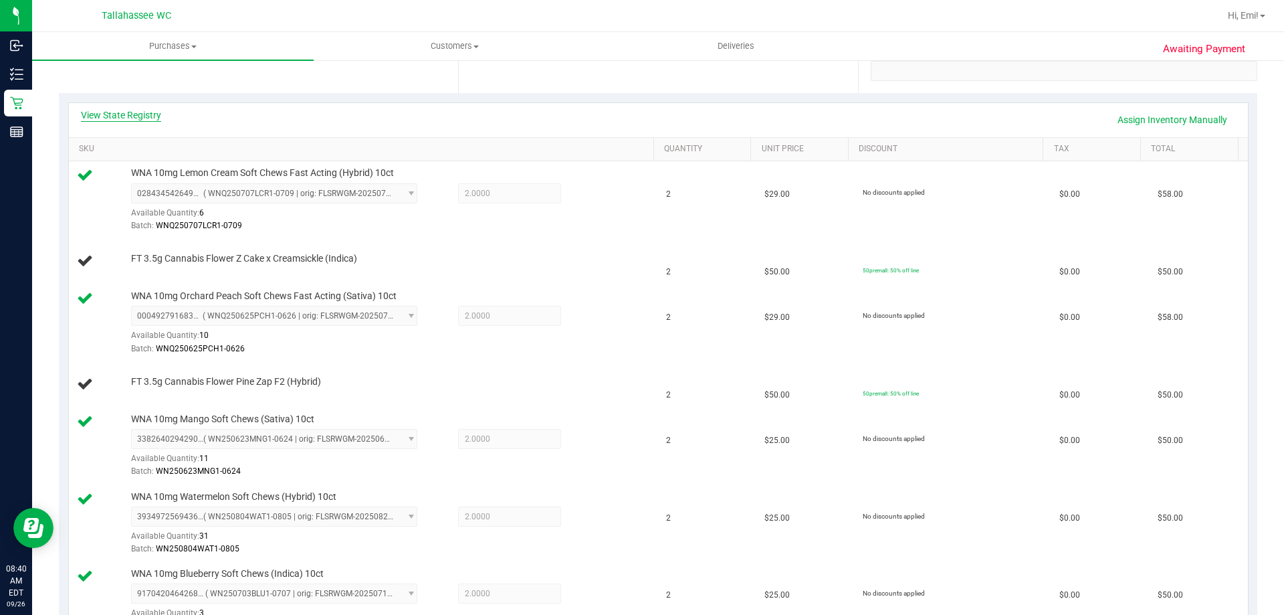
click at [153, 119] on link "View State Registry" at bounding box center [121, 114] width 80 height 13
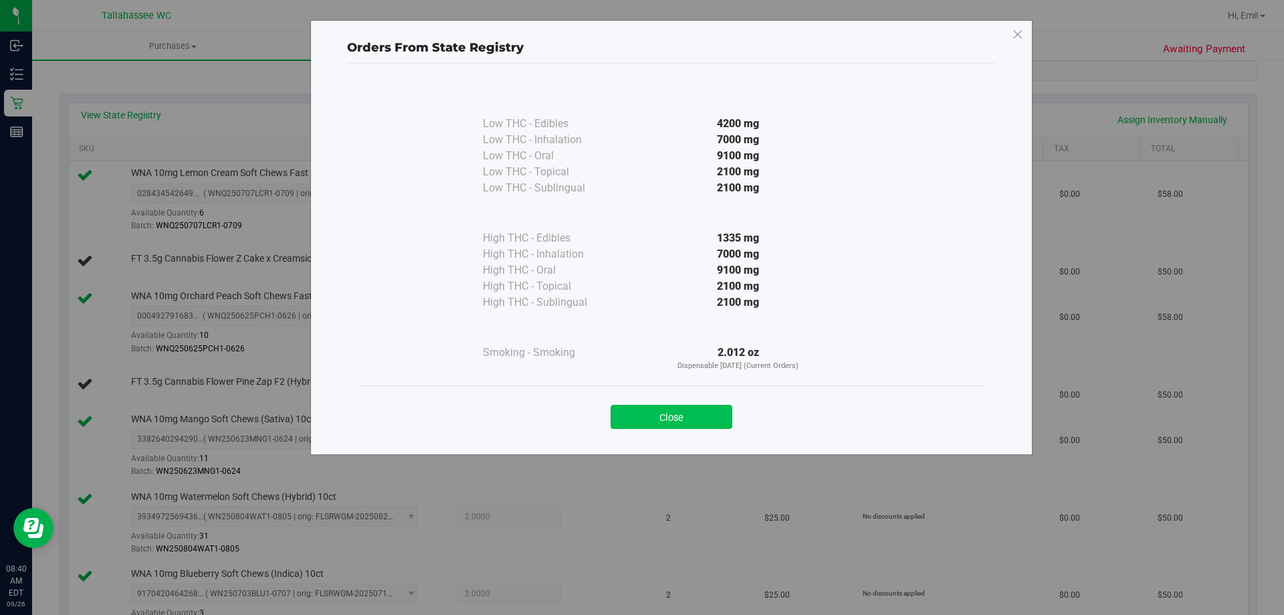
click at [648, 415] on button "Close" at bounding box center [672, 417] width 122 height 24
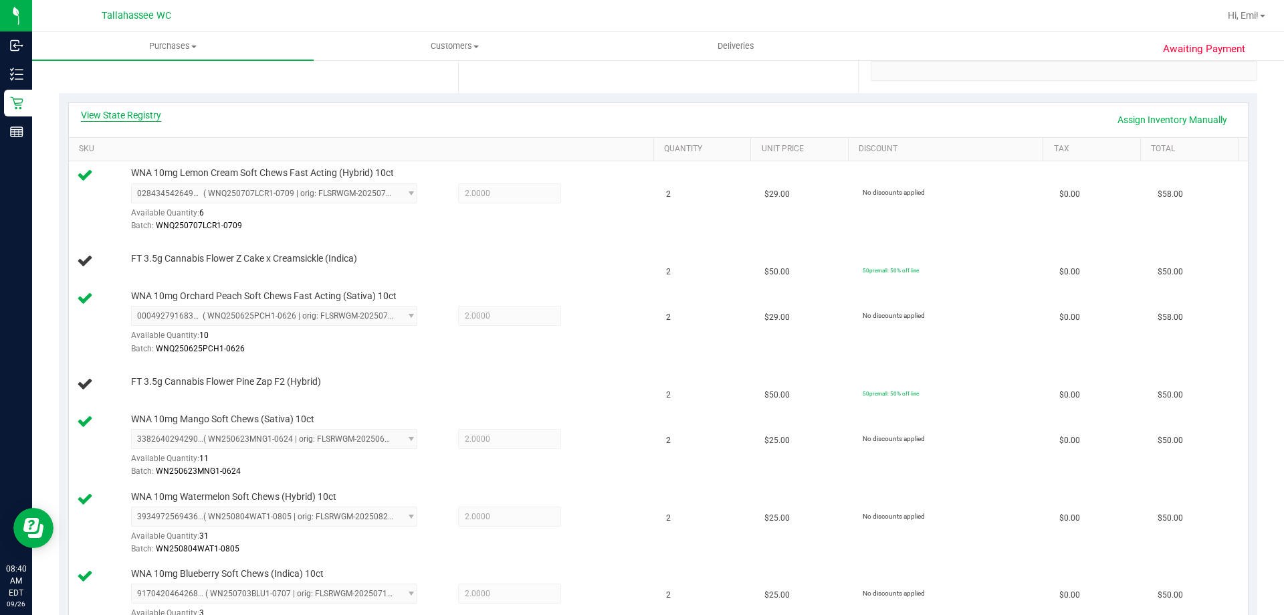
click at [151, 111] on link "View State Registry" at bounding box center [121, 114] width 80 height 13
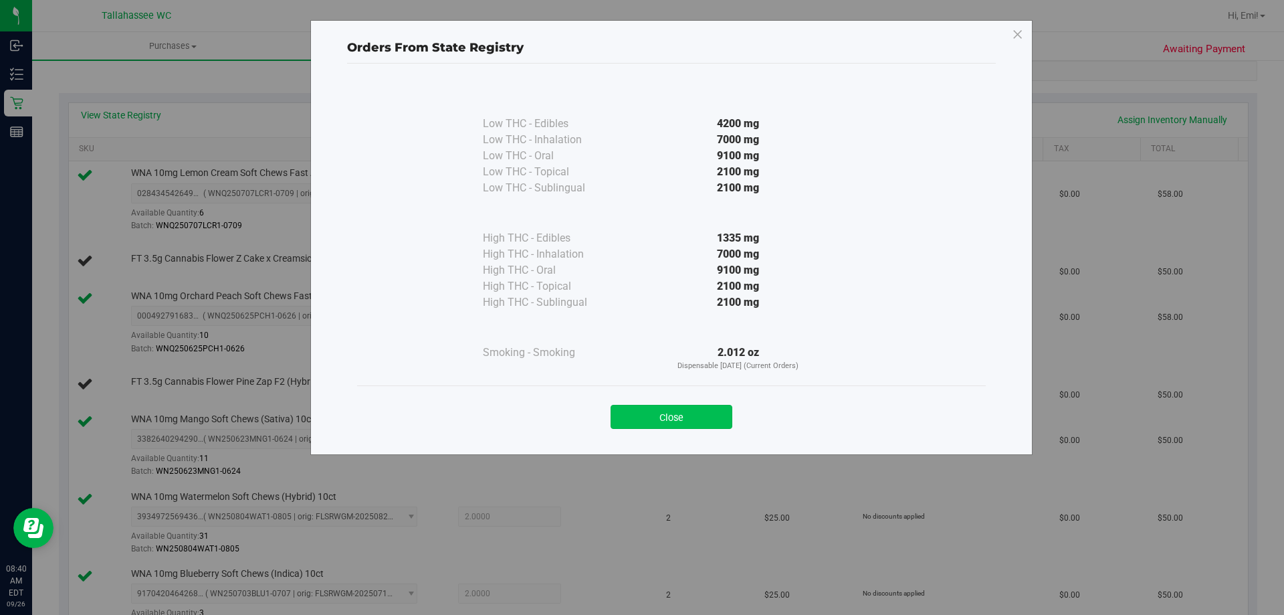
click at [649, 417] on button "Close" at bounding box center [672, 417] width 122 height 24
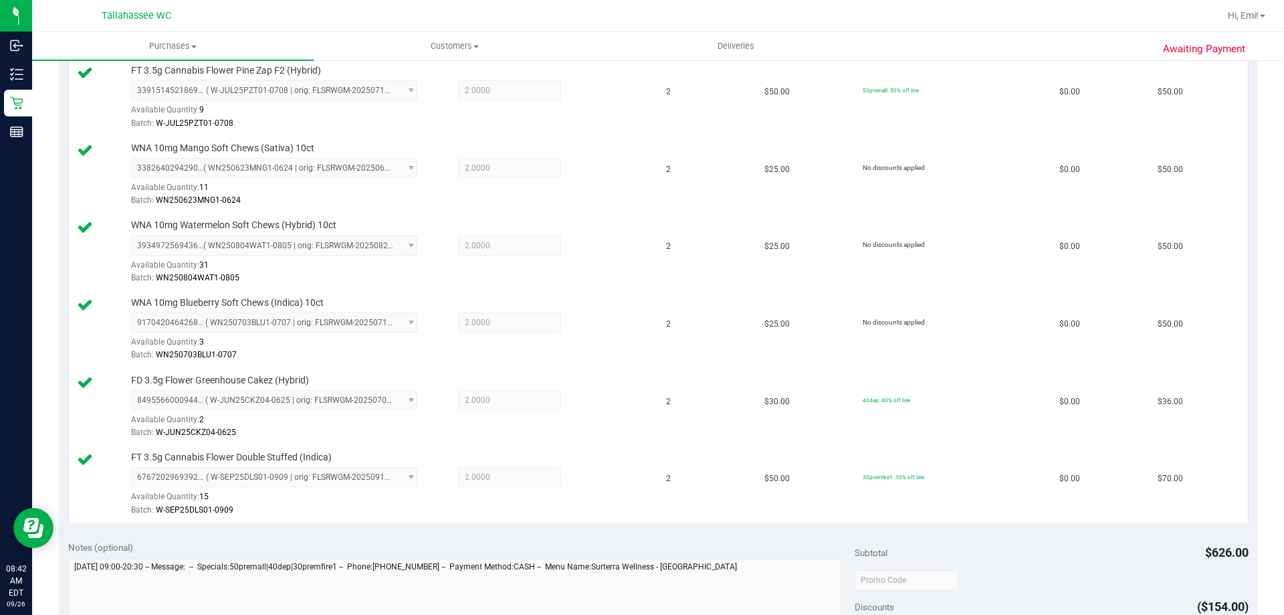
scroll to position [870, 0]
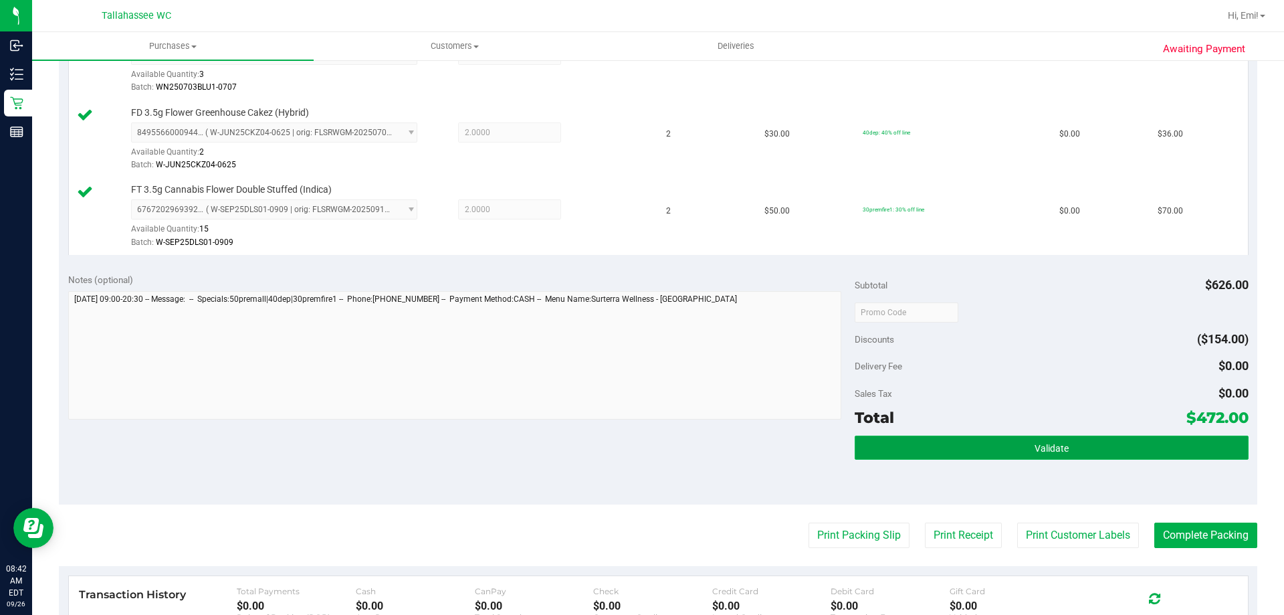
click at [933, 448] on button "Validate" at bounding box center [1051, 447] width 393 height 24
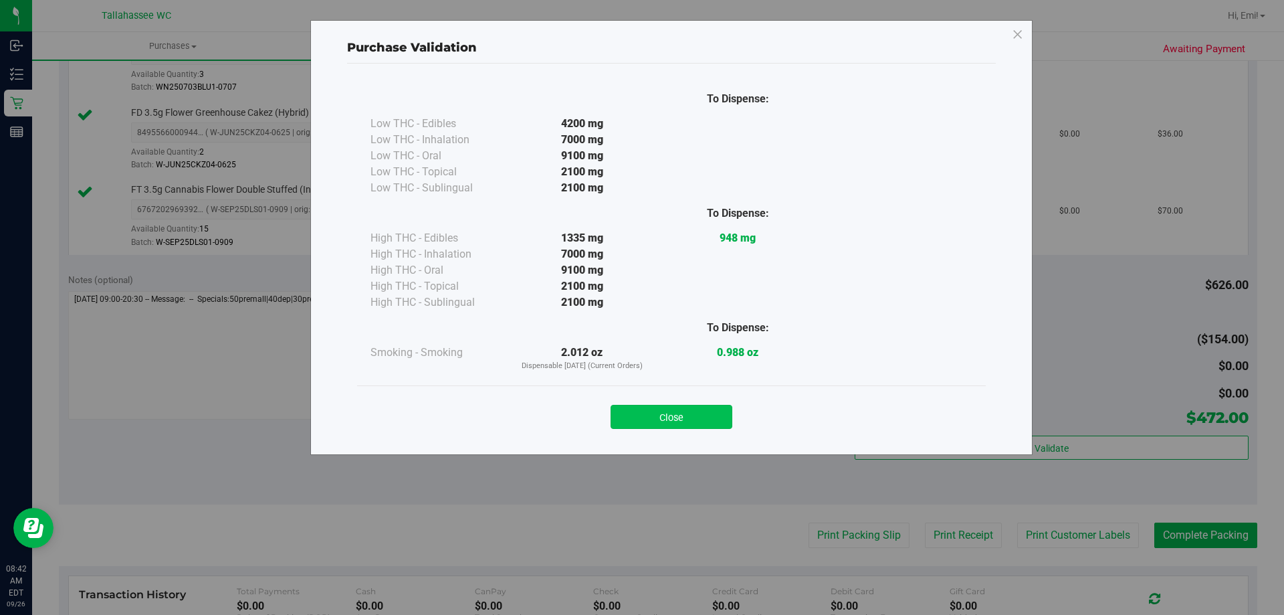
click at [696, 413] on button "Close" at bounding box center [672, 417] width 122 height 24
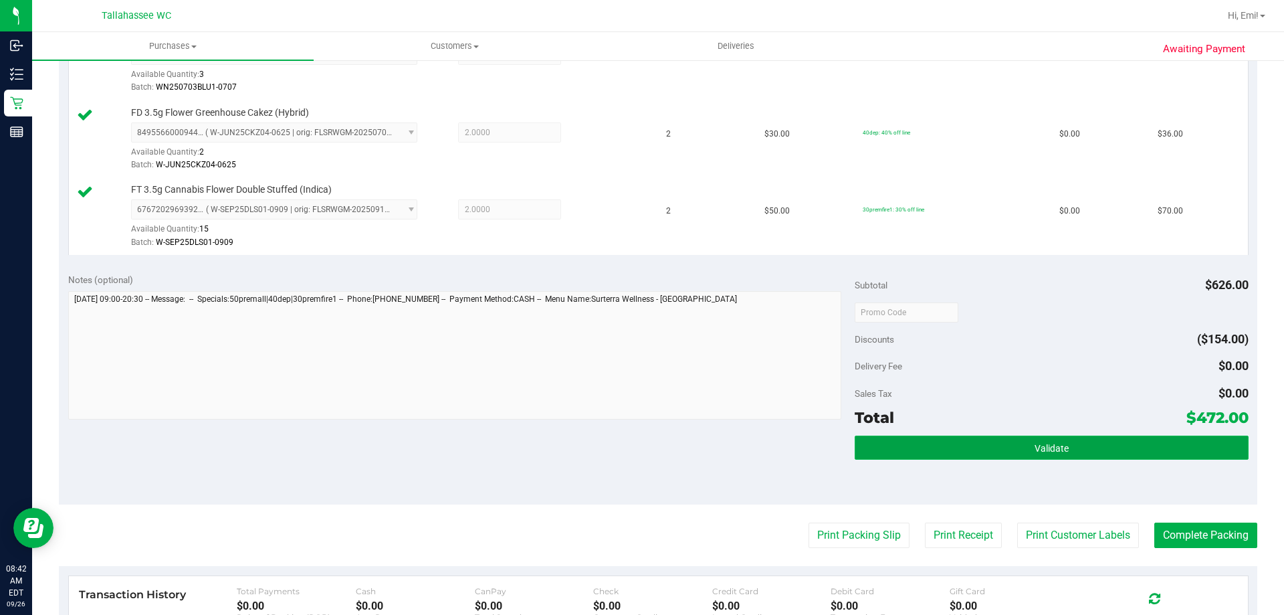
click at [926, 435] on button "Validate" at bounding box center [1051, 447] width 393 height 24
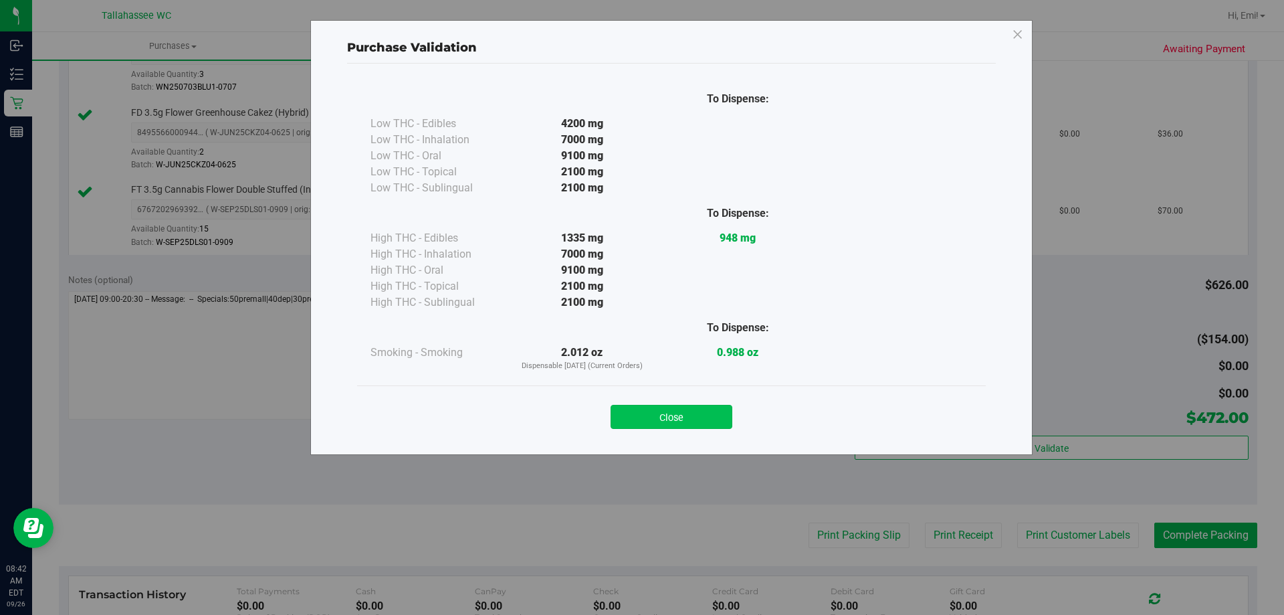
click at [720, 414] on button "Close" at bounding box center [672, 417] width 122 height 24
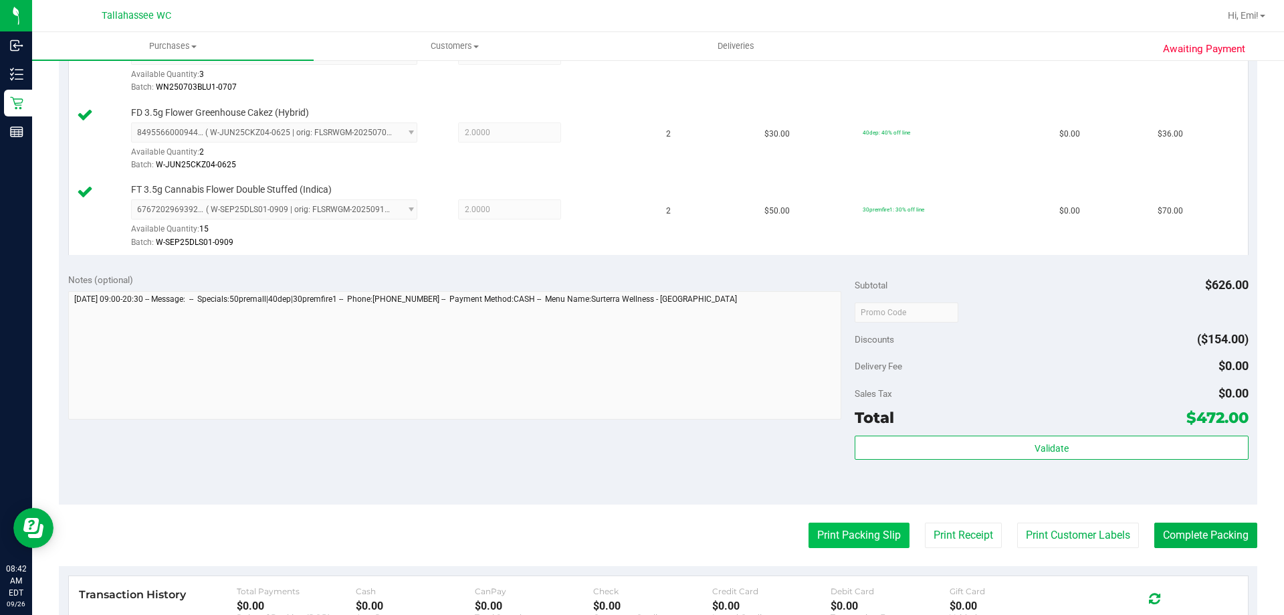
click at [844, 532] on button "Print Packing Slip" at bounding box center [859, 534] width 101 height 25
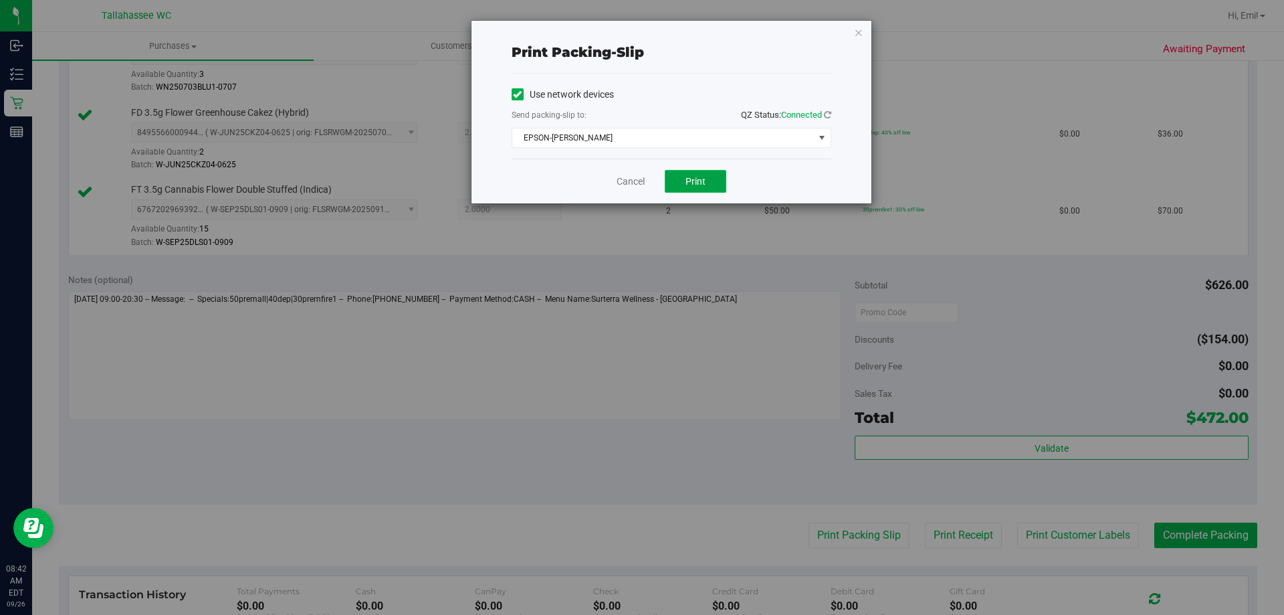
click at [692, 190] on button "Print" at bounding box center [696, 181] width 62 height 23
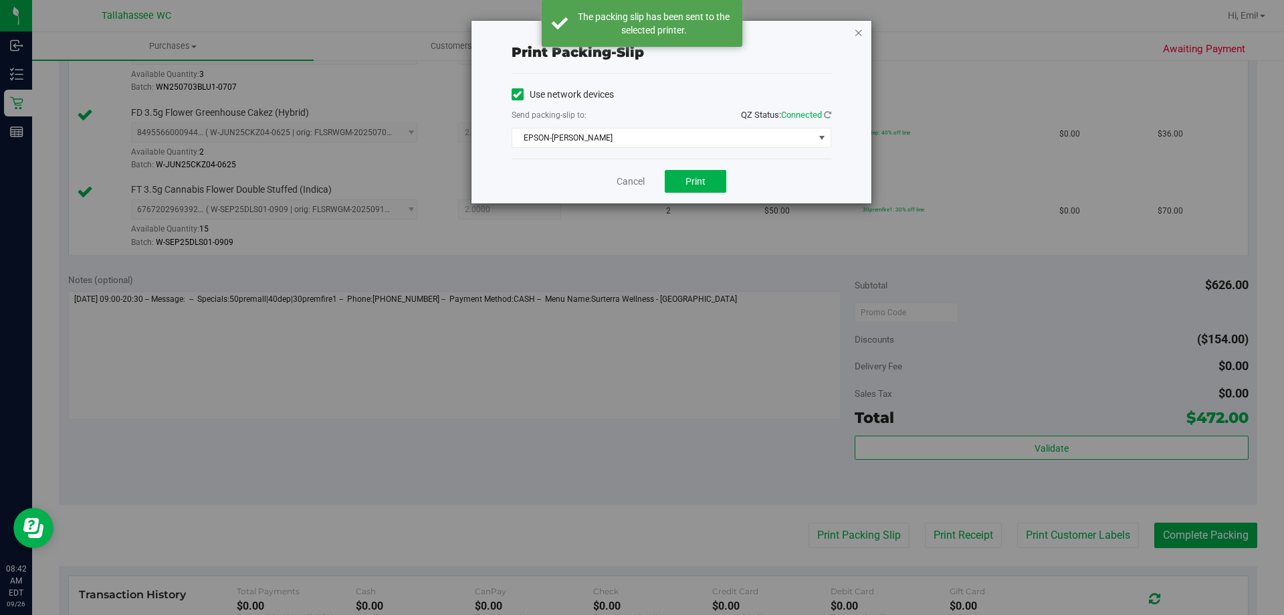
click at [862, 35] on icon "button" at bounding box center [858, 32] width 9 height 16
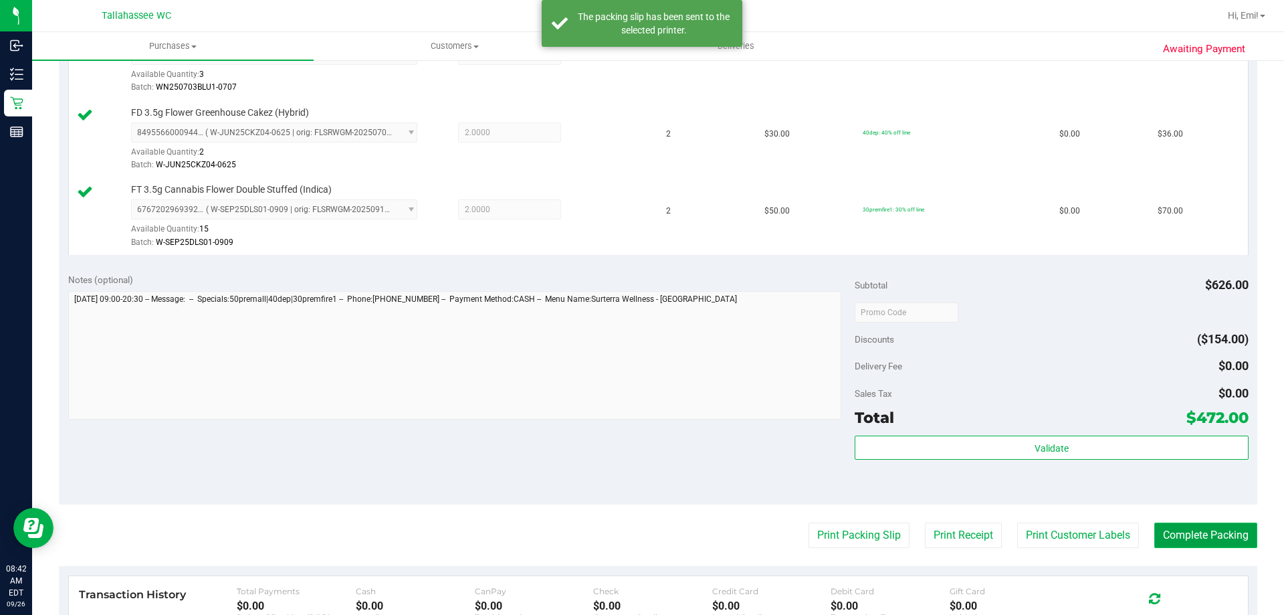
click at [1207, 544] on button "Complete Packing" at bounding box center [1206, 534] width 103 height 25
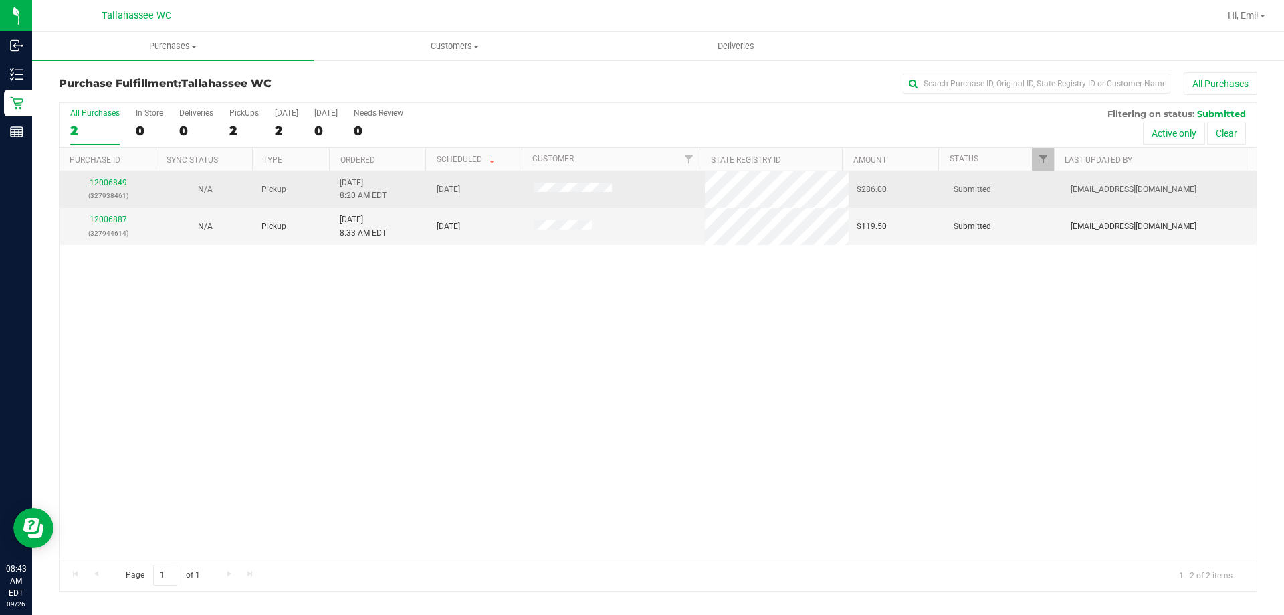
click at [122, 183] on link "12006849" at bounding box center [108, 182] width 37 height 9
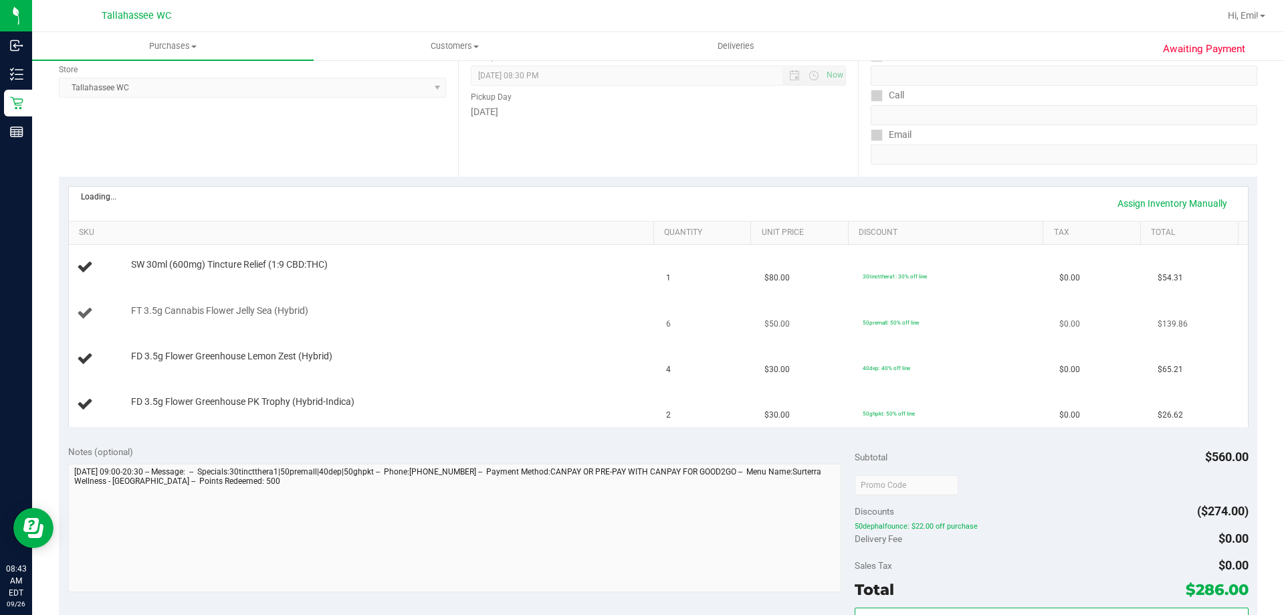
scroll to position [201, 0]
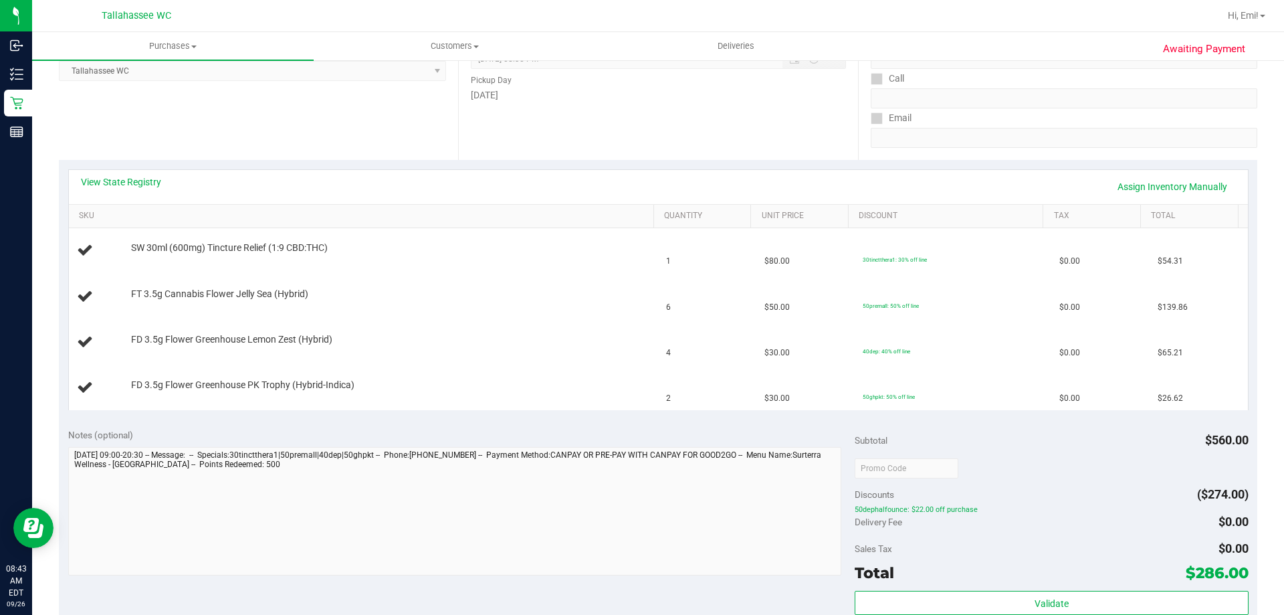
click at [114, 170] on div "View State Registry Assign Inventory Manually" at bounding box center [658, 187] width 1179 height 34
click at [119, 176] on link "View State Registry" at bounding box center [121, 181] width 80 height 13
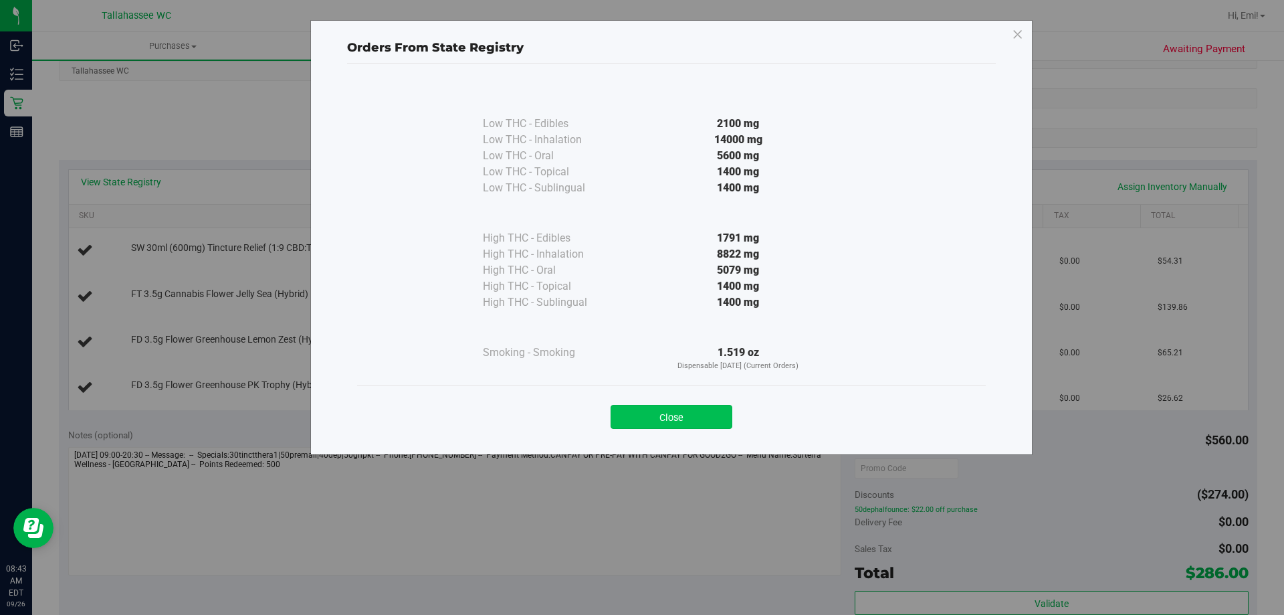
click at [704, 422] on button "Close" at bounding box center [672, 417] width 122 height 24
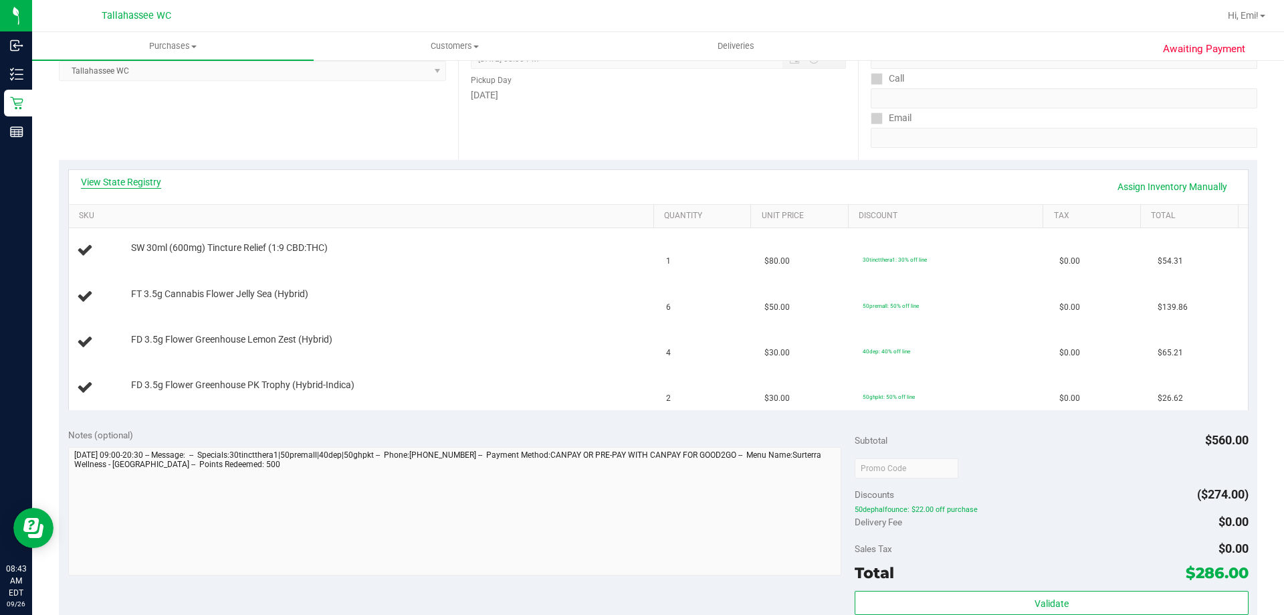
click at [123, 179] on link "View State Registry" at bounding box center [121, 181] width 80 height 13
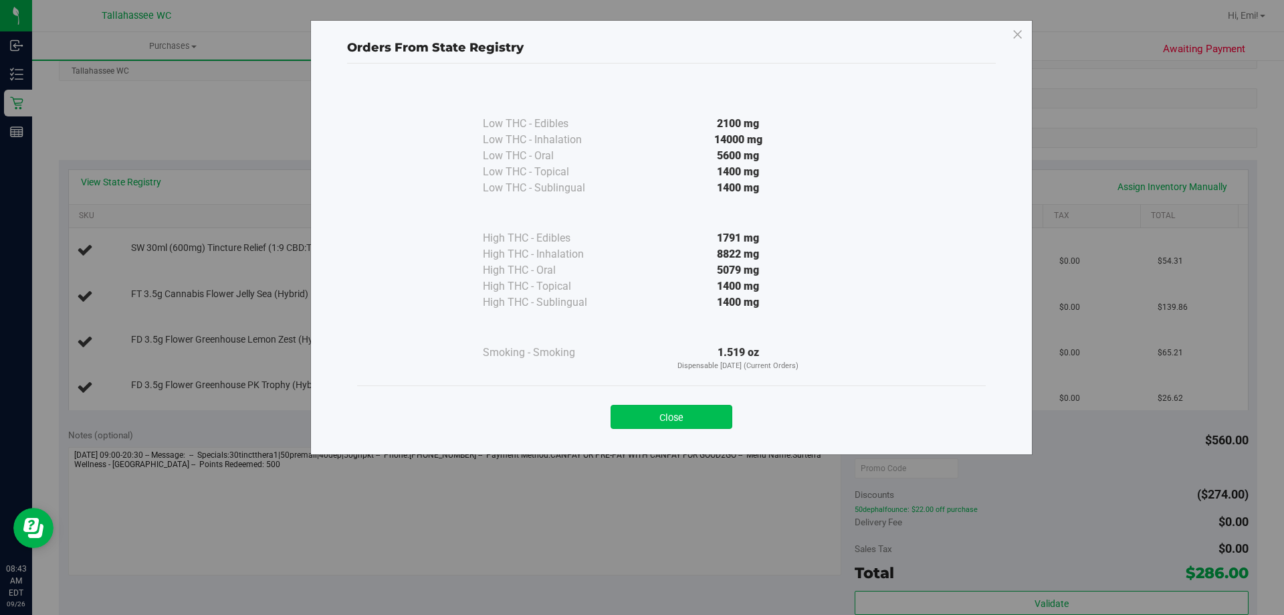
click at [704, 420] on button "Close" at bounding box center [672, 417] width 122 height 24
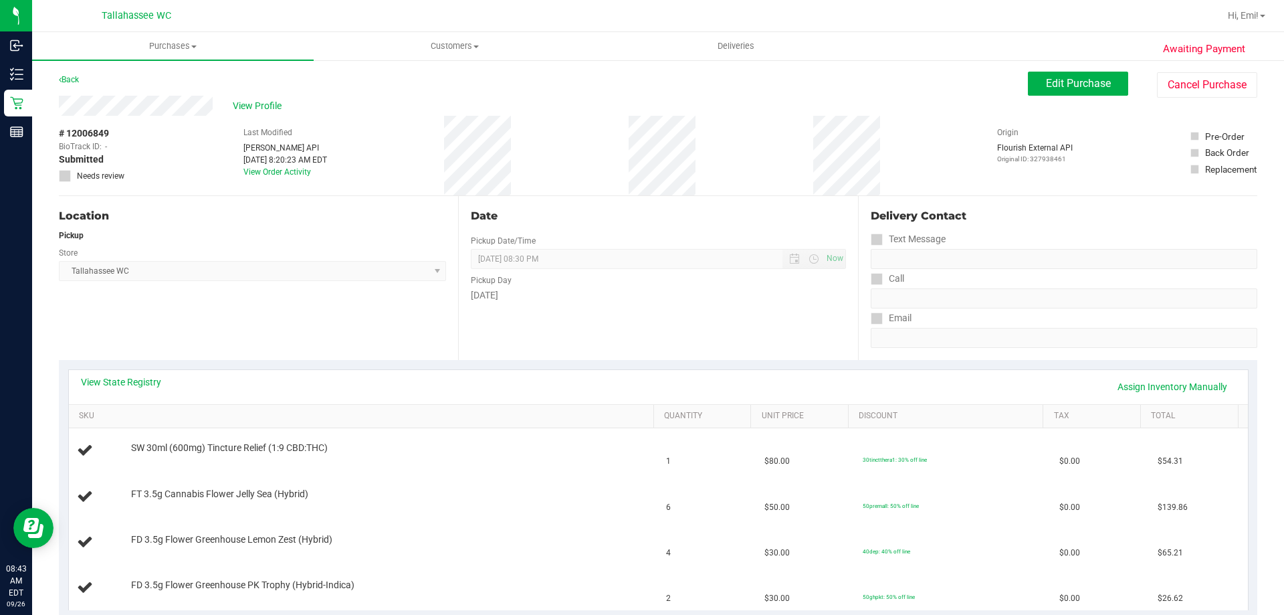
scroll to position [0, 0]
click at [1054, 84] on span "Edit Purchase" at bounding box center [1078, 84] width 65 height 13
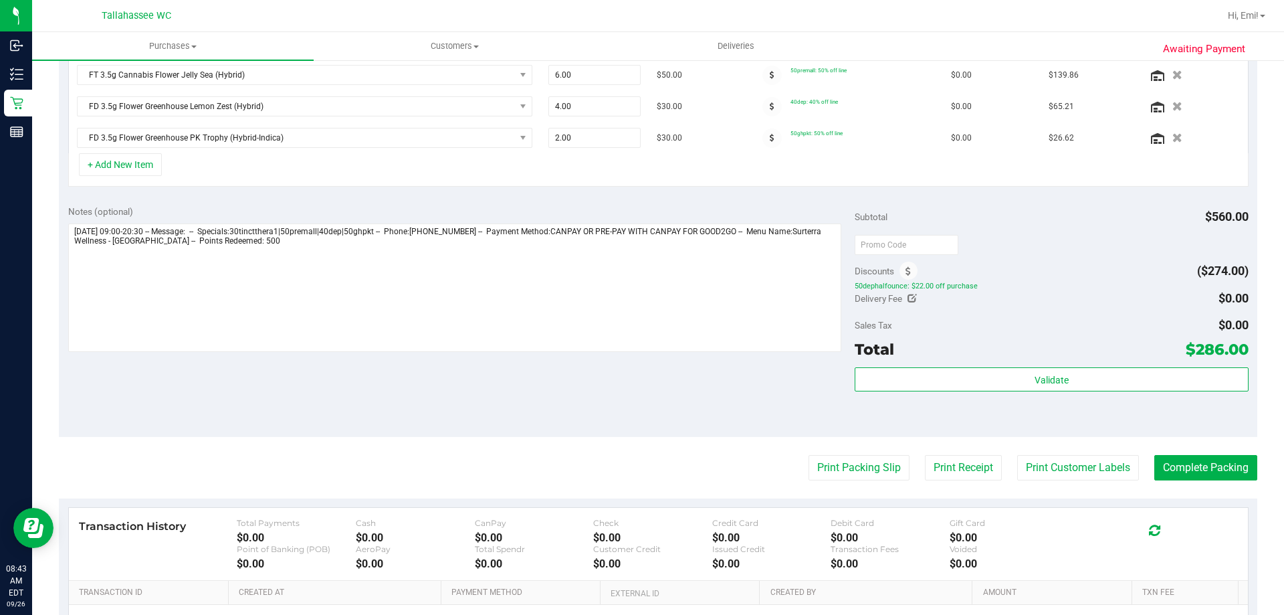
scroll to position [401, 0]
click at [907, 265] on span at bounding box center [909, 270] width 18 height 18
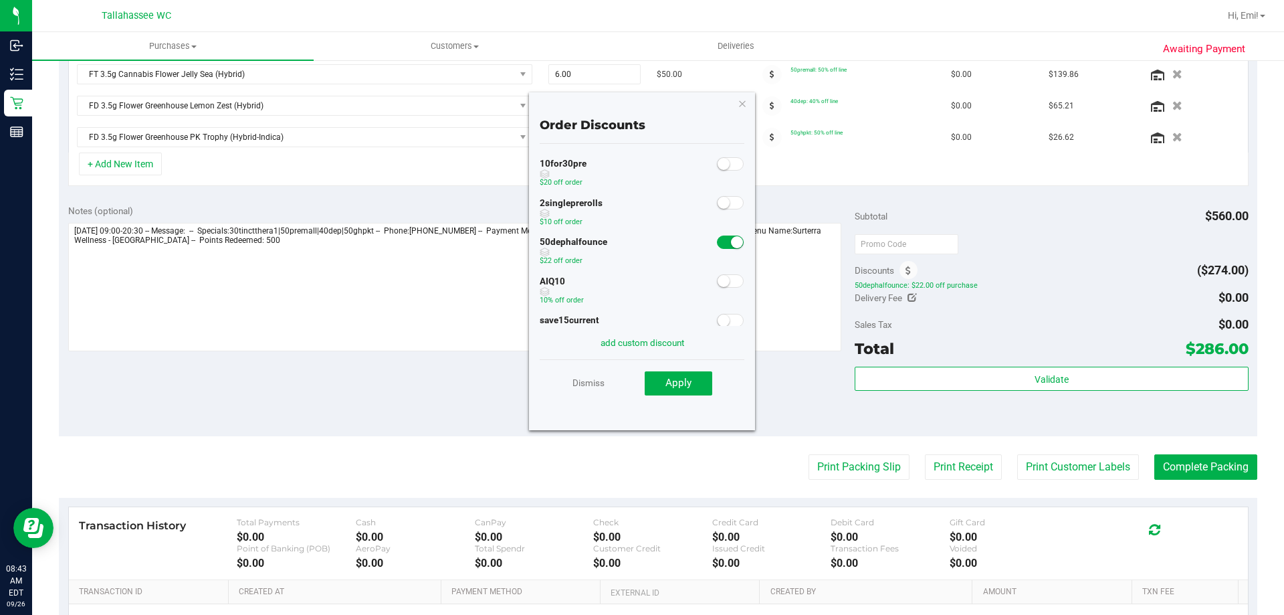
click at [723, 280] on span at bounding box center [730, 280] width 27 height 13
click at [678, 380] on span "Apply" at bounding box center [679, 383] width 26 height 12
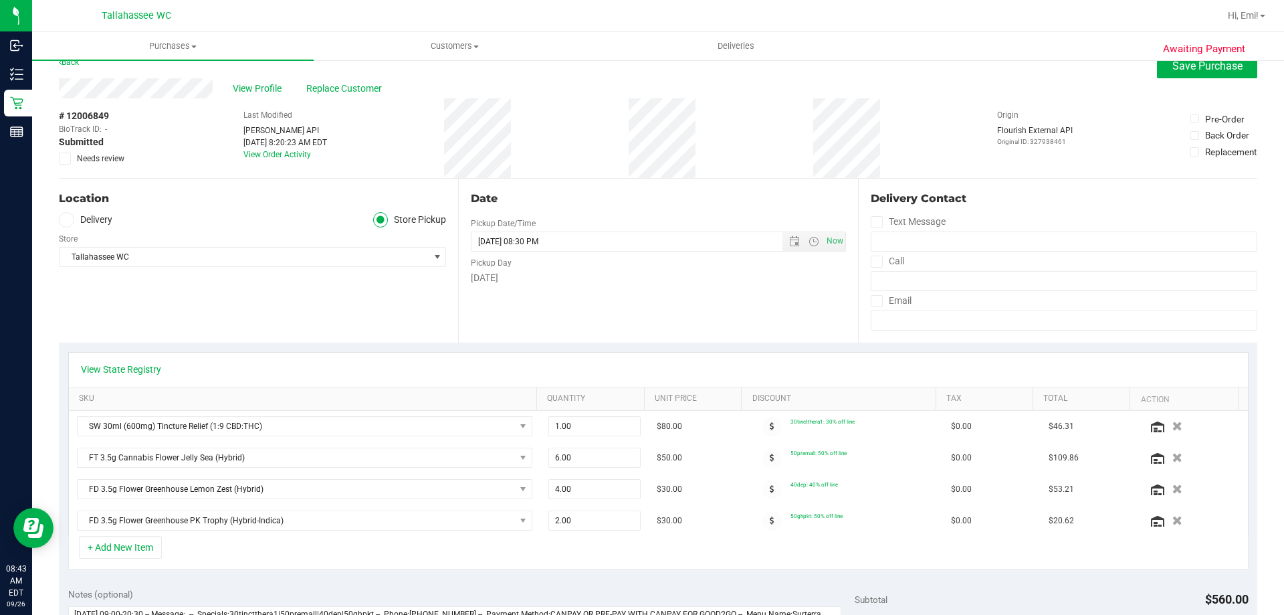
scroll to position [0, 0]
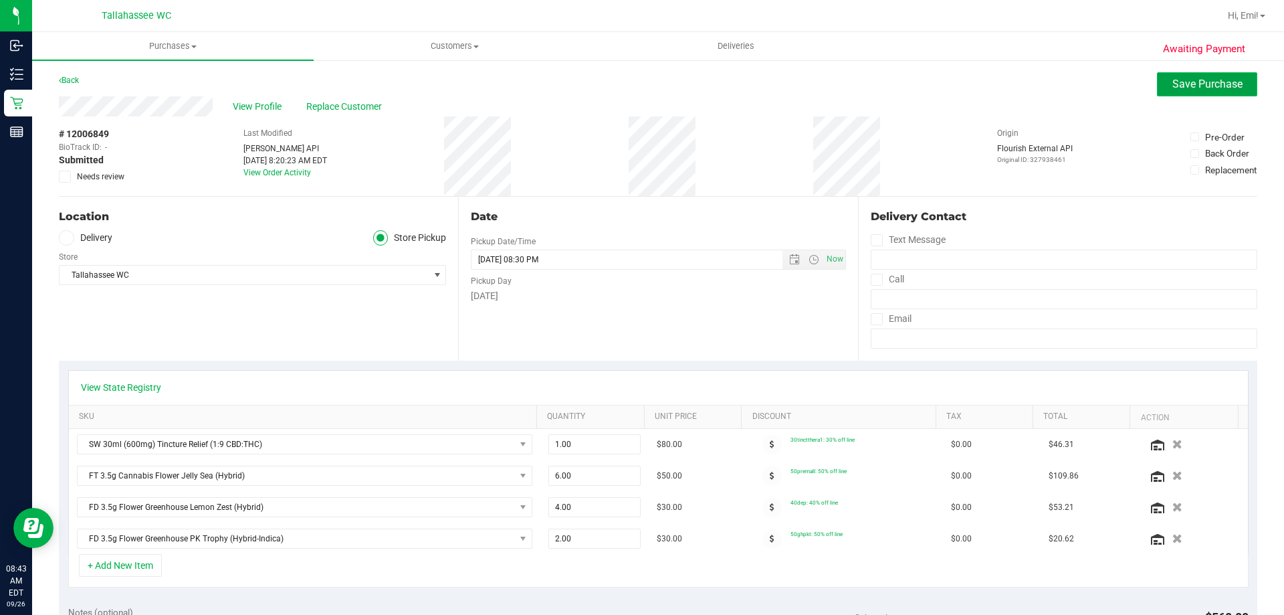
click at [1173, 82] on span "Save Purchase" at bounding box center [1208, 84] width 70 height 13
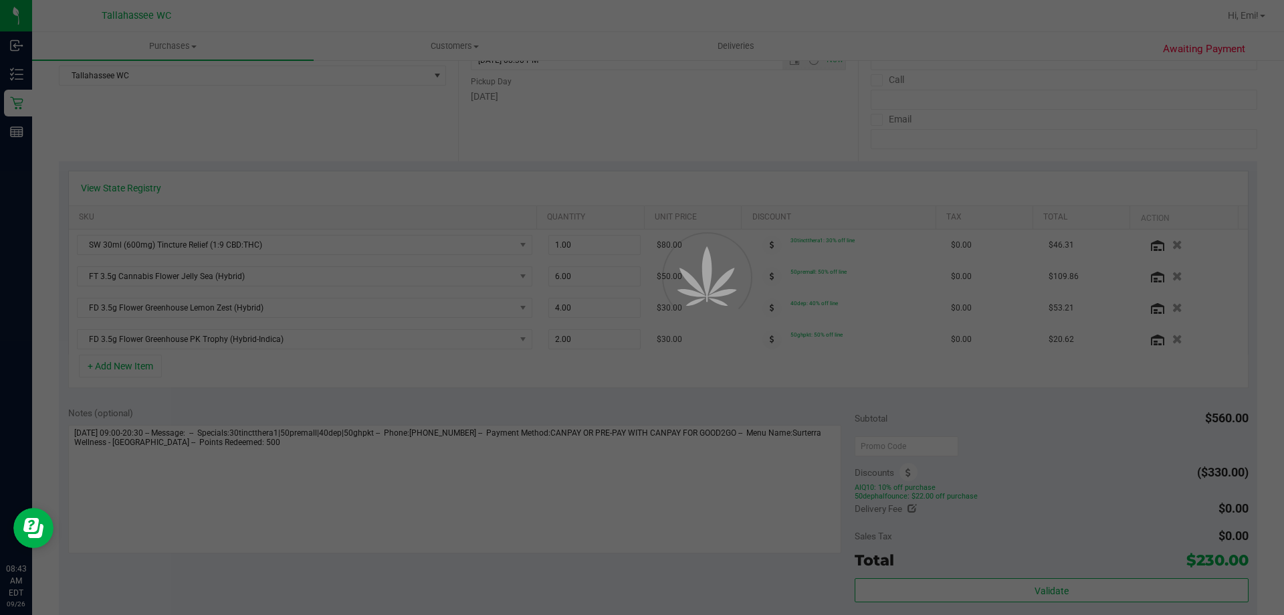
scroll to position [201, 0]
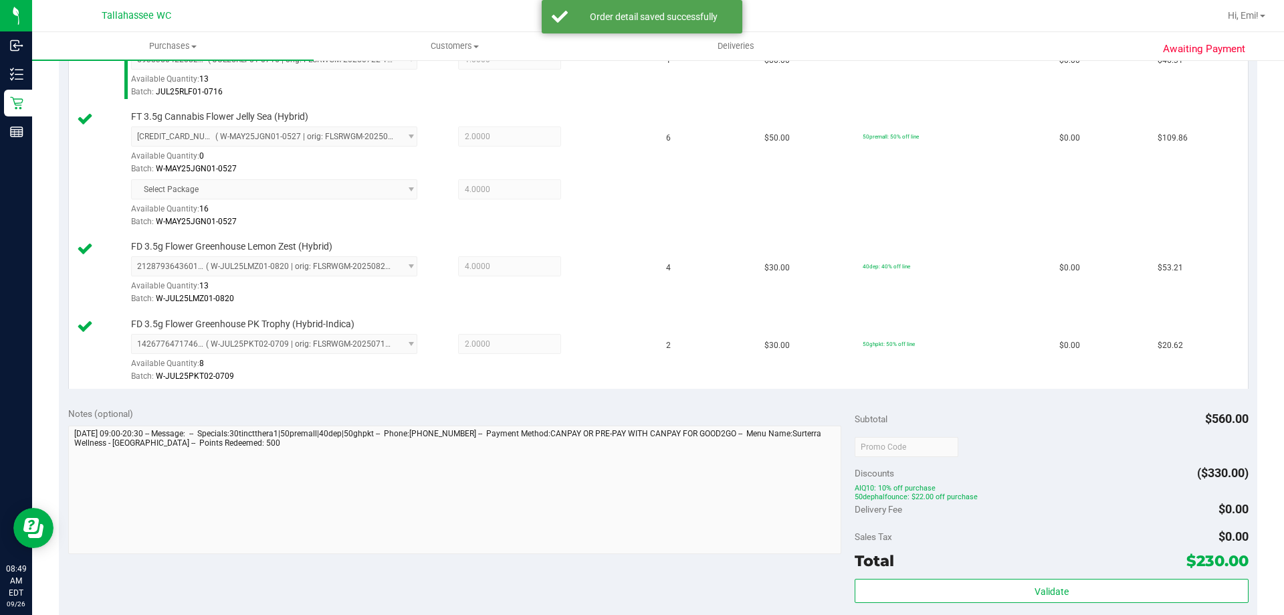
scroll to position [535, 0]
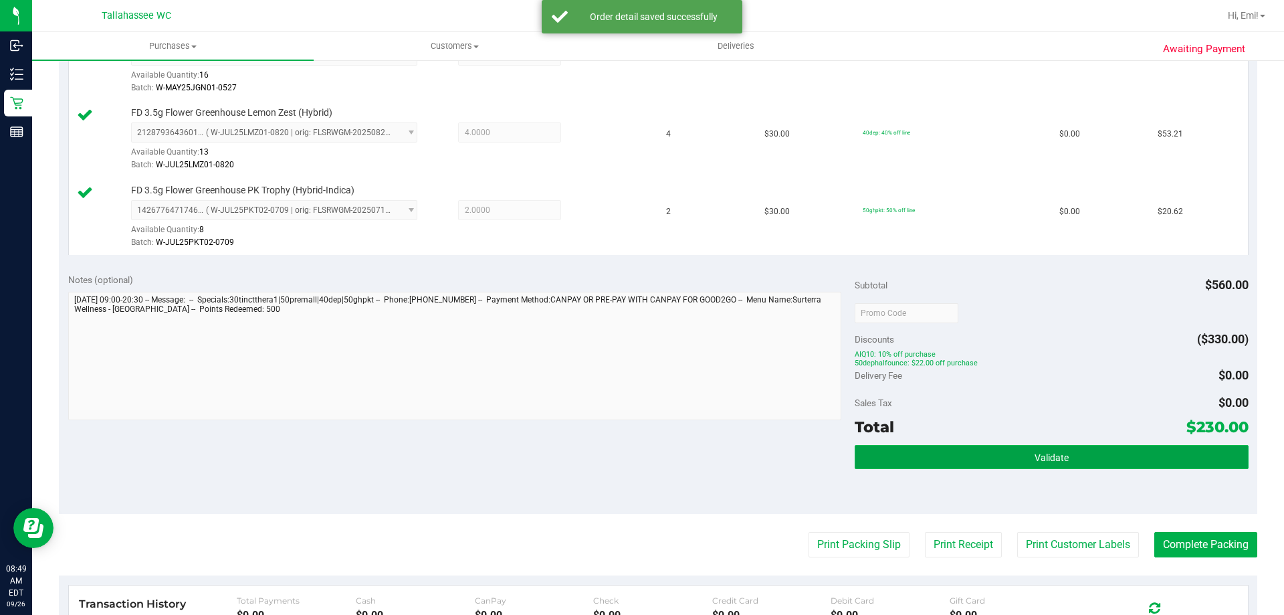
click at [874, 452] on button "Validate" at bounding box center [1051, 457] width 393 height 24
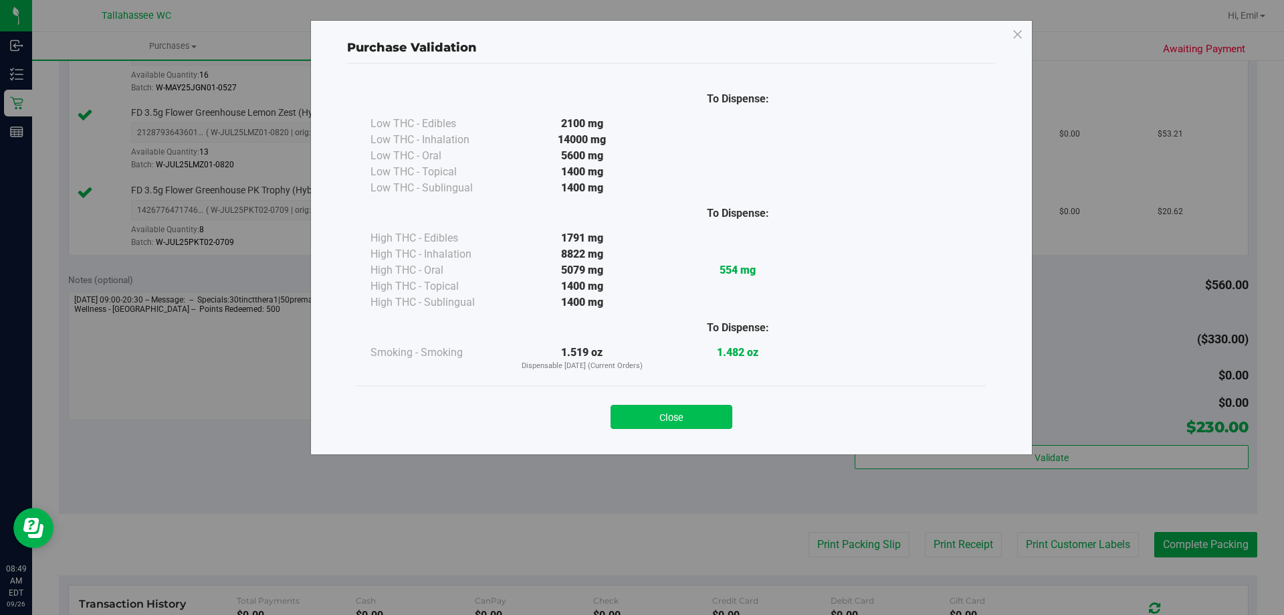
click at [680, 413] on button "Close" at bounding box center [672, 417] width 122 height 24
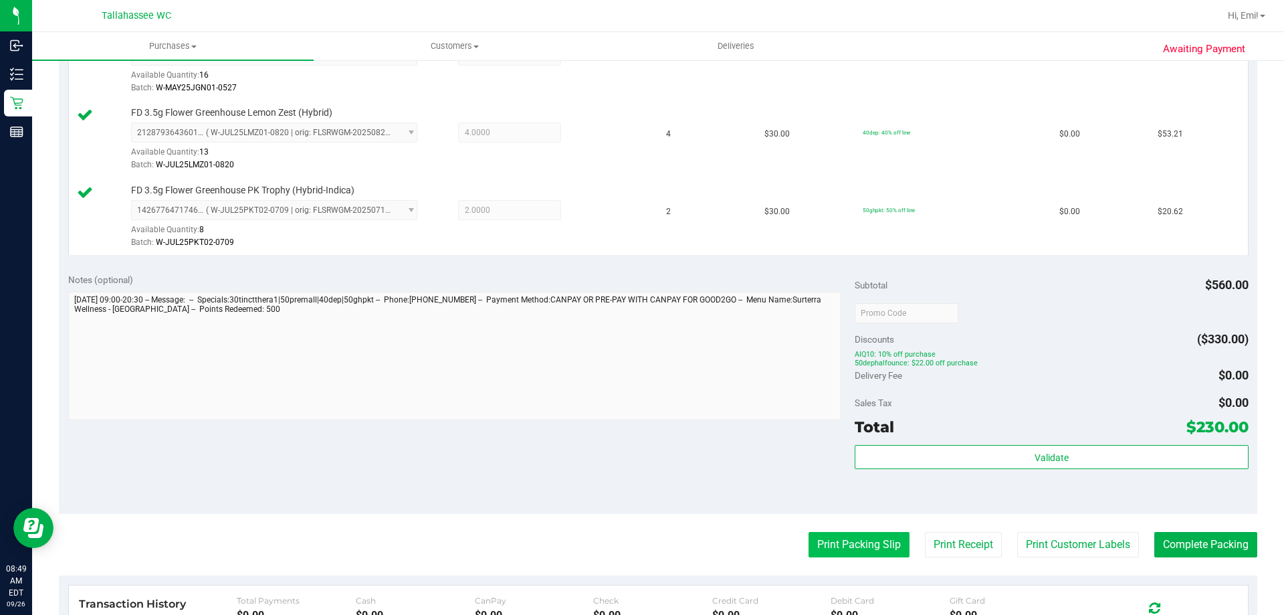
click at [817, 544] on button "Print Packing Slip" at bounding box center [859, 544] width 101 height 25
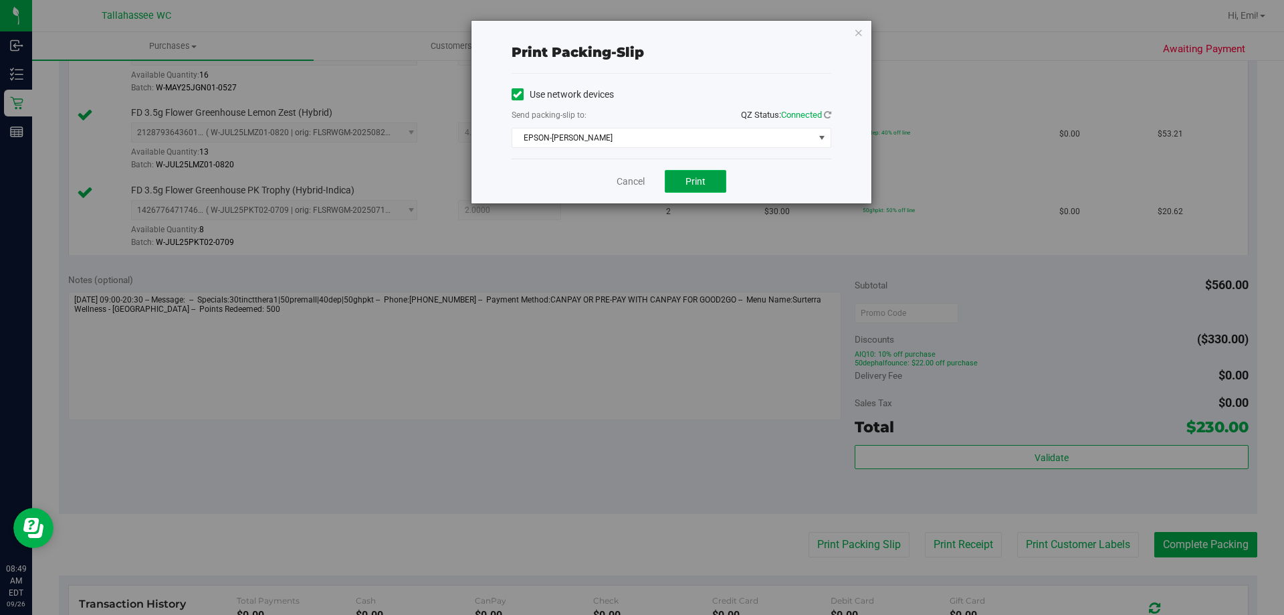
click at [720, 184] on button "Print" at bounding box center [696, 181] width 62 height 23
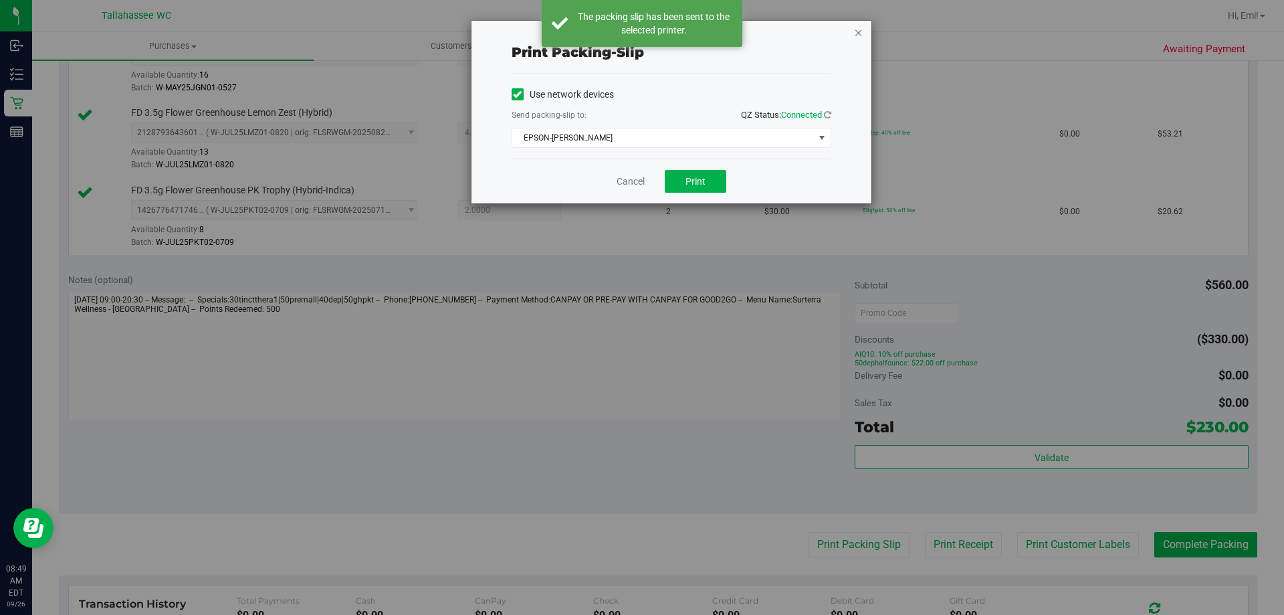
click at [859, 33] on icon "button" at bounding box center [858, 32] width 9 height 16
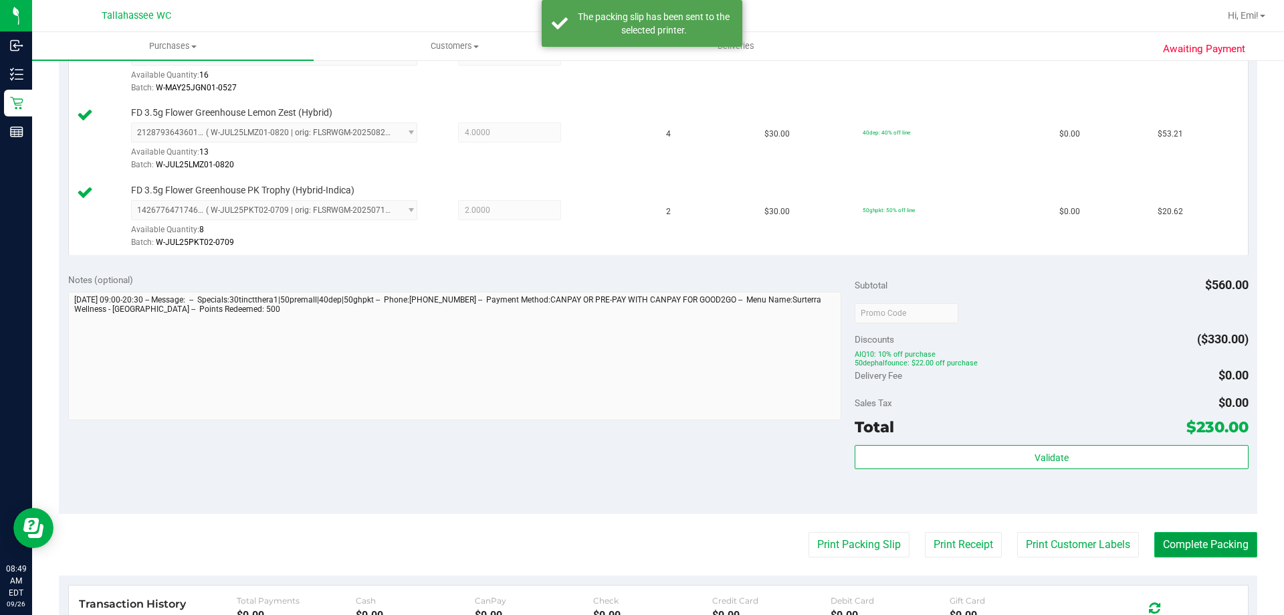
click at [1173, 533] on button "Complete Packing" at bounding box center [1206, 544] width 103 height 25
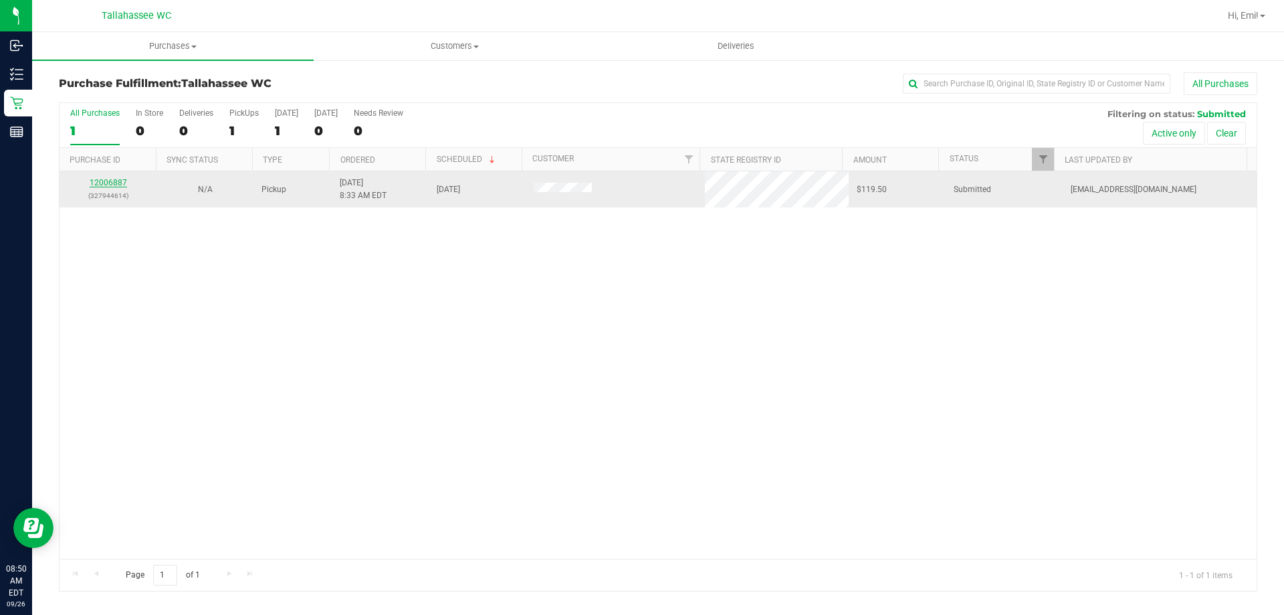
click at [112, 180] on link "12006887" at bounding box center [108, 182] width 37 height 9
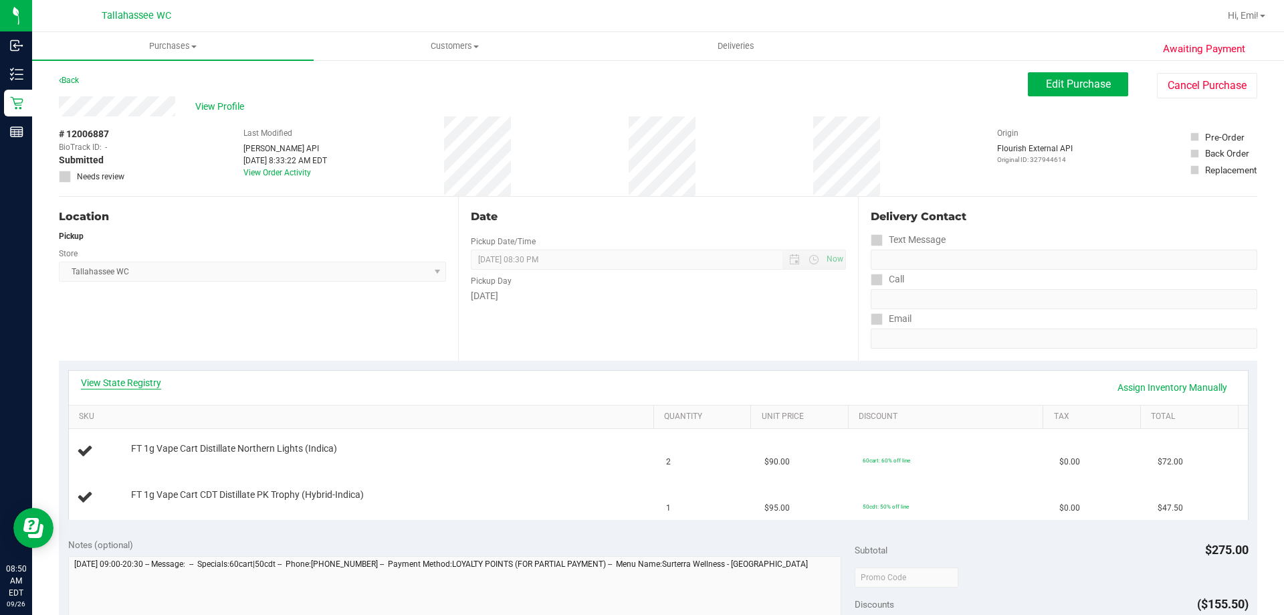
click at [139, 384] on link "View State Registry" at bounding box center [121, 382] width 80 height 13
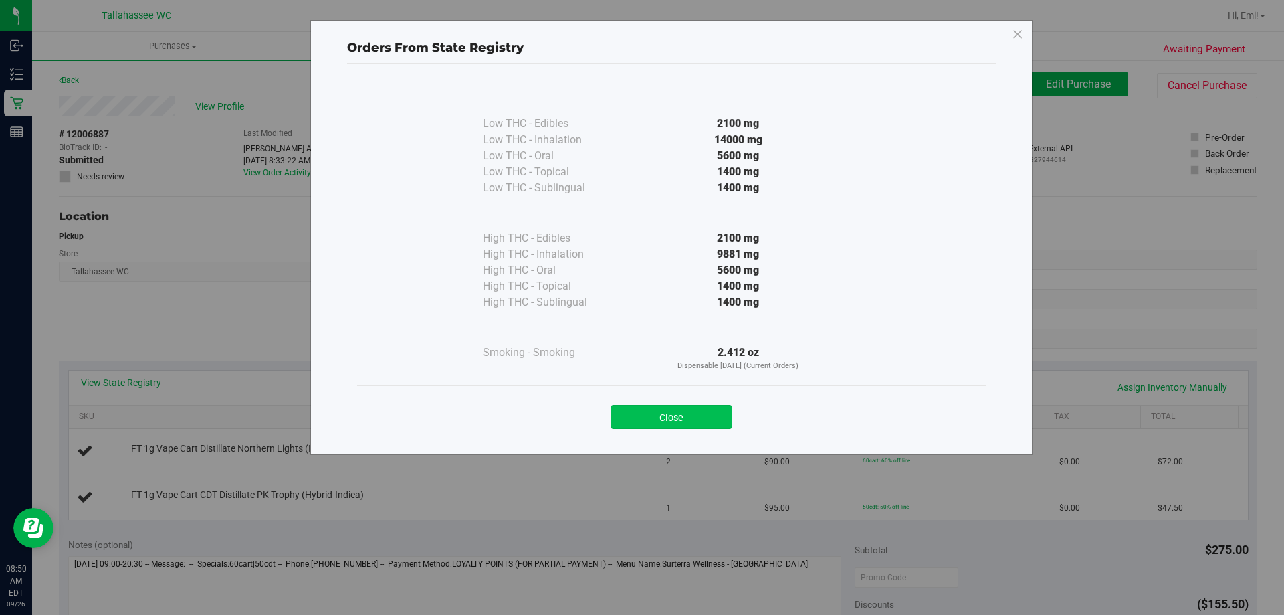
click at [684, 423] on button "Close" at bounding box center [672, 417] width 122 height 24
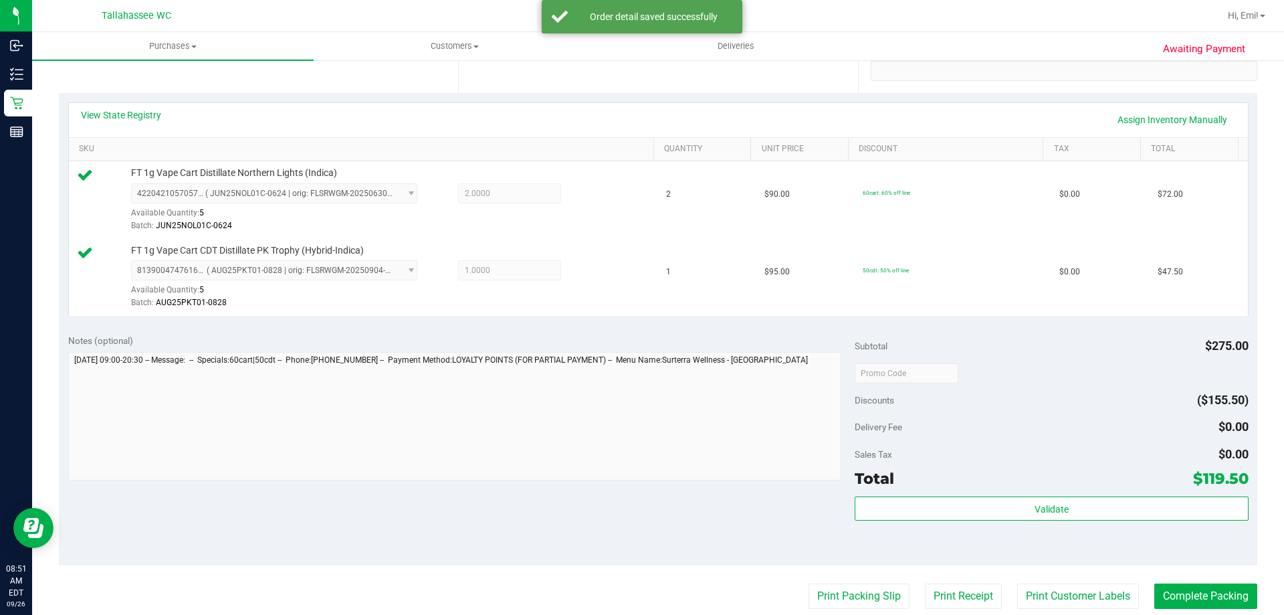
scroll to position [334, 0]
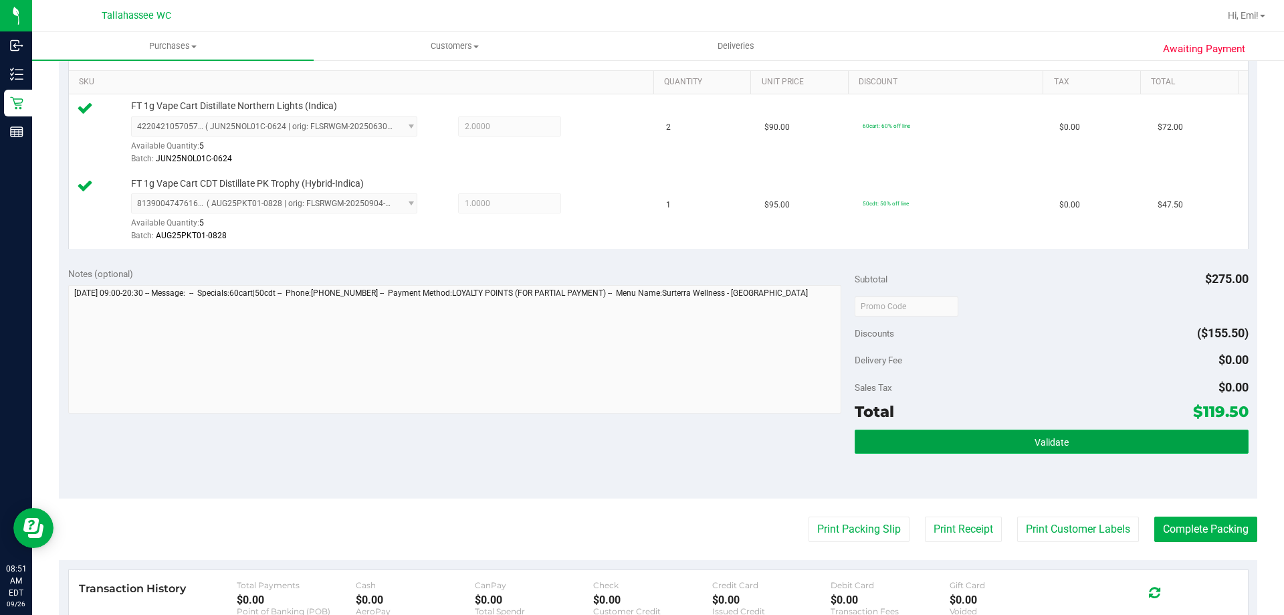
click at [1015, 445] on button "Validate" at bounding box center [1051, 441] width 393 height 24
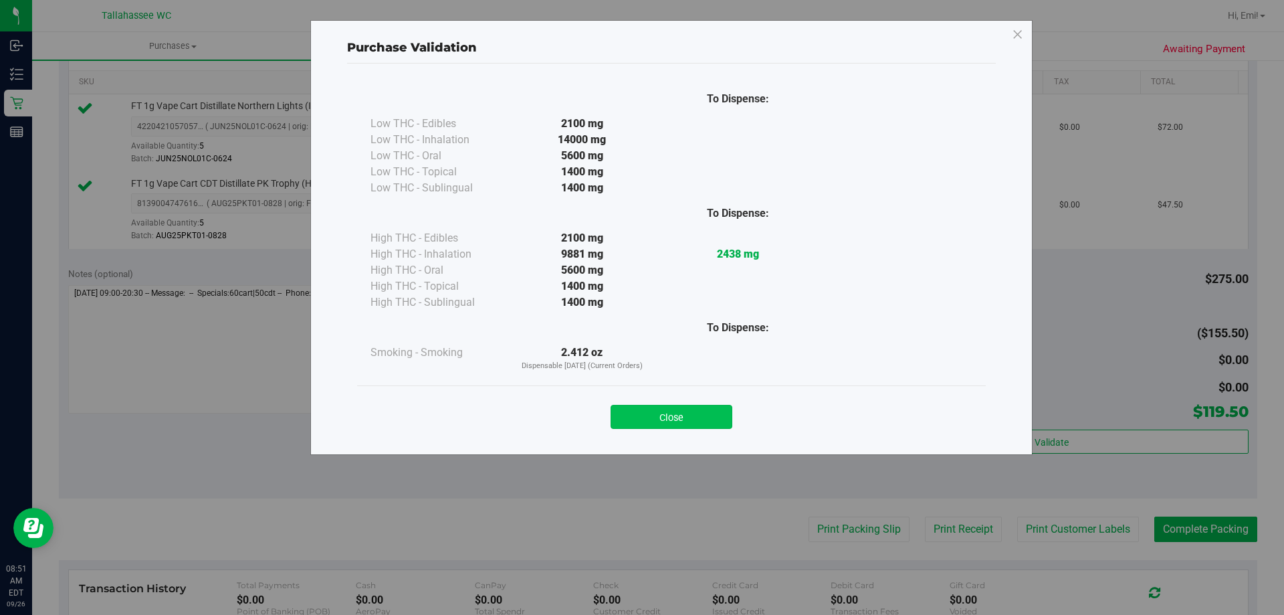
click at [685, 411] on button "Close" at bounding box center [672, 417] width 122 height 24
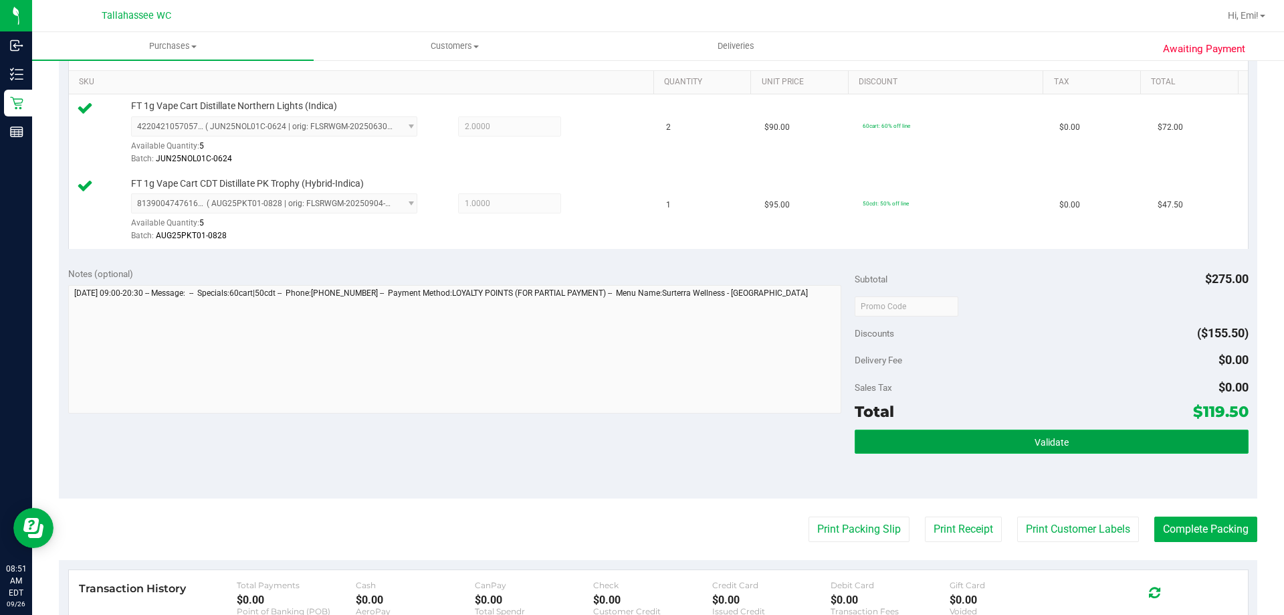
click at [1025, 432] on button "Validate" at bounding box center [1051, 441] width 393 height 24
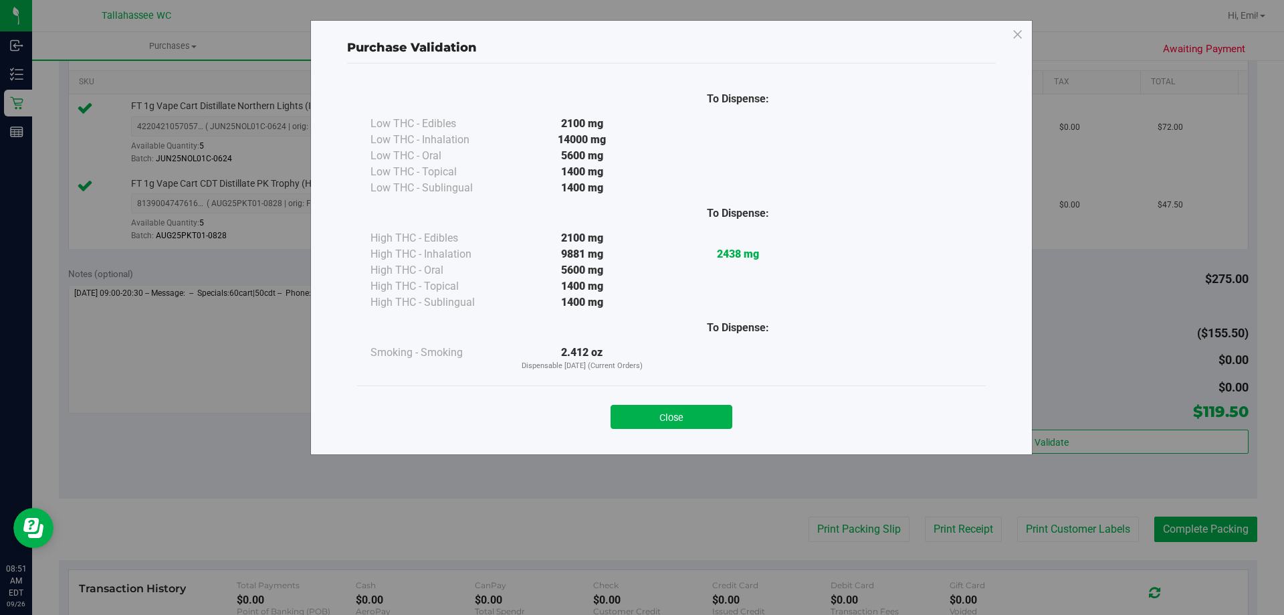
drag, startPoint x: 678, startPoint y: 418, endPoint x: 712, endPoint y: 424, distance: 34.0
click at [678, 419] on button "Close" at bounding box center [672, 417] width 122 height 24
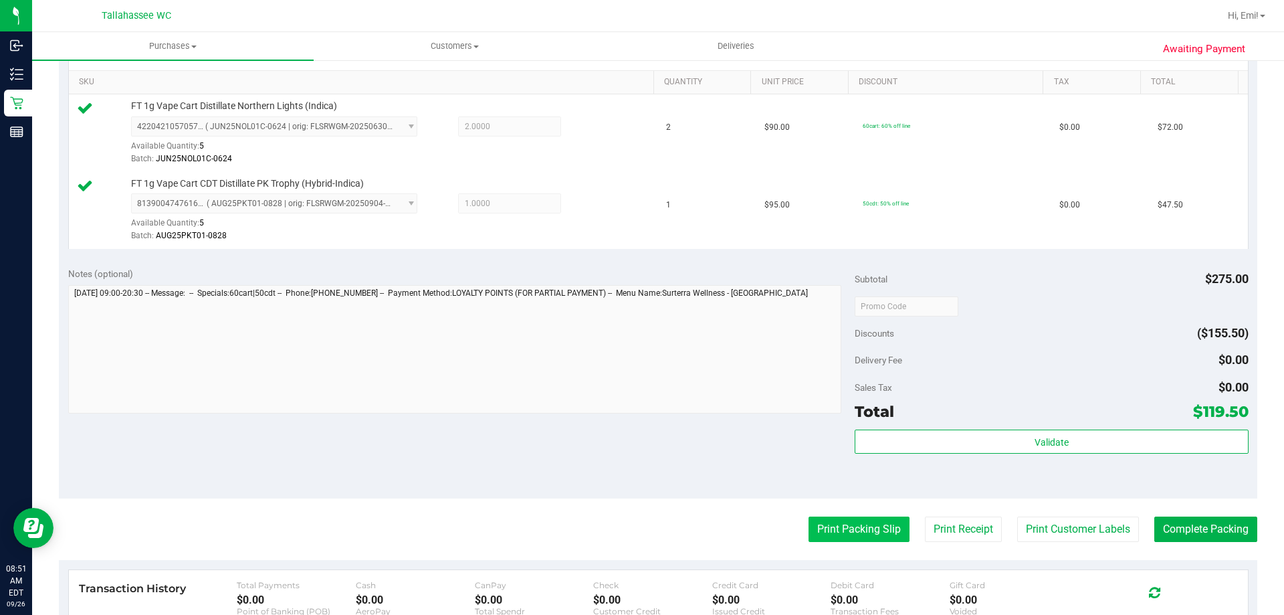
click at [824, 523] on button "Print Packing Slip" at bounding box center [859, 528] width 101 height 25
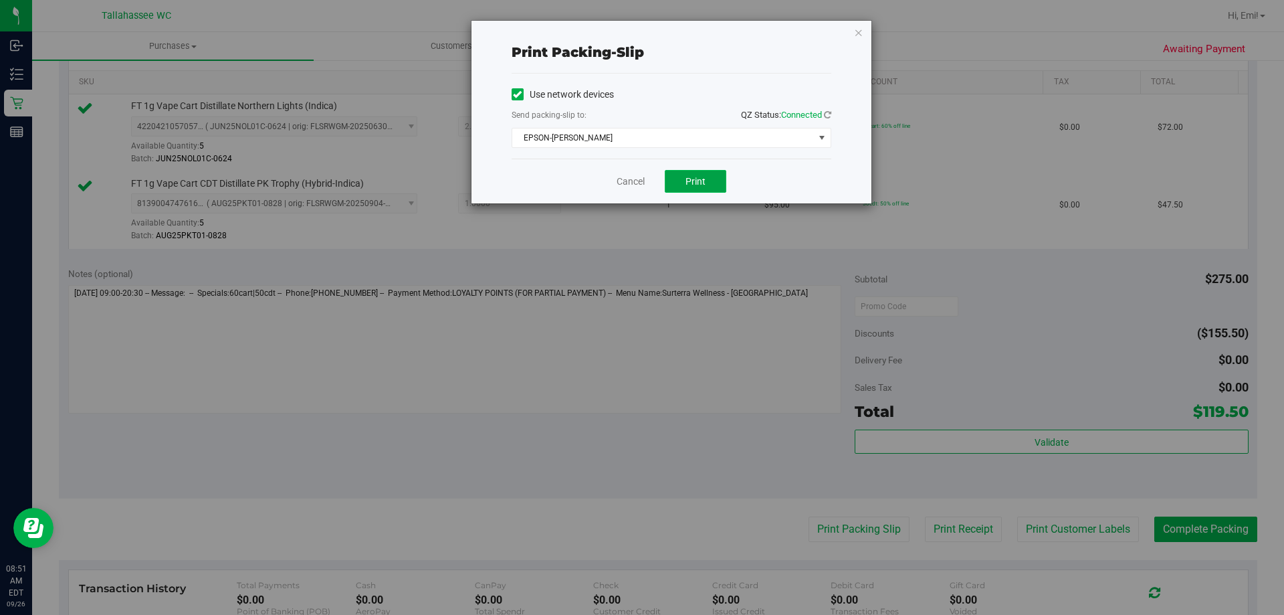
click at [716, 183] on button "Print" at bounding box center [696, 181] width 62 height 23
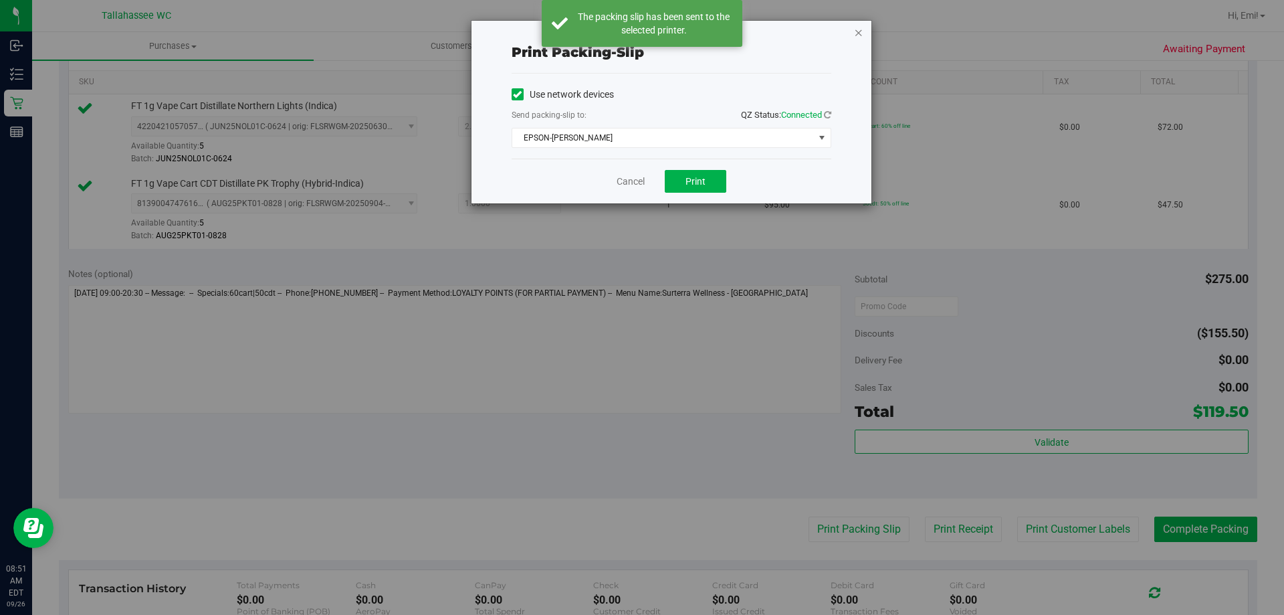
click at [860, 34] on icon "button" at bounding box center [858, 32] width 9 height 16
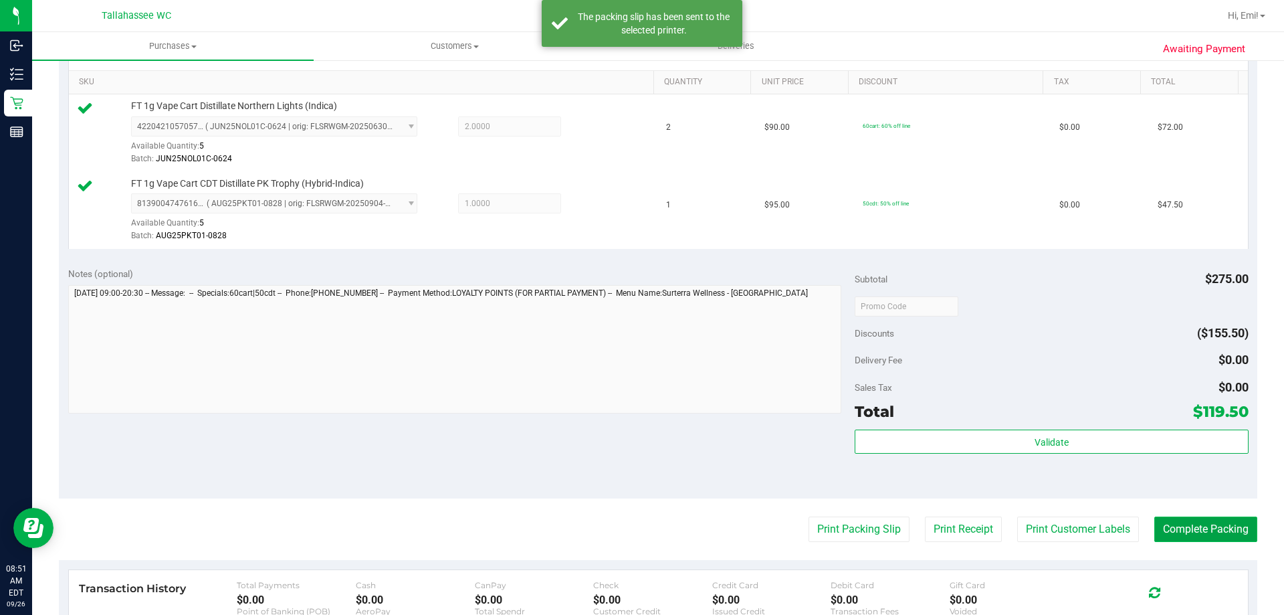
click at [1191, 527] on button "Complete Packing" at bounding box center [1206, 528] width 103 height 25
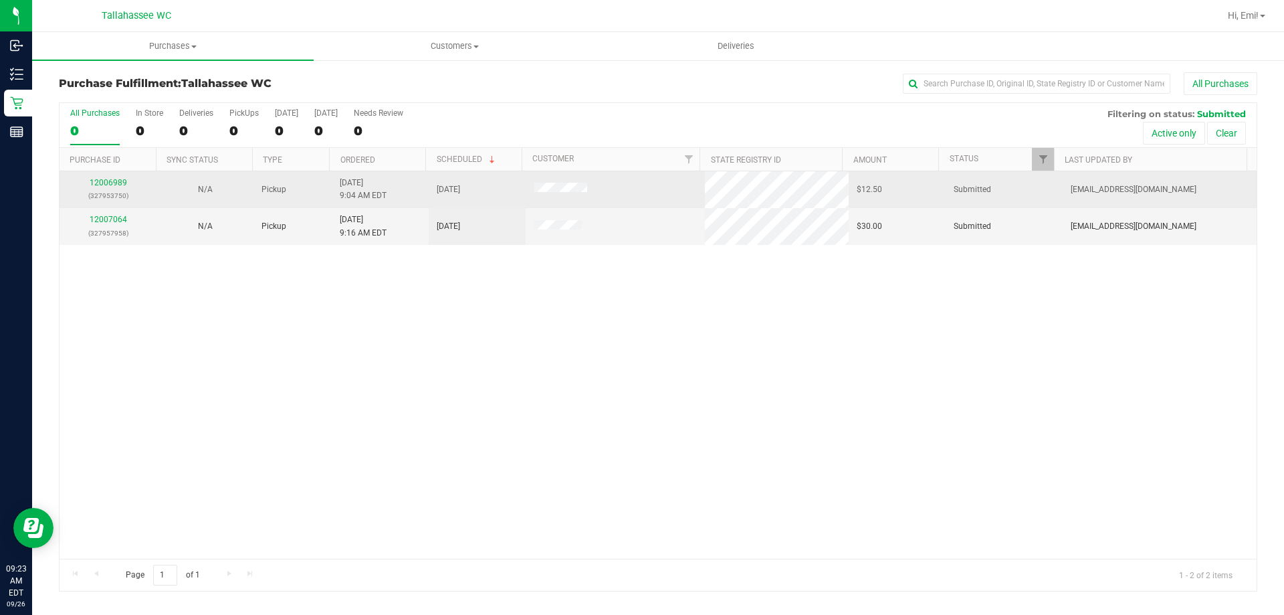
click at [120, 177] on div "12006989 (327953750)" at bounding box center [108, 189] width 81 height 25
click at [119, 179] on link "12006989" at bounding box center [108, 182] width 37 height 9
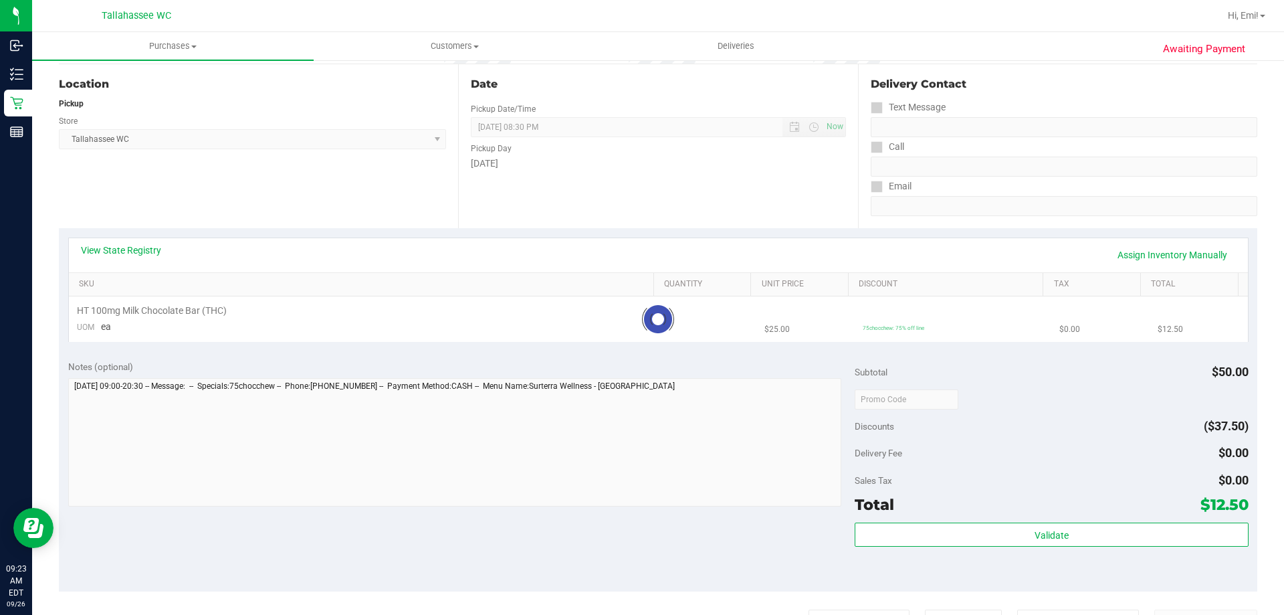
scroll to position [134, 0]
click at [137, 247] on link "View State Registry" at bounding box center [121, 248] width 80 height 13
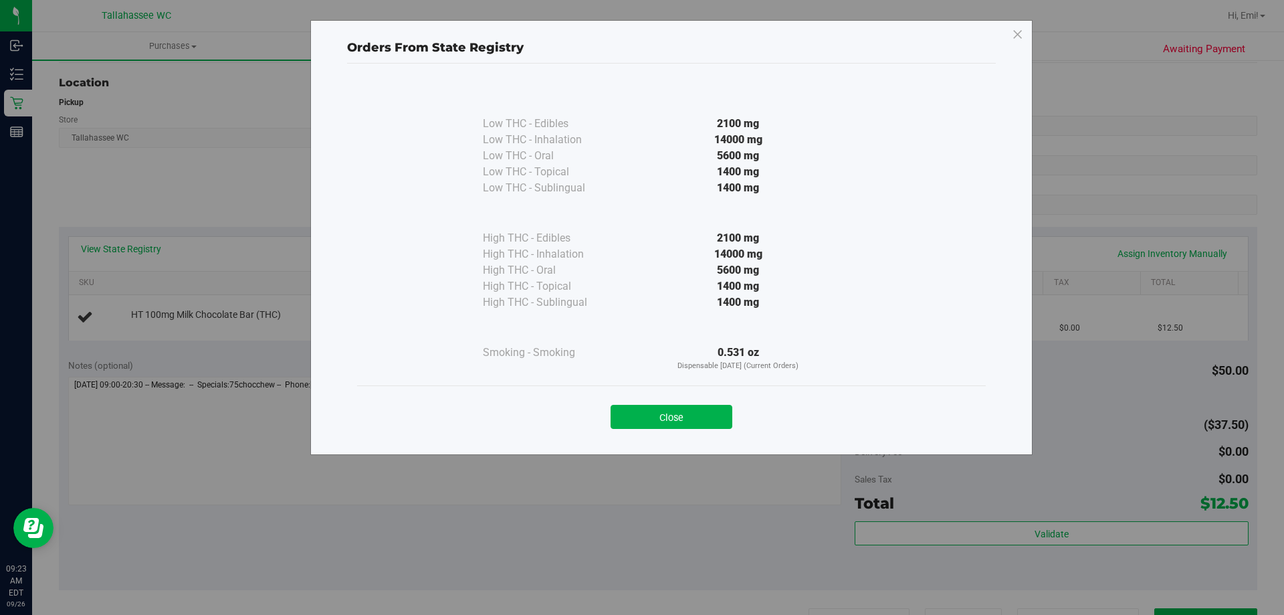
click at [648, 417] on button "Close" at bounding box center [672, 417] width 122 height 24
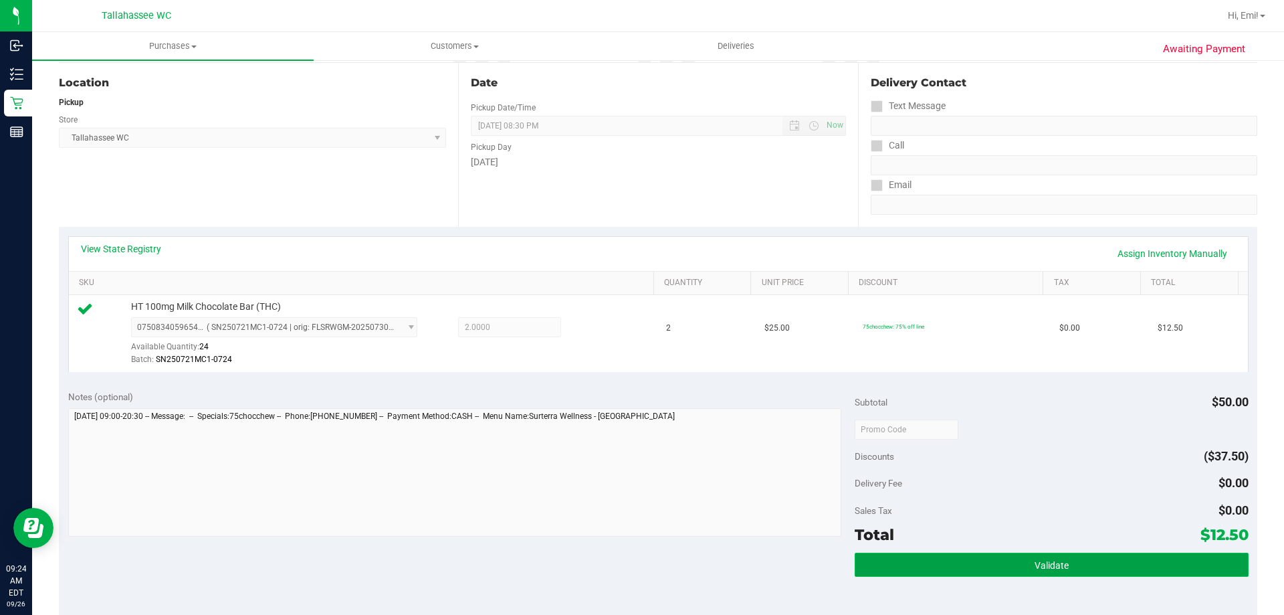
click at [934, 567] on button "Validate" at bounding box center [1051, 565] width 393 height 24
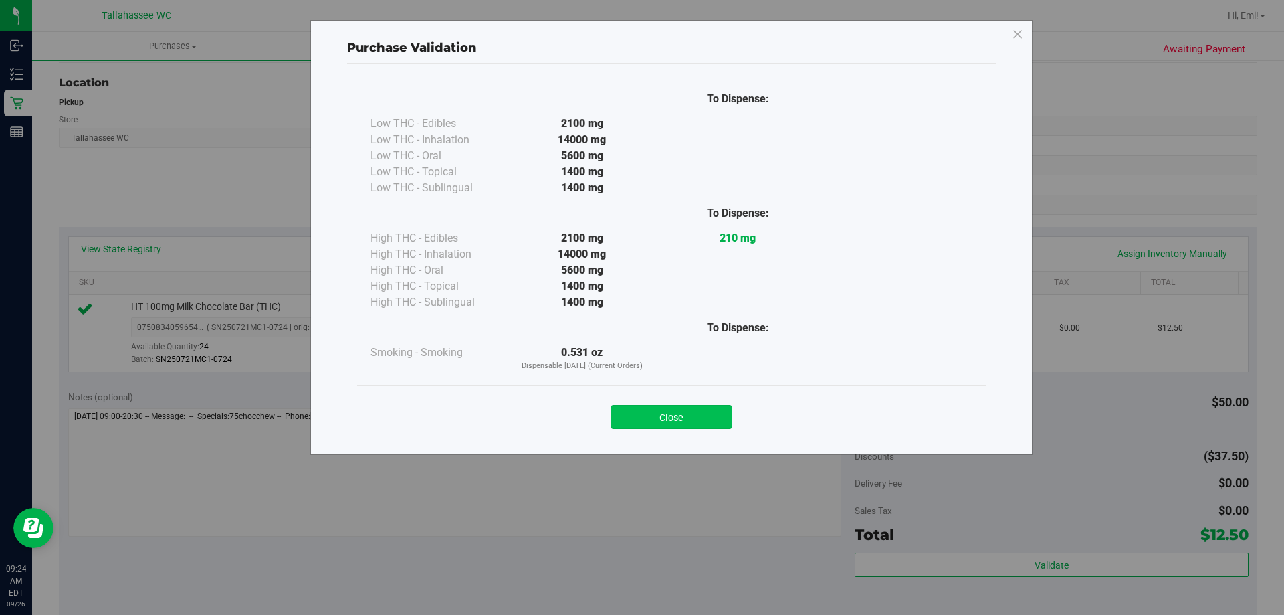
click at [663, 419] on button "Close" at bounding box center [672, 417] width 122 height 24
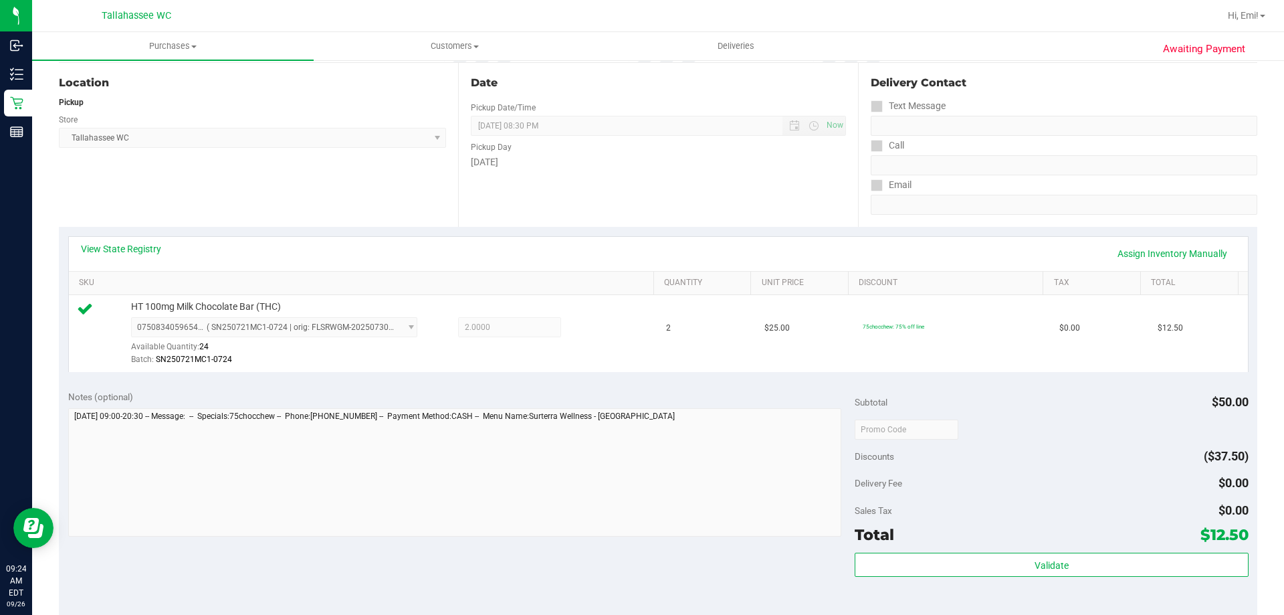
scroll to position [268, 0]
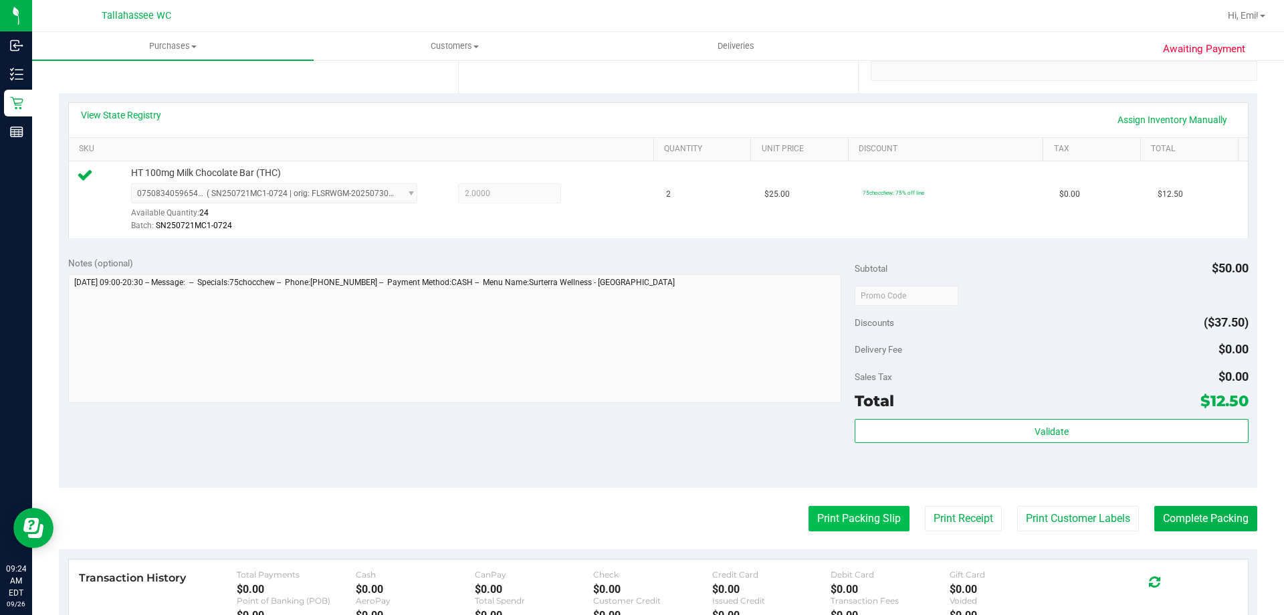
click at [846, 523] on button "Print Packing Slip" at bounding box center [859, 518] width 101 height 25
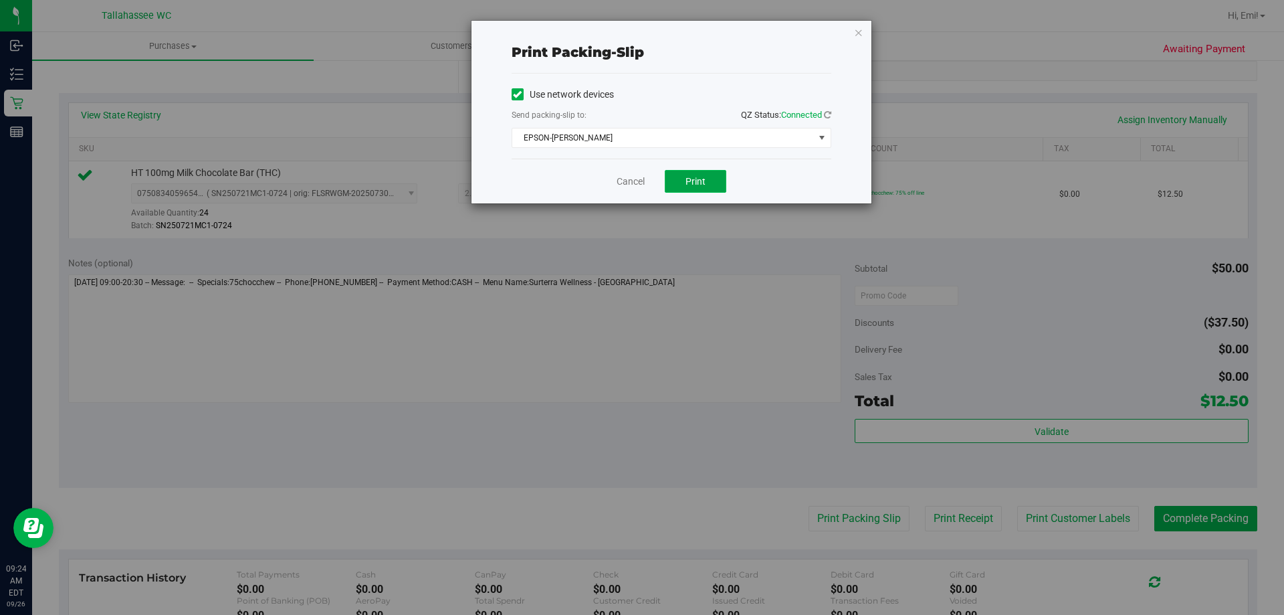
click at [688, 173] on button "Print" at bounding box center [696, 181] width 62 height 23
click at [855, 36] on icon "button" at bounding box center [858, 32] width 9 height 16
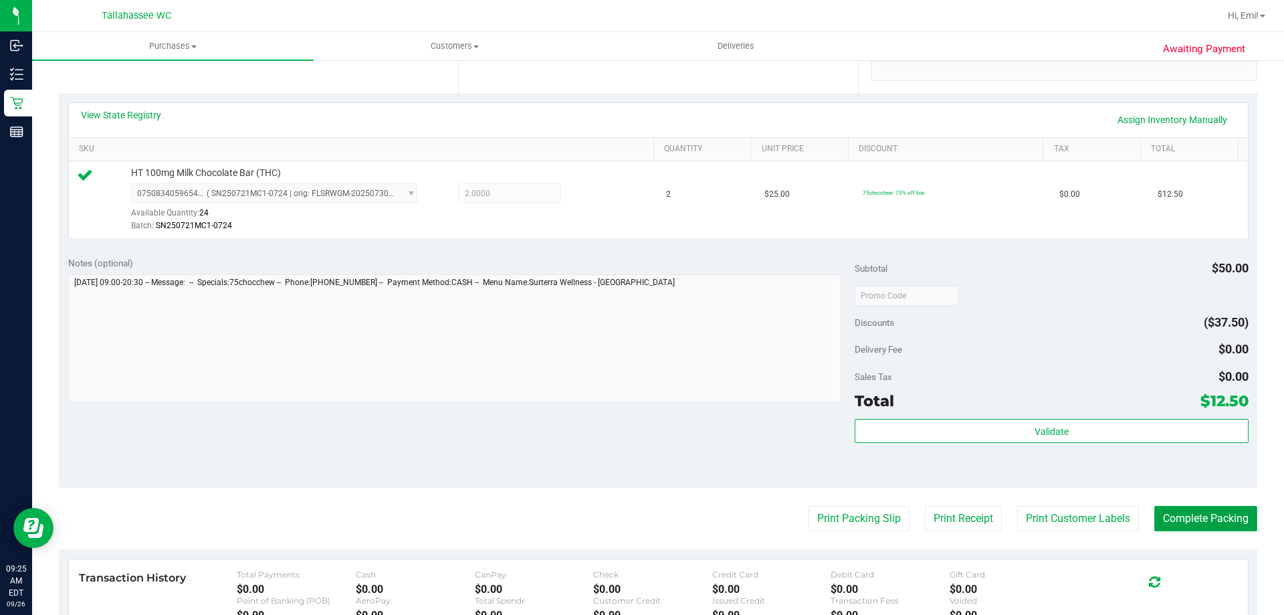
click at [1181, 512] on button "Complete Packing" at bounding box center [1206, 518] width 103 height 25
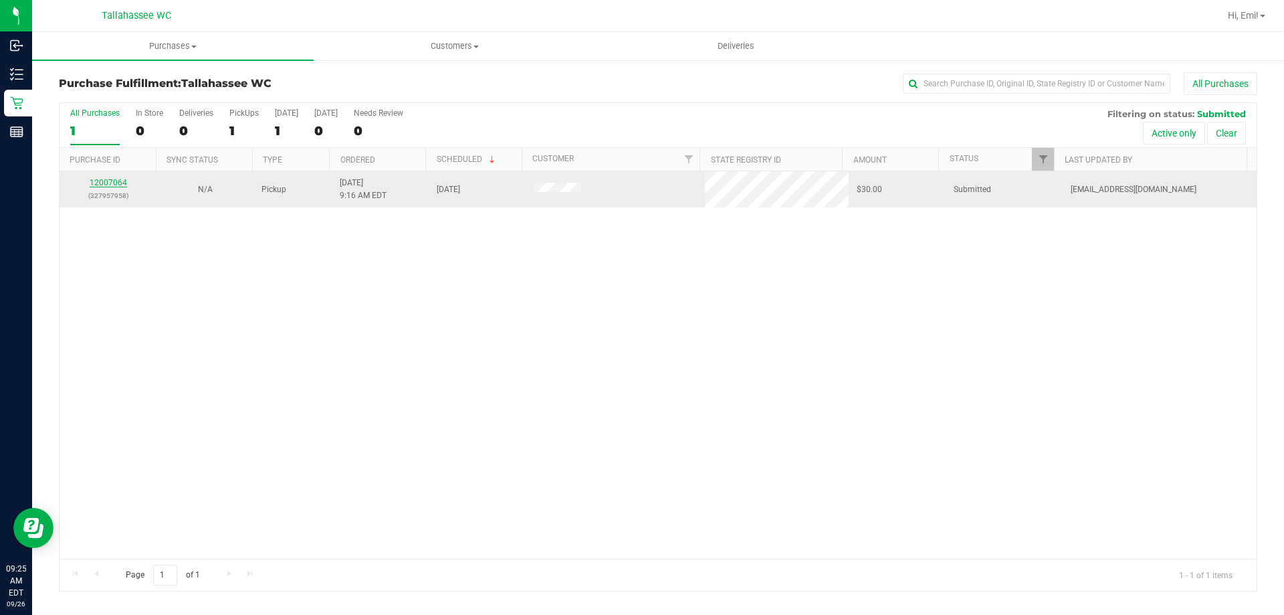
click at [104, 181] on link "12007064" at bounding box center [108, 182] width 37 height 9
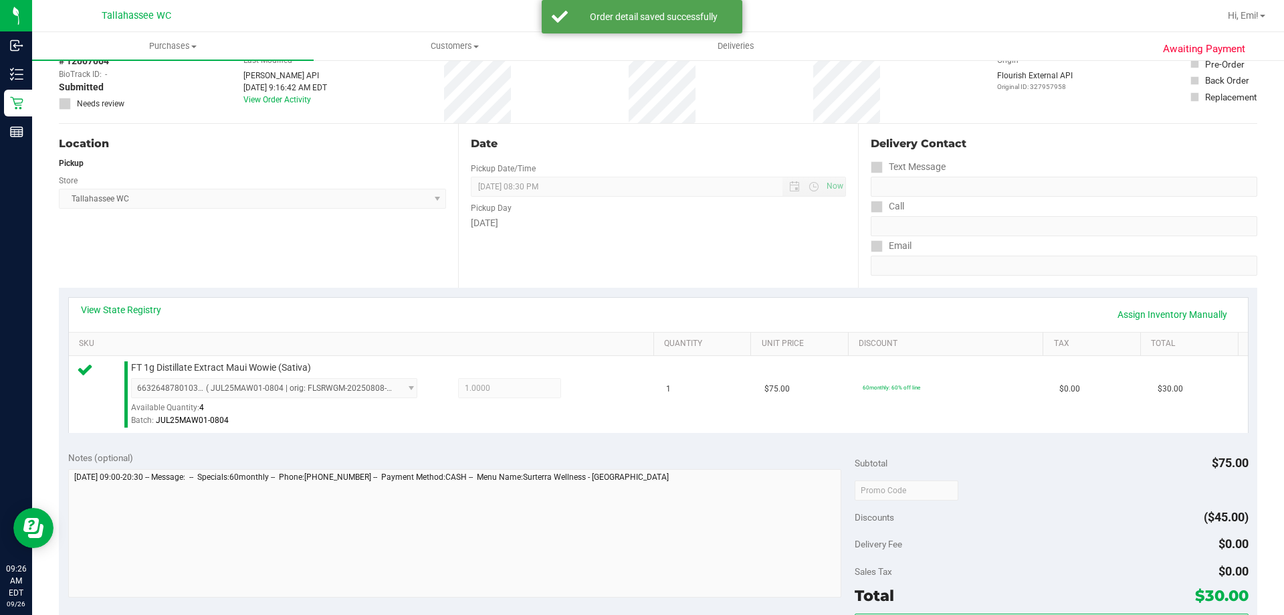
scroll to position [201, 0]
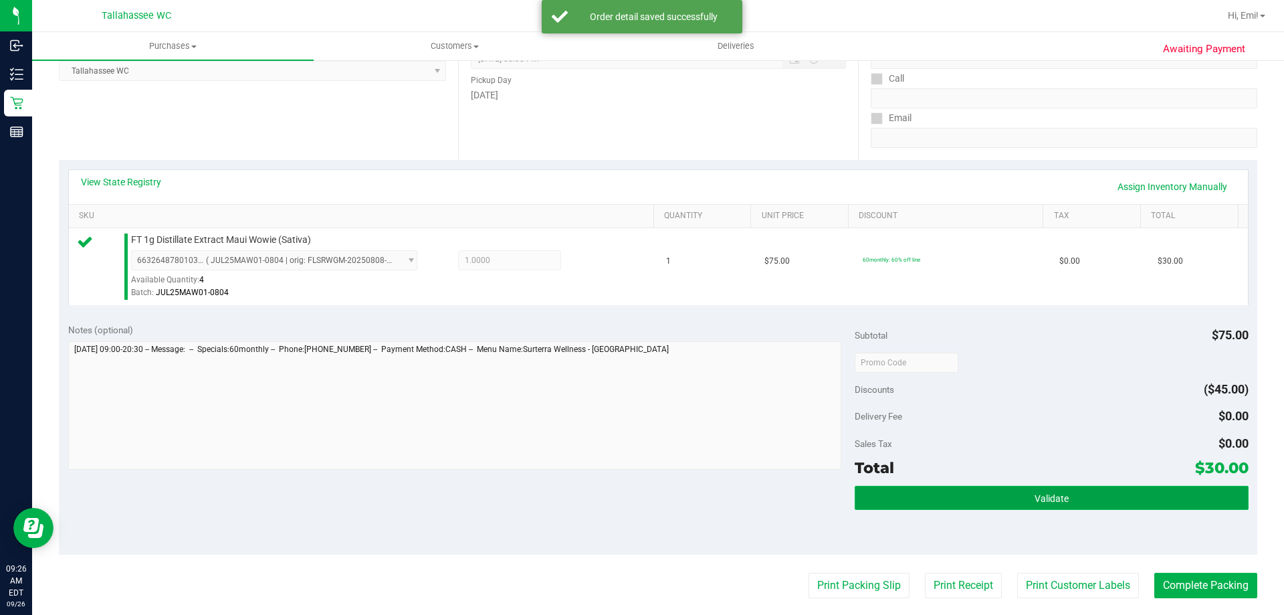
click at [909, 493] on button "Validate" at bounding box center [1051, 498] width 393 height 24
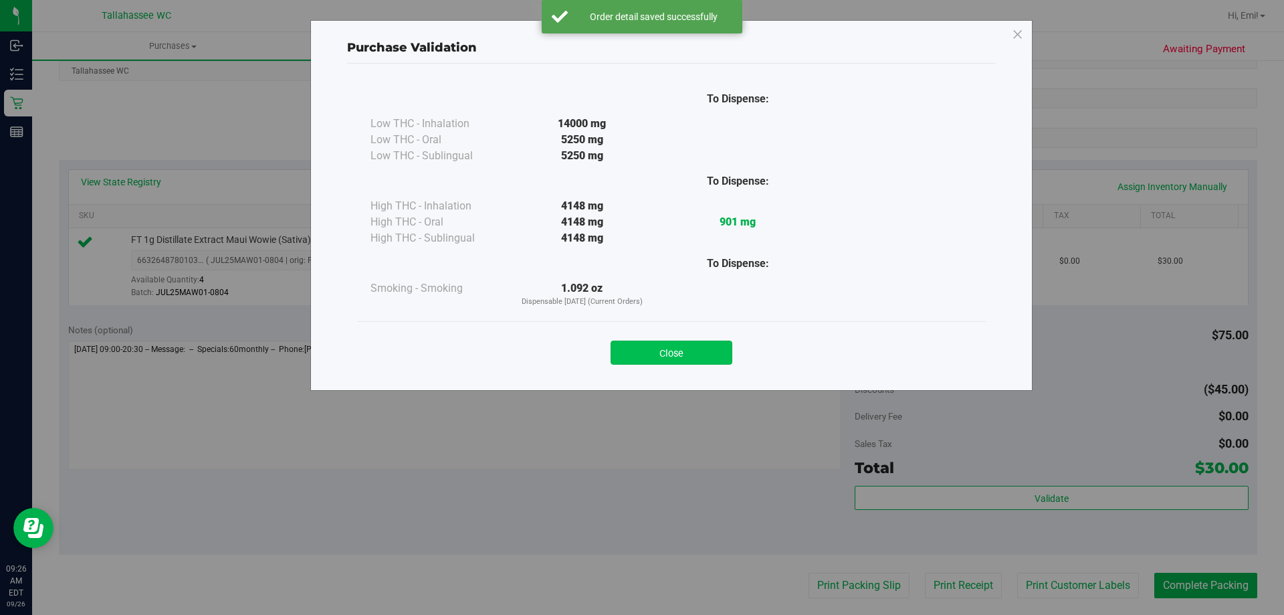
click at [698, 353] on button "Close" at bounding box center [672, 352] width 122 height 24
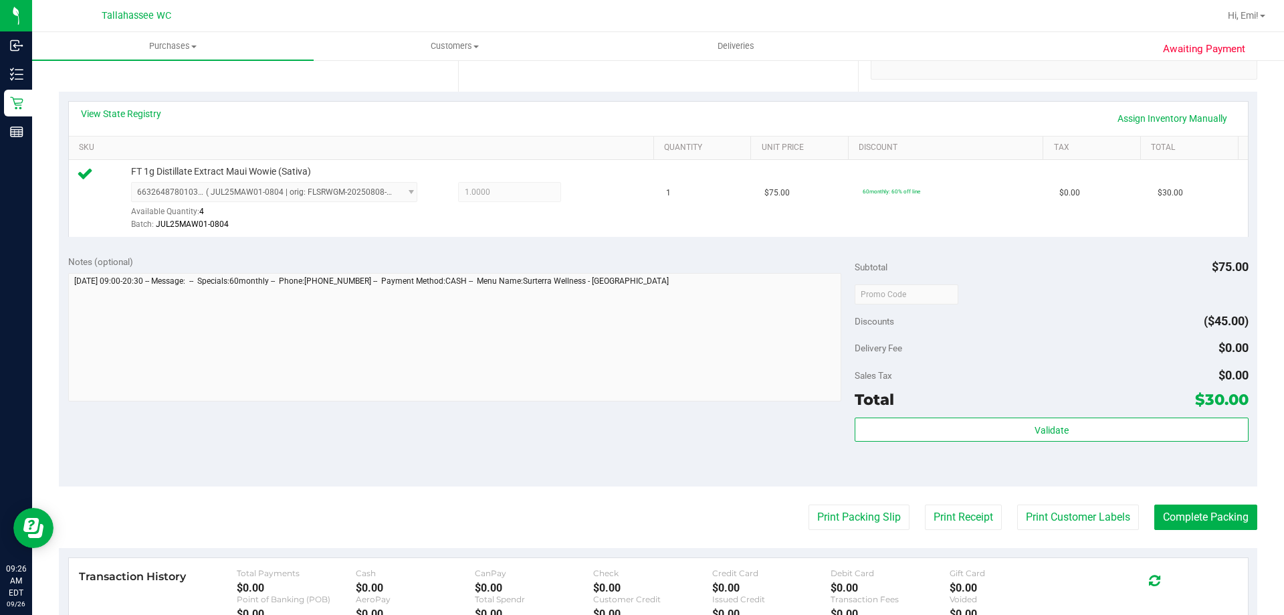
scroll to position [334, 0]
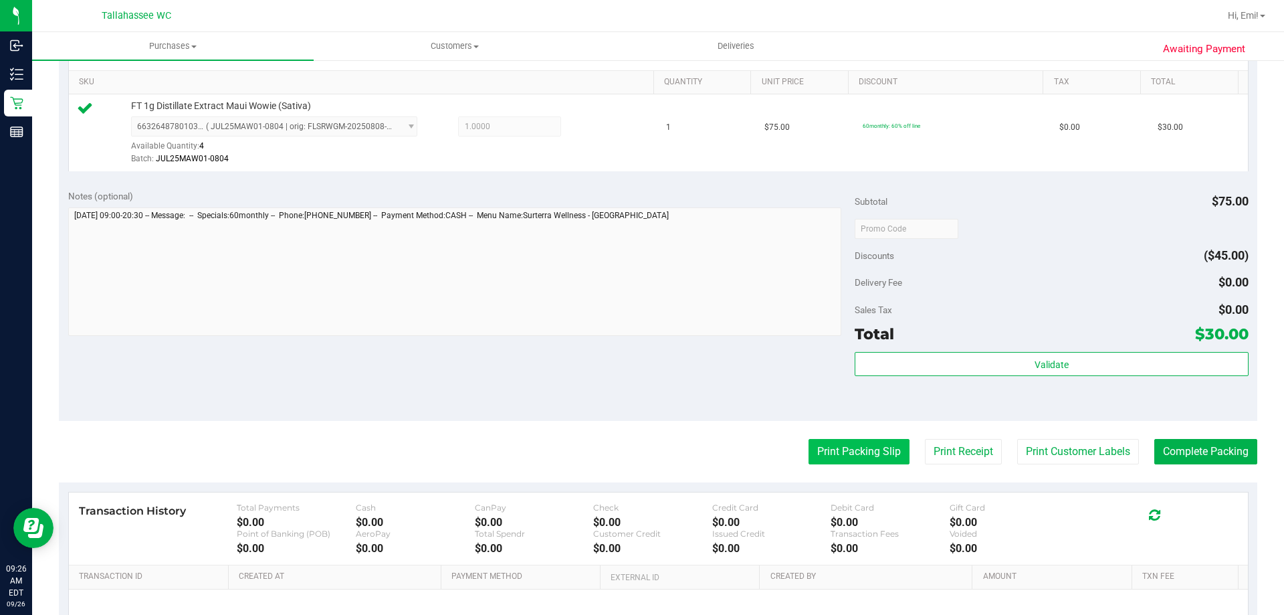
click at [841, 450] on button "Print Packing Slip" at bounding box center [859, 451] width 101 height 25
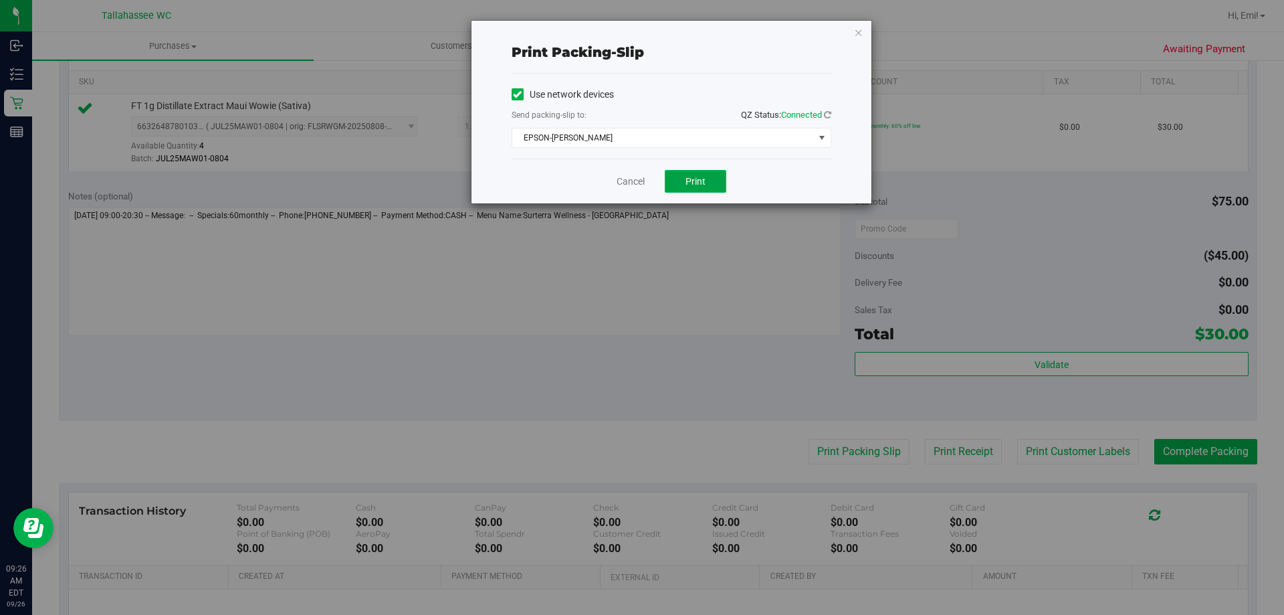
click at [696, 177] on span "Print" at bounding box center [696, 181] width 20 height 11
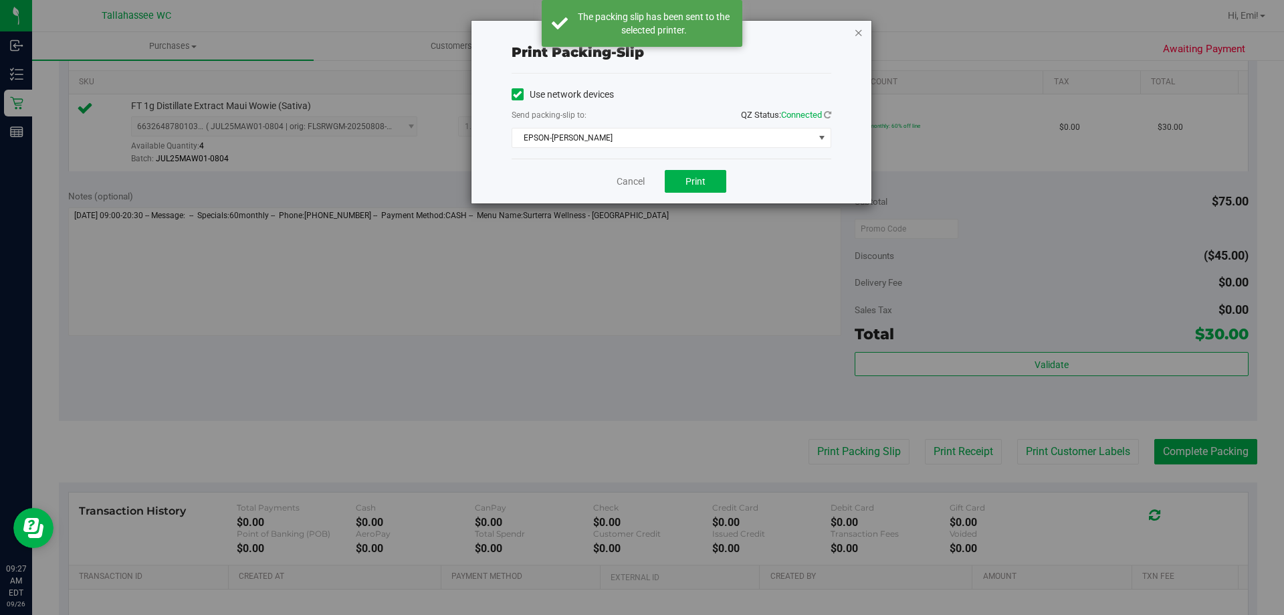
click at [860, 30] on icon "button" at bounding box center [858, 32] width 9 height 16
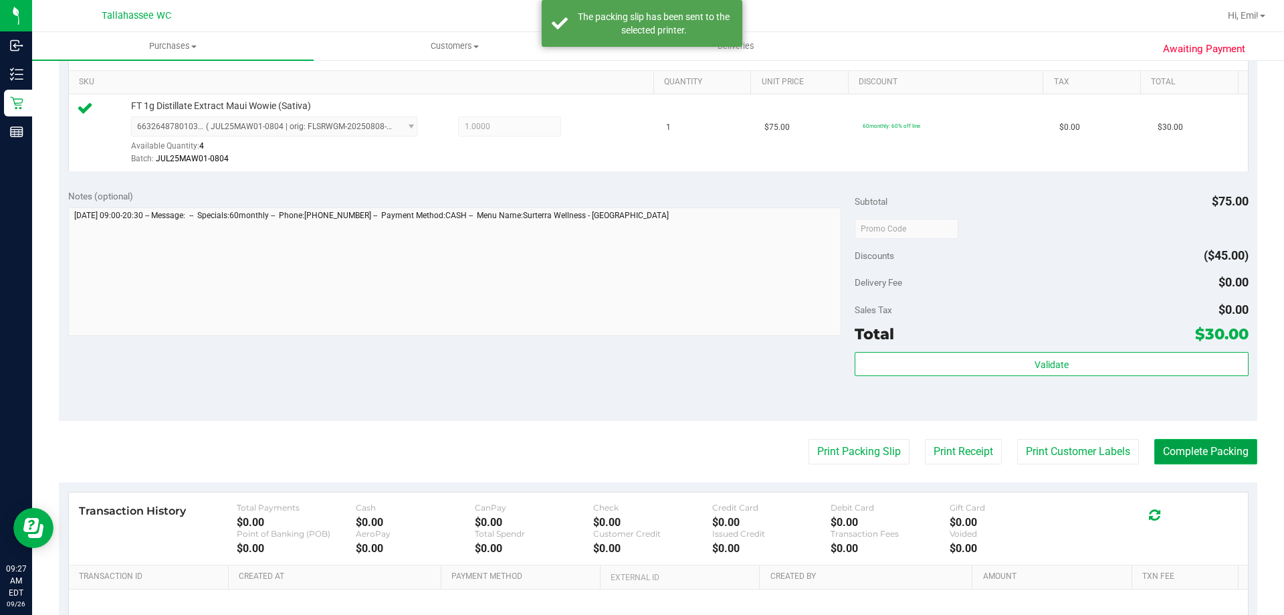
click at [1187, 441] on button "Complete Packing" at bounding box center [1206, 451] width 103 height 25
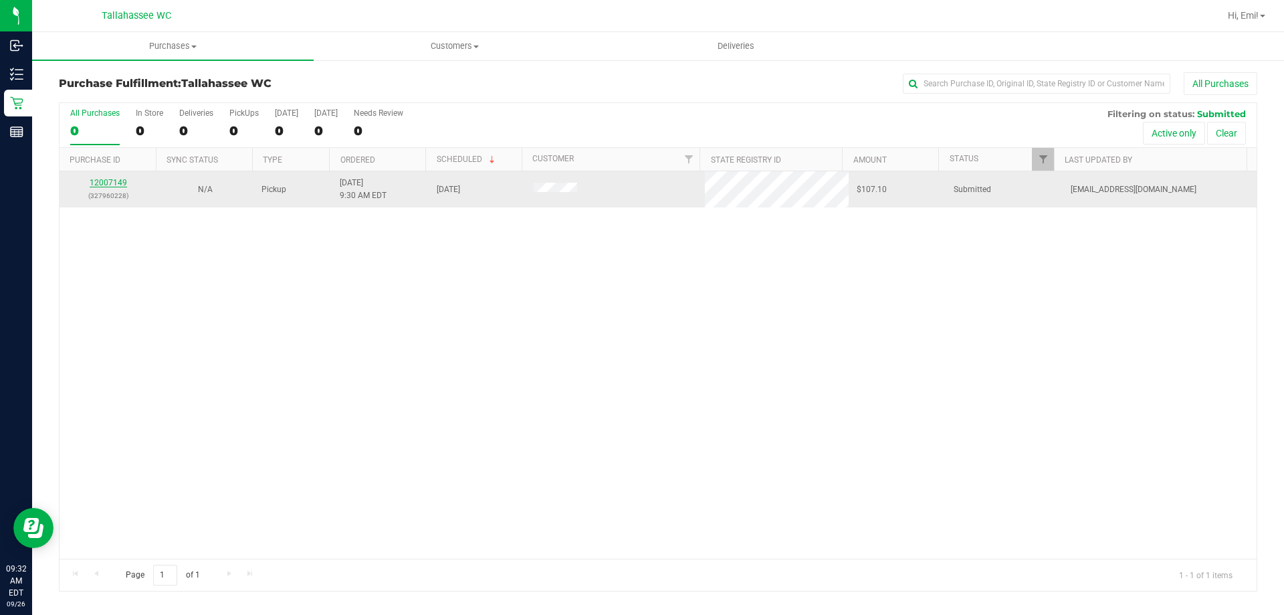
click at [117, 187] on link "12007149" at bounding box center [108, 182] width 37 height 9
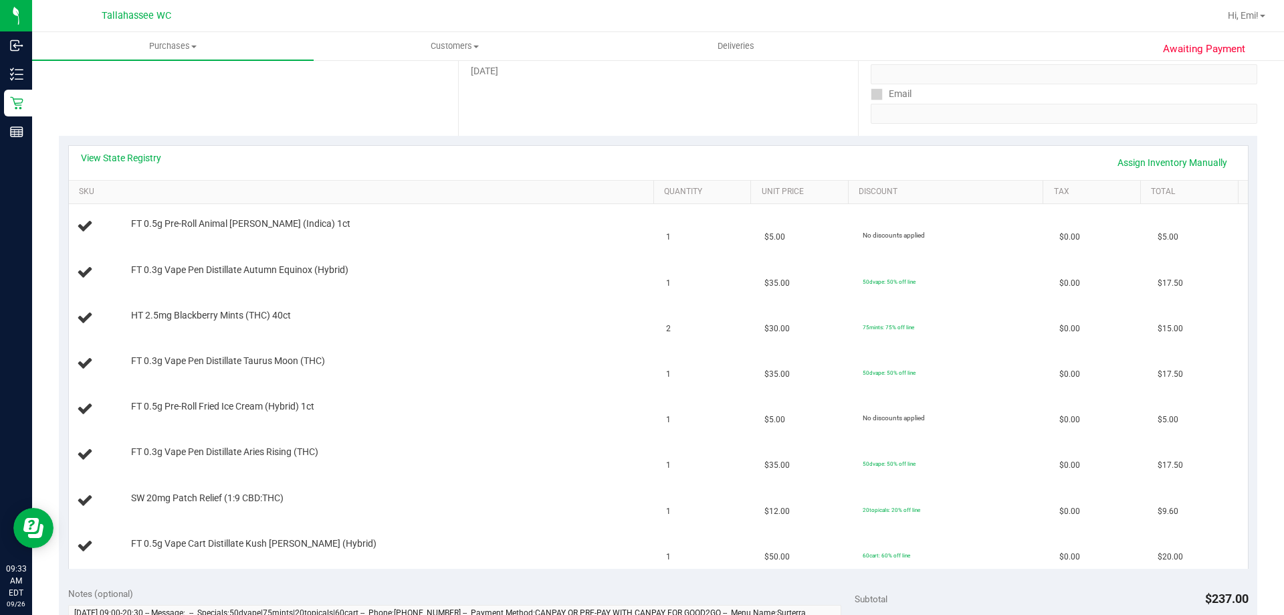
scroll to position [201, 0]
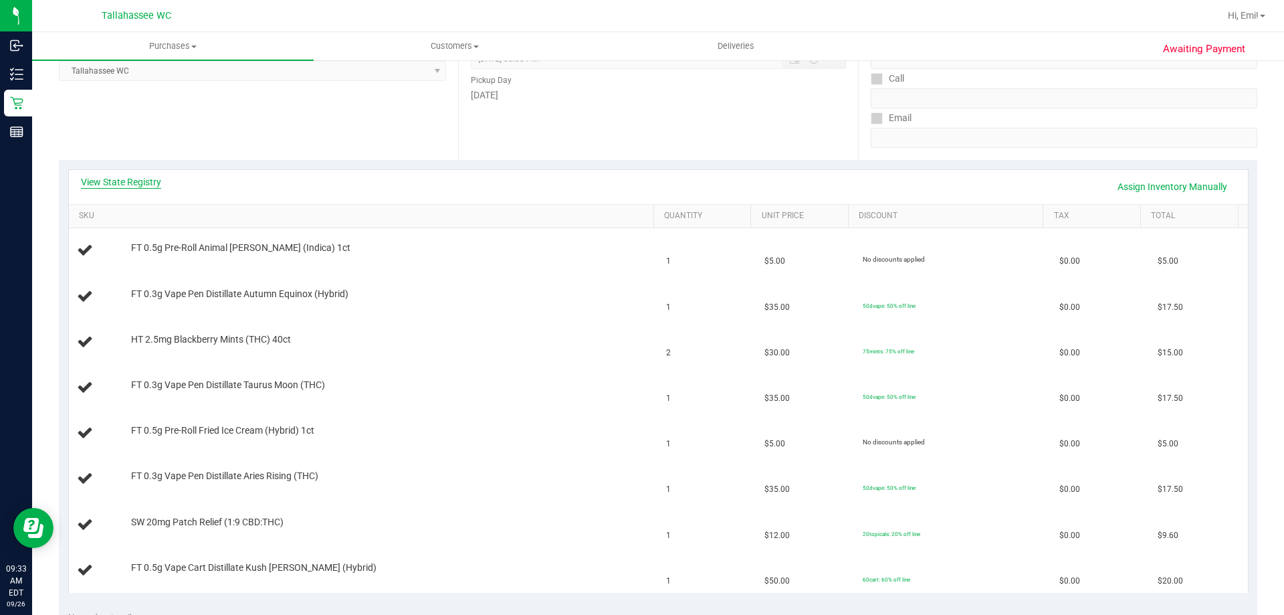
click at [132, 186] on link "View State Registry" at bounding box center [121, 181] width 80 height 13
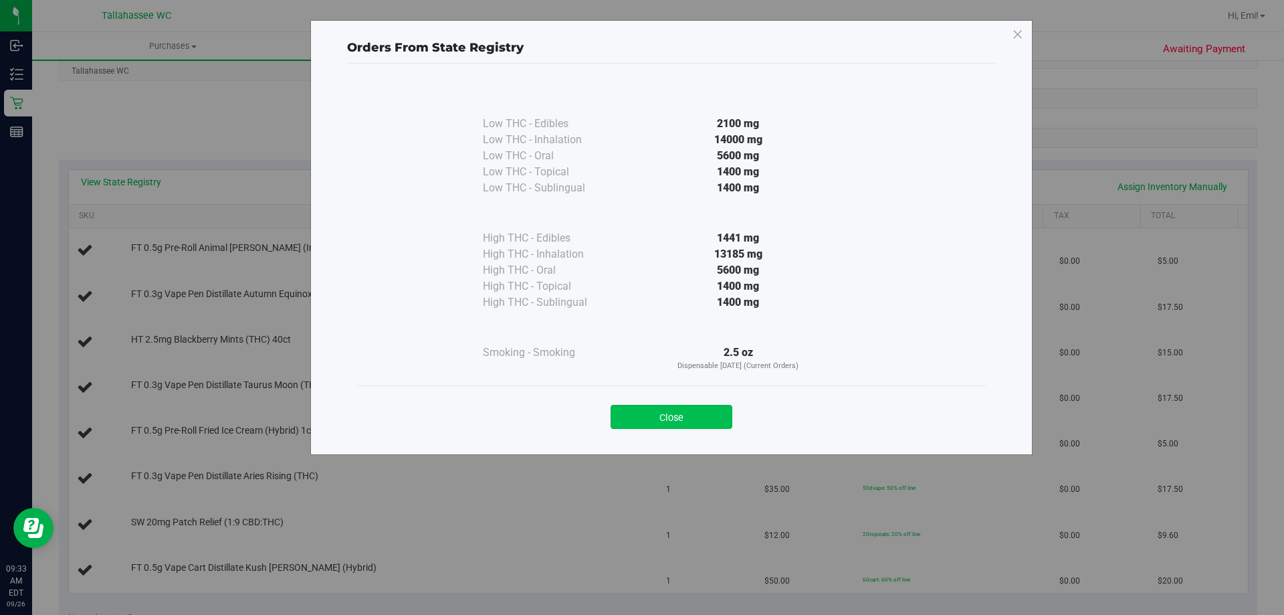
click at [698, 406] on button "Close" at bounding box center [672, 417] width 122 height 24
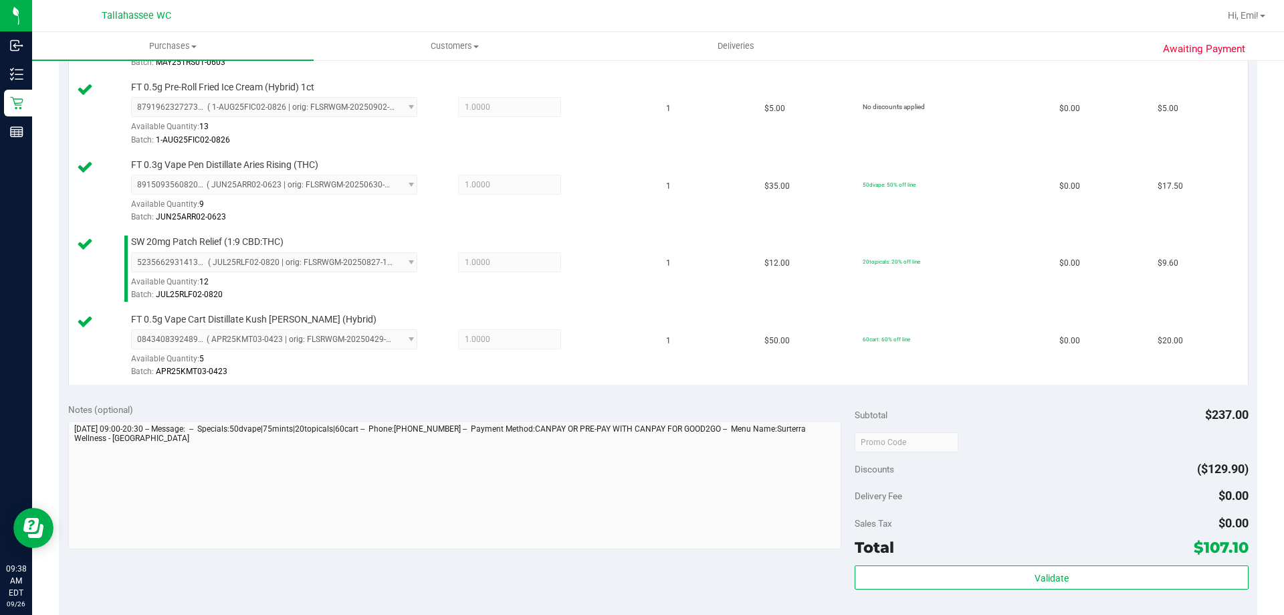
scroll to position [736, 0]
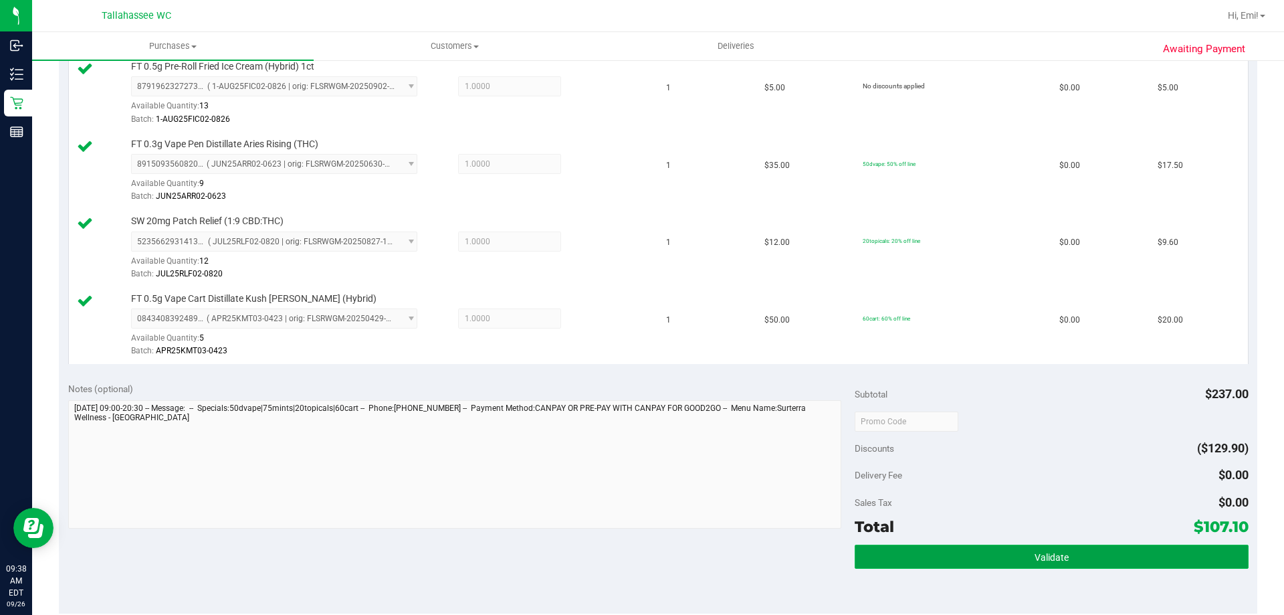
click at [892, 551] on button "Validate" at bounding box center [1051, 556] width 393 height 24
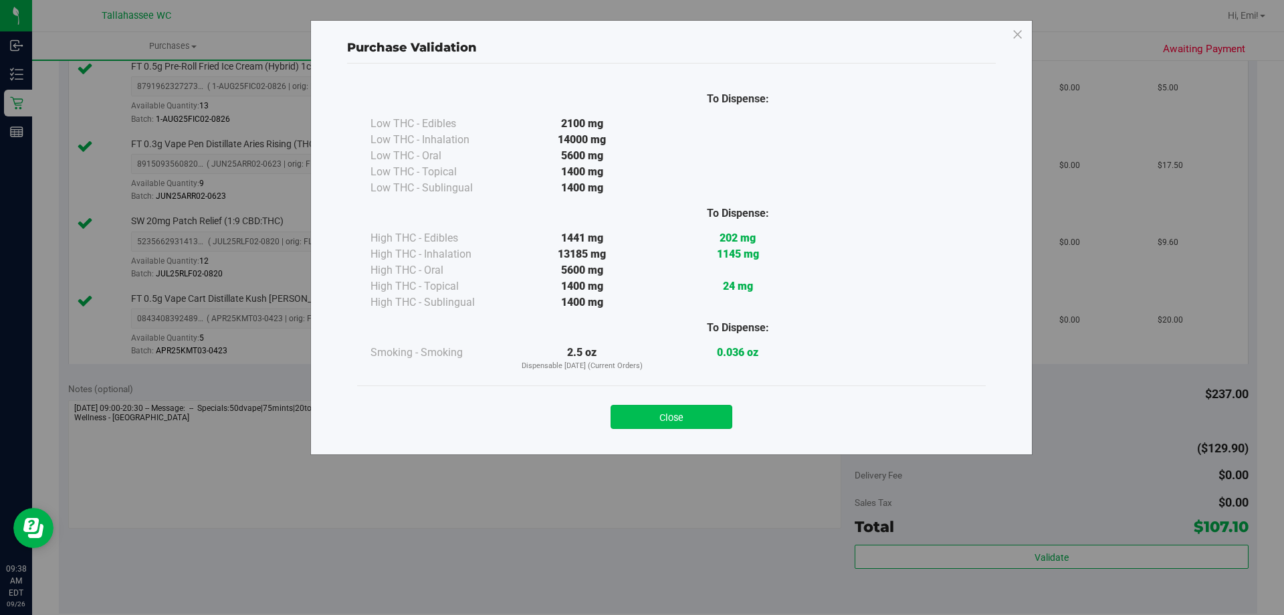
click at [669, 420] on button "Close" at bounding box center [672, 417] width 122 height 24
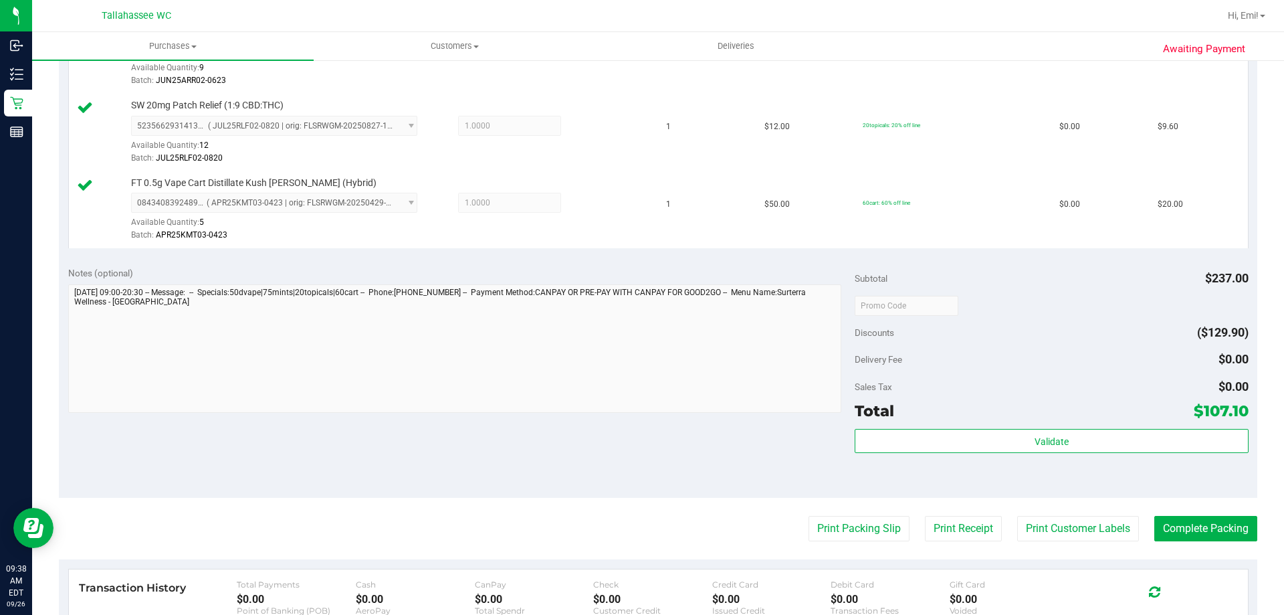
scroll to position [1003, 0]
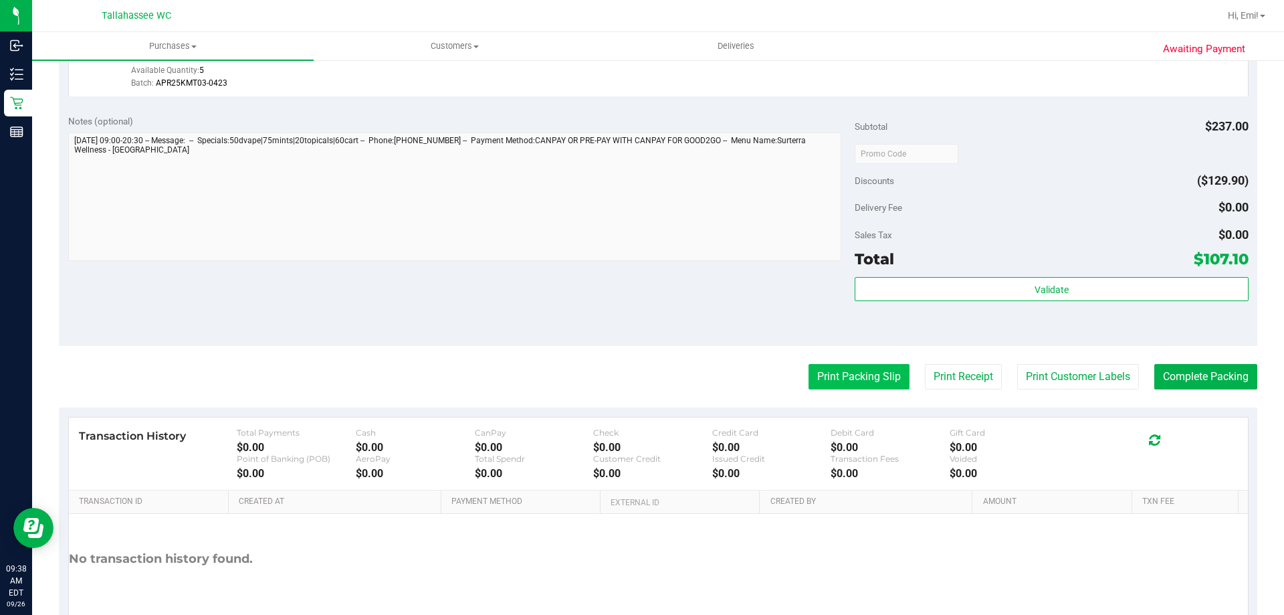
click at [875, 386] on button "Print Packing Slip" at bounding box center [859, 376] width 101 height 25
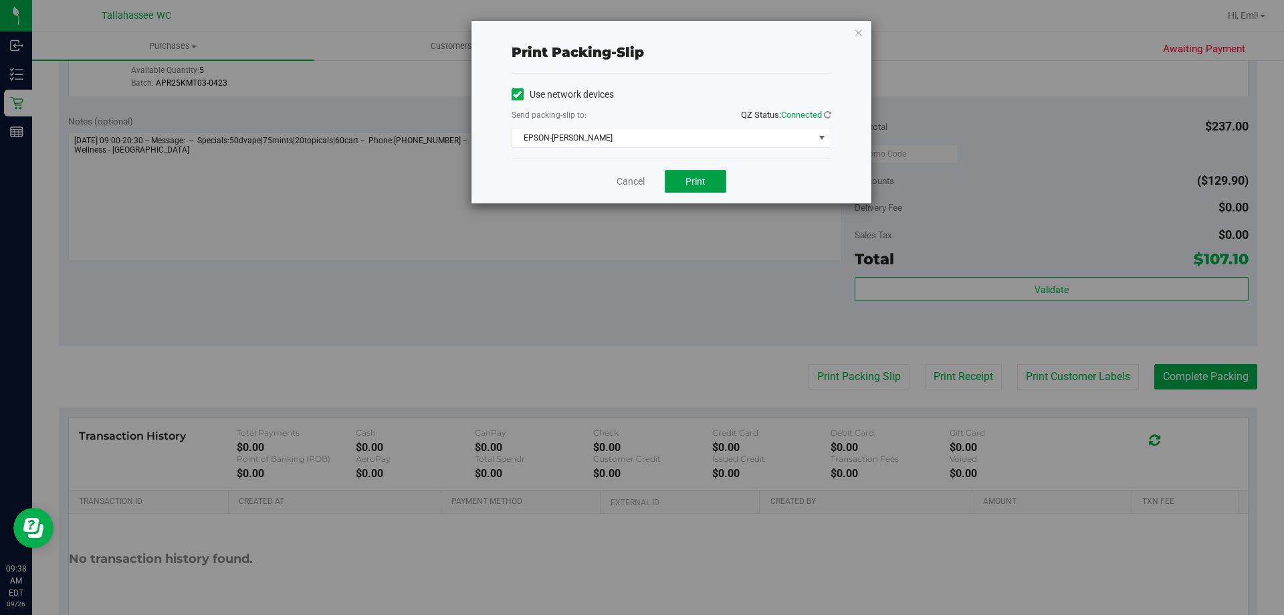
click at [708, 175] on button "Print" at bounding box center [696, 181] width 62 height 23
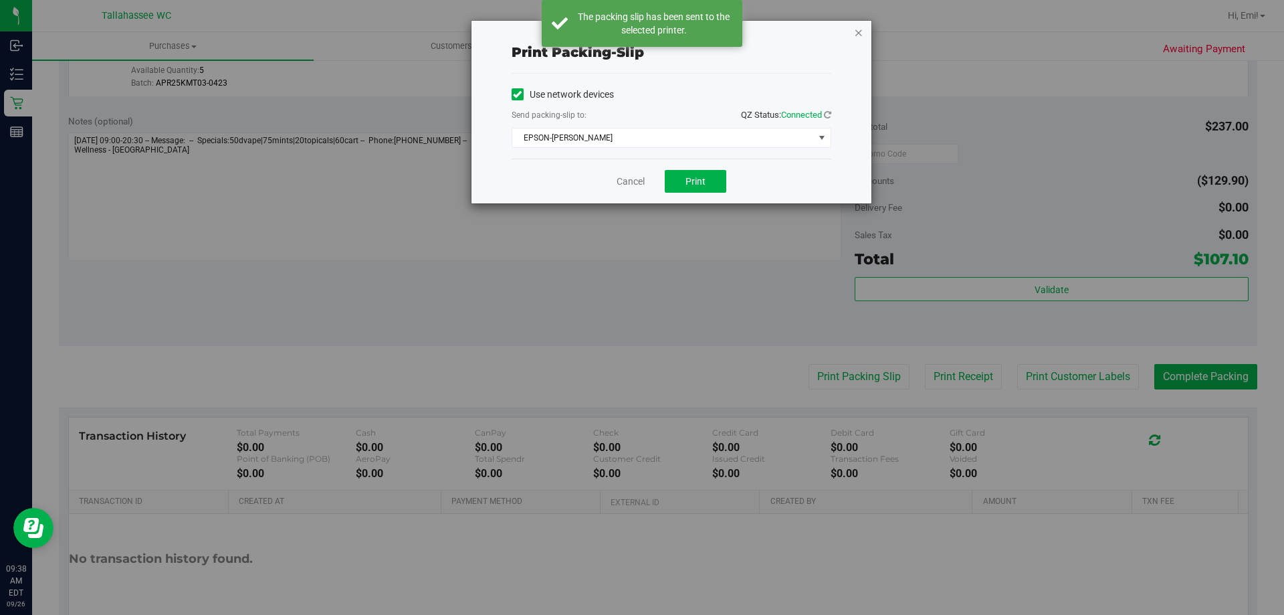
click at [860, 31] on icon "button" at bounding box center [858, 32] width 9 height 16
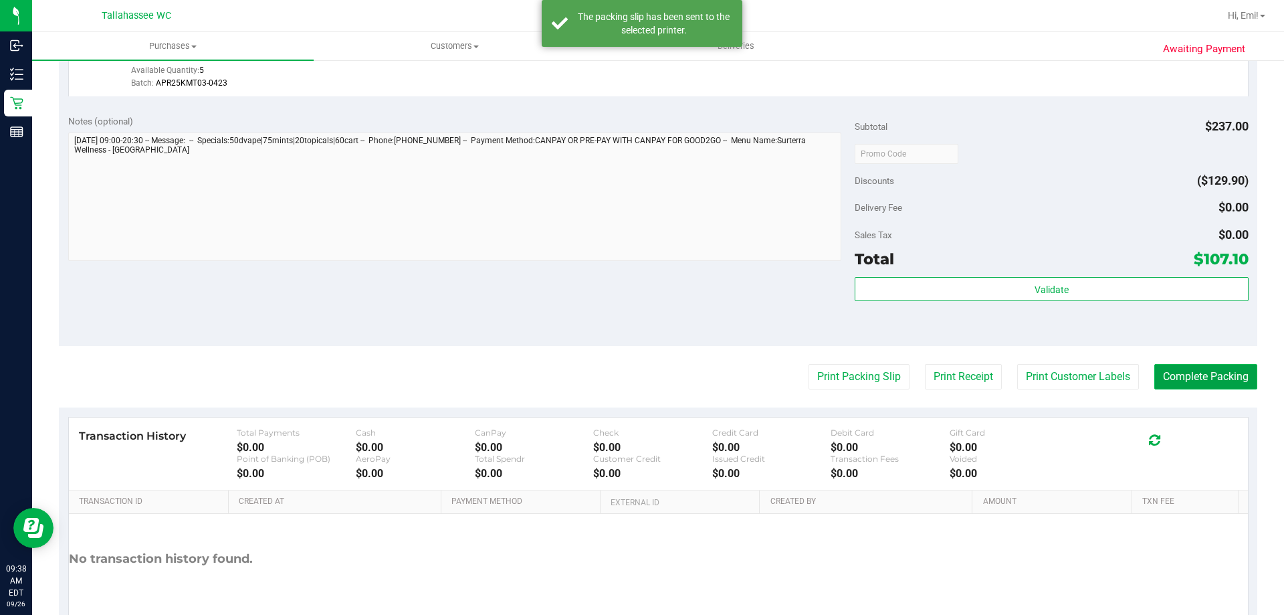
click at [1174, 385] on button "Complete Packing" at bounding box center [1206, 376] width 103 height 25
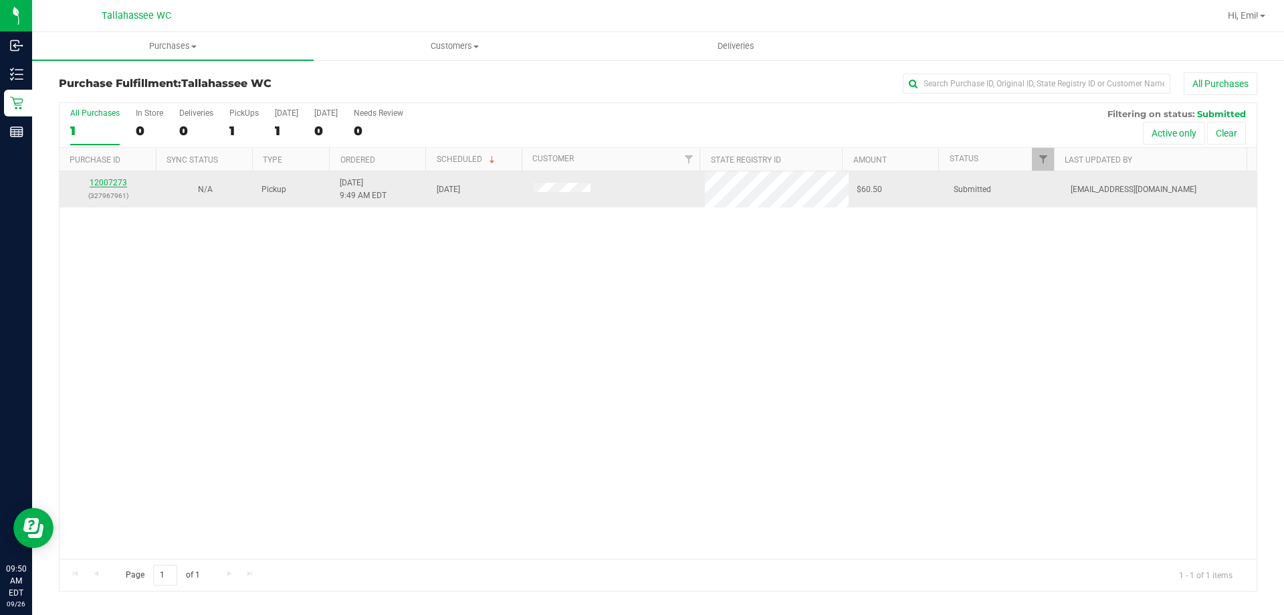
click at [105, 181] on link "12007273" at bounding box center [108, 182] width 37 height 9
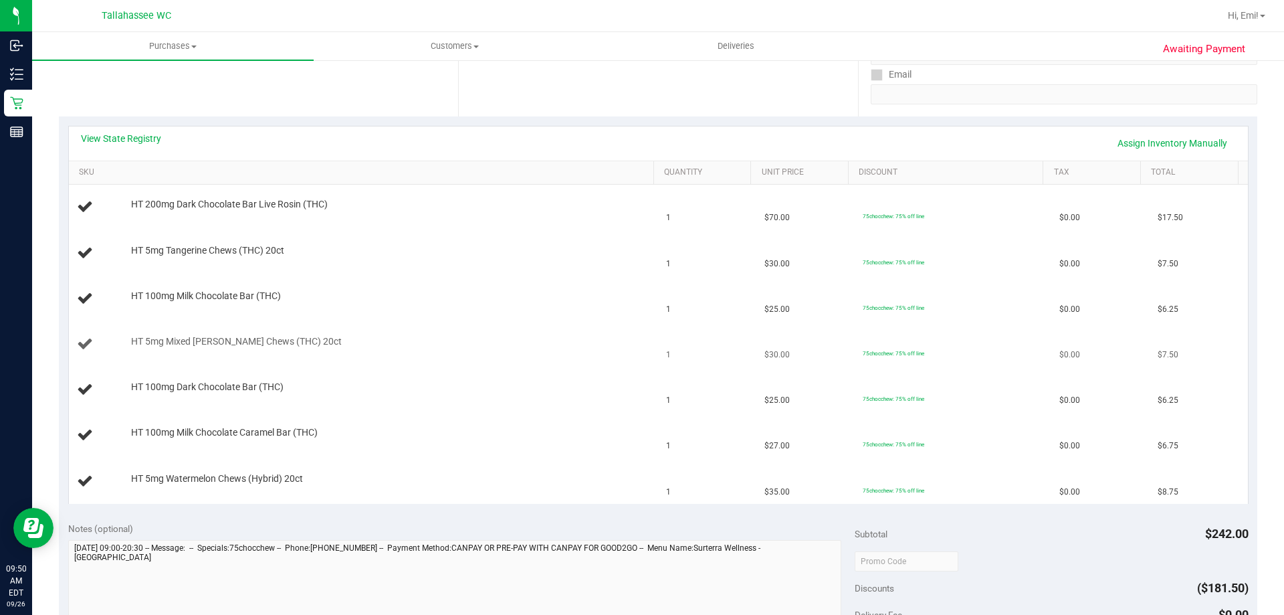
scroll to position [268, 0]
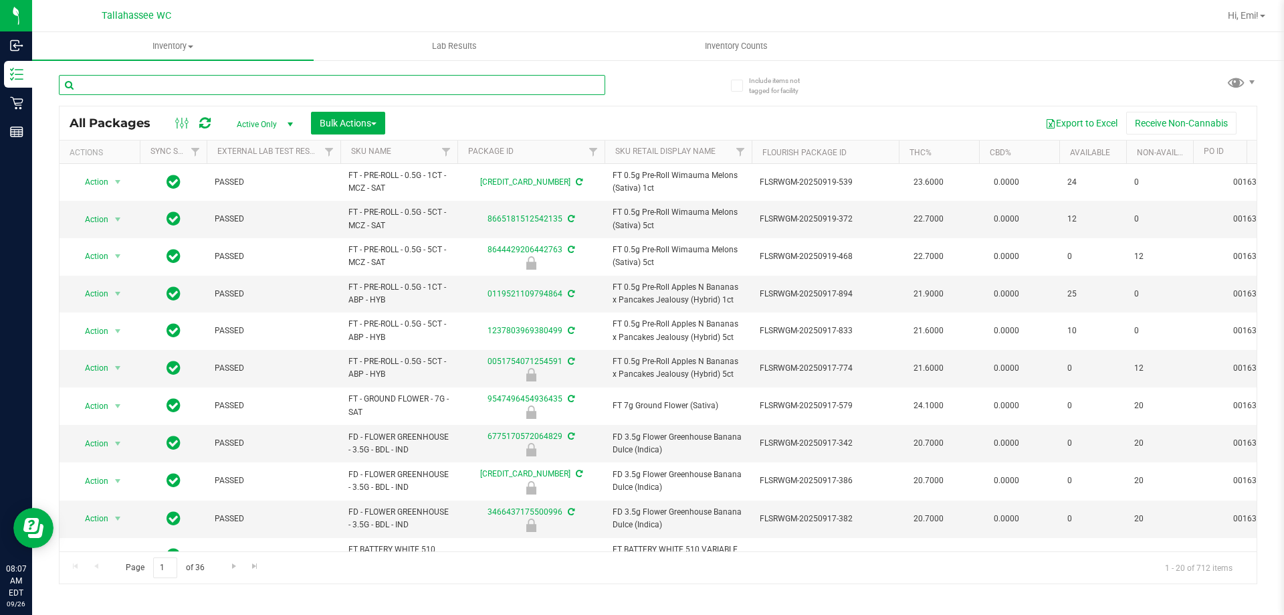
click at [439, 77] on input "text" at bounding box center [332, 85] width 547 height 20
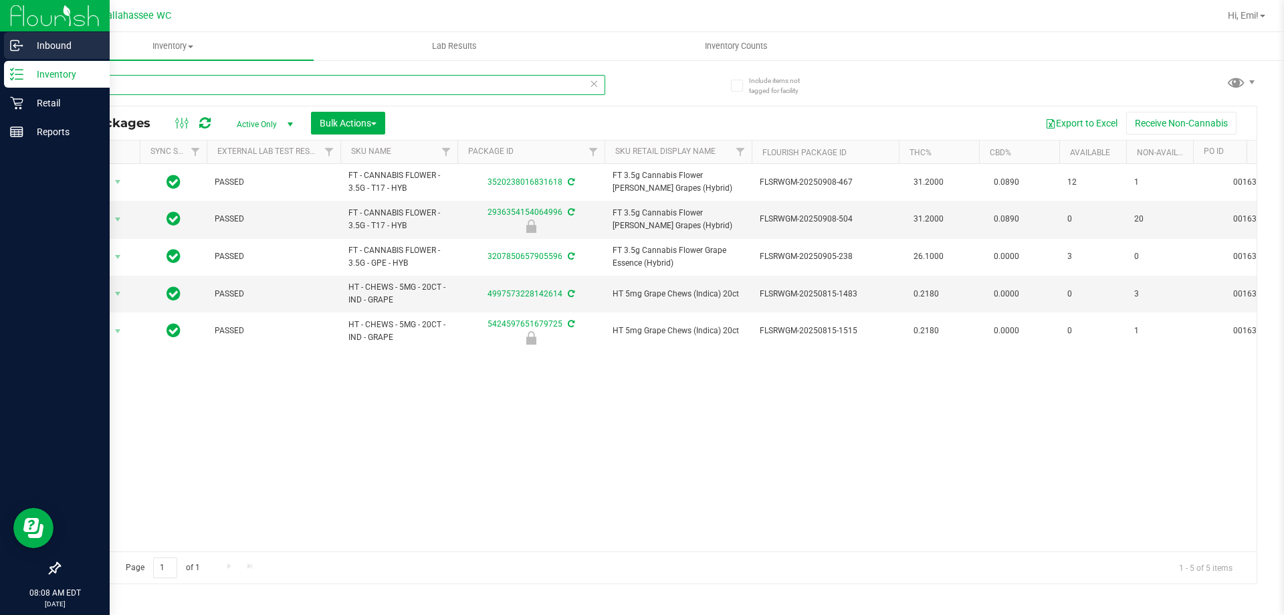
drag, startPoint x: 413, startPoint y: 87, endPoint x: 0, endPoint y: 47, distance: 415.3
click at [0, 47] on div "Inbound Inventory Retail Reports 08:08 AM EDT 09/26/2025 09/26 Tallahassee WC H…" at bounding box center [642, 307] width 1284 height 615
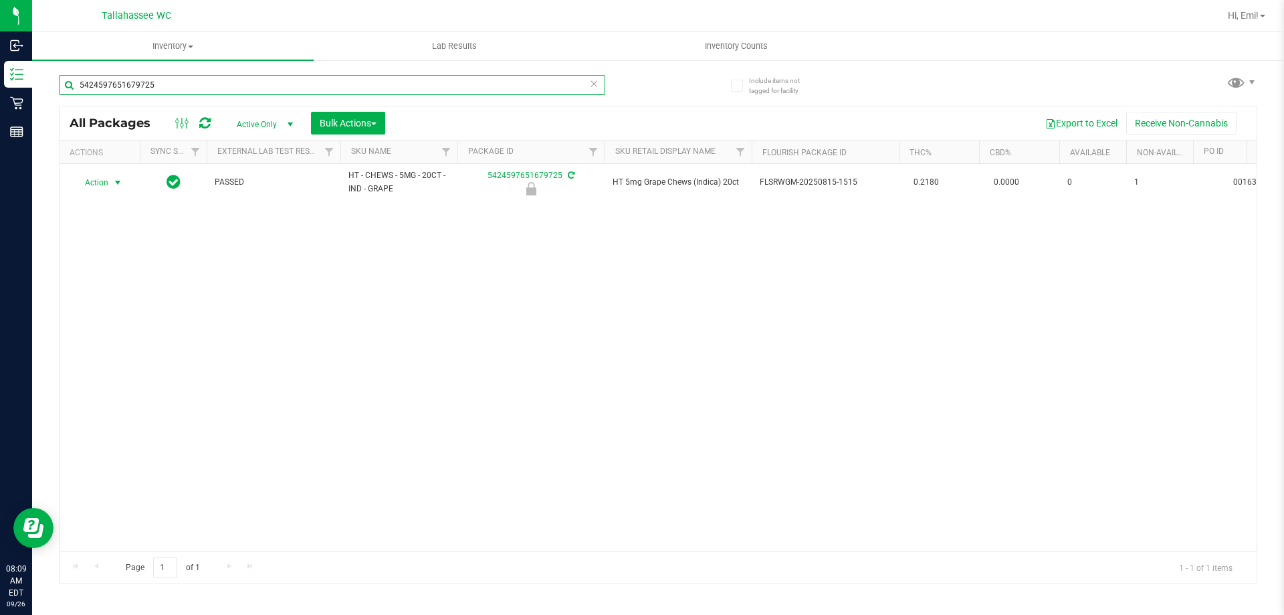
type input "5424597651679725"
click at [118, 184] on span "select" at bounding box center [117, 182] width 11 height 11
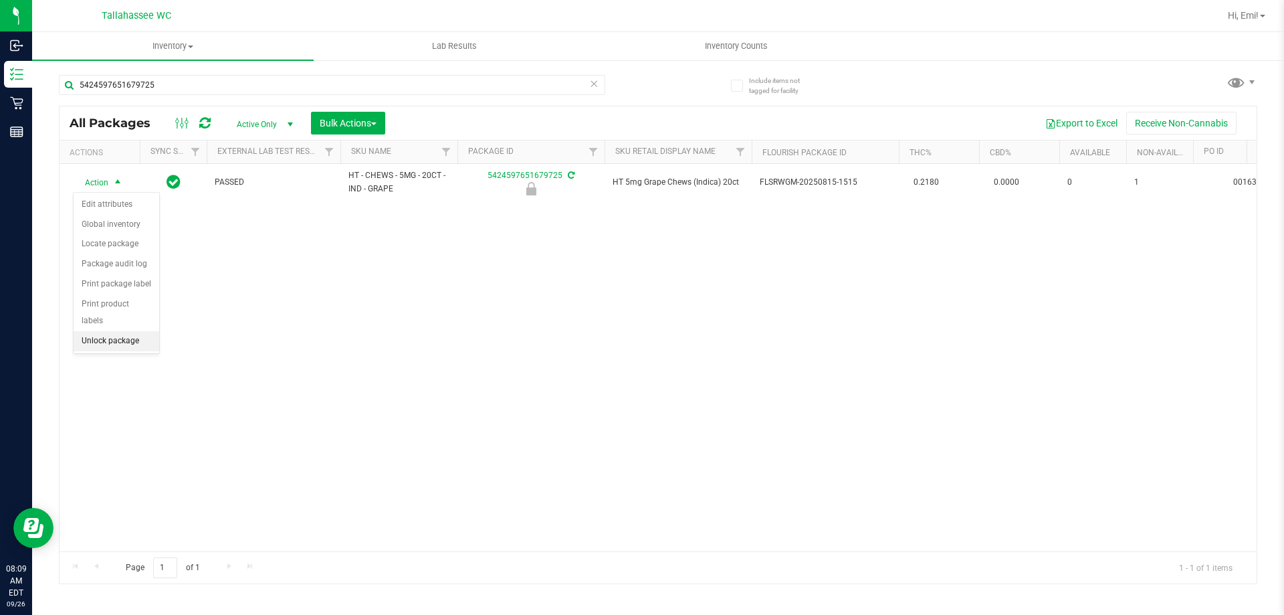
click at [147, 331] on li "Unlock package" at bounding box center [117, 341] width 86 height 20
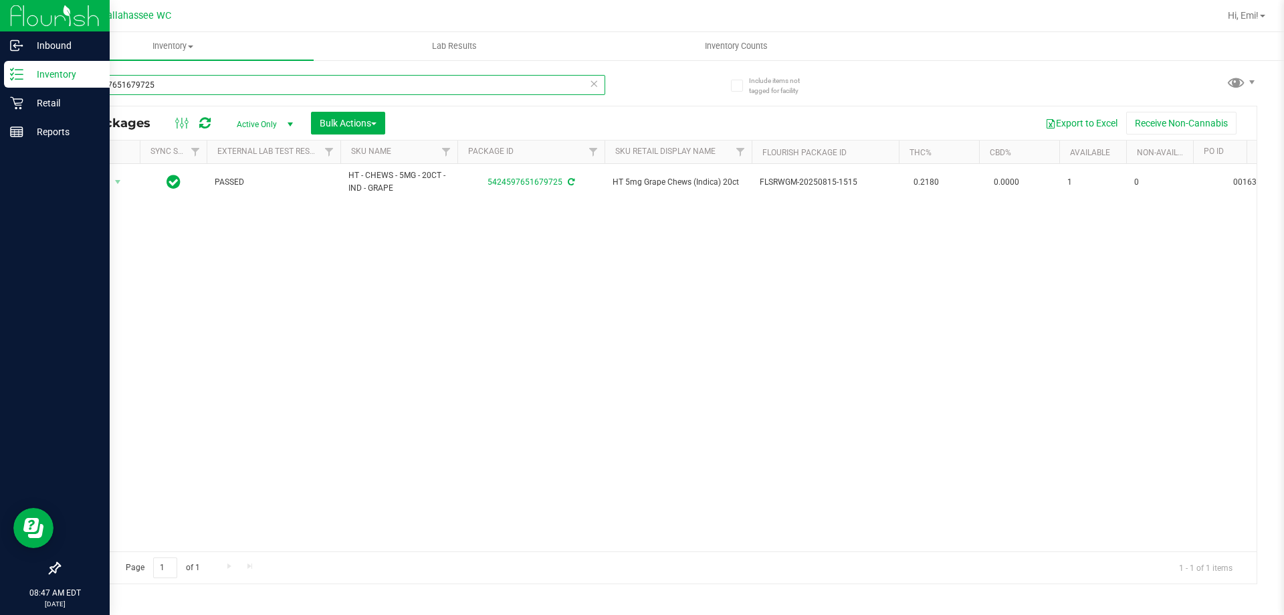
drag, startPoint x: 450, startPoint y: 89, endPoint x: 0, endPoint y: 88, distance: 450.2
click at [0, 88] on div "Inbound Inventory Retail Reports 08:47 AM EDT 09/26/2025 09/26 Tallahassee WC H…" at bounding box center [642, 307] width 1284 height 615
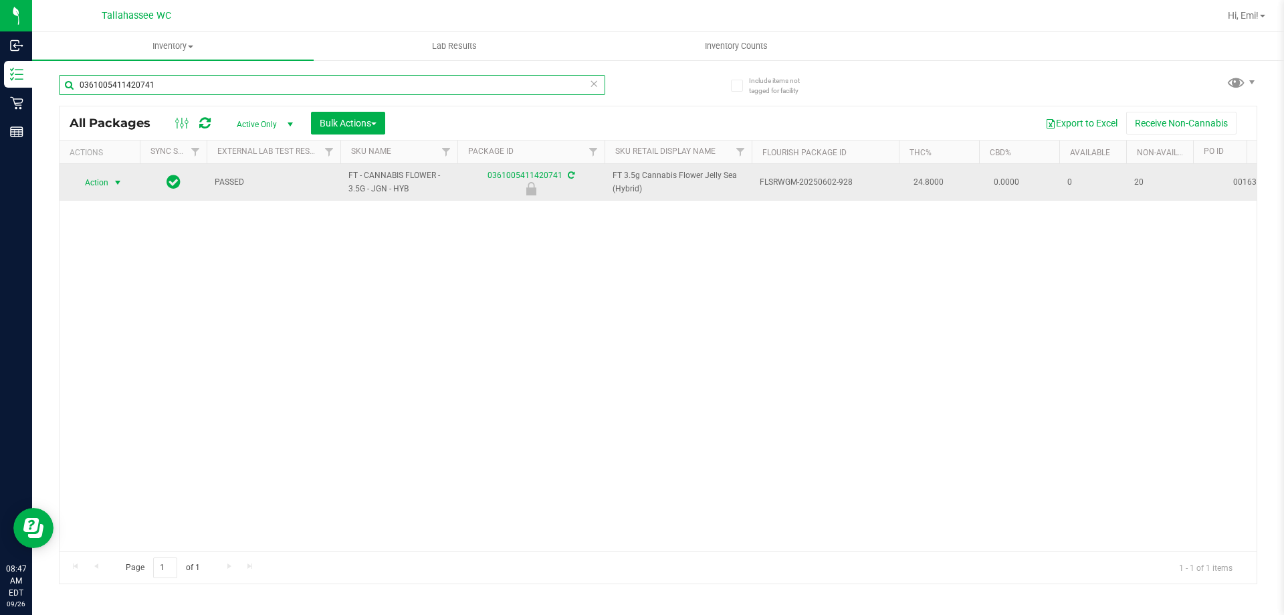
type input "0361005411420741"
click at [120, 185] on span "select" at bounding box center [117, 182] width 11 height 11
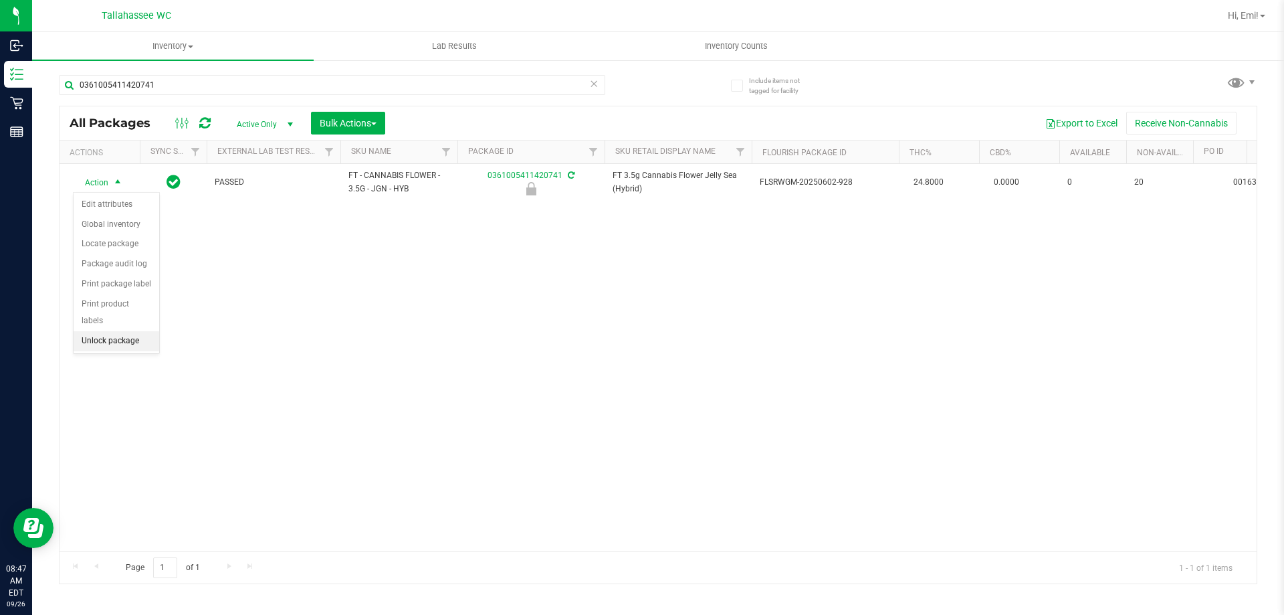
click at [136, 331] on li "Unlock package" at bounding box center [117, 341] width 86 height 20
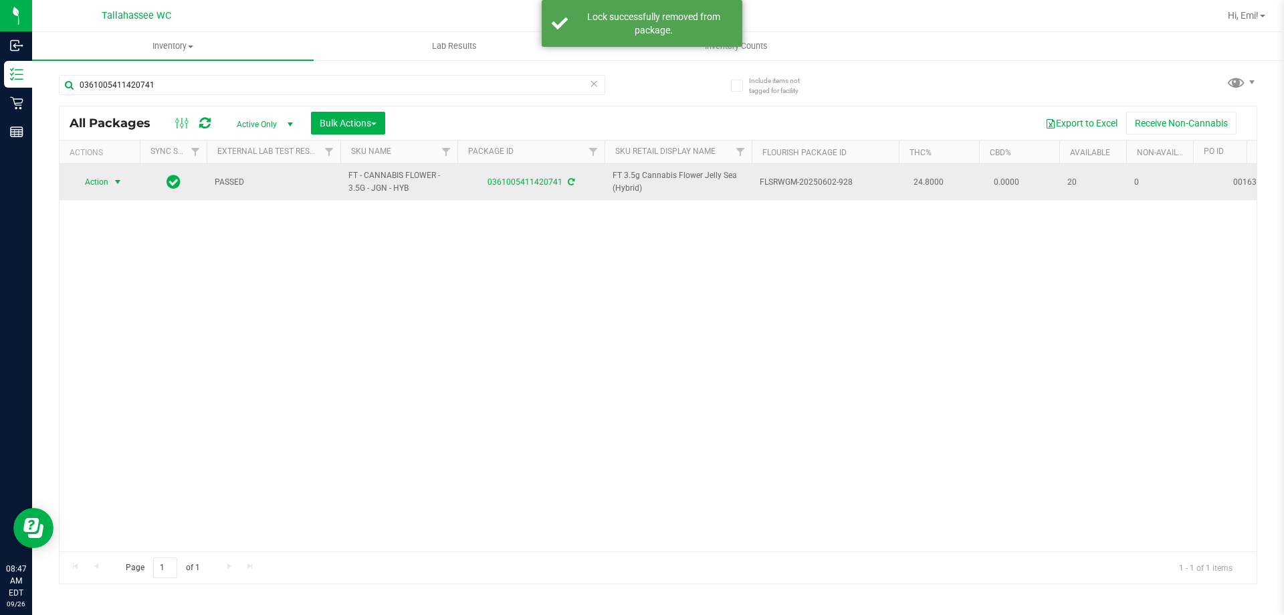
click at [118, 185] on span "select" at bounding box center [117, 182] width 11 height 11
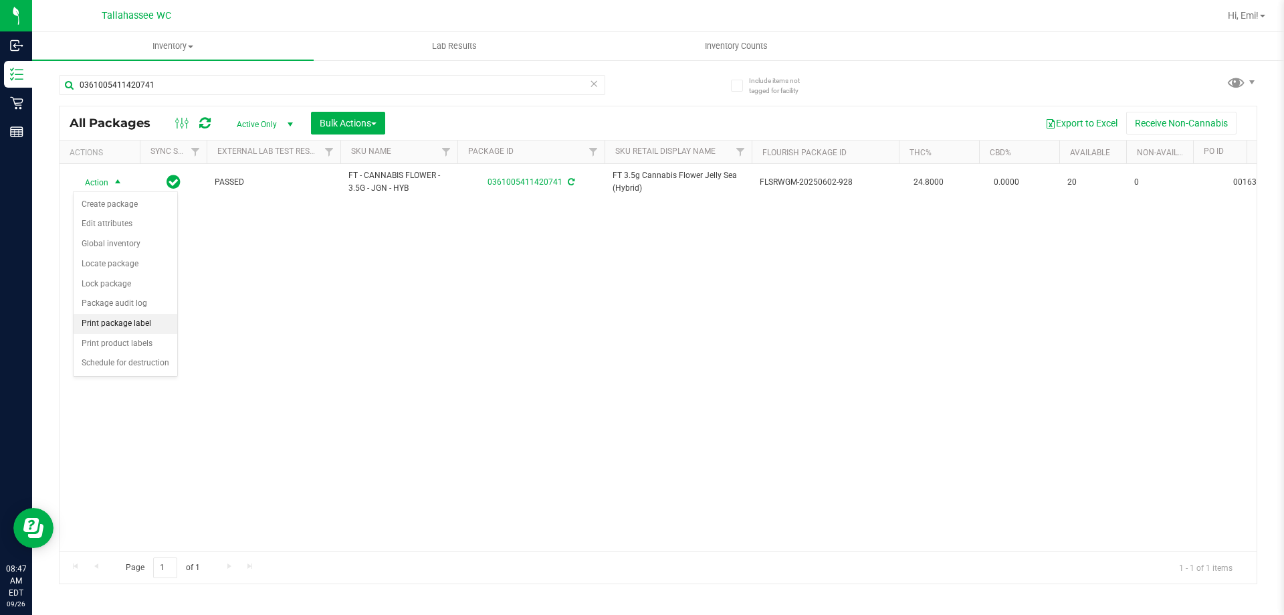
click at [159, 322] on li "Print package label" at bounding box center [126, 324] width 104 height 20
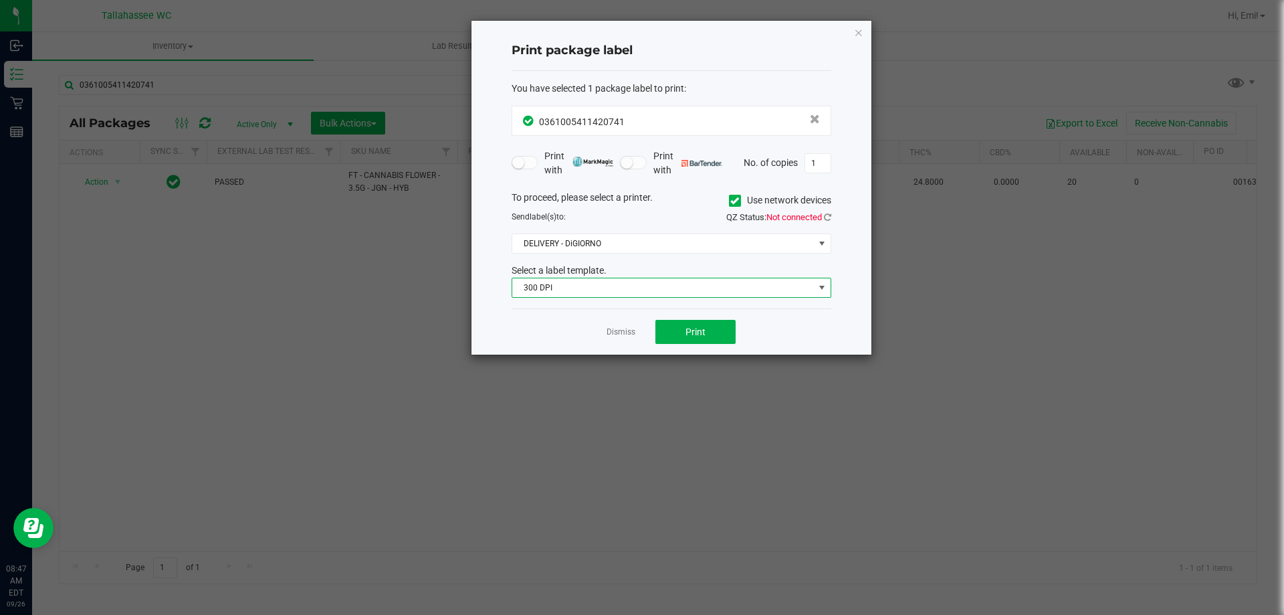
click at [576, 286] on span "300 DPI" at bounding box center [663, 287] width 302 height 19
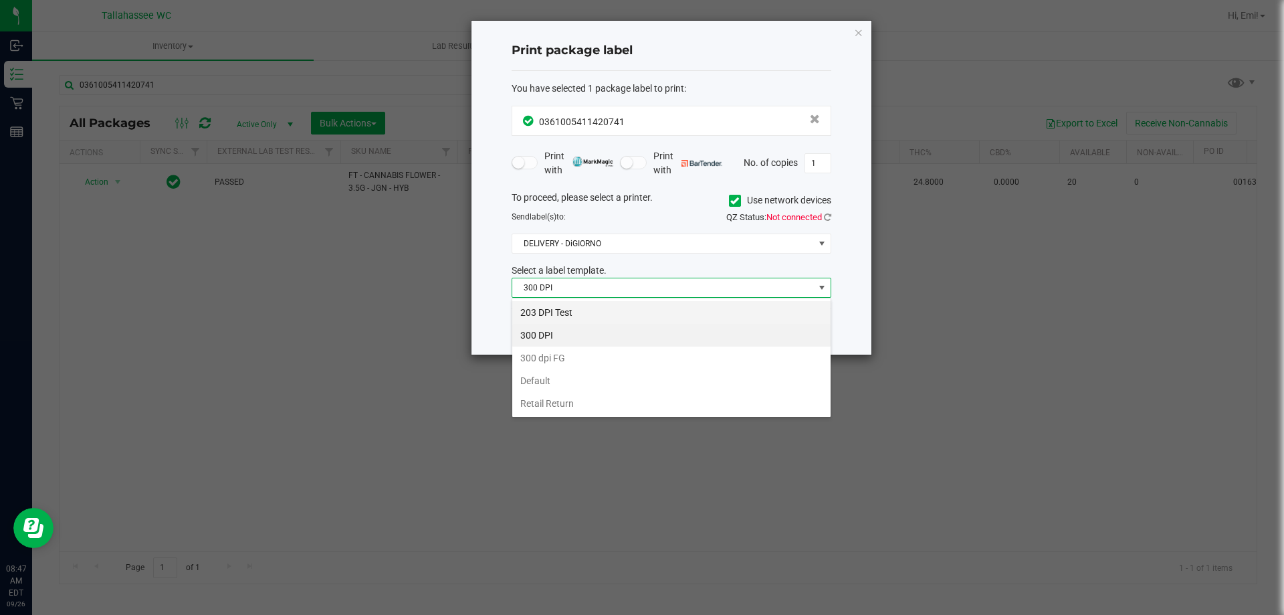
scroll to position [20, 320]
click at [573, 311] on li "203 DPI Test" at bounding box center [671, 312] width 318 height 23
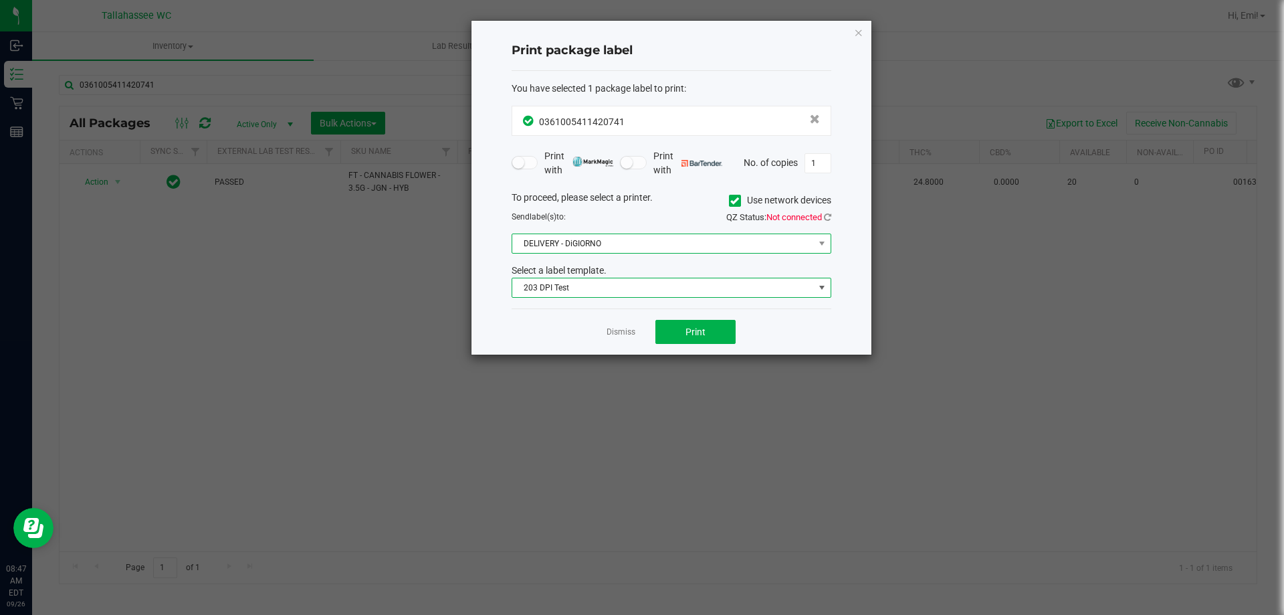
click at [561, 249] on span "DELIVERY - DiGIORNO" at bounding box center [663, 243] width 302 height 19
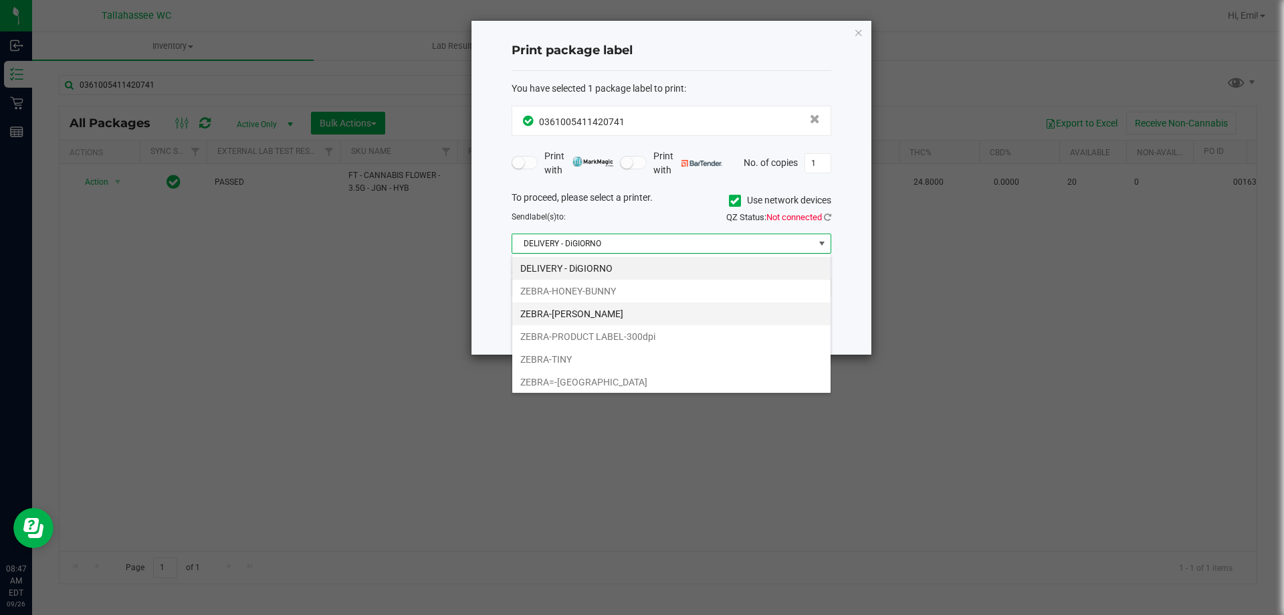
click at [585, 312] on li "ZEBRA-LEE-BRICE" at bounding box center [671, 313] width 318 height 23
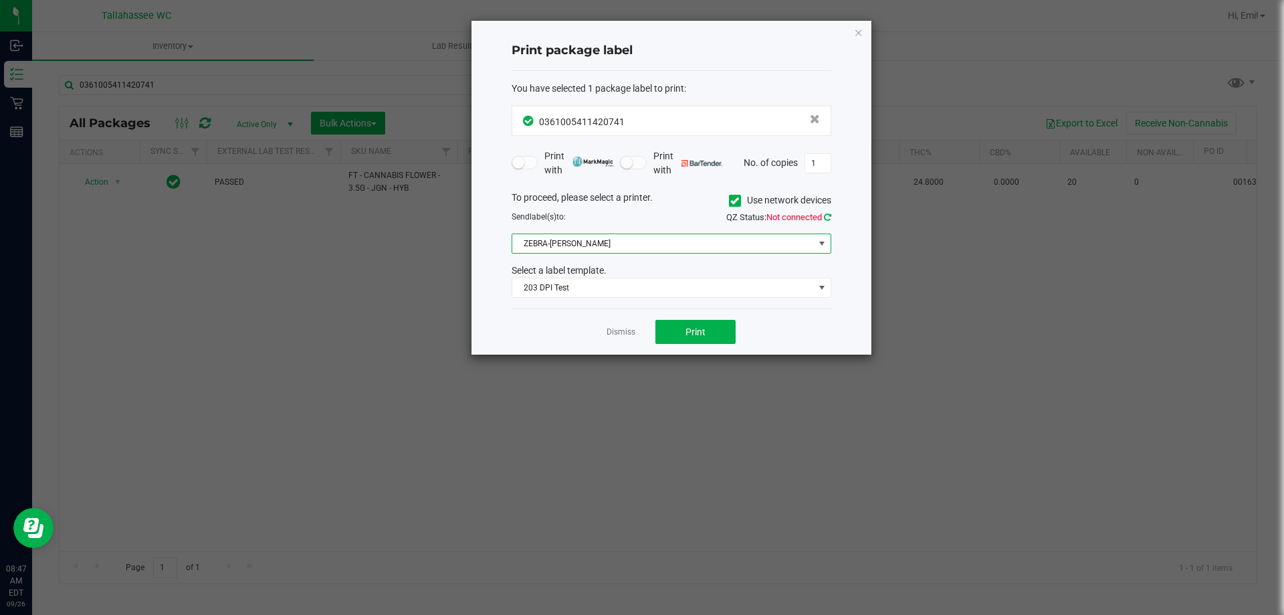
click at [826, 221] on icon at bounding box center [827, 217] width 7 height 9
click at [709, 317] on div "Dismiss Print" at bounding box center [672, 331] width 320 height 46
click at [699, 322] on button "Print" at bounding box center [696, 332] width 80 height 24
click at [858, 33] on icon "button" at bounding box center [858, 32] width 9 height 16
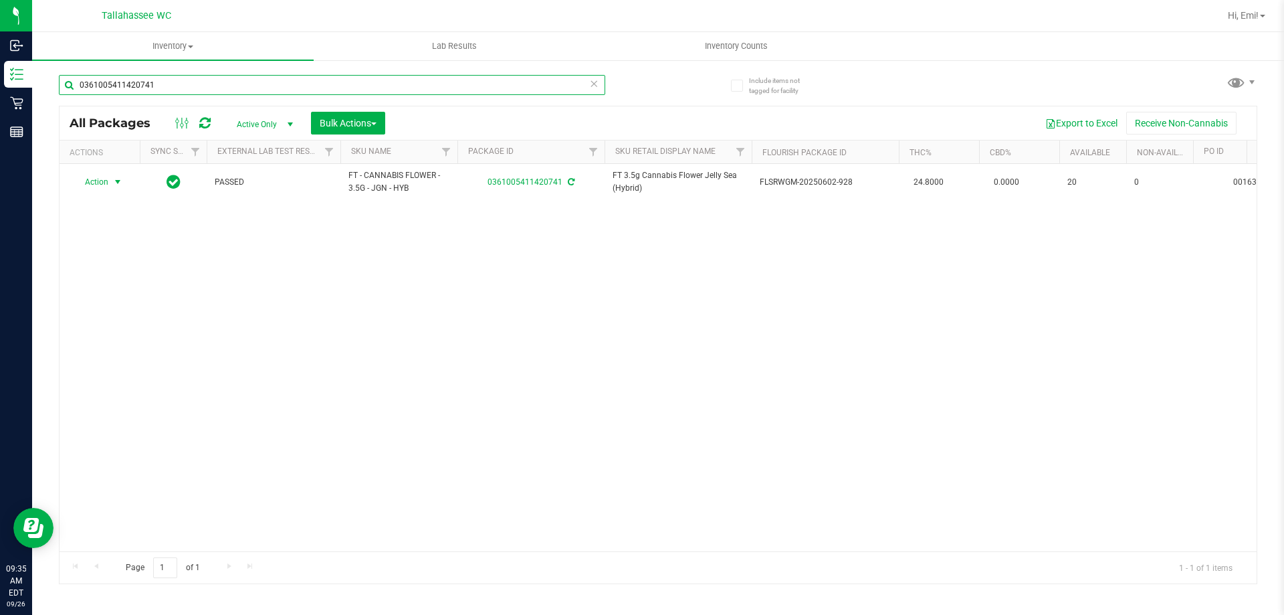
click at [599, 86] on input "0361005411420741" at bounding box center [332, 85] width 547 height 20
click at [597, 84] on icon at bounding box center [593, 83] width 9 height 16
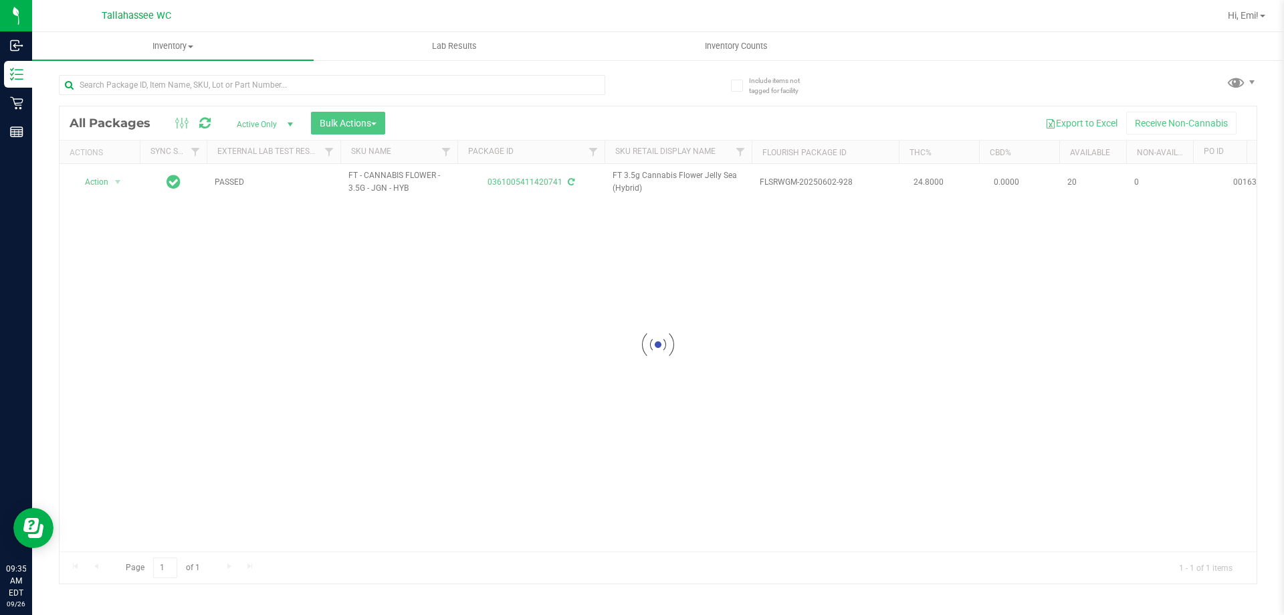
click at [635, 90] on div at bounding box center [358, 84] width 599 height 43
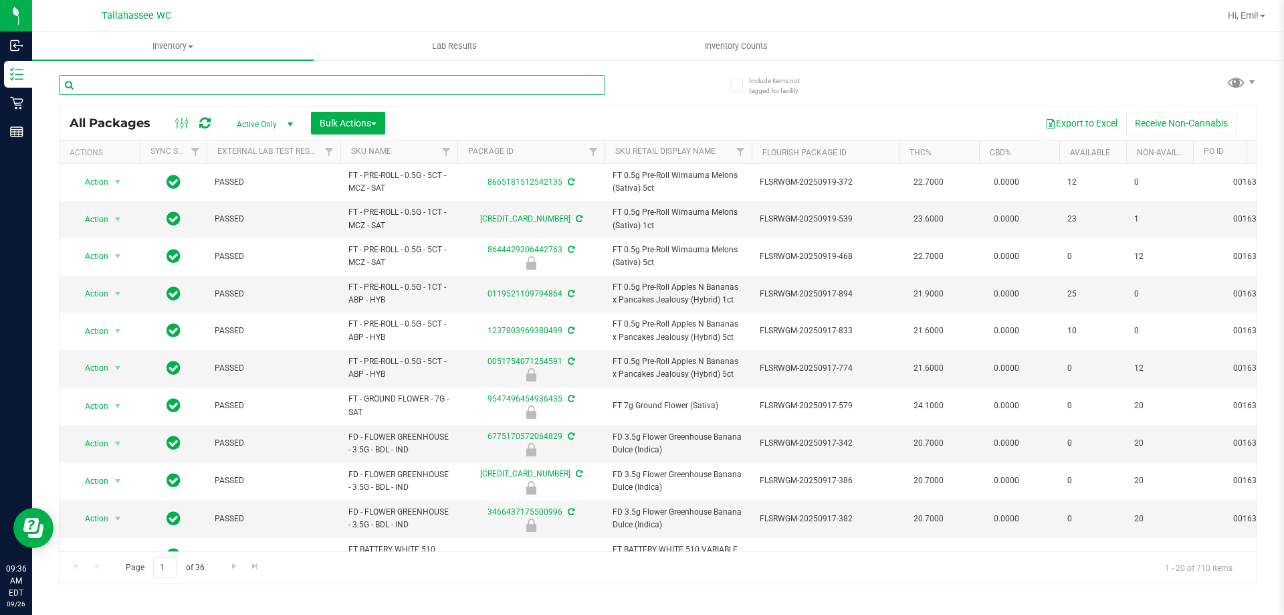
click at [483, 91] on input "text" at bounding box center [332, 85] width 547 height 20
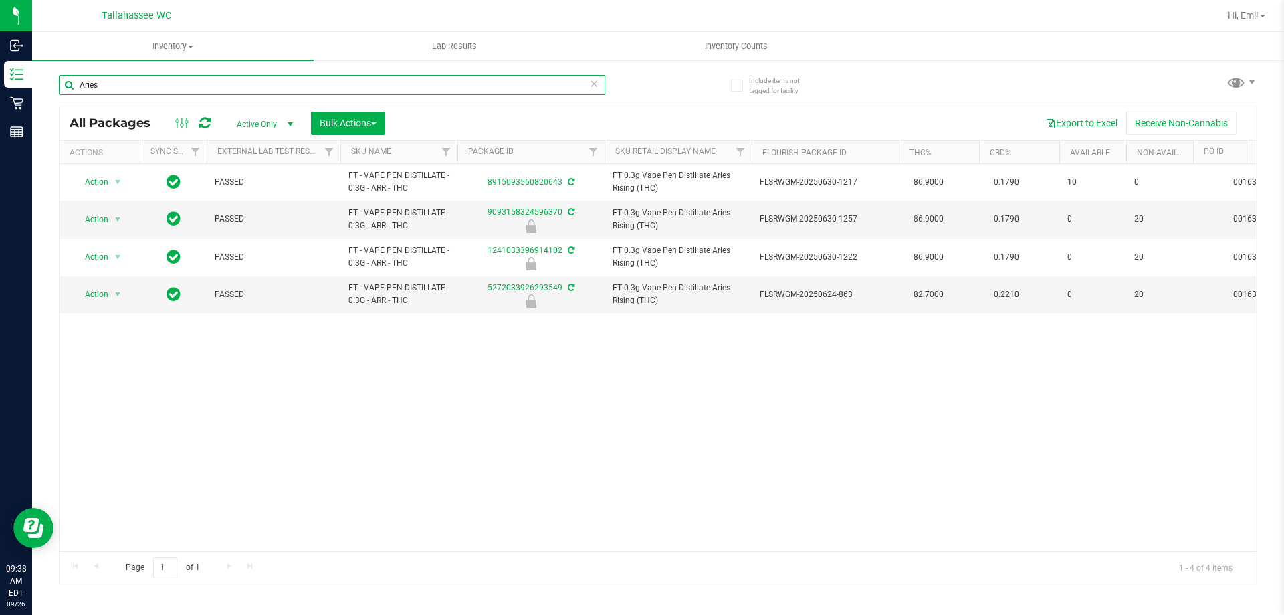
type input "Aries"
click at [593, 83] on icon at bounding box center [593, 83] width 9 height 16
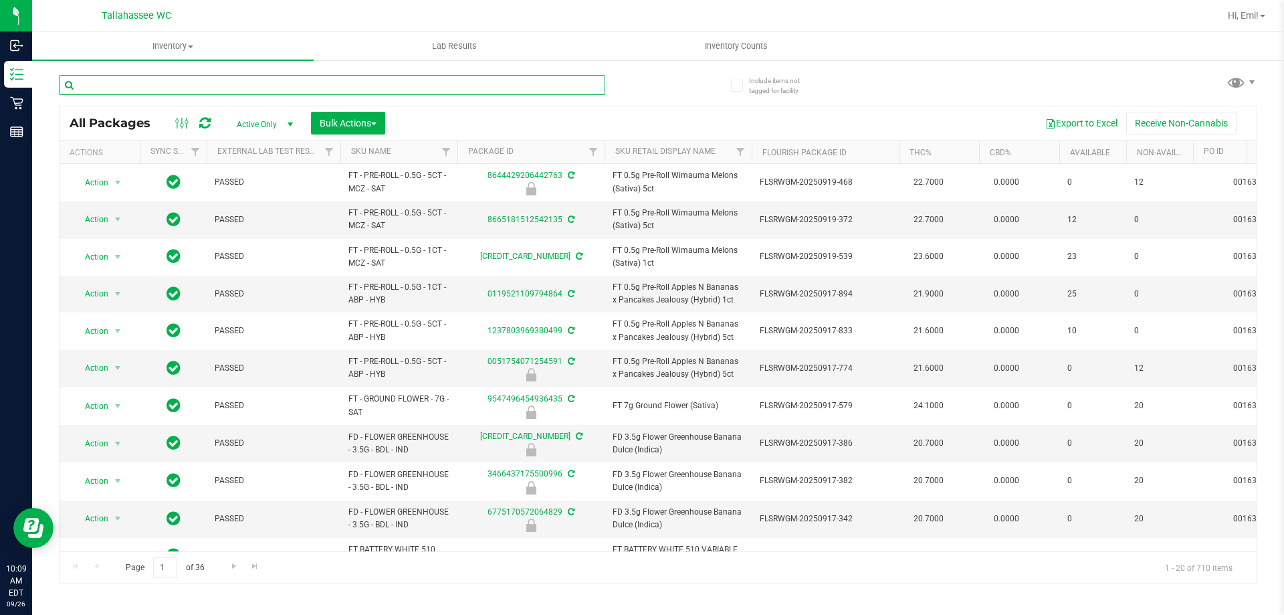
click at [489, 92] on input "text" at bounding box center [332, 85] width 547 height 20
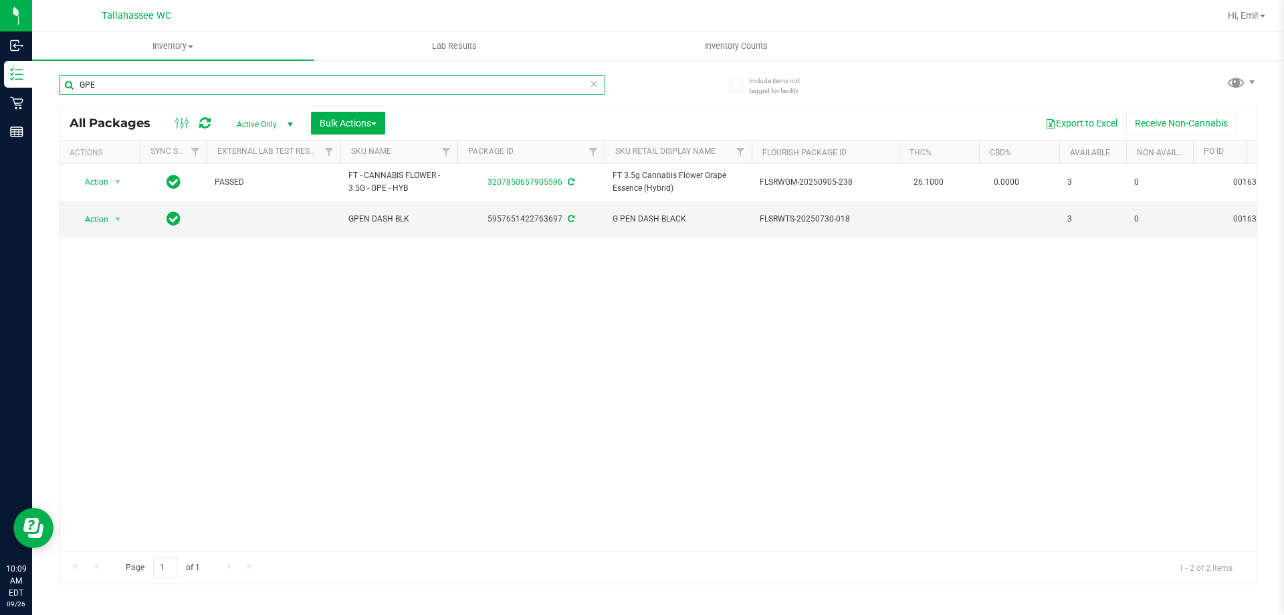
type input "GPE"
click at [595, 81] on icon at bounding box center [593, 83] width 9 height 16
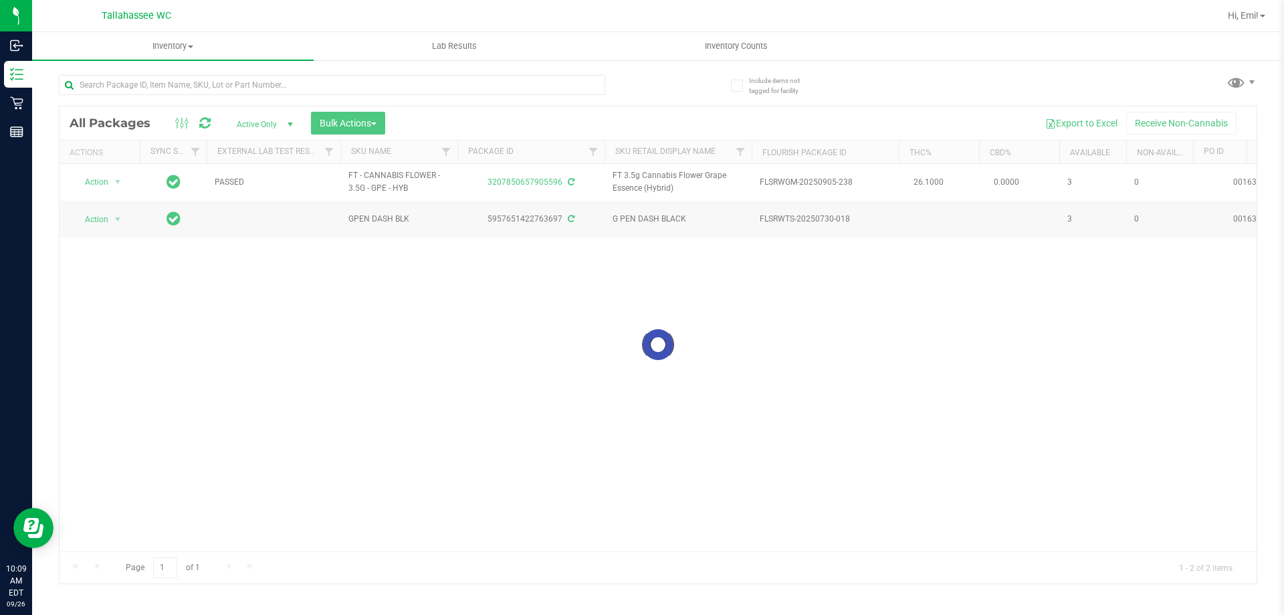
click at [644, 92] on div at bounding box center [358, 84] width 599 height 43
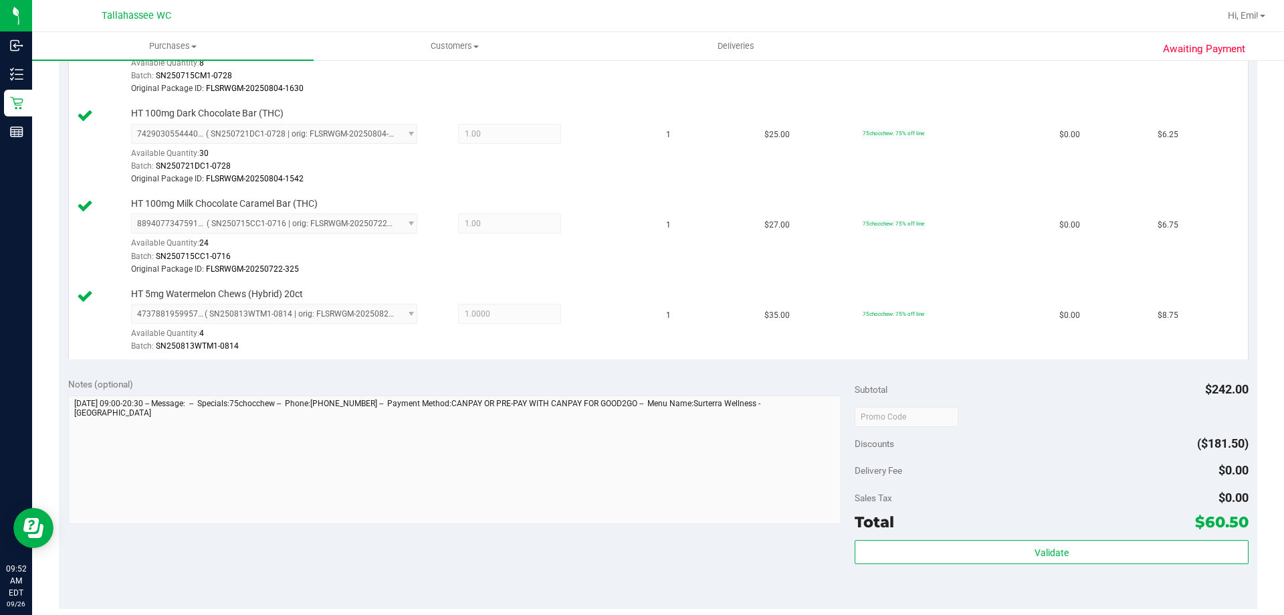
scroll to position [736, 0]
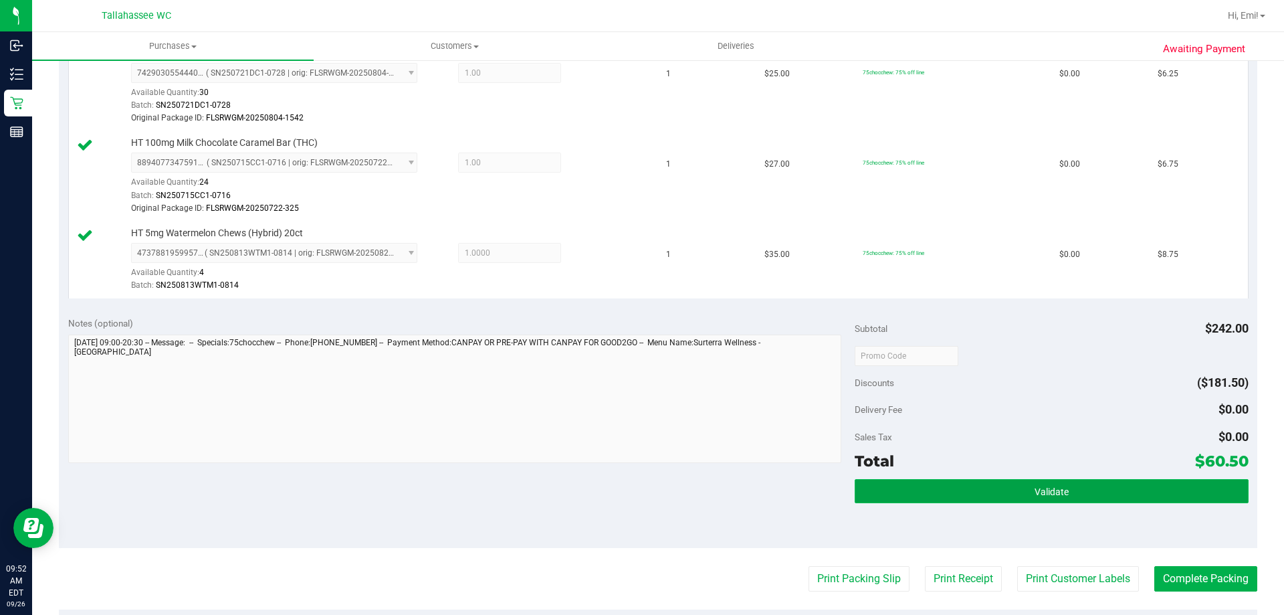
click at [975, 501] on button "Validate" at bounding box center [1051, 491] width 393 height 24
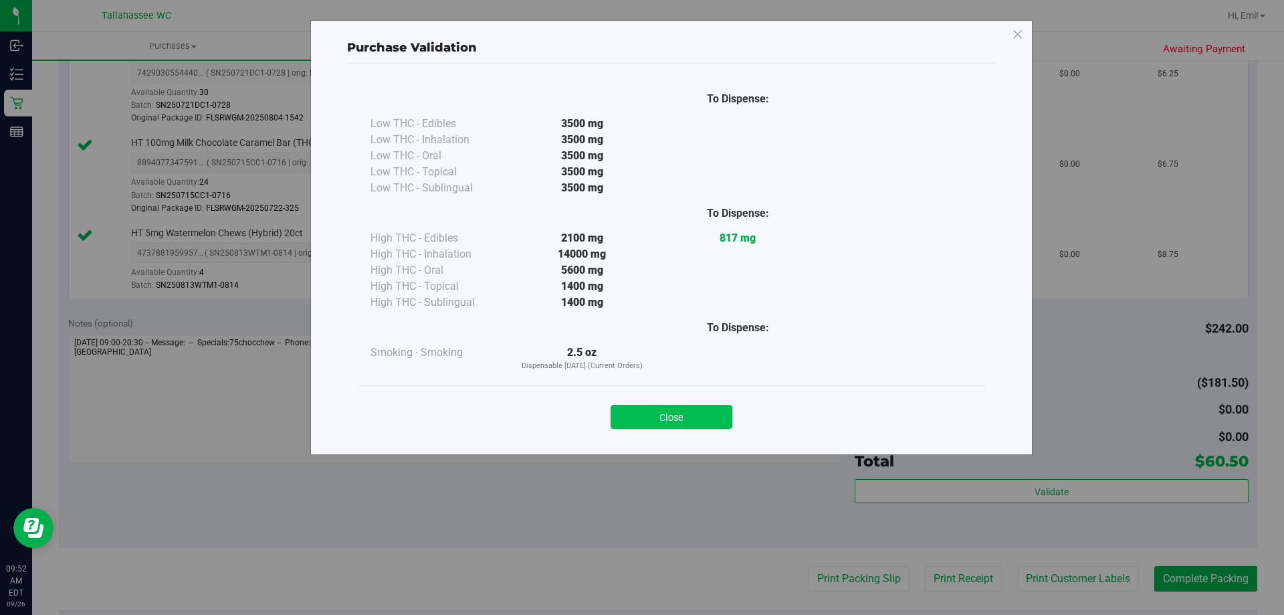
click at [711, 413] on button "Close" at bounding box center [672, 417] width 122 height 24
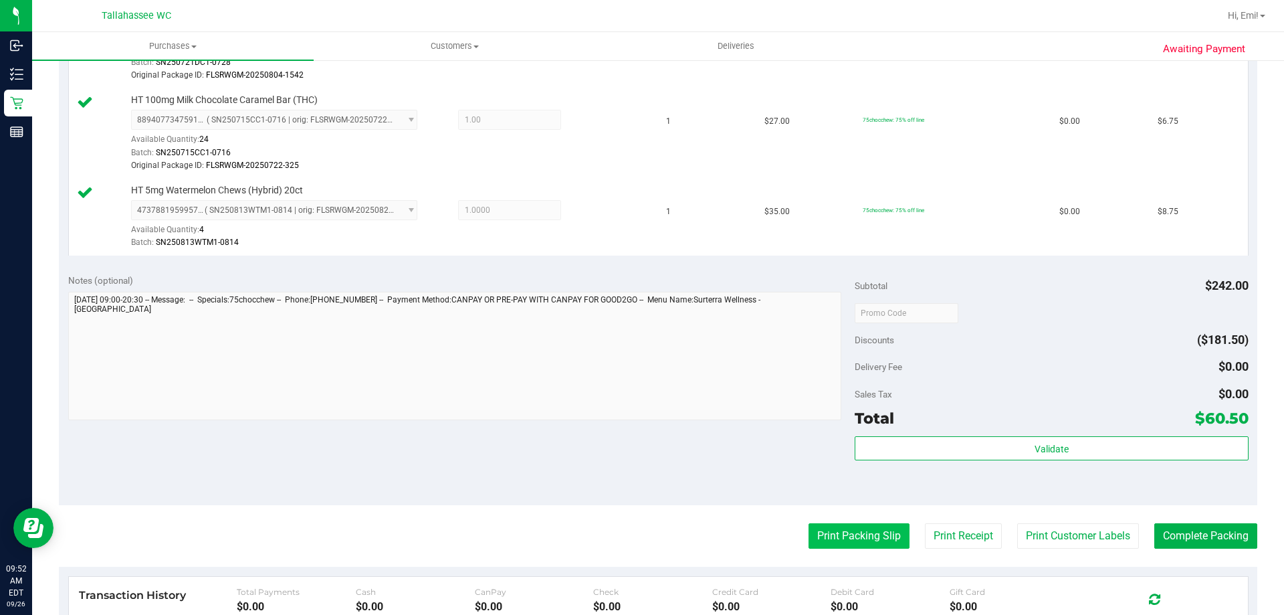
scroll to position [803, 0]
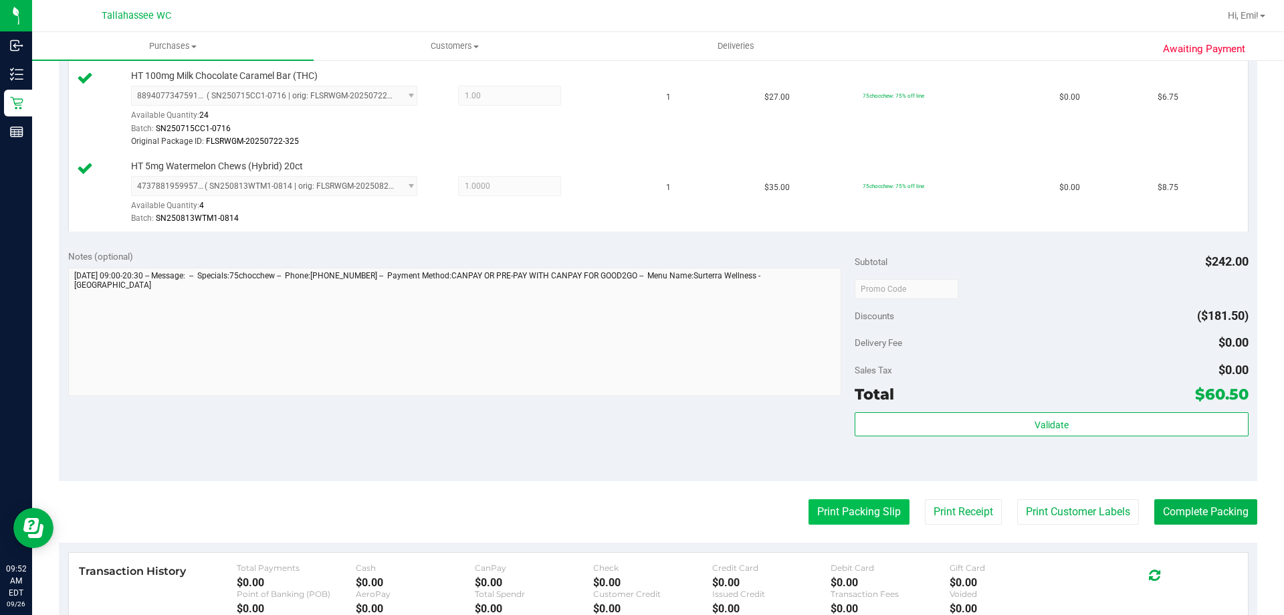
click at [856, 516] on button "Print Packing Slip" at bounding box center [859, 511] width 101 height 25
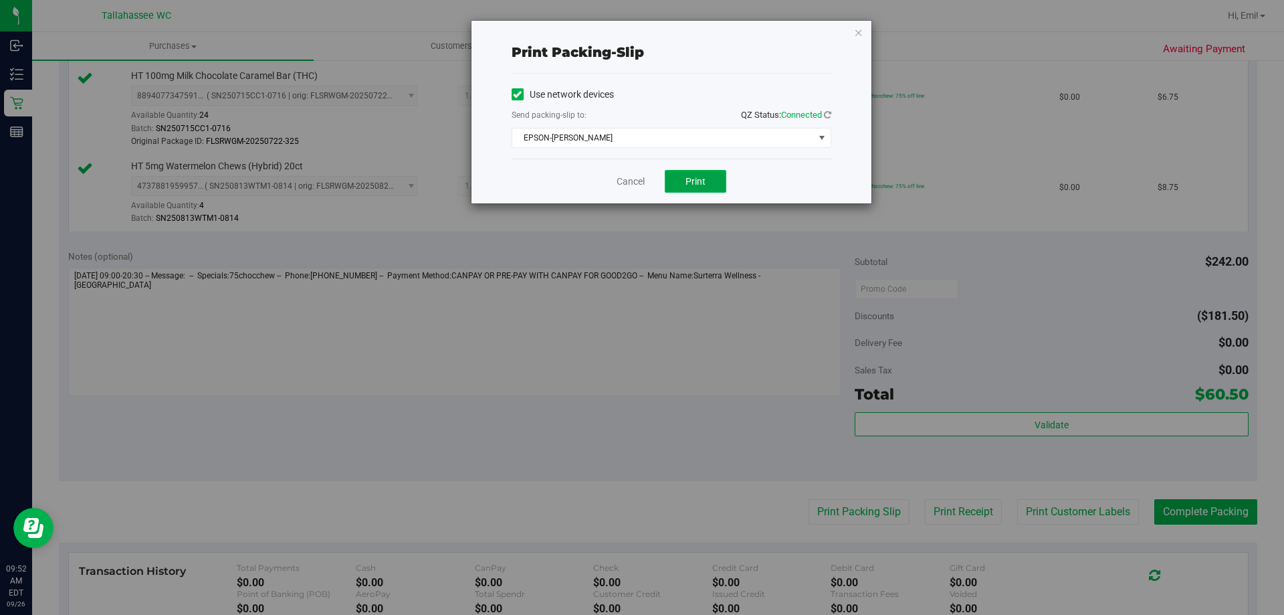
click at [719, 179] on button "Print" at bounding box center [696, 181] width 62 height 23
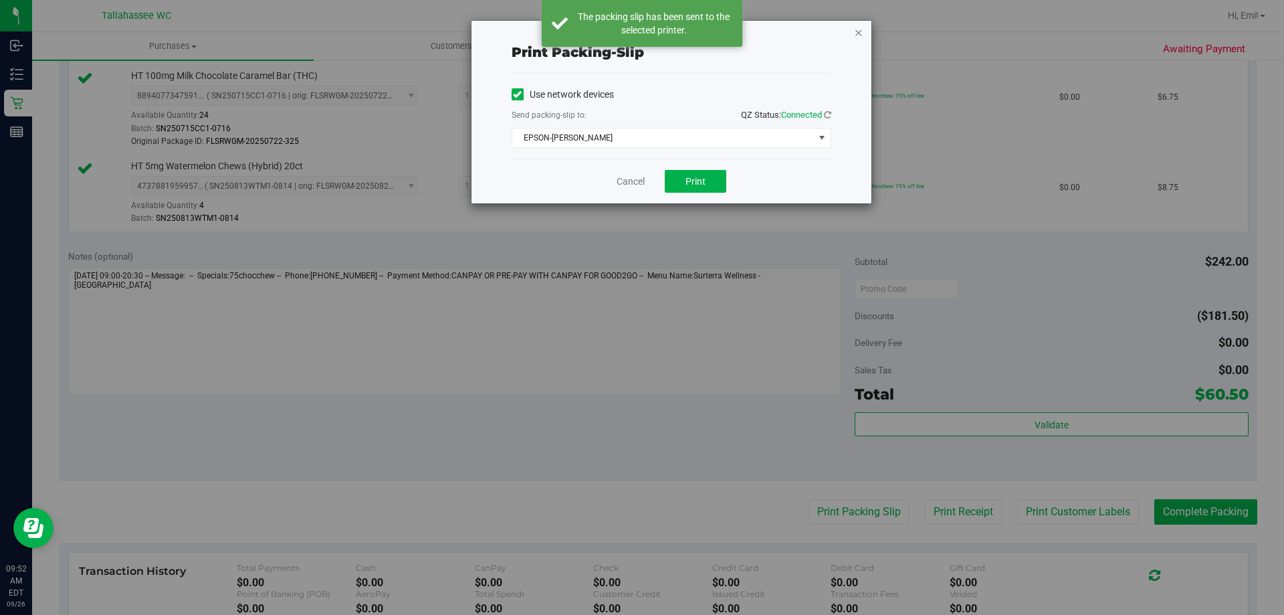
click at [854, 31] on icon "button" at bounding box center [858, 32] width 9 height 16
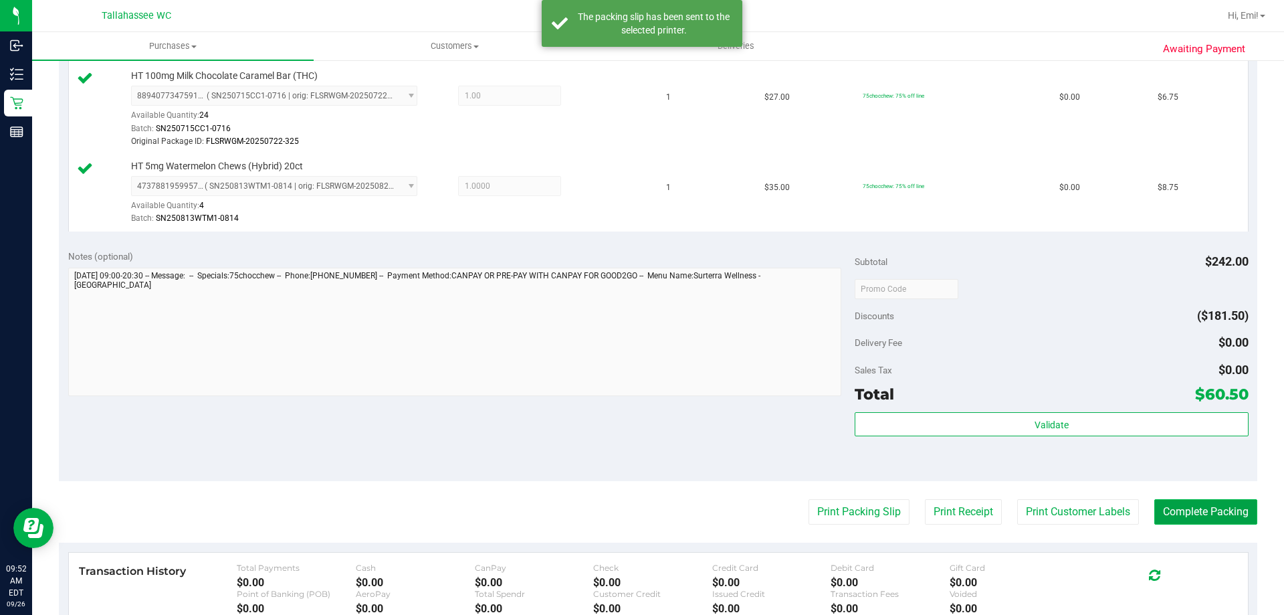
click at [1203, 520] on button "Complete Packing" at bounding box center [1206, 511] width 103 height 25
